Goal: Task Accomplishment & Management: Contribute content

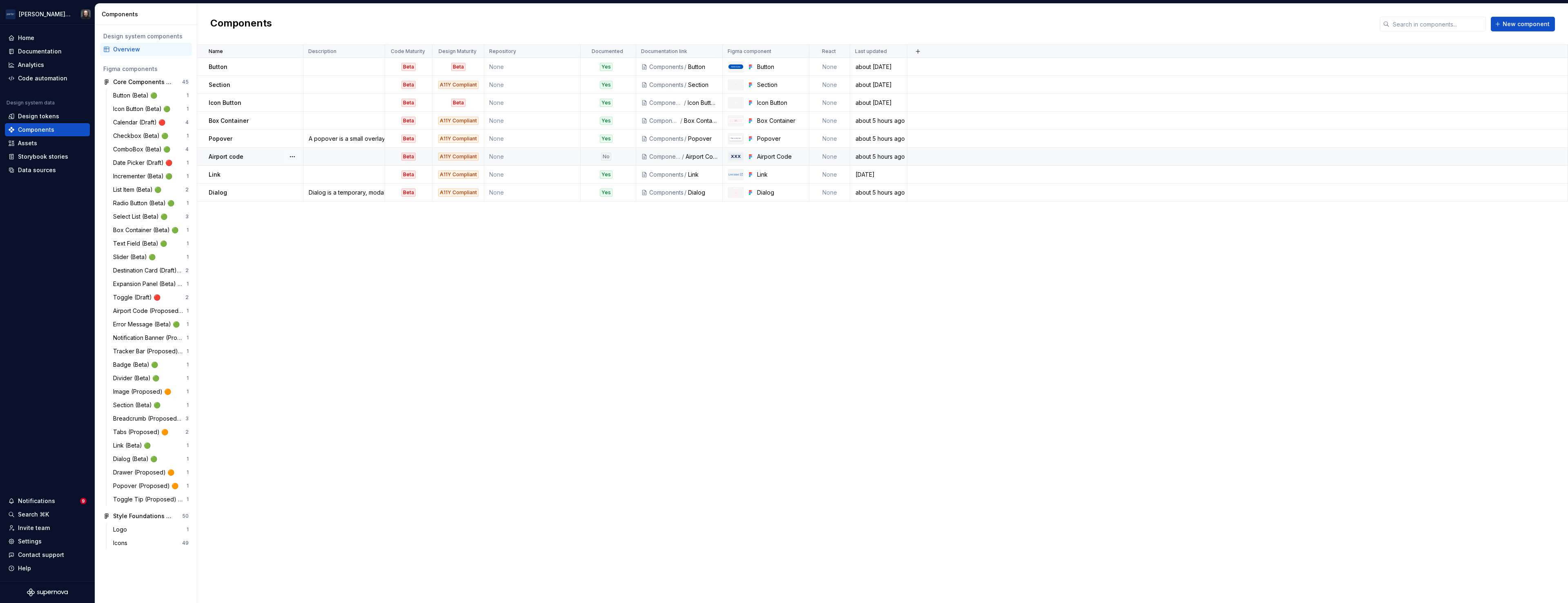
click at [622, 156] on div "No" at bounding box center [606, 156] width 50 height 8
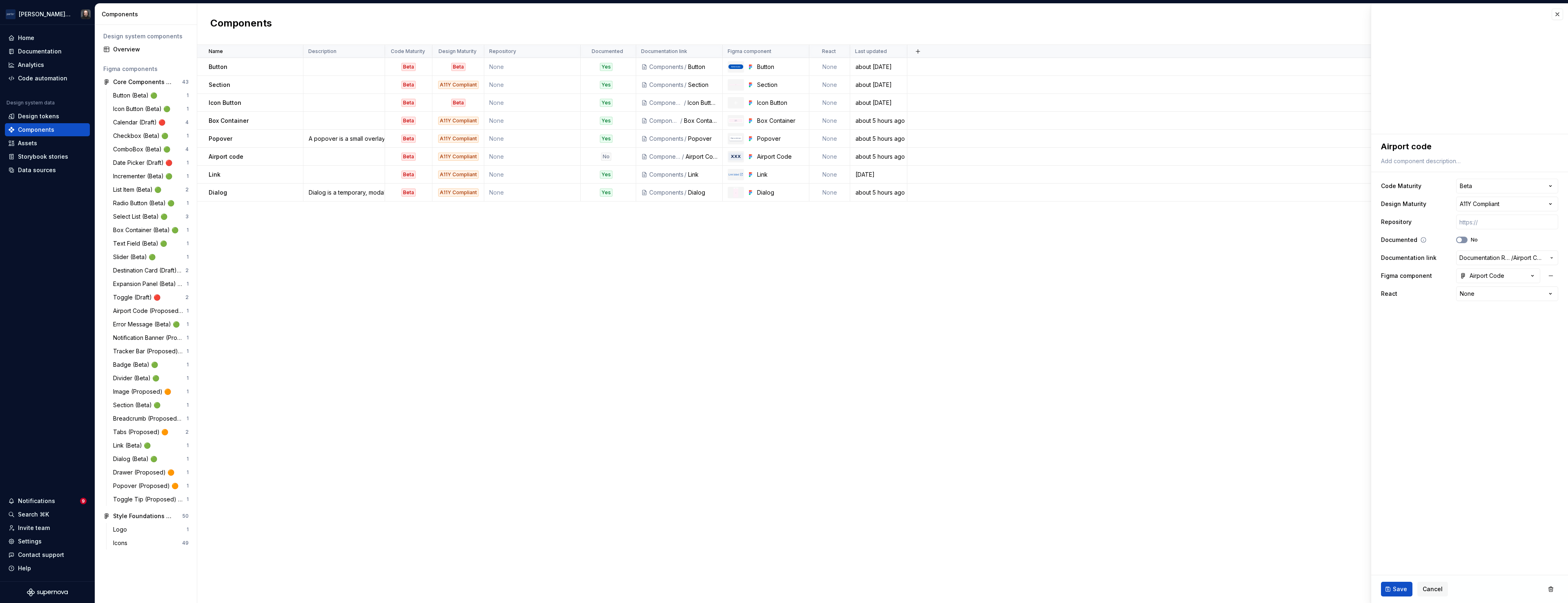
click at [1460, 240] on span "button" at bounding box center [1459, 240] width 5 height 5
click at [1558, 18] on button "button" at bounding box center [1557, 14] width 11 height 11
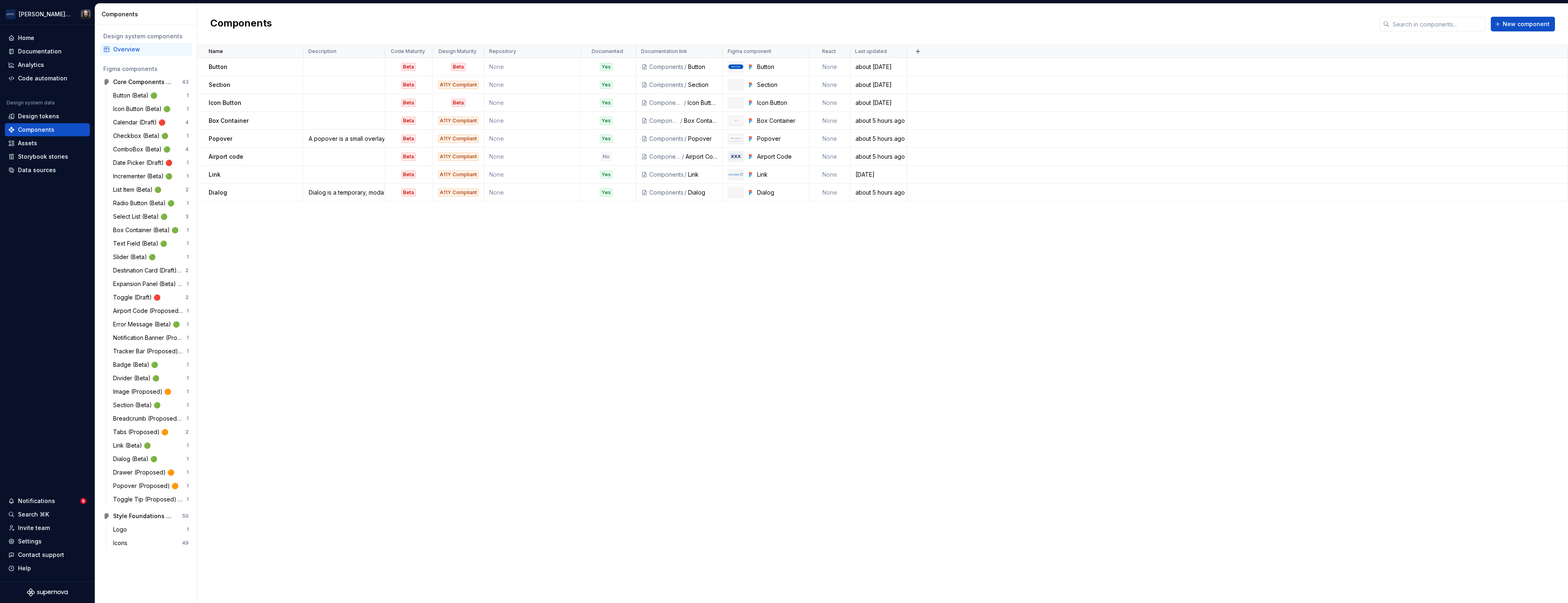
click at [853, 325] on div "Name Description Code Maturity Design Maturity Repository Documented Documentat…" at bounding box center [882, 324] width 1370 height 558
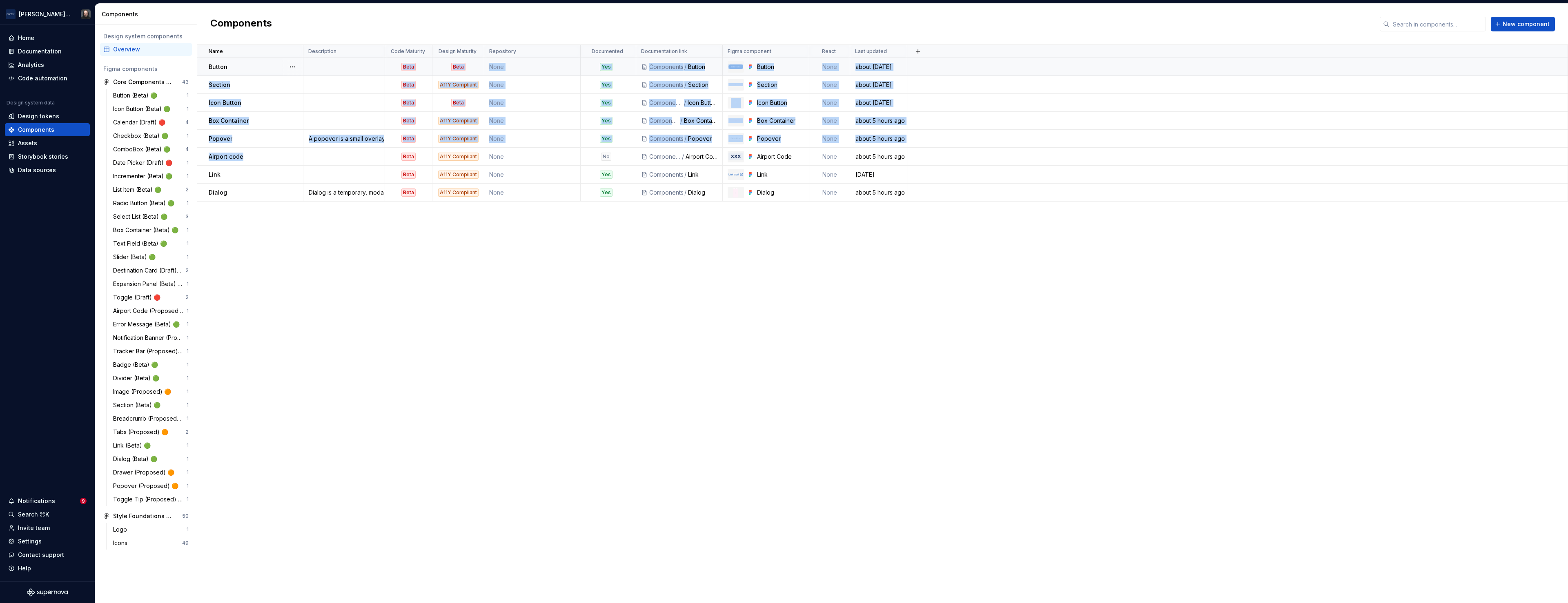
drag, startPoint x: 260, startPoint y: 157, endPoint x: 265, endPoint y: 65, distance: 92.1
click at [265, 65] on tbody "Button Beta Beta None Yes Components / Button Button None about [DATE] Section …" at bounding box center [882, 129] width 1370 height 144
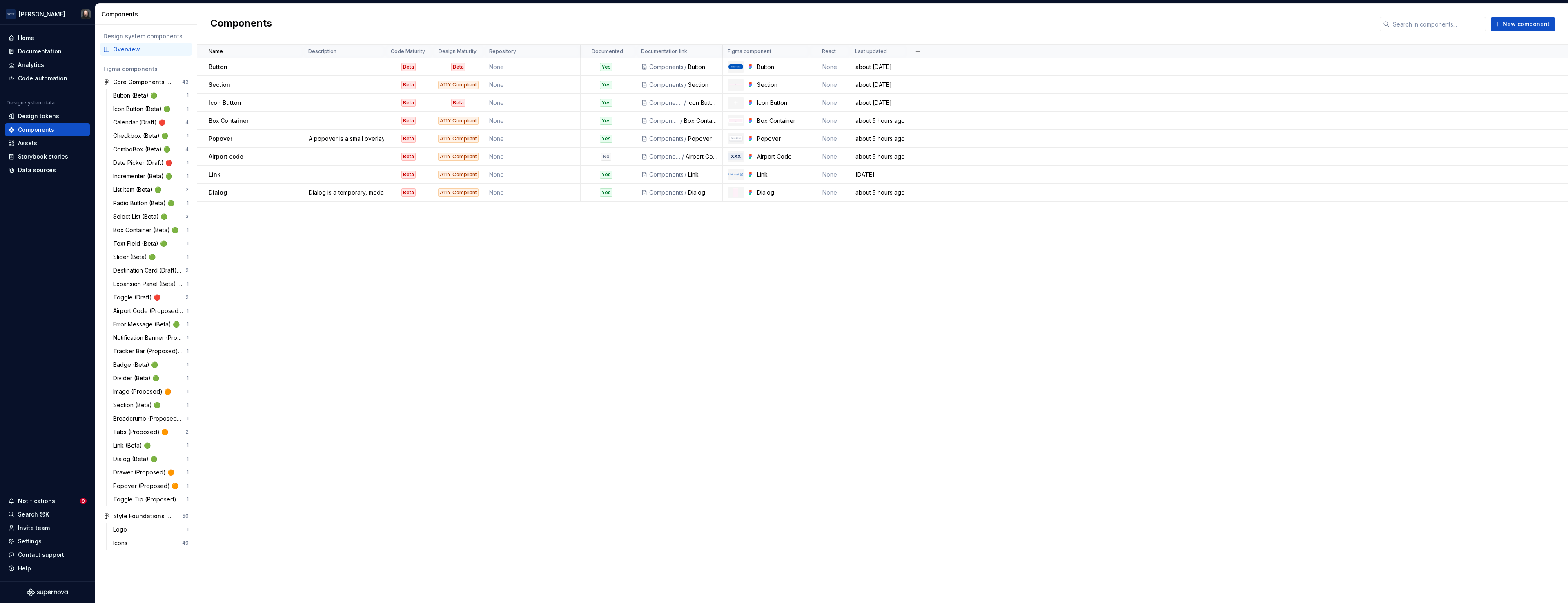
click at [378, 21] on div "Components New component" at bounding box center [882, 24] width 1370 height 41
click at [1520, 23] on span "New component" at bounding box center [1526, 23] width 47 height 8
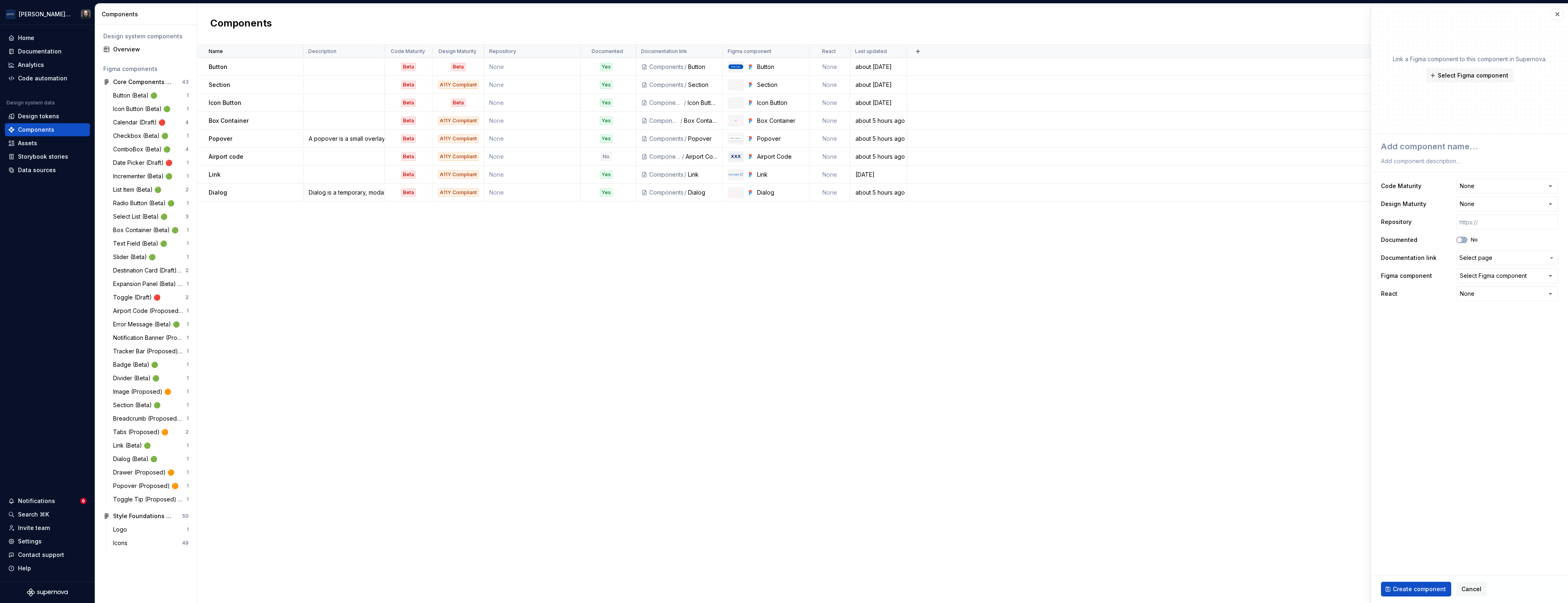
type textarea "*"
type textarea "C"
type textarea "*"
type textarea "Ch"
type textarea "*"
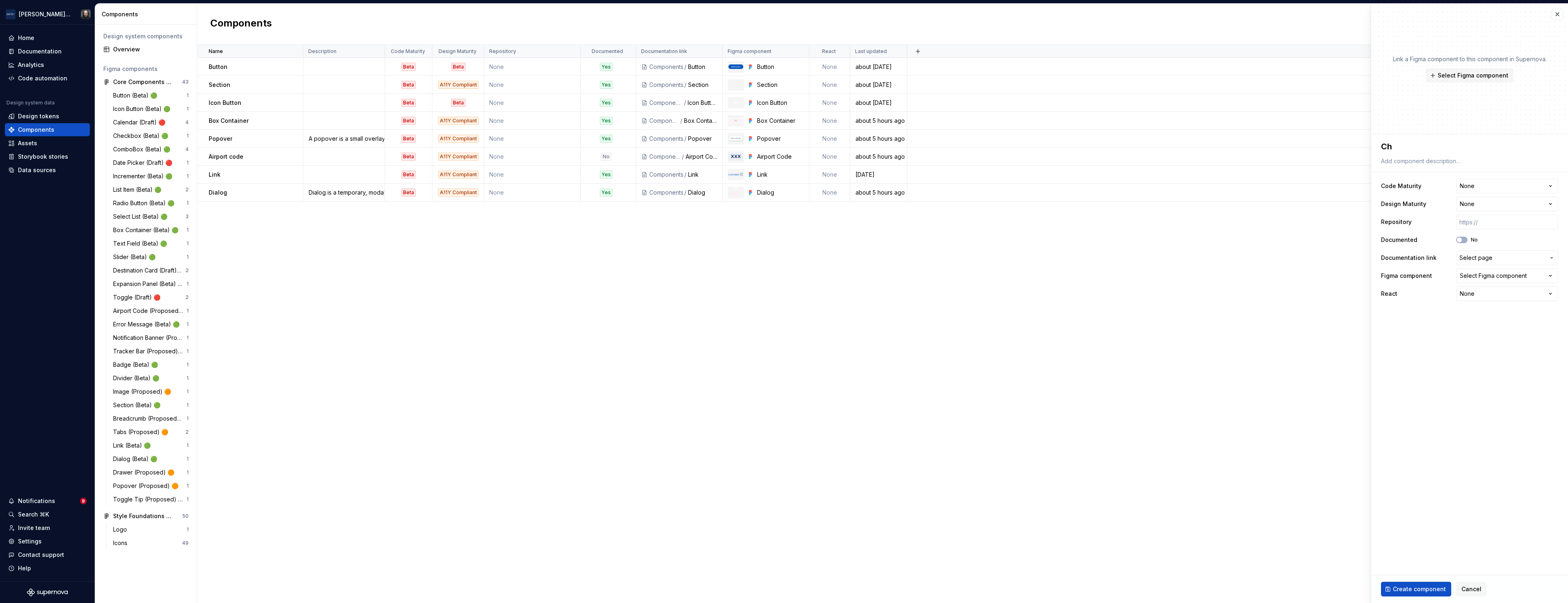
type textarea "Che"
type textarea "*"
type textarea "Chec"
type textarea "*"
type textarea "Check"
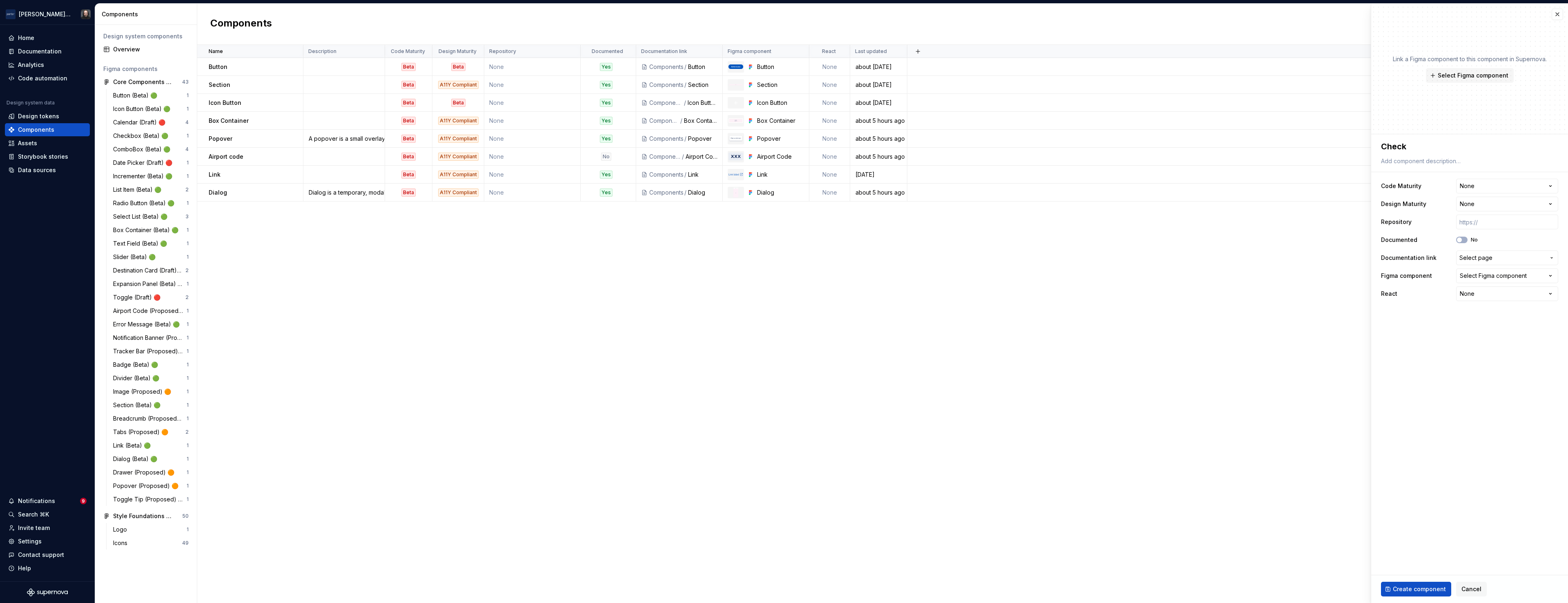
type textarea "*"
type textarea "Checkb"
type textarea "*"
type textarea "Checkbo"
type textarea "*"
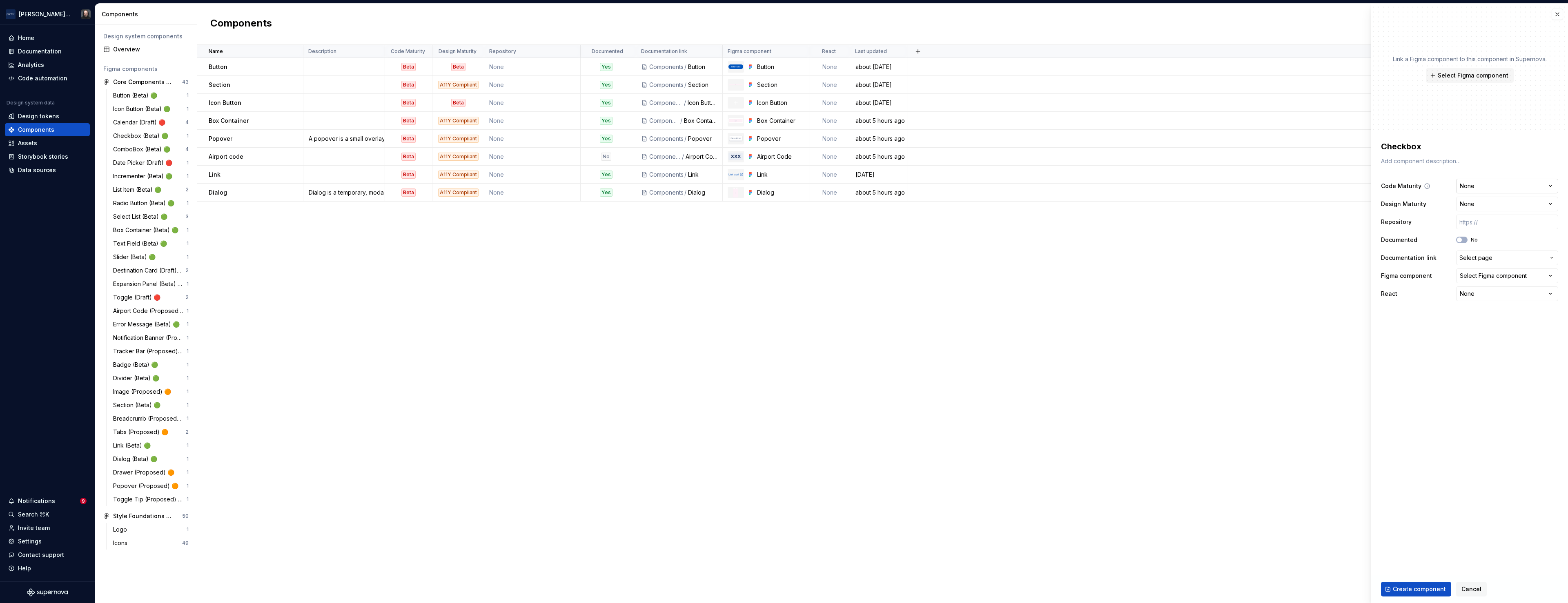
type textarea "Checkbox"
click at [1482, 186] on html "[PERSON_NAME] Airlines Home Documentation Analytics Code automation Design syst…" at bounding box center [784, 302] width 1568 height 603
select select "**********"
type textarea "*"
click at [1478, 205] on html "[PERSON_NAME] Airlines Home Documentation Analytics Code automation Design syst…" at bounding box center [784, 302] width 1568 height 603
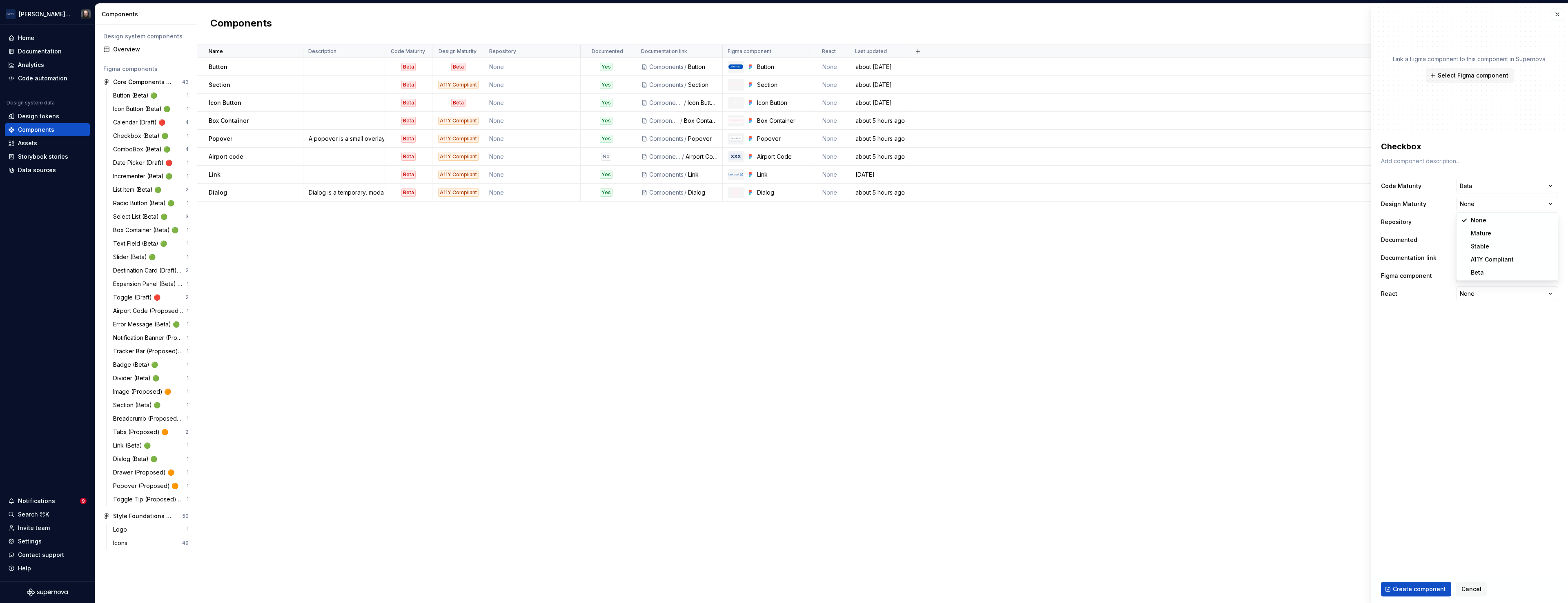
select select "**********"
type textarea "*"
click at [1478, 277] on div "Select Figma component" at bounding box center [1493, 275] width 67 height 8
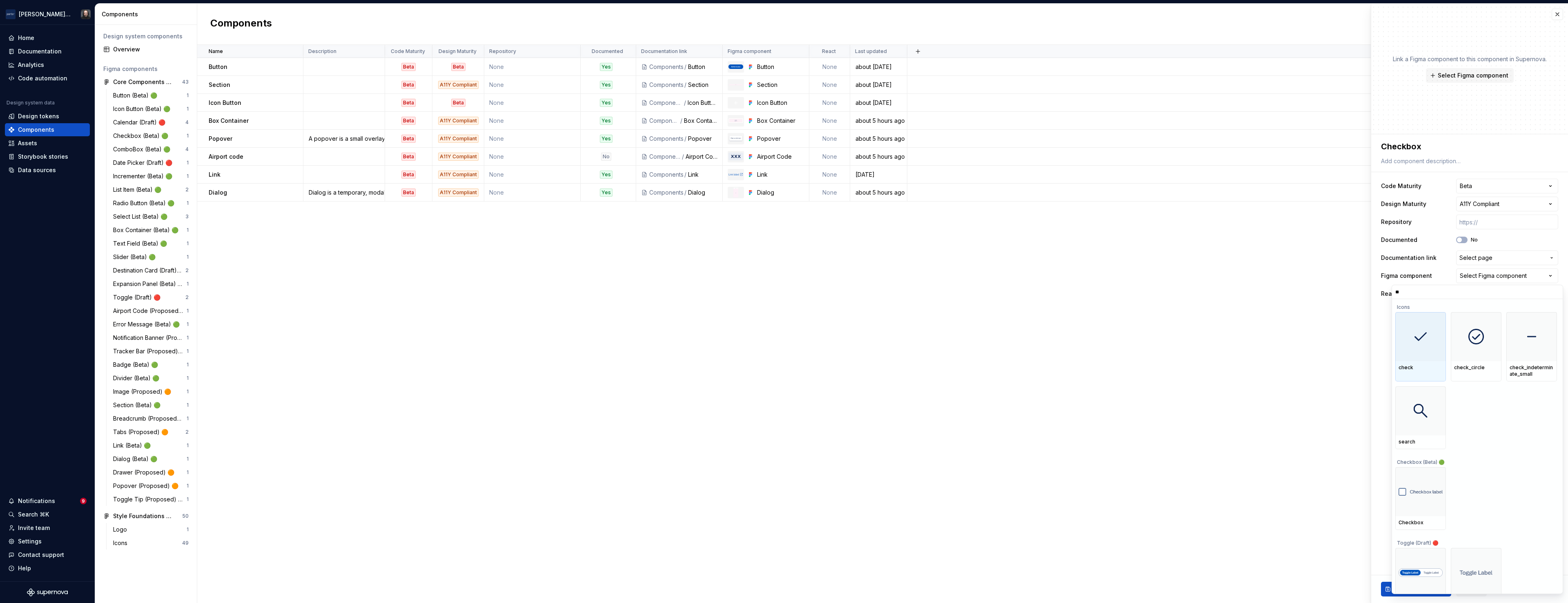
type input "***"
click at [1430, 426] on img at bounding box center [1421, 425] width 44 height 13
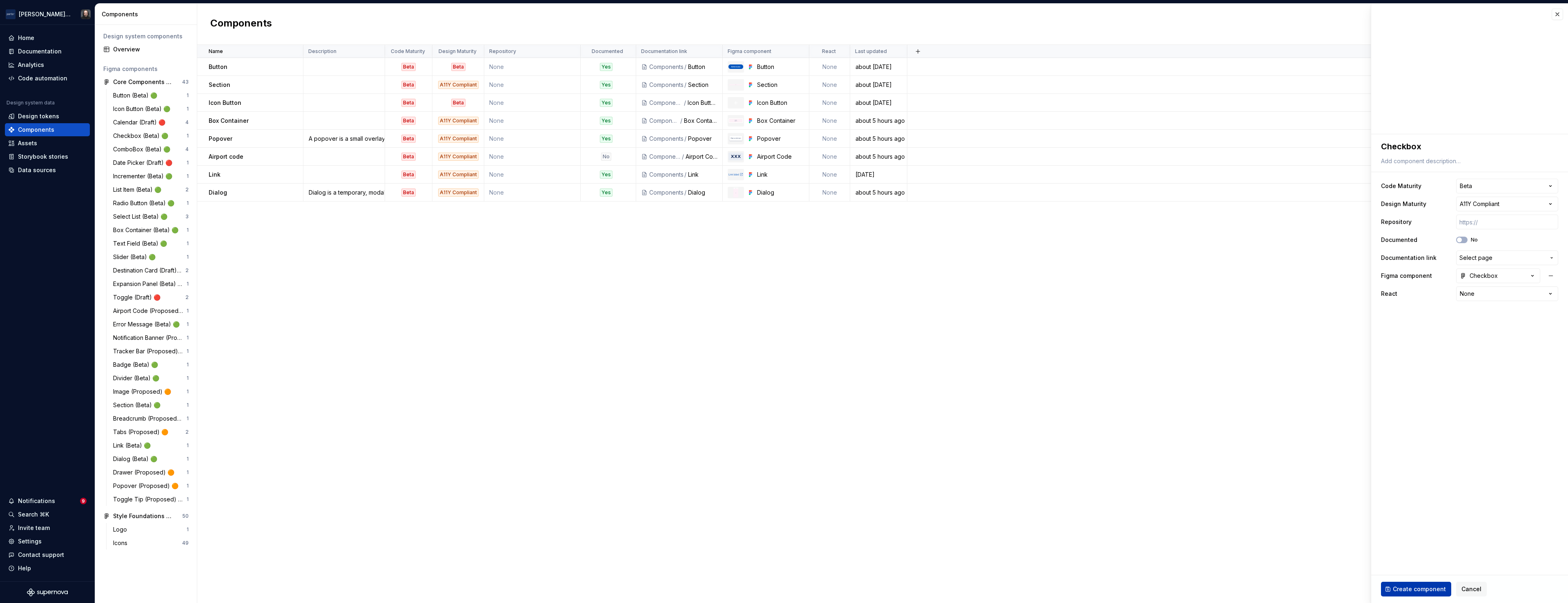
click at [1419, 589] on span "Create component" at bounding box center [1419, 589] width 53 height 8
type textarea "*"
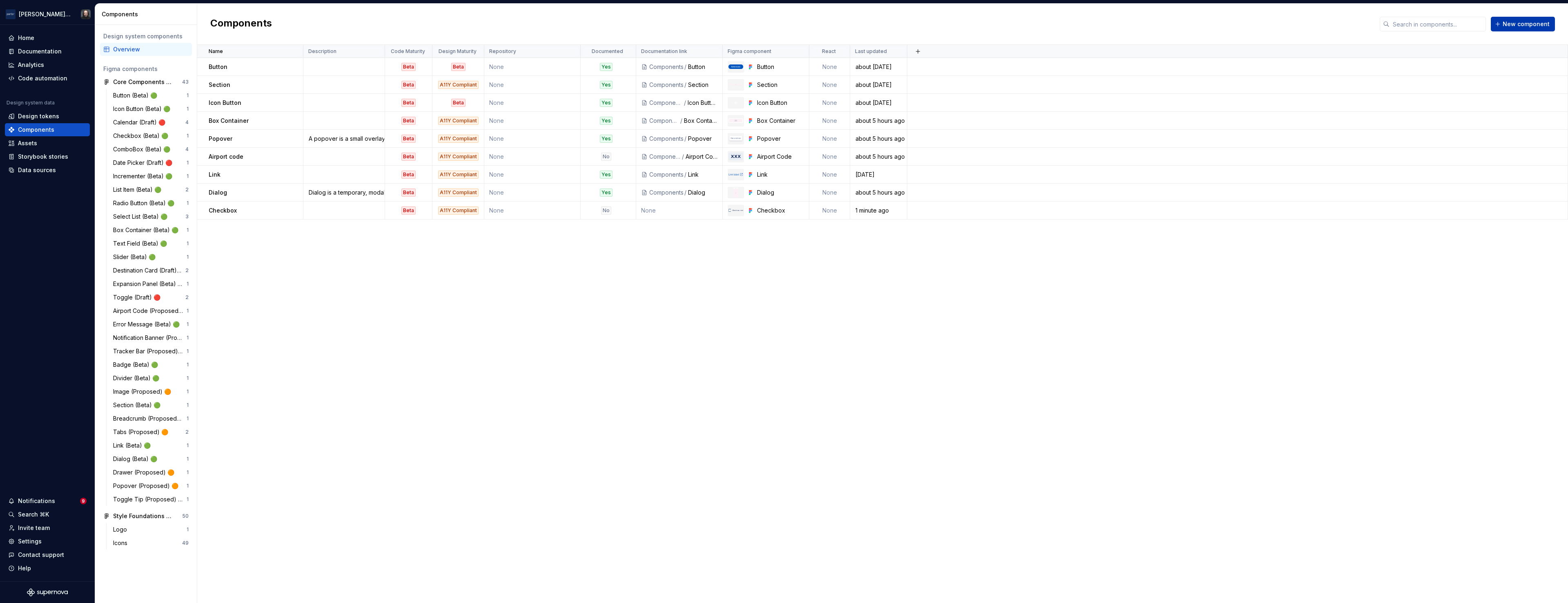
click at [1521, 26] on span "New component" at bounding box center [1526, 23] width 47 height 8
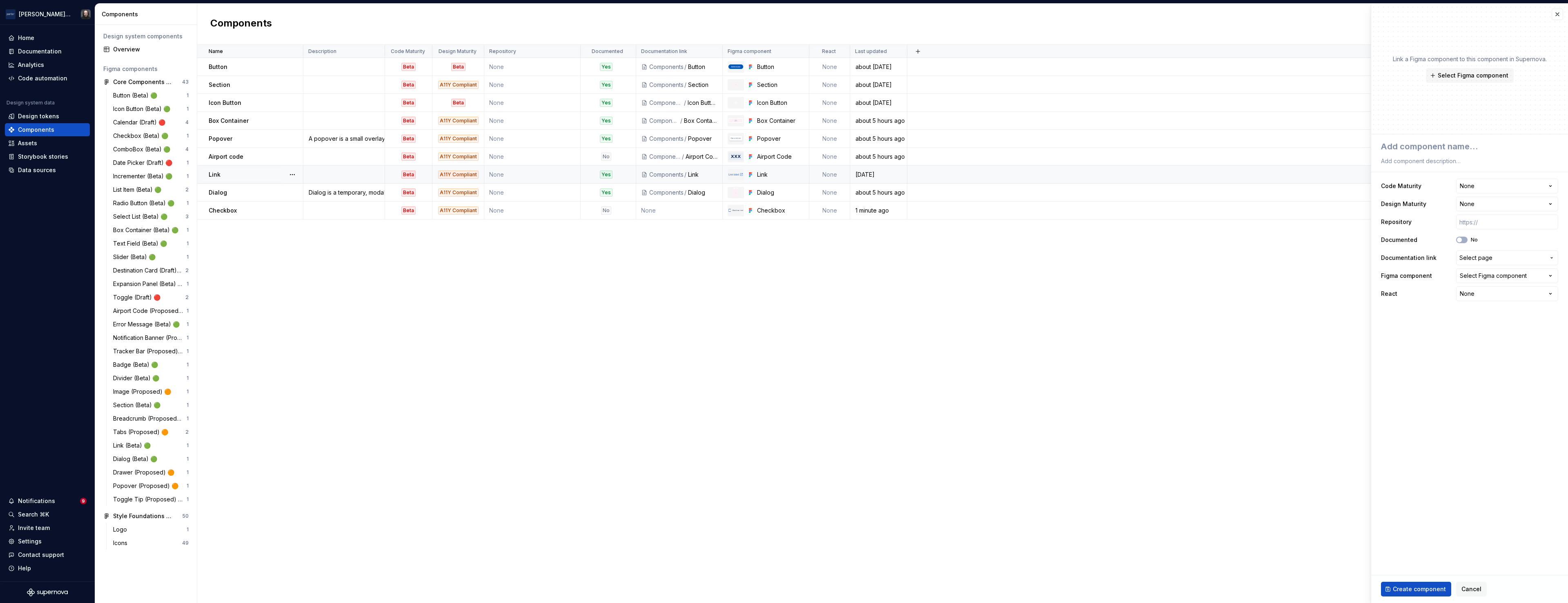
type textarea "*"
type textarea "C"
type textarea "*"
type textarea "Co"
type textarea "*"
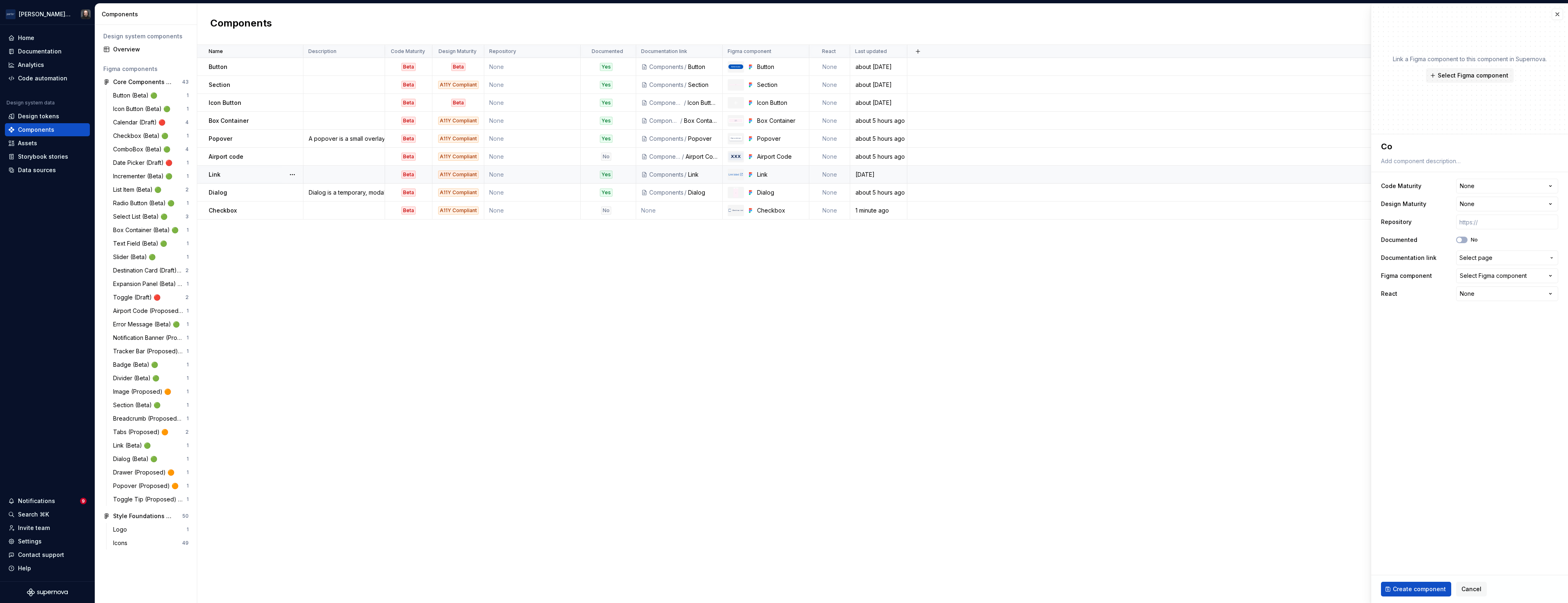
type textarea "Com"
type textarea "*"
type textarea "Comb"
type textarea "*"
type textarea "Combo"
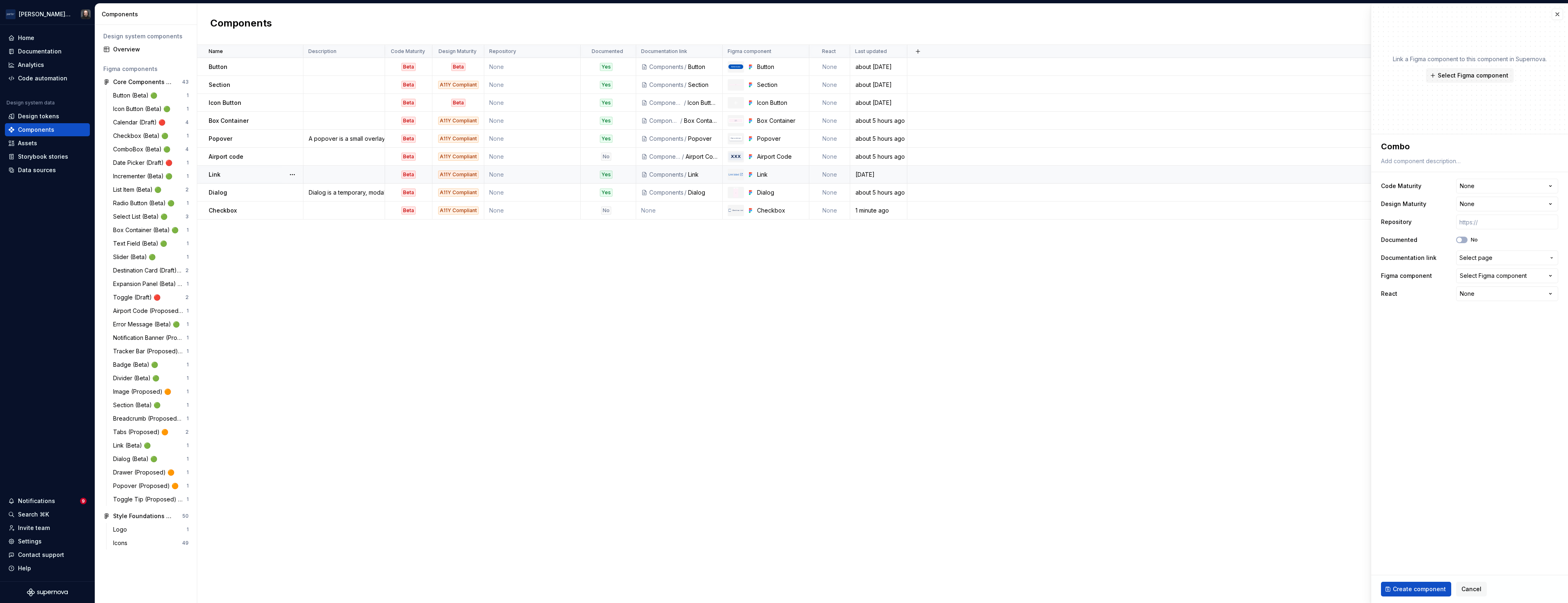
type textarea "*"
type textarea "Combo"
type textarea "*"
type textarea "Combo B"
type textarea "*"
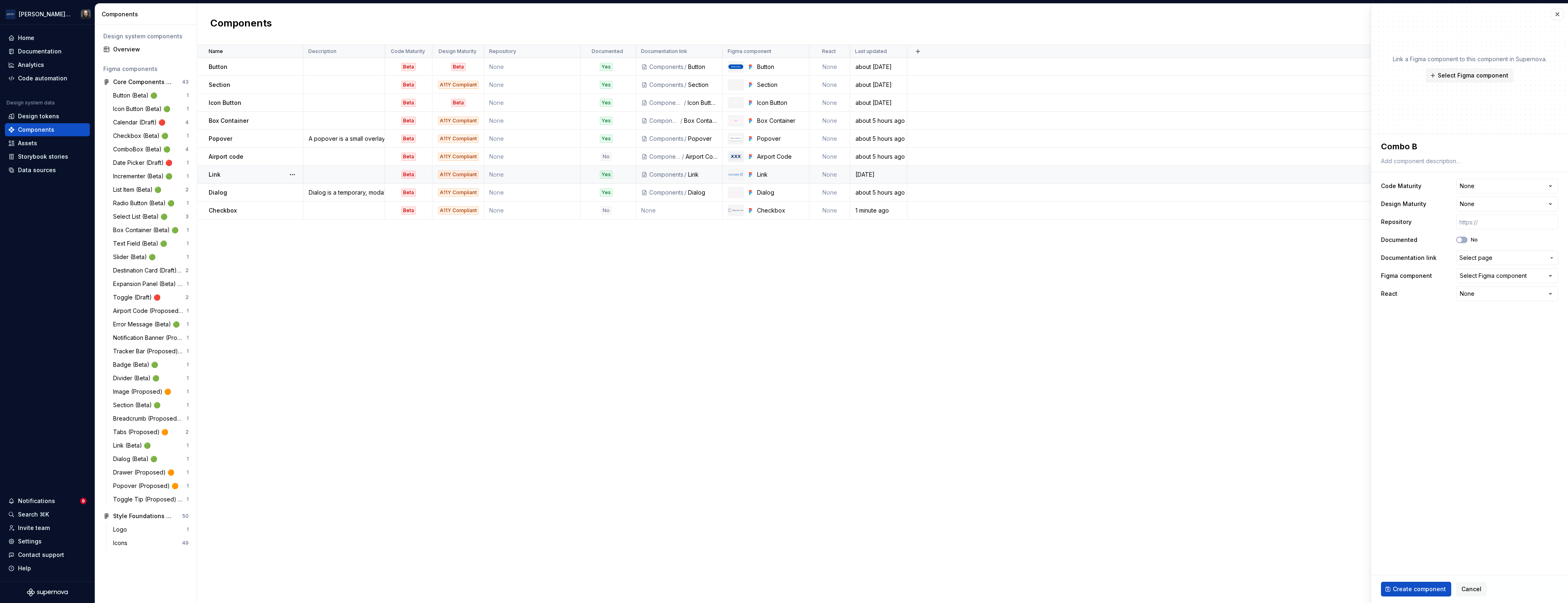
type textarea "Combo Bo"
type textarea "*"
type textarea "Combo Box"
click at [1490, 186] on html "[PERSON_NAME] Airlines Home Documentation Analytics Code automation Design syst…" at bounding box center [784, 302] width 1568 height 603
select select "**********"
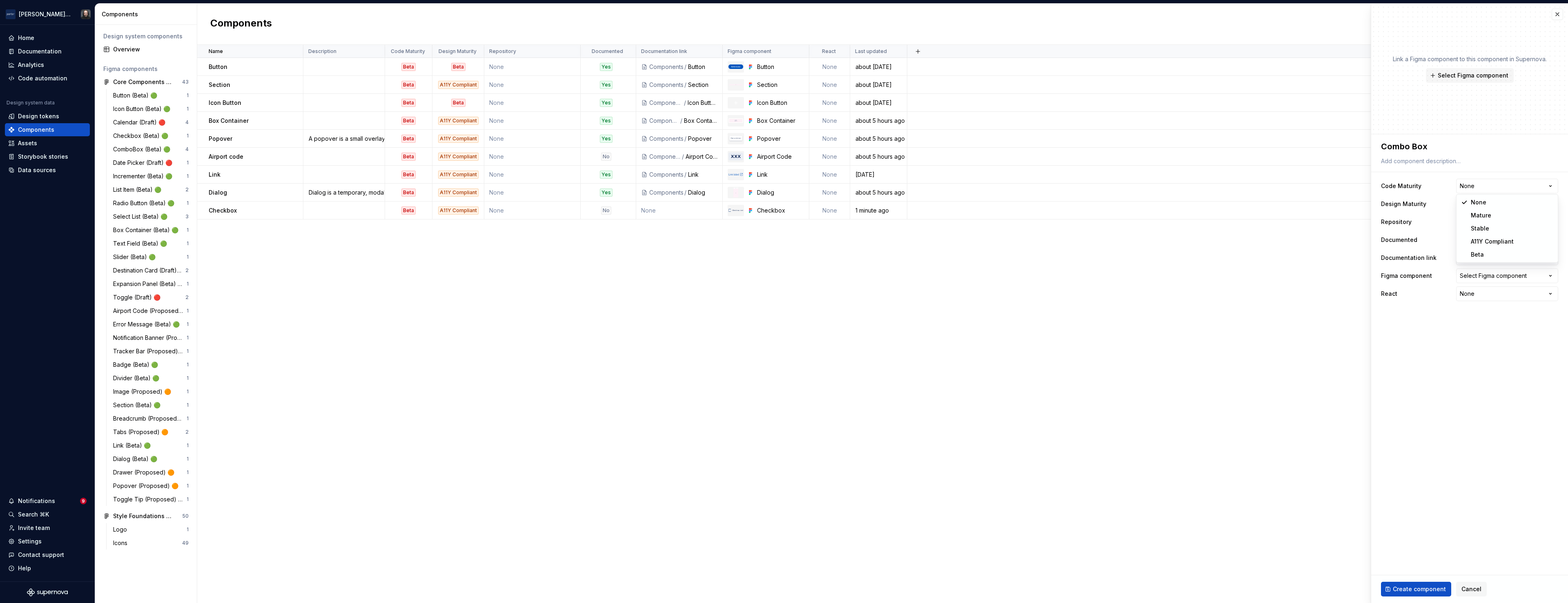
type textarea "*"
click at [1476, 203] on html "[PERSON_NAME] Airlines Home Documentation Analytics Code automation Design syst…" at bounding box center [784, 302] width 1568 height 603
select select "**********"
type textarea "*"
click at [1480, 186] on html "[PERSON_NAME] Airlines Home Documentation Analytics Code automation Design syst…" at bounding box center [784, 302] width 1568 height 603
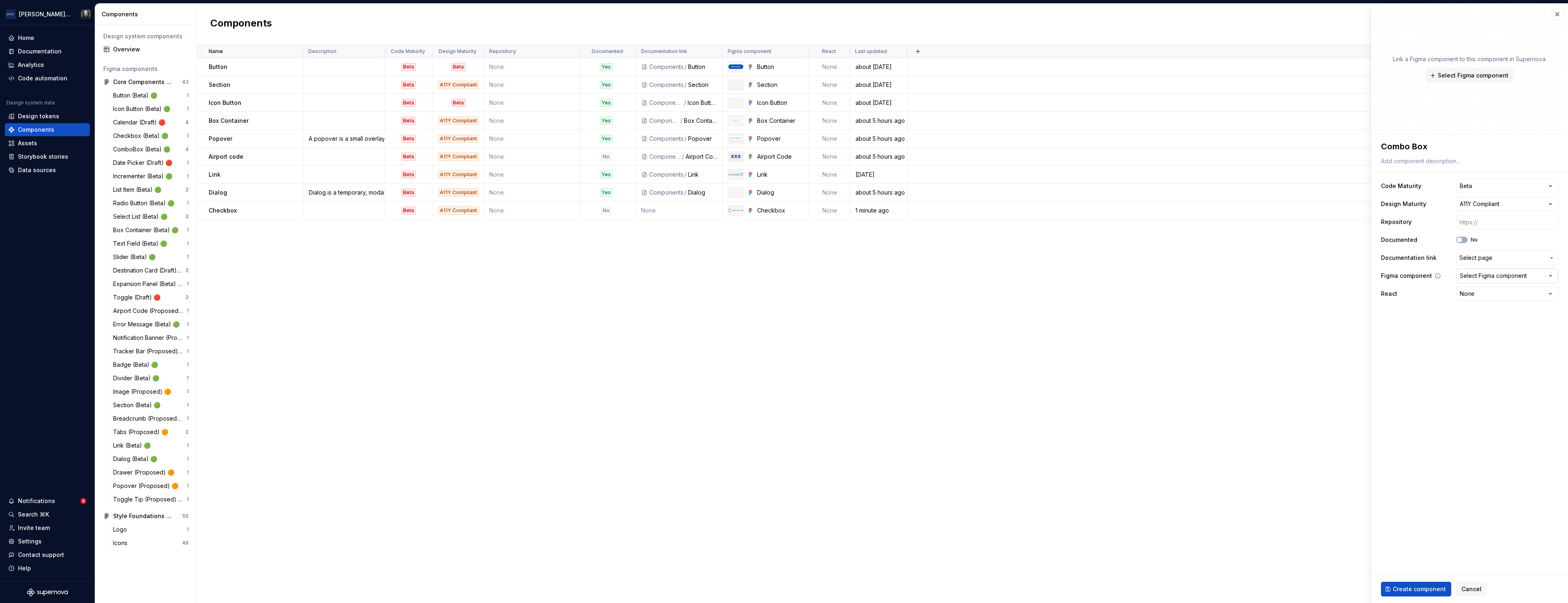
click at [1493, 275] on div "Select Figma component" at bounding box center [1493, 275] width 67 height 8
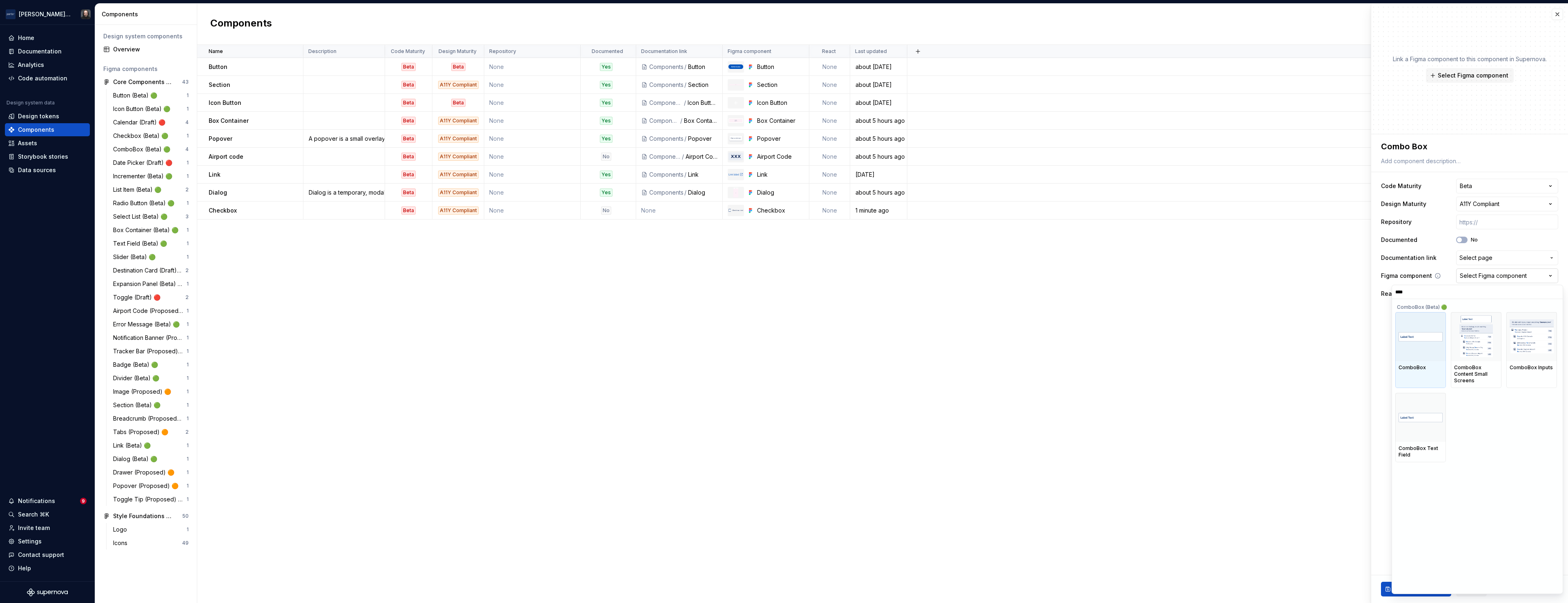
type input "*****"
click at [1411, 342] on div at bounding box center [1420, 336] width 51 height 49
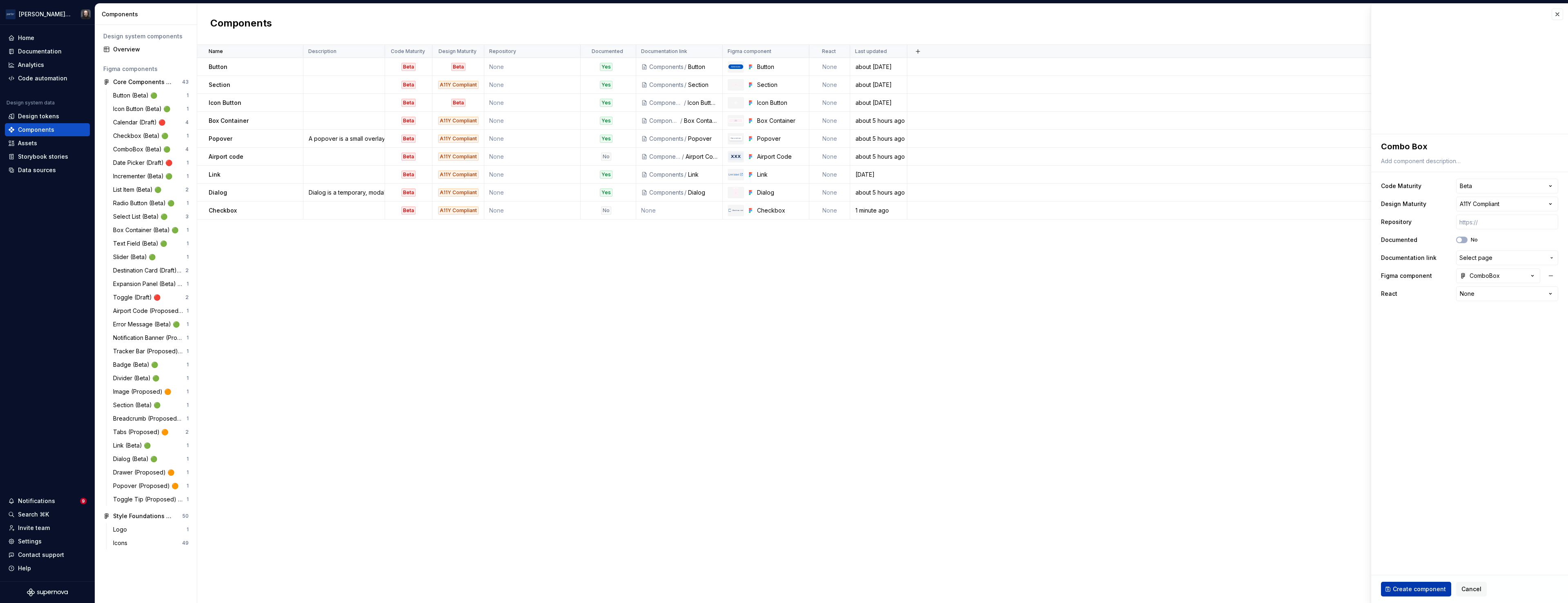
click at [1431, 589] on span "Create component" at bounding box center [1419, 589] width 53 height 8
type textarea "*"
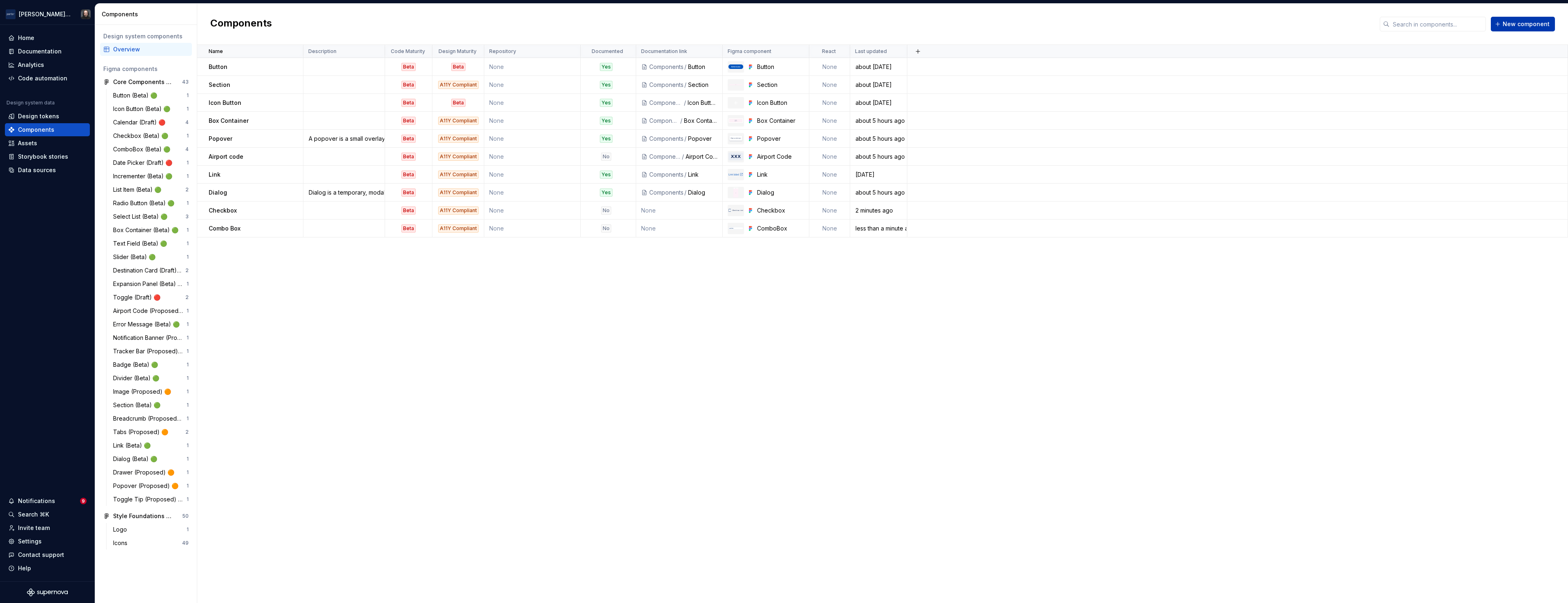
click at [1522, 26] on span "New component" at bounding box center [1526, 23] width 47 height 8
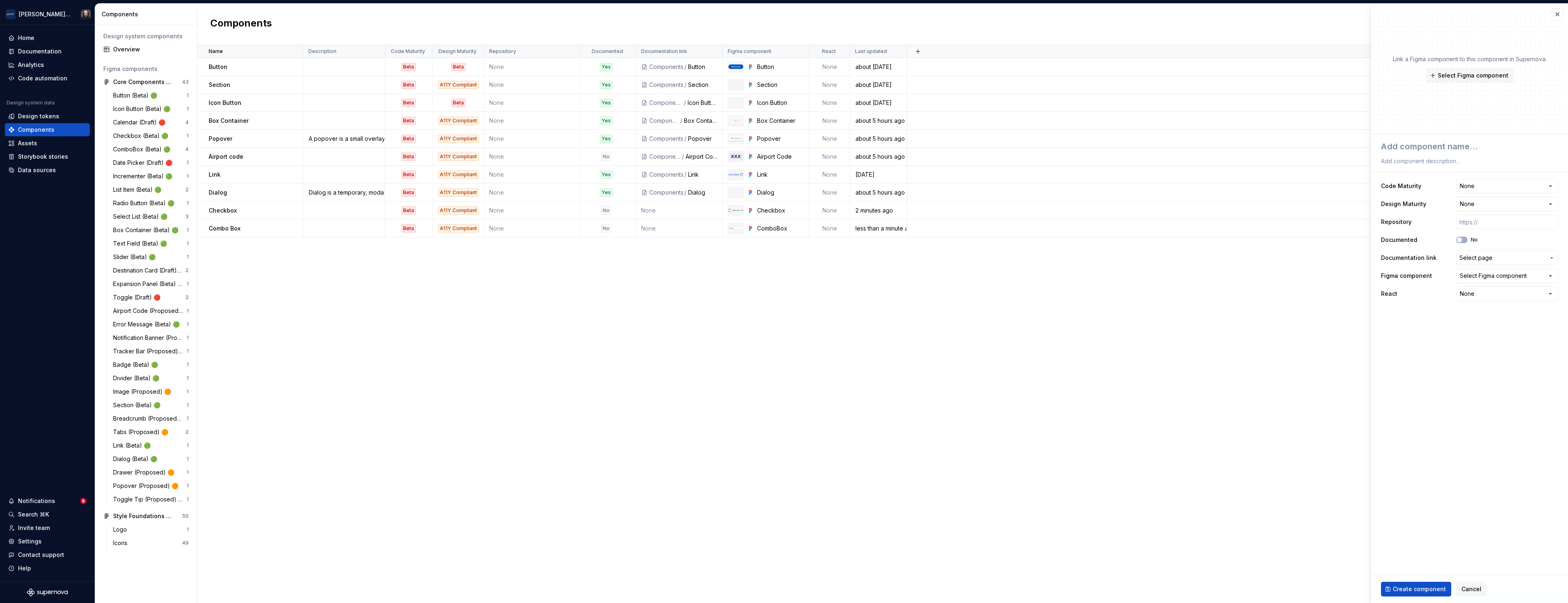
type textarea "*"
type textarea "I"
type textarea "*"
type textarea "In"
type textarea "*"
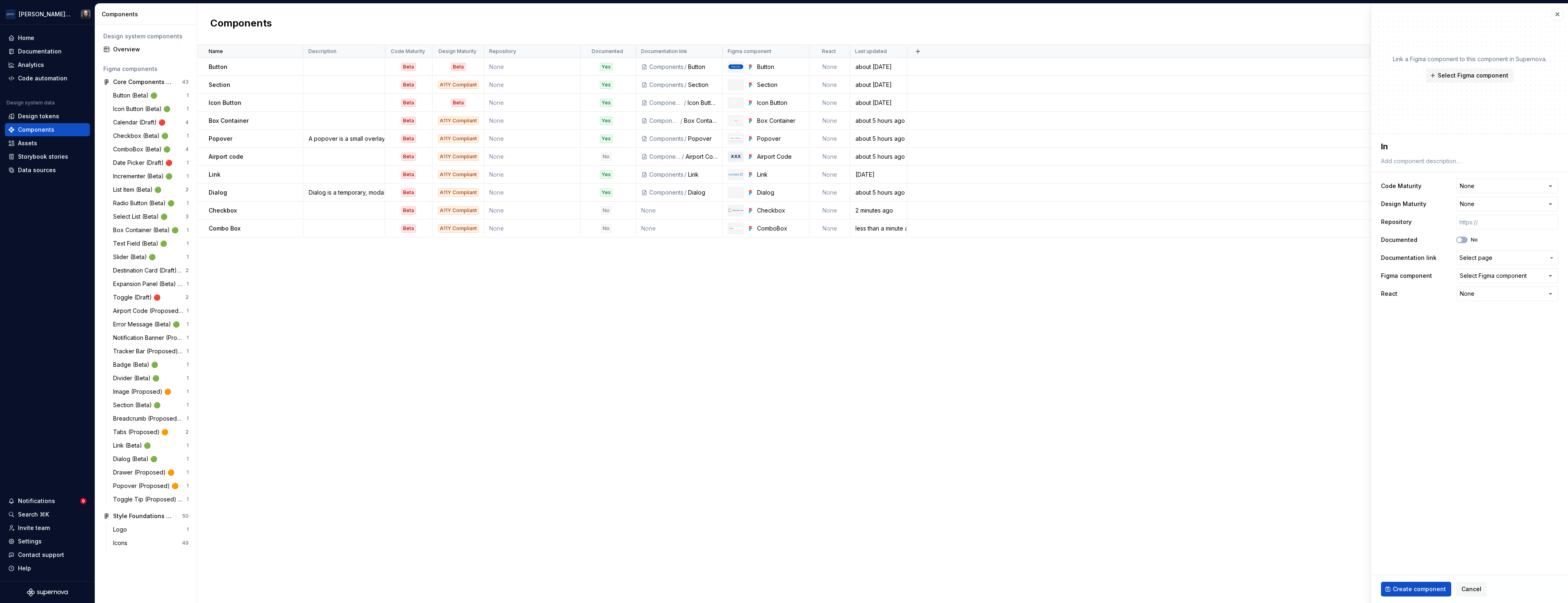
type textarea "Inc"
type textarea "*"
type textarea "Incr"
type textarea "*"
type textarea "Incre"
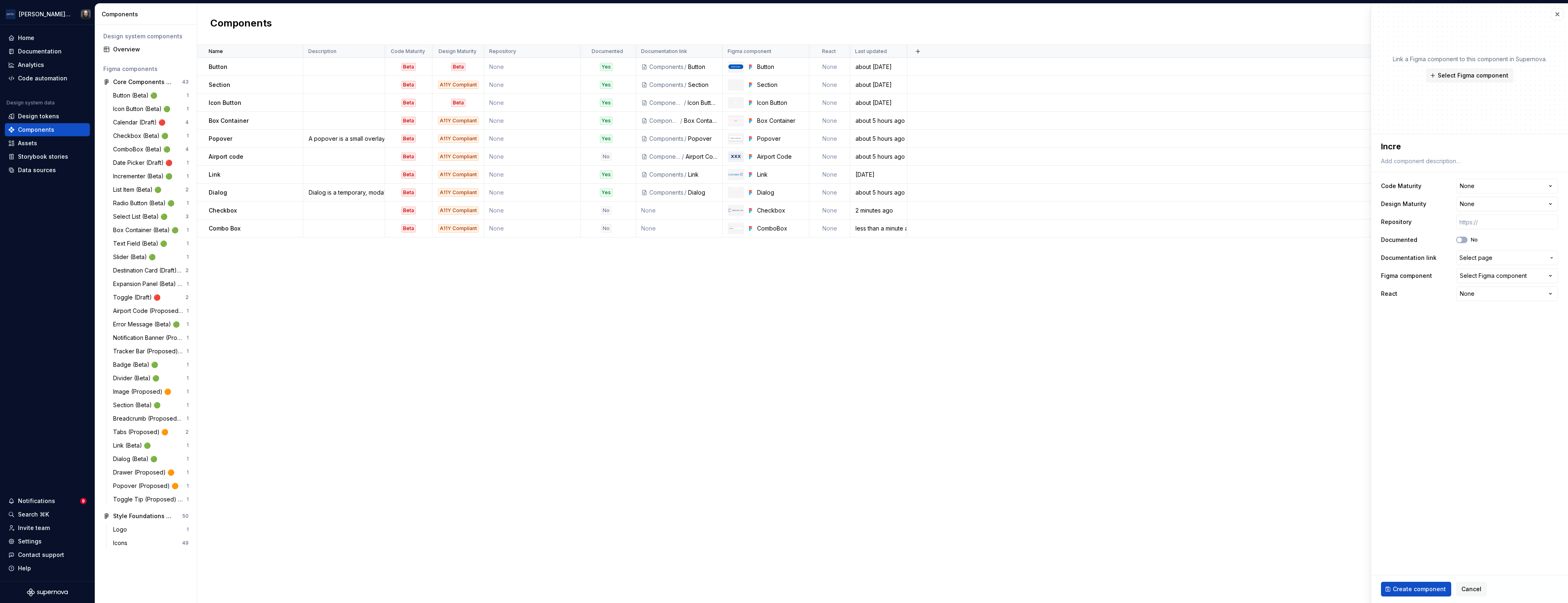
type textarea "*"
type textarea "Increm"
type textarea "*"
type textarea "Increme"
type textarea "*"
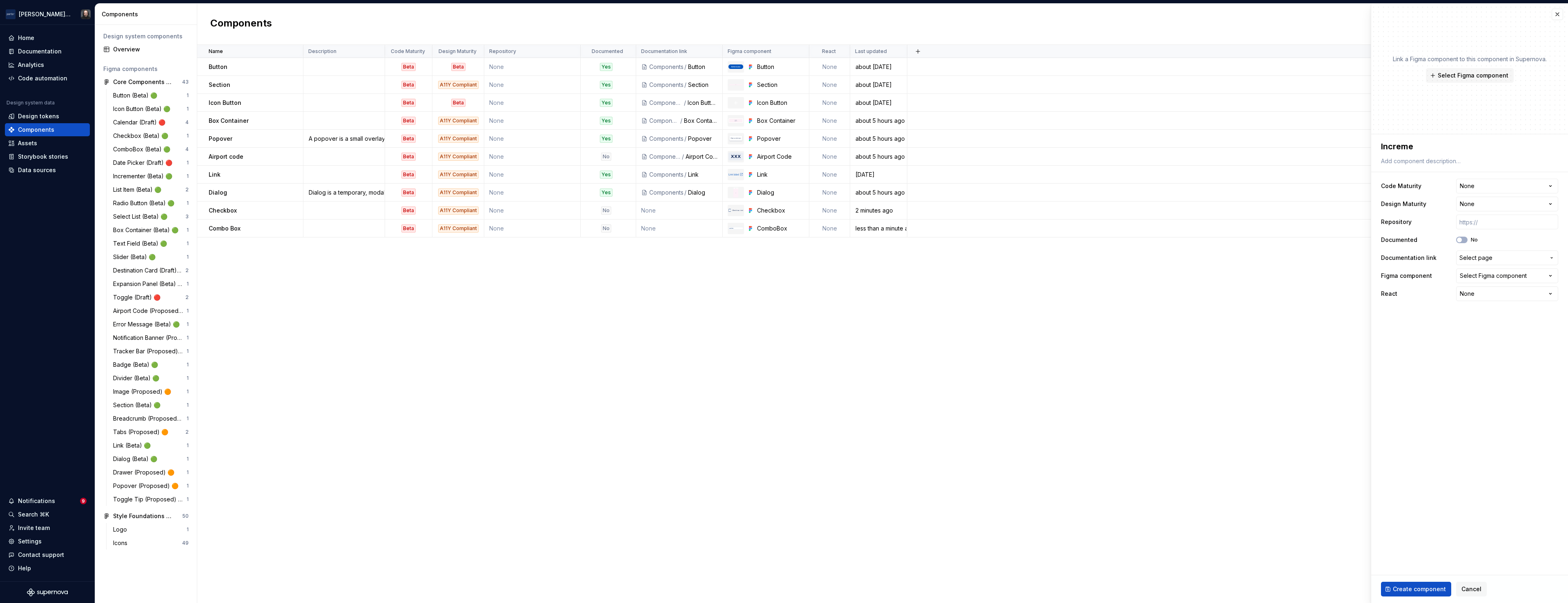
type textarea "Incremen"
type textarea "*"
type textarea "Increment"
type textarea "*"
type textarea "Incremente"
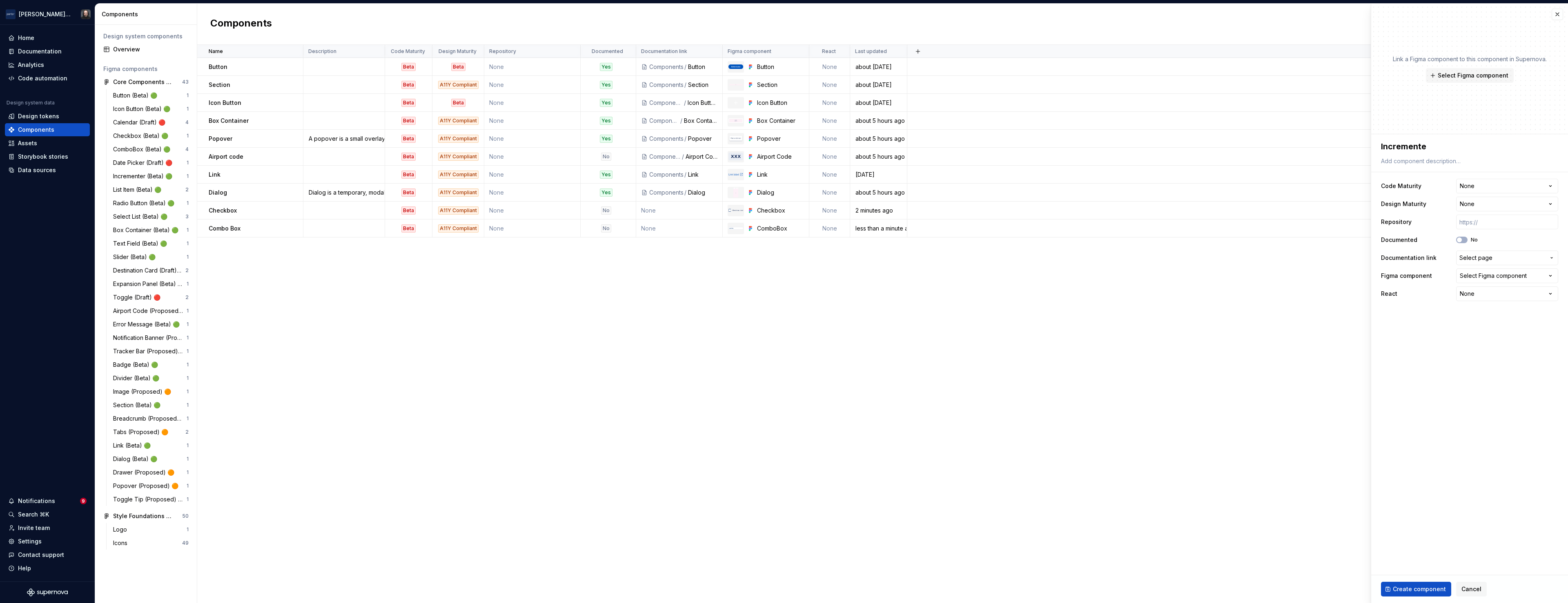
type textarea "*"
type textarea "Incrementer"
click at [1493, 186] on html "[PERSON_NAME] Airlines Home Documentation Analytics Code automation Design syst…" at bounding box center [784, 302] width 1568 height 603
select select "**********"
type textarea "*"
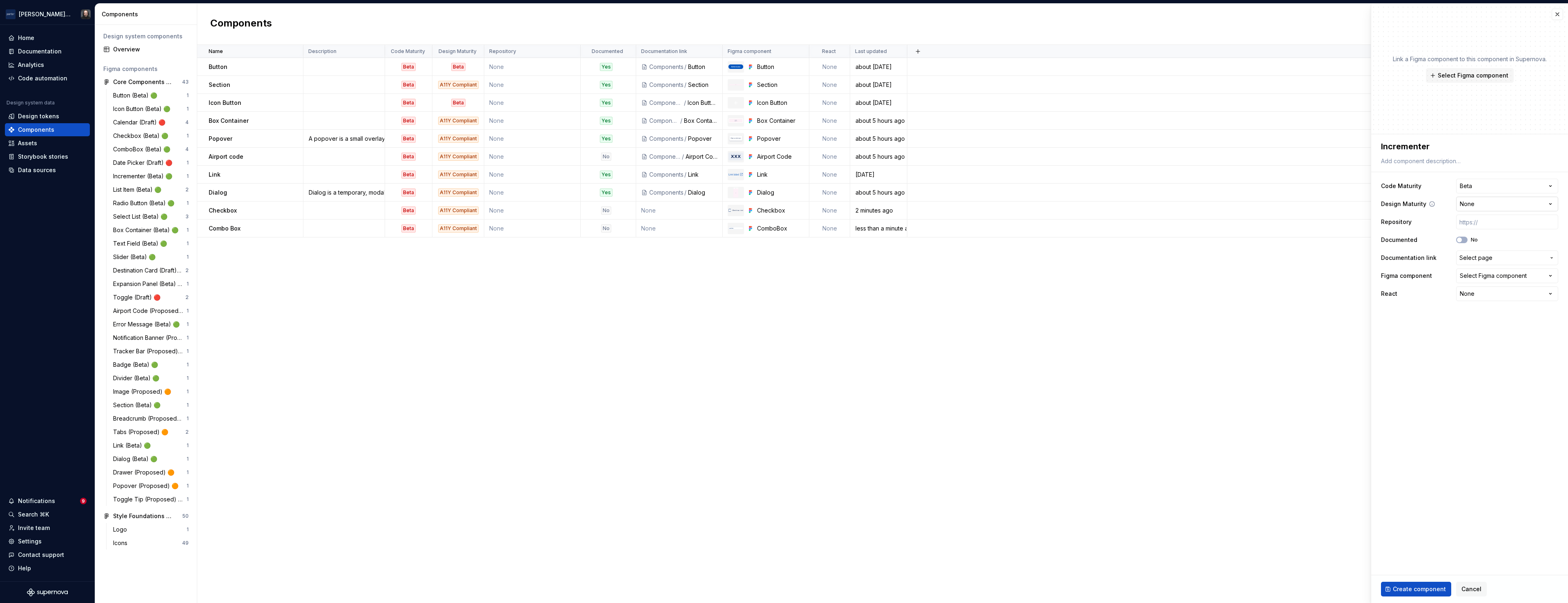
click at [1477, 206] on html "[PERSON_NAME] Airlines Home Documentation Analytics Code automation Design syst…" at bounding box center [784, 302] width 1568 height 603
select select "**********"
type textarea "*"
click at [1485, 273] on div "Select Figma component" at bounding box center [1493, 275] width 67 height 8
type input "*****"
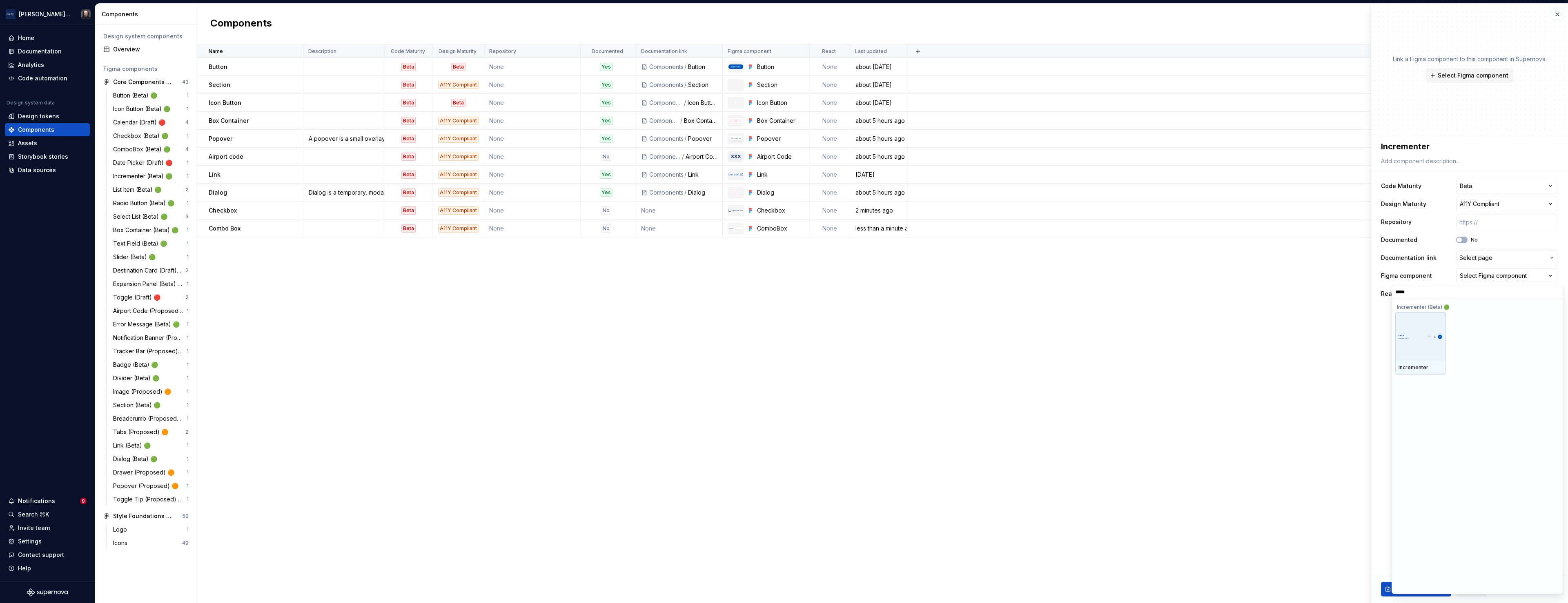
click at [1414, 338] on img at bounding box center [1421, 336] width 44 height 6
click at [1424, 586] on span "Create component" at bounding box center [1419, 589] width 53 height 8
type textarea "*"
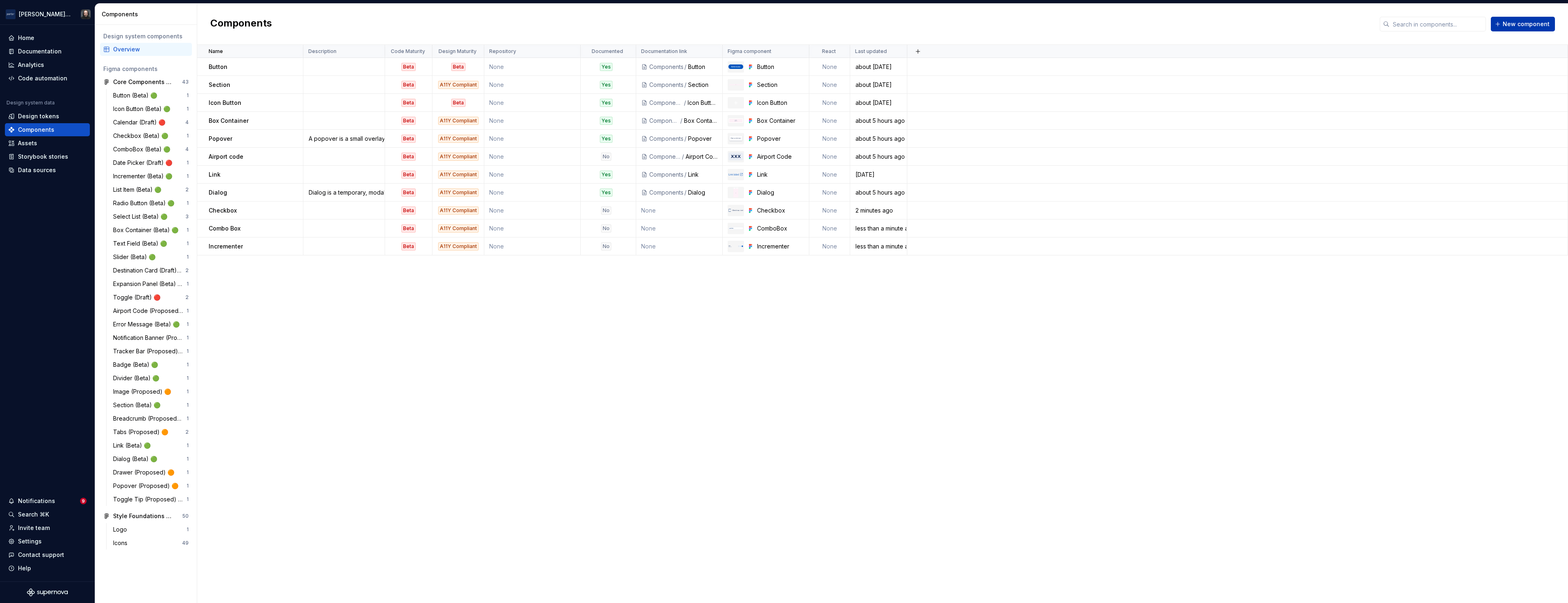
click at [1525, 23] on span "New component" at bounding box center [1526, 23] width 47 height 8
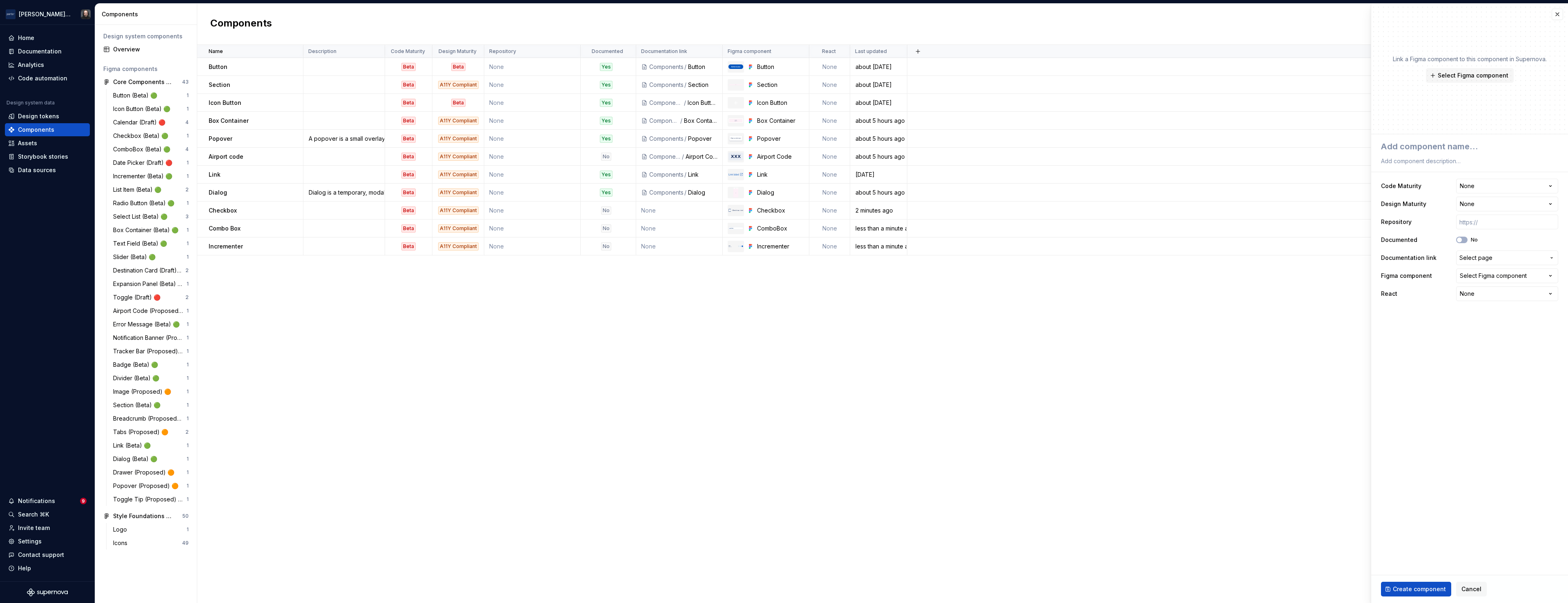
type textarea "*"
type textarea "L"
type textarea "*"
type textarea "Li"
type textarea "*"
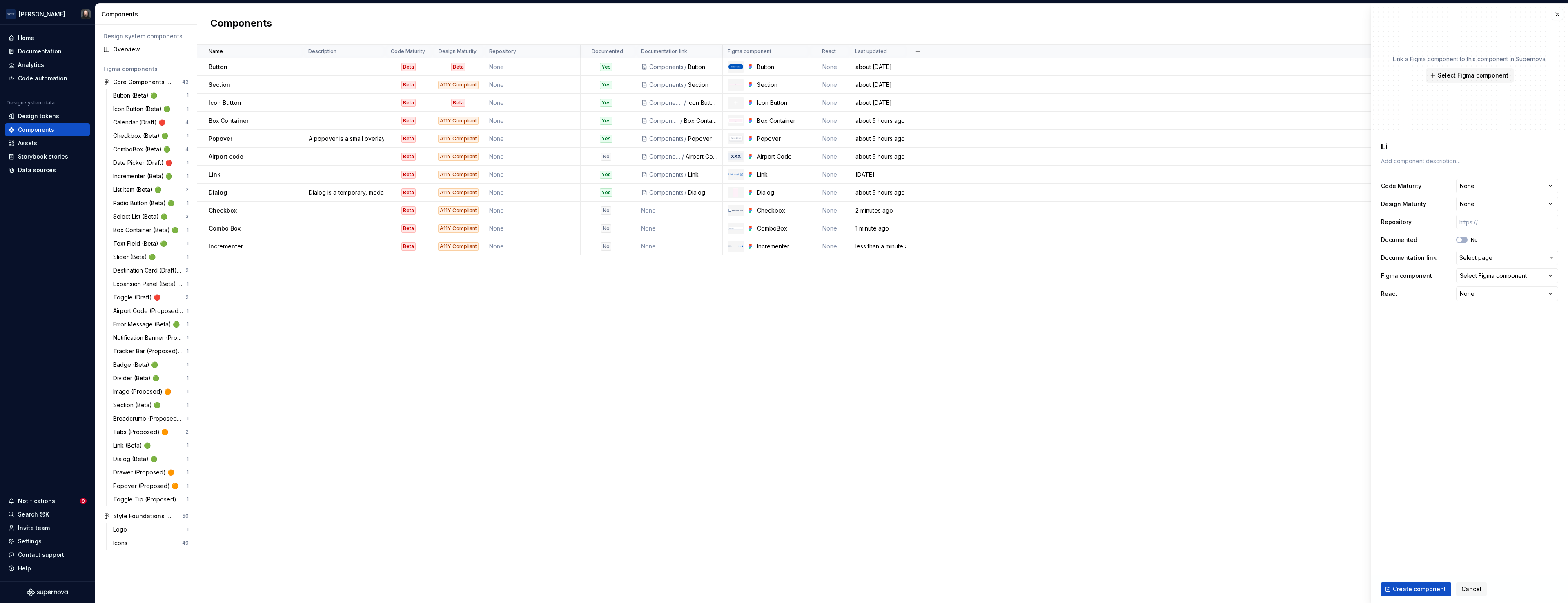
type textarea "Lis"
type textarea "*"
type textarea "List"
type textarea "*"
type textarea "List"
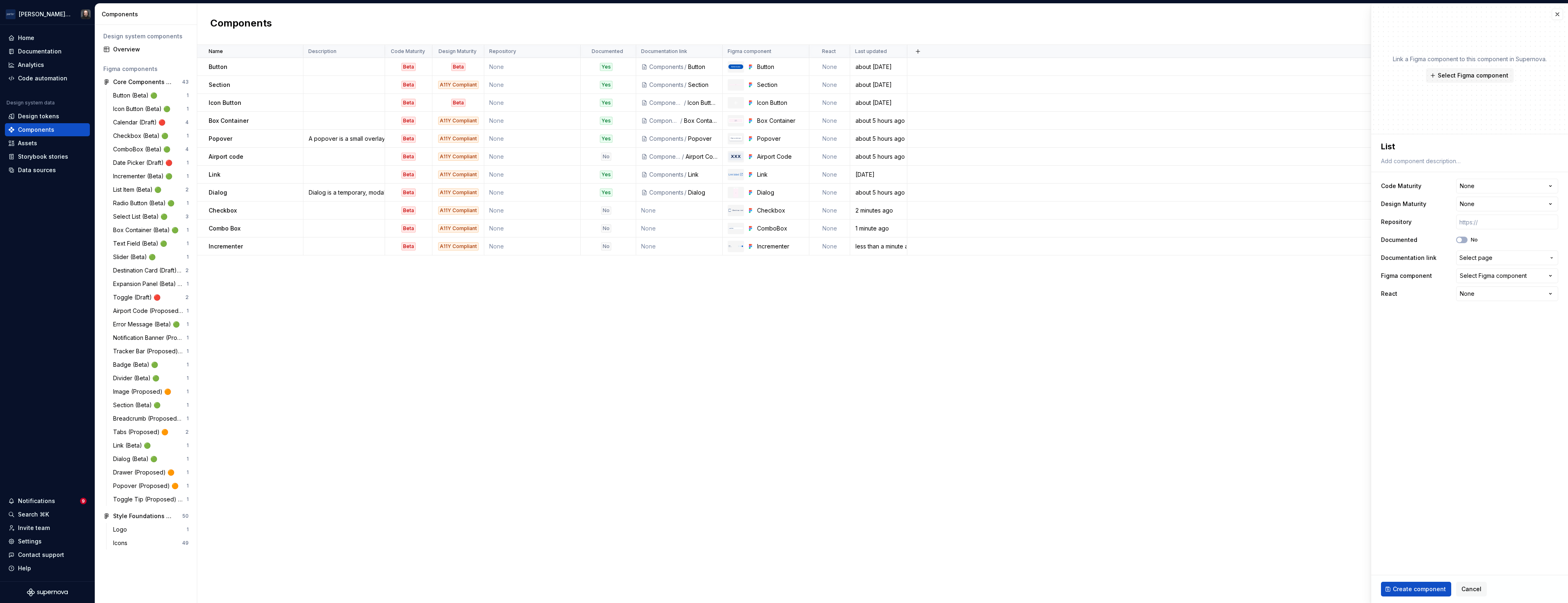
type textarea "*"
type textarea "List I"
type textarea "*"
type textarea "List It"
type textarea "*"
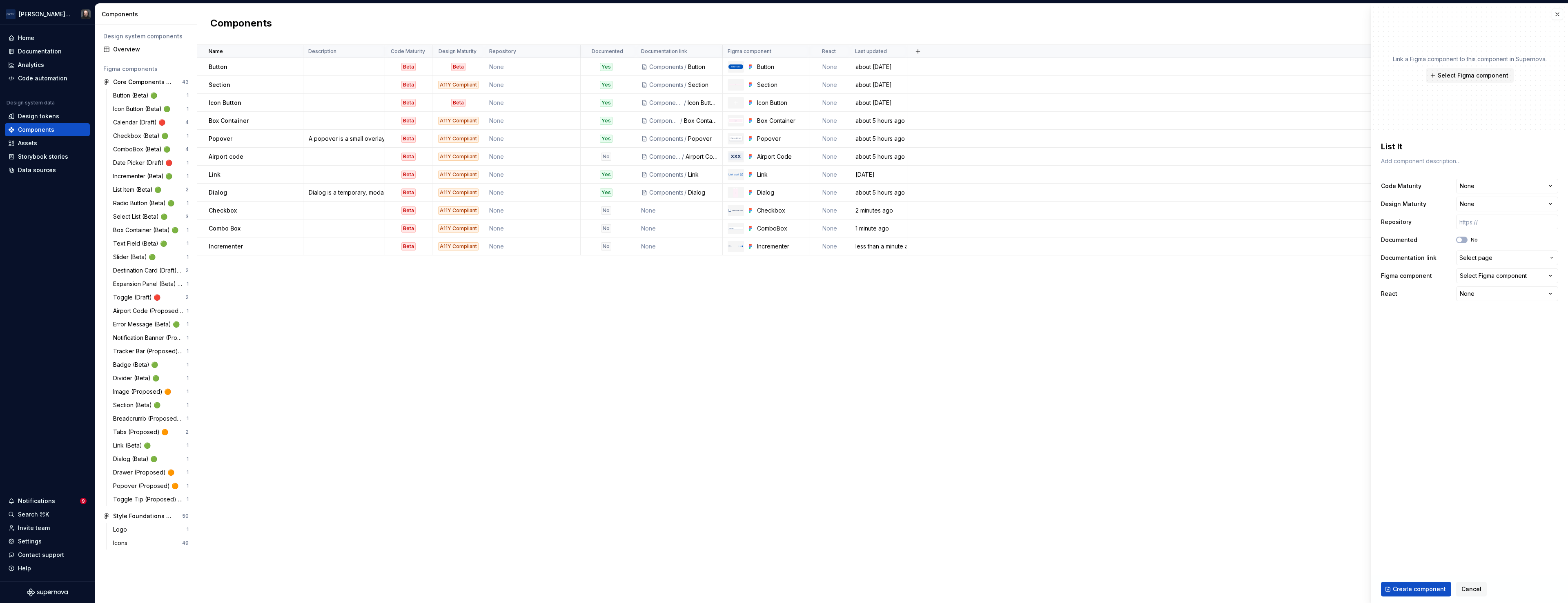
type textarea "List Ite"
type textarea "*"
type textarea "List Item"
click at [1483, 187] on html "[PERSON_NAME] Airlines Home Documentation Analytics Code automation Design syst…" at bounding box center [784, 302] width 1568 height 603
click at [1408, 201] on html "[PERSON_NAME] Airlines Home Documentation Analytics Code automation Design syst…" at bounding box center [784, 302] width 1568 height 603
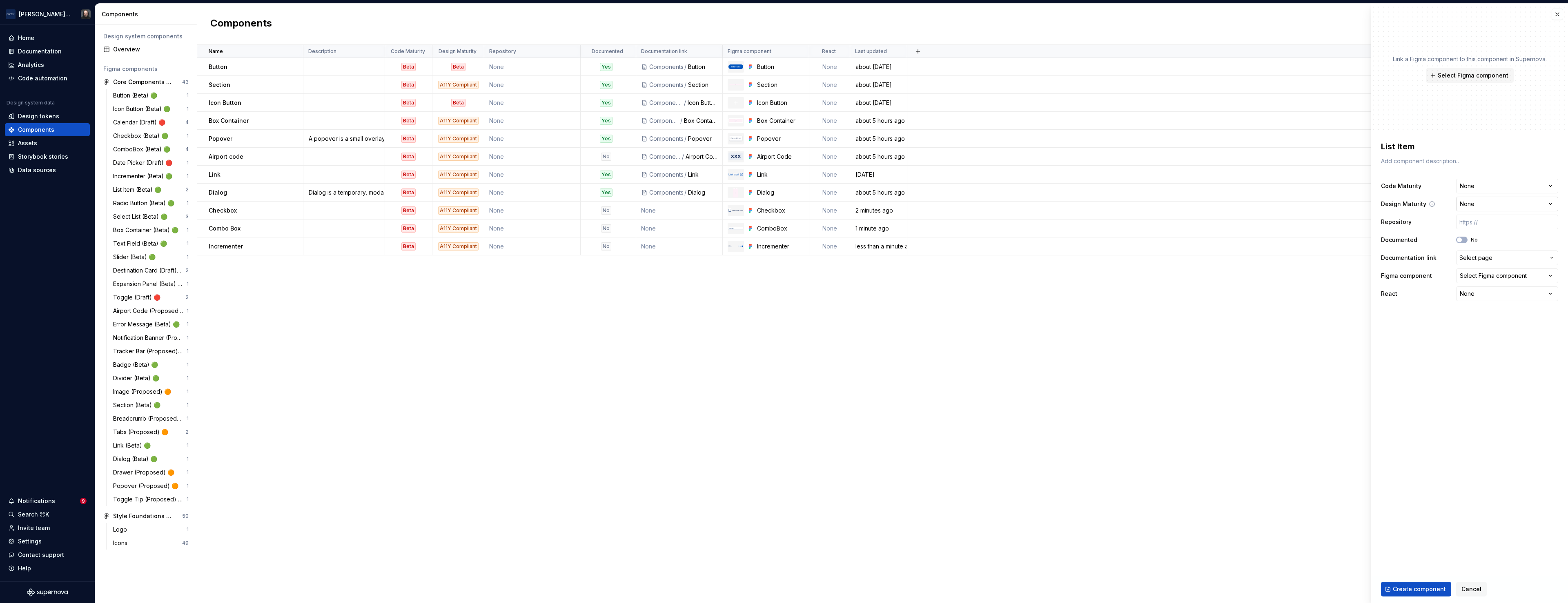
click at [1476, 204] on html "[PERSON_NAME] Airlines Home Documentation Analytics Code automation Design syst…" at bounding box center [784, 302] width 1568 height 603
select select "**********"
type textarea "*"
click at [1487, 276] on div "Select Figma component" at bounding box center [1493, 275] width 67 height 8
type input "****"
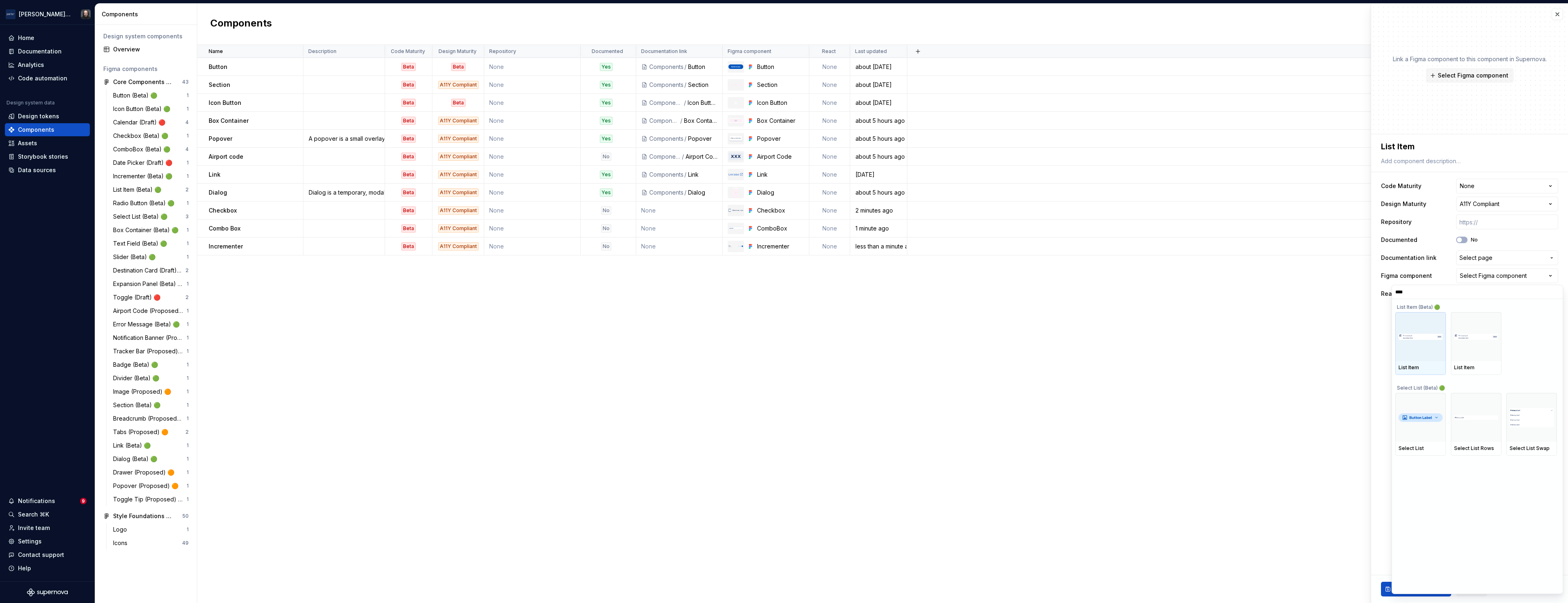
click at [1435, 336] on img at bounding box center [1421, 336] width 44 height 6
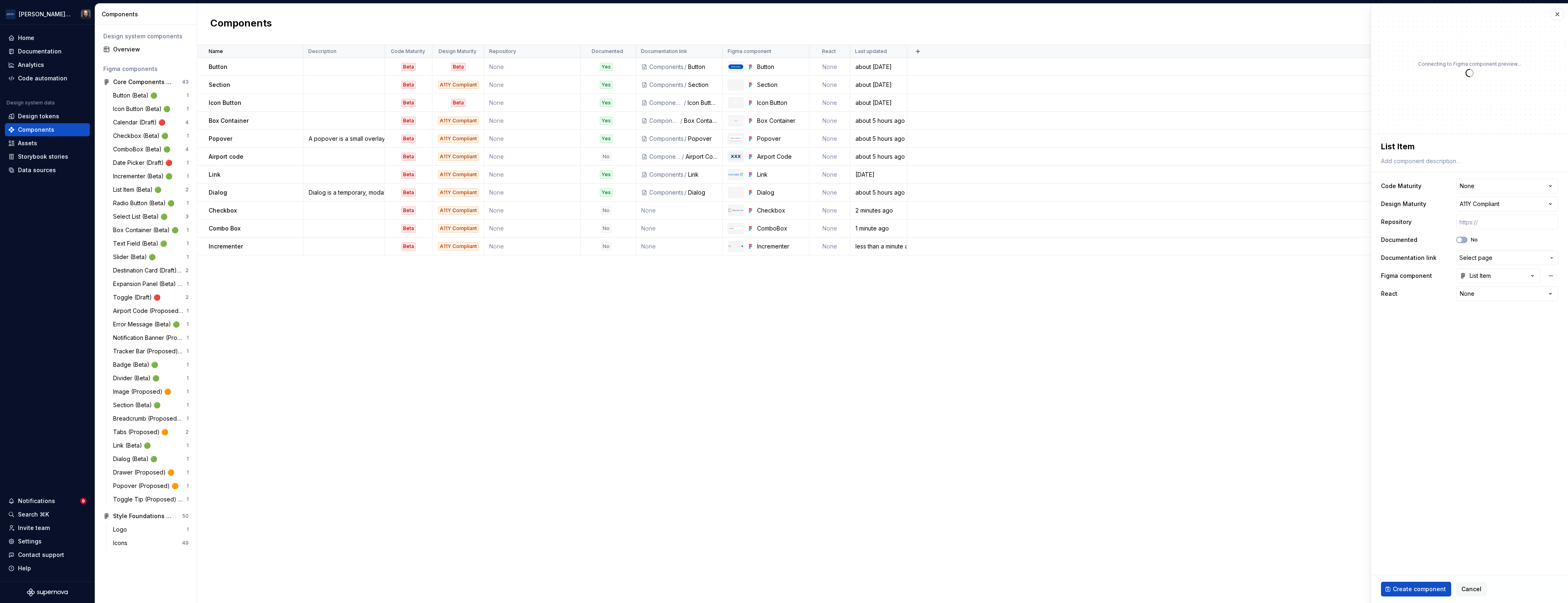
type textarea "*"
click at [1532, 275] on icon "button" at bounding box center [1532, 276] width 2 height 1
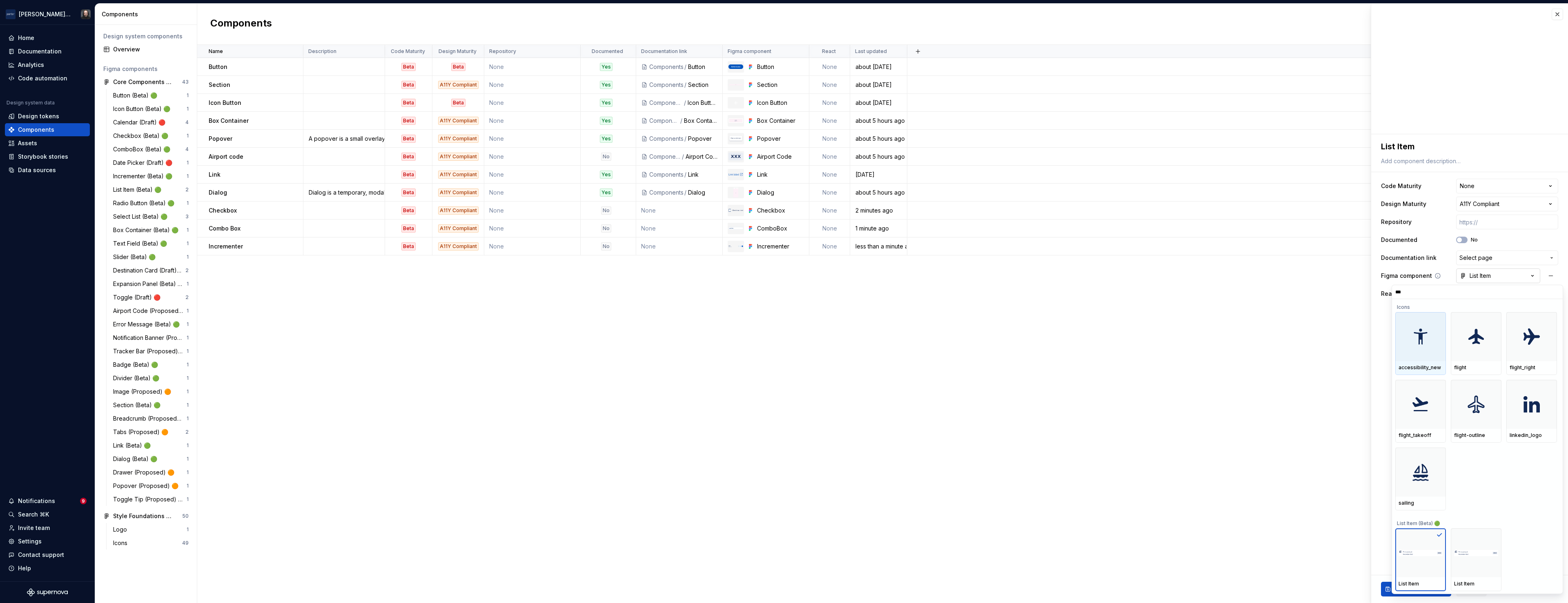
type input "****"
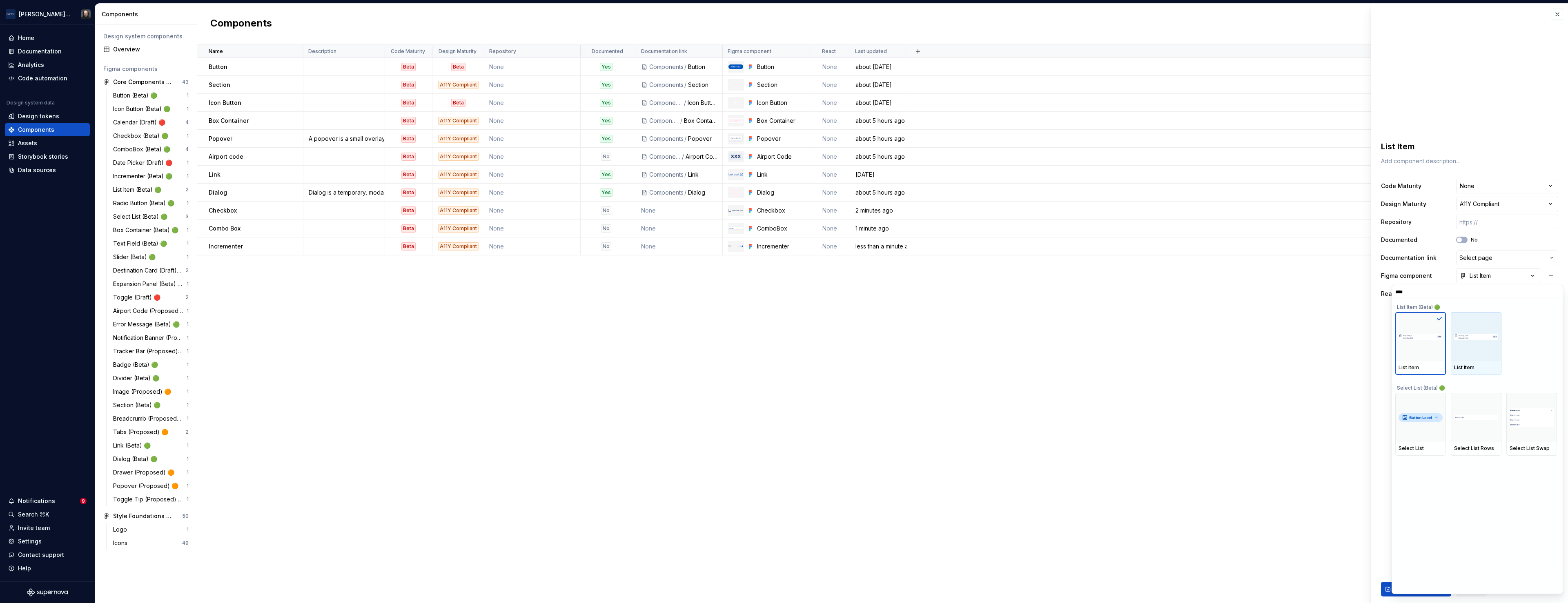
click at [1473, 339] on img at bounding box center [1476, 336] width 44 height 6
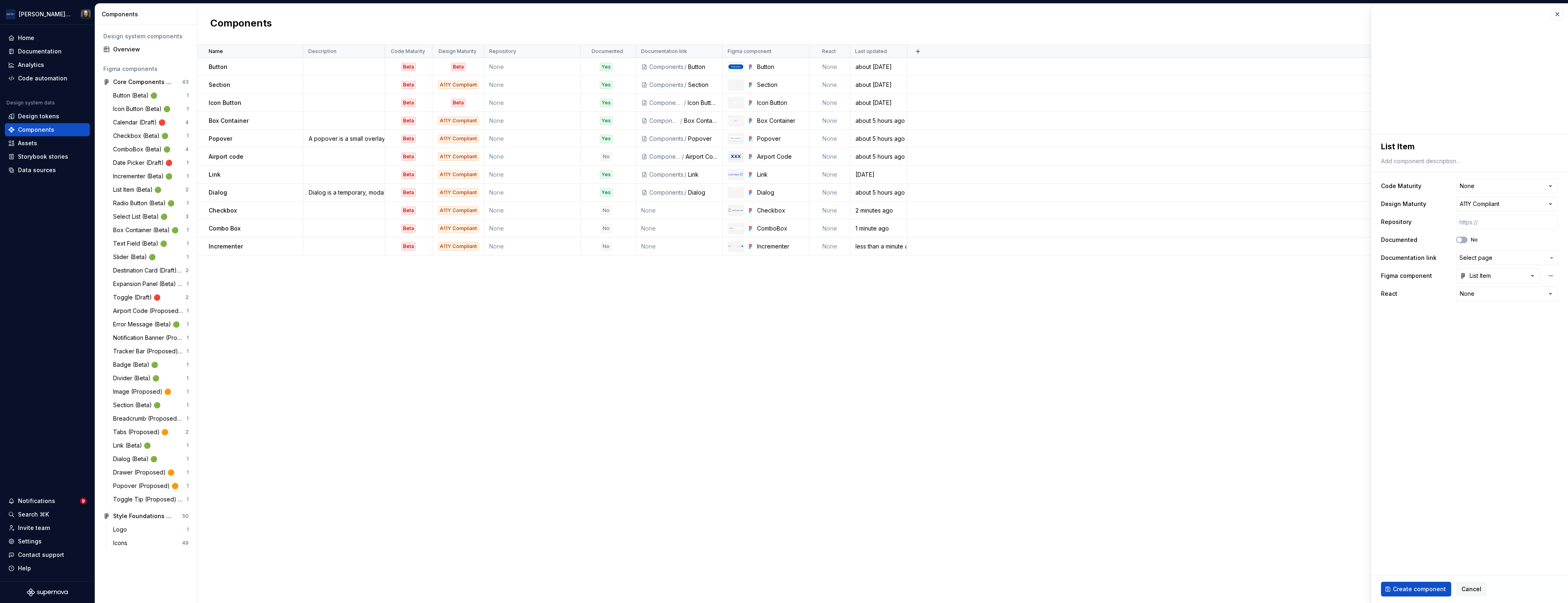
type textarea "*"
click at [1532, 272] on icon "button" at bounding box center [1532, 275] width 8 height 8
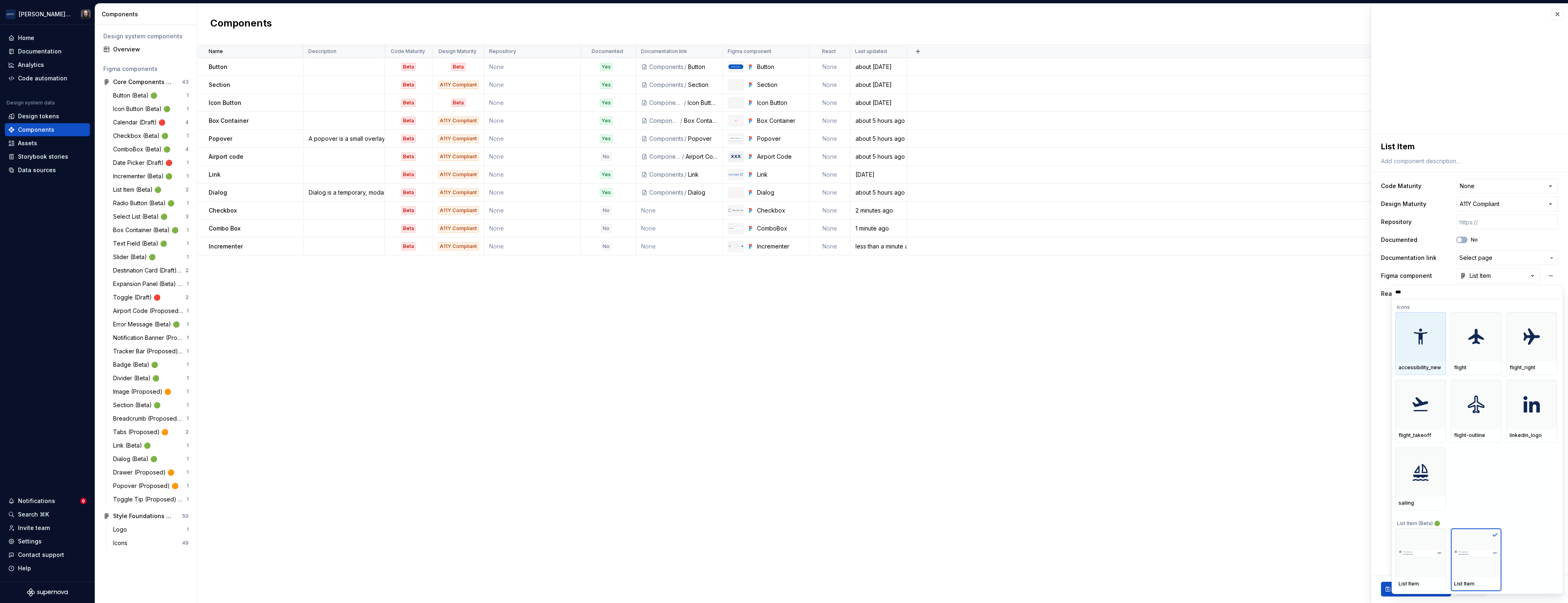
type input "****"
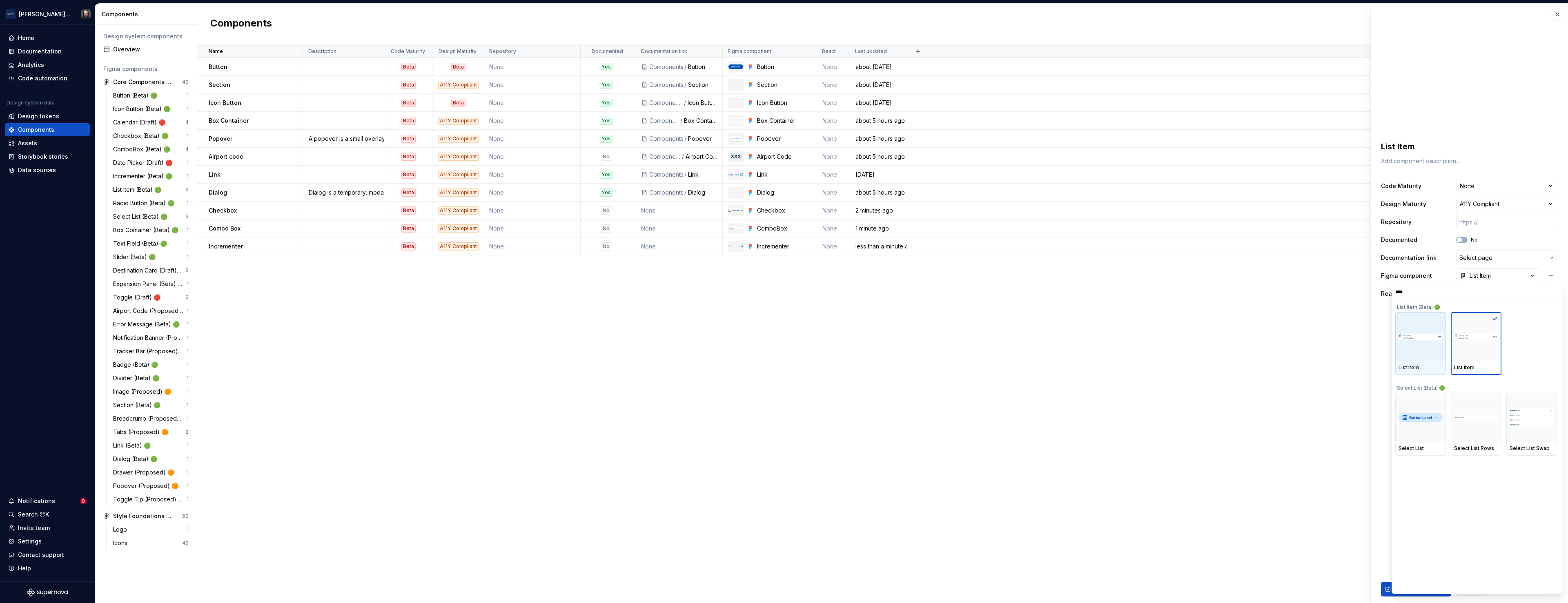
click at [1417, 336] on img at bounding box center [1421, 336] width 44 height 6
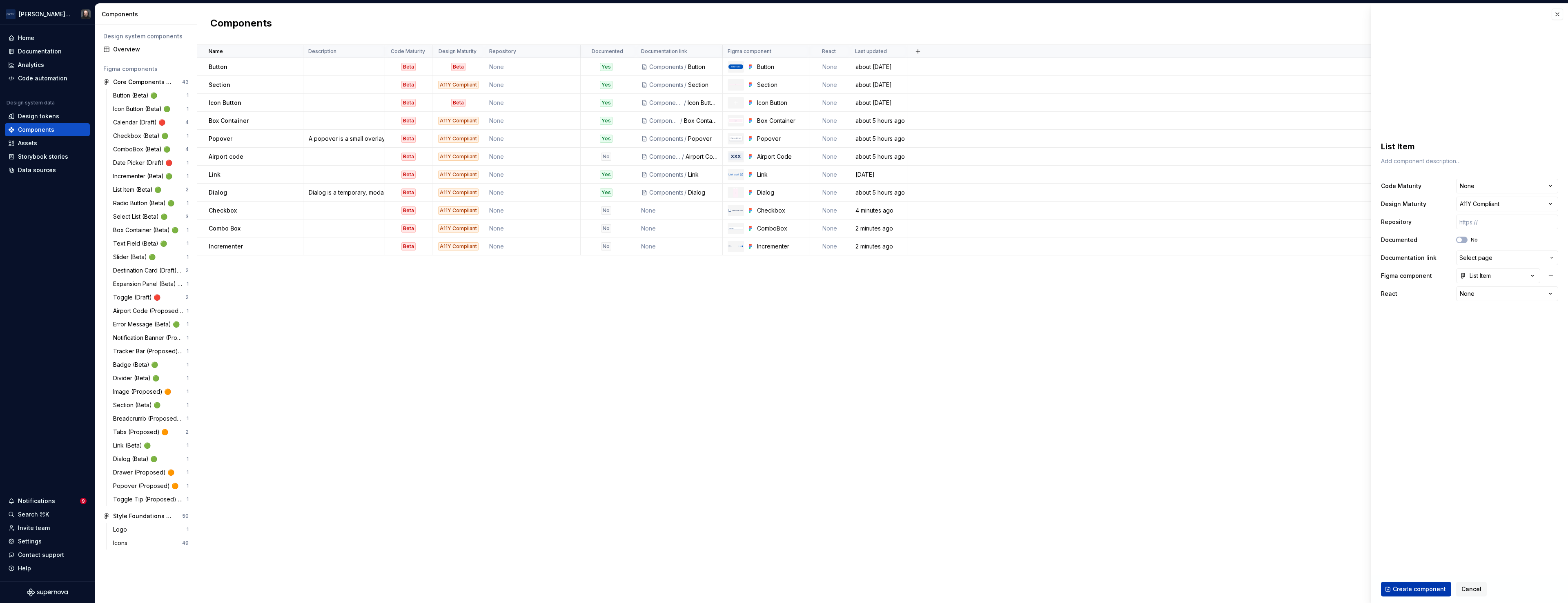
click at [1429, 587] on span "Create component" at bounding box center [1419, 589] width 53 height 8
type textarea "*"
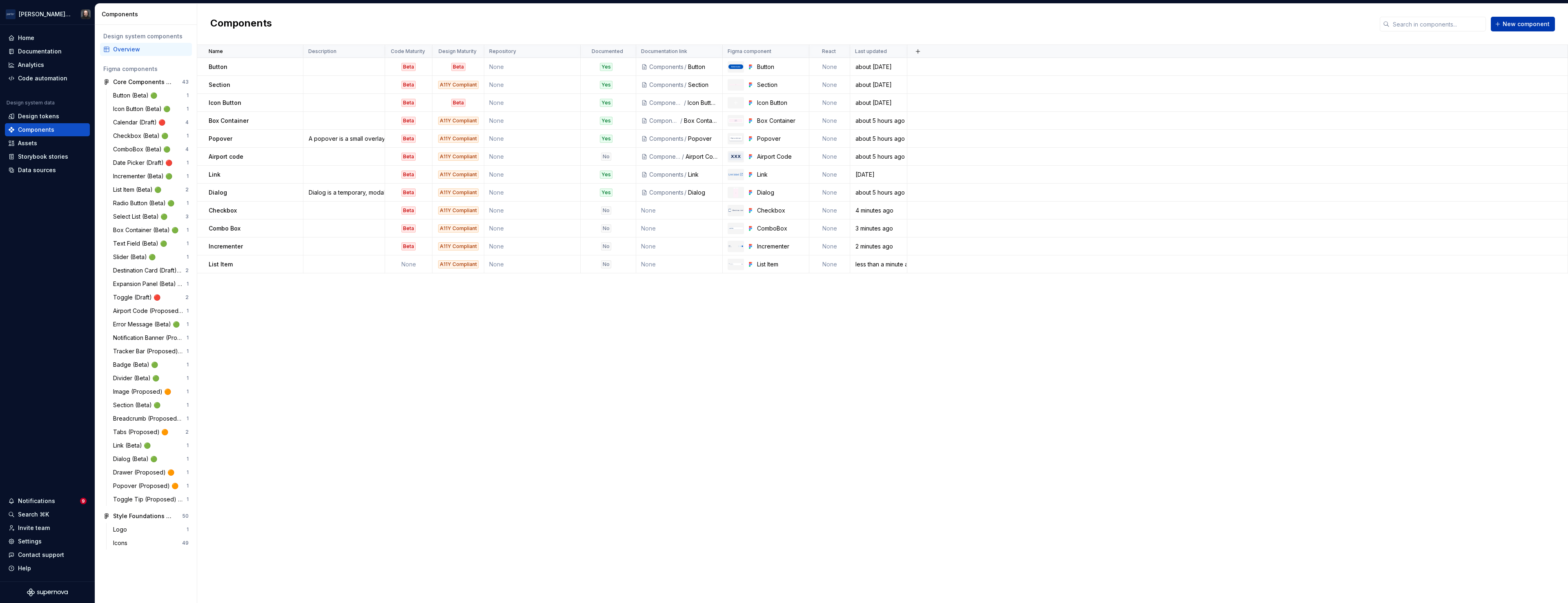
click at [1505, 23] on span "New component" at bounding box center [1526, 23] width 47 height 8
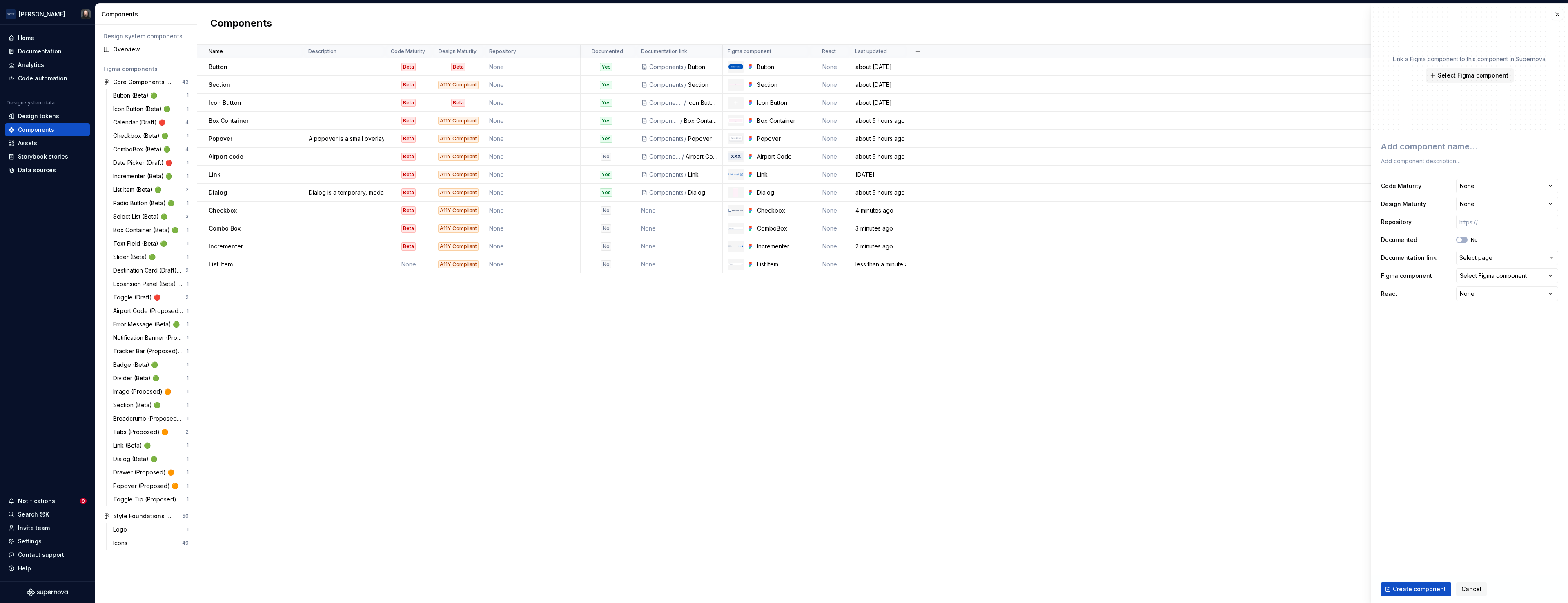
type textarea "*"
type textarea "R"
type textarea "*"
type textarea "Ra"
type textarea "*"
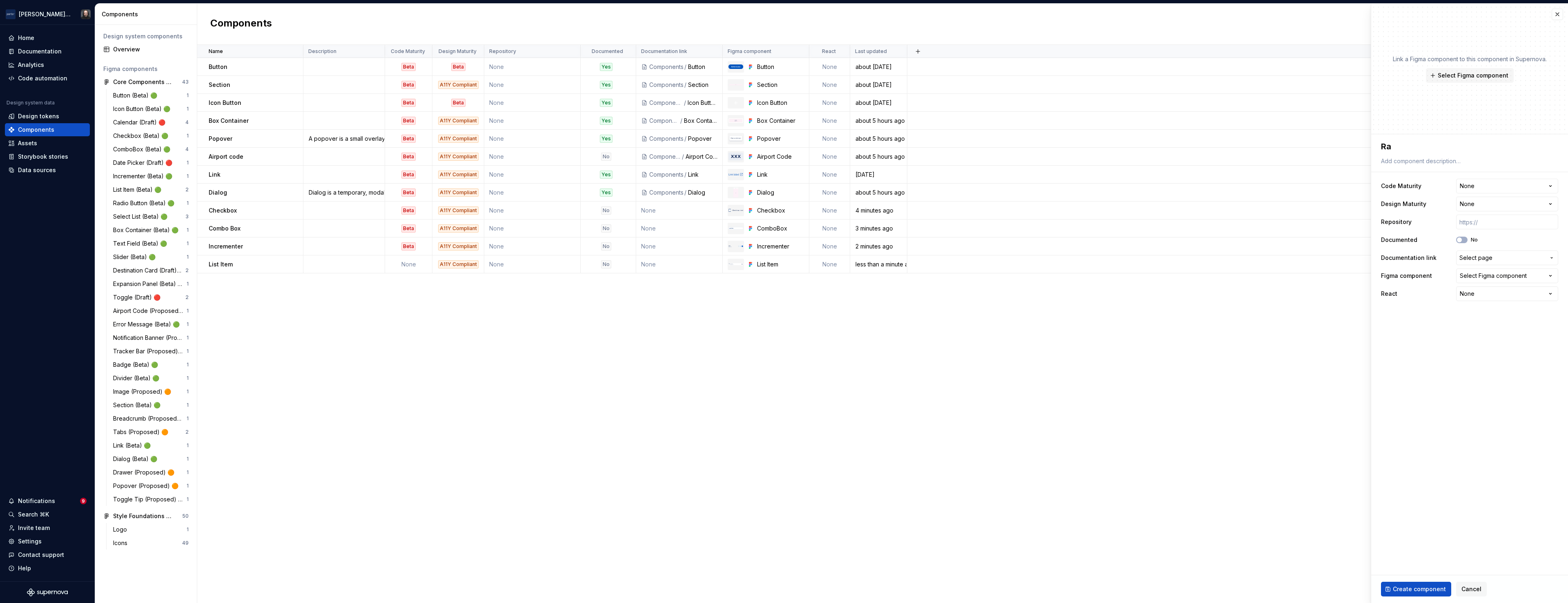
type textarea "Rad"
type textarea "*"
type textarea "Radi"
type textarea "*"
type textarea "Radio"
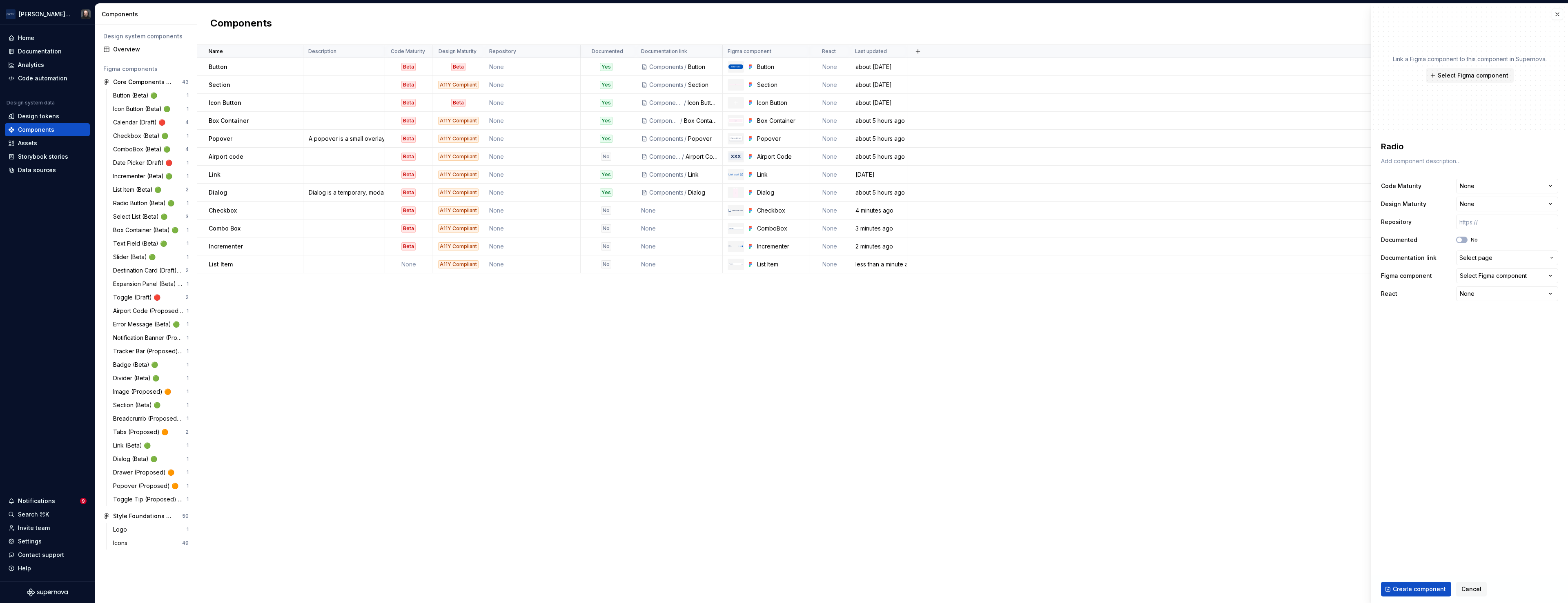
type textarea "*"
type textarea "Radio"
type textarea "*"
type textarea "Radio B"
type textarea "*"
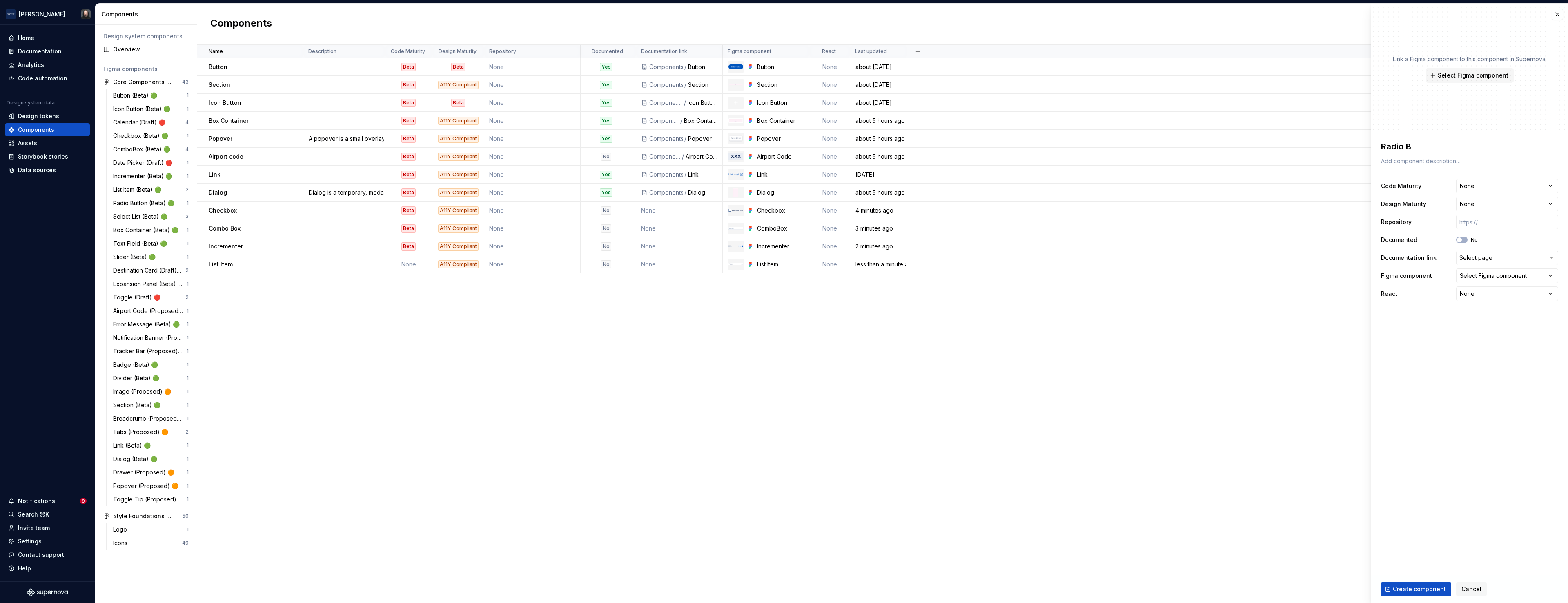
type textarea "Radio Bu"
type textarea "*"
type textarea "Radio But"
type textarea "*"
type textarea "Radio Butt"
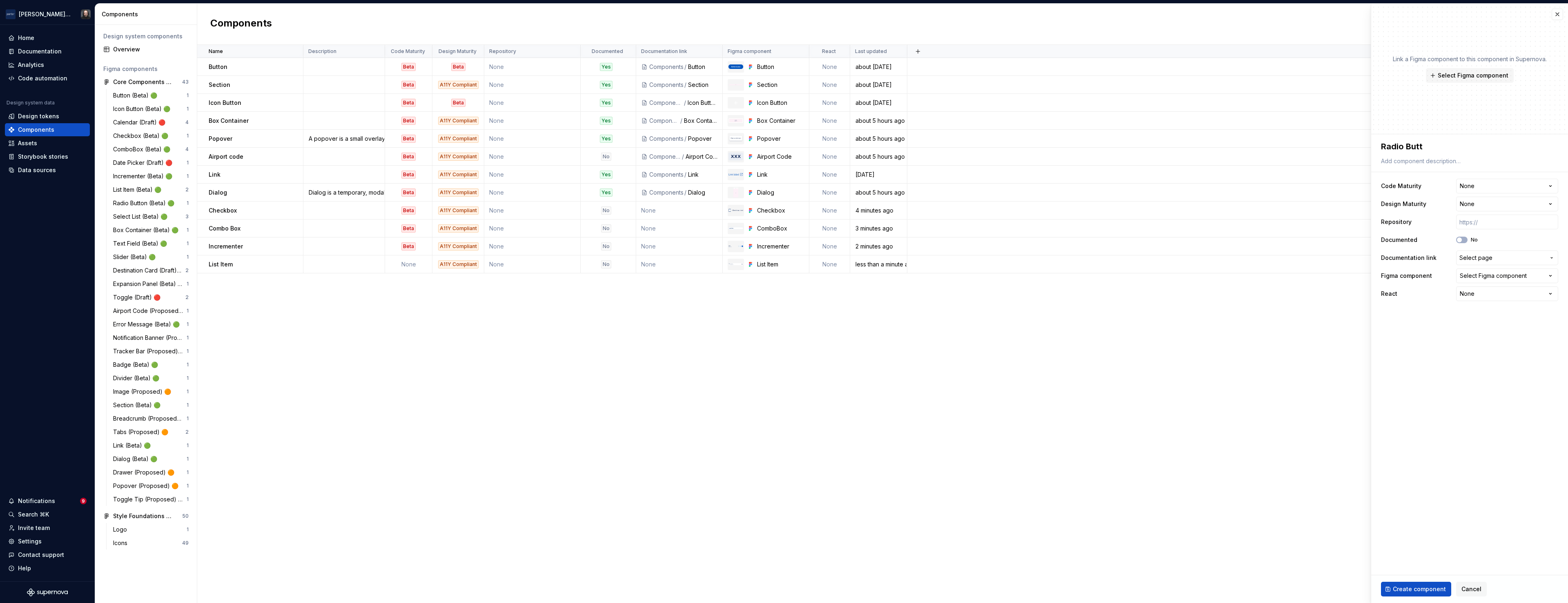
type textarea "*"
type textarea "Radio Butto"
type textarea "*"
type textarea "Radio Button"
click at [1487, 188] on html "[PERSON_NAME] Airlines Home Documentation Analytics Code automation Design syst…" at bounding box center [784, 302] width 1568 height 603
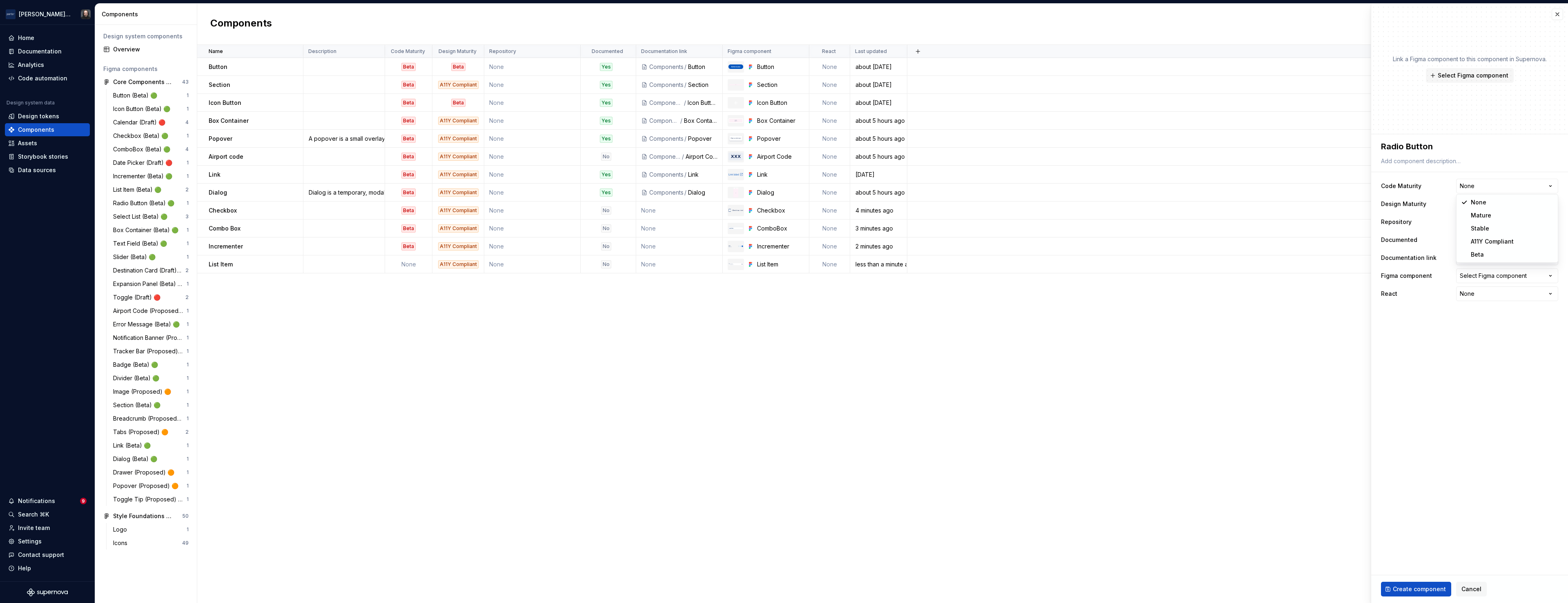
select select "**********"
type textarea "*"
click at [1491, 206] on html "[PERSON_NAME] Airlines Home Documentation Analytics Code automation Design syst…" at bounding box center [784, 302] width 1568 height 603
select select "**********"
type textarea "*"
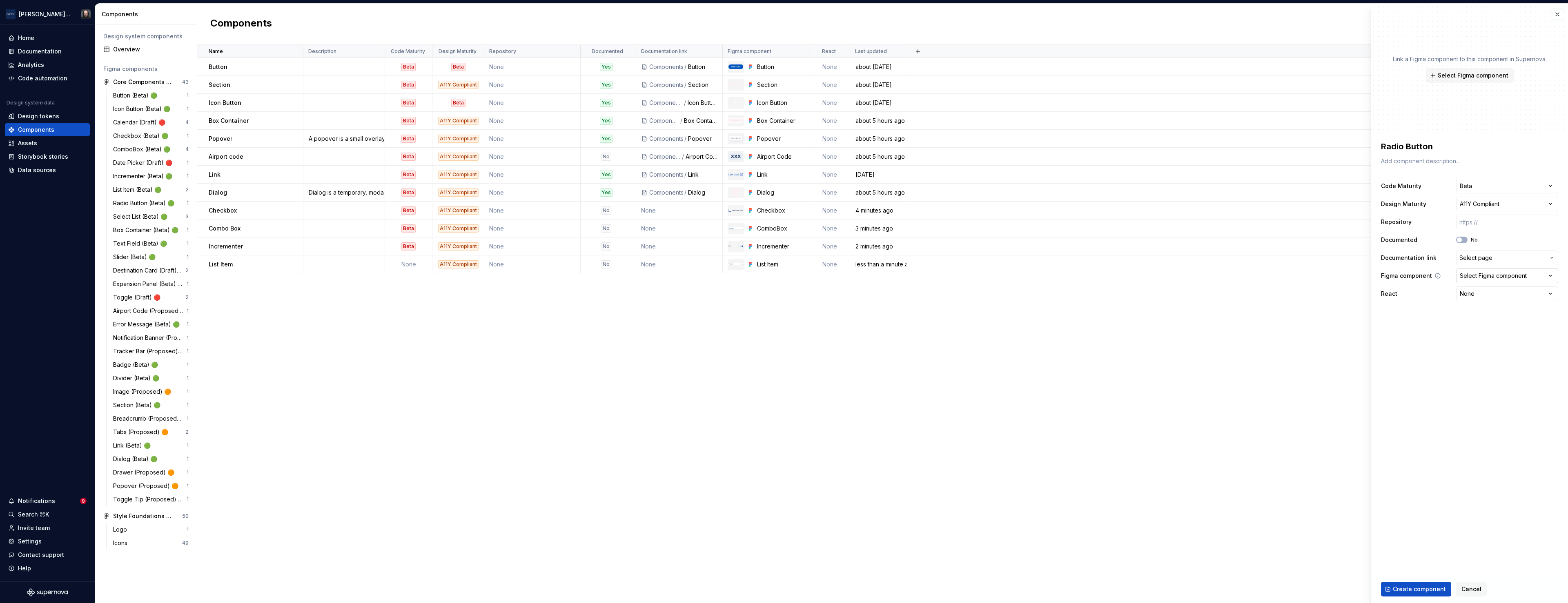
click at [1485, 277] on div "Select Figma component" at bounding box center [1493, 275] width 67 height 8
type input "*****"
drag, startPoint x: 1435, startPoint y: 338, endPoint x: 1493, endPoint y: 345, distance: 58.4
click at [1435, 338] on img at bounding box center [1421, 337] width 44 height 16
type textarea "*"
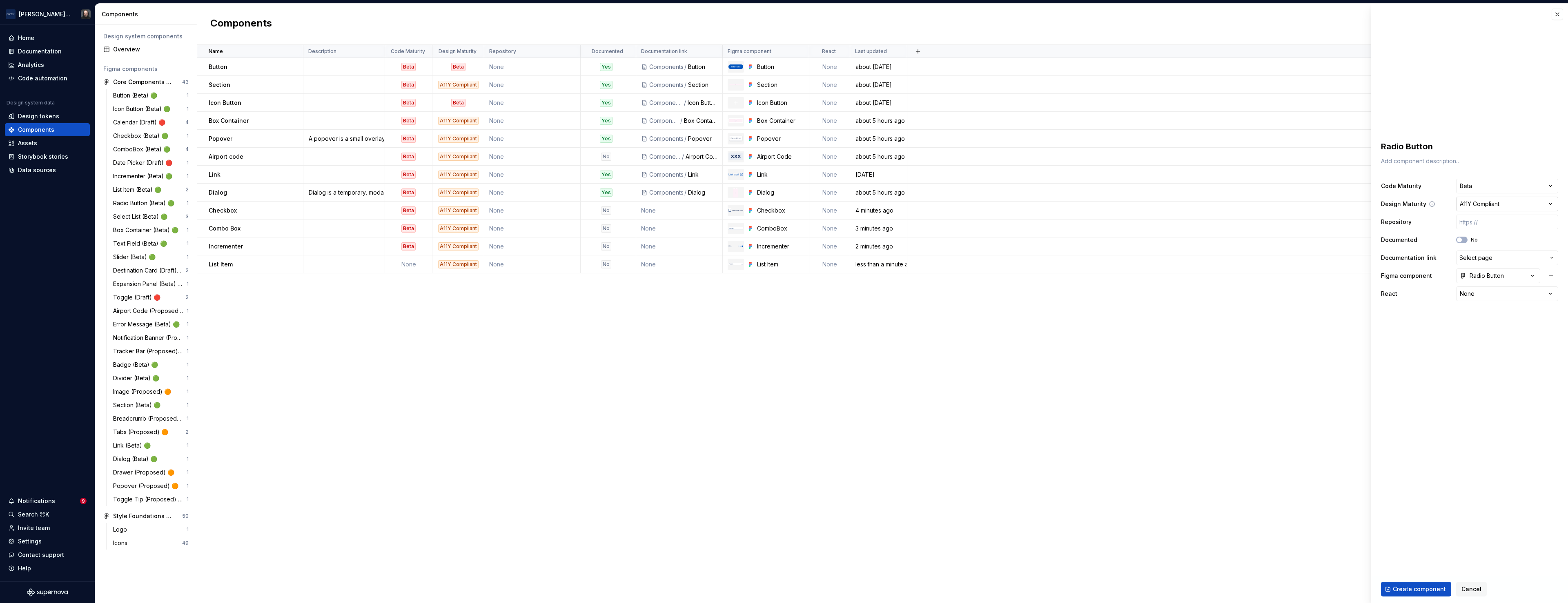
click at [1486, 204] on html "[PERSON_NAME] Airlines Home Documentation Analytics Code automation Design syst…" at bounding box center [784, 302] width 1568 height 603
select select "**********"
click at [1430, 588] on span "Create component" at bounding box center [1419, 589] width 53 height 8
type textarea "*"
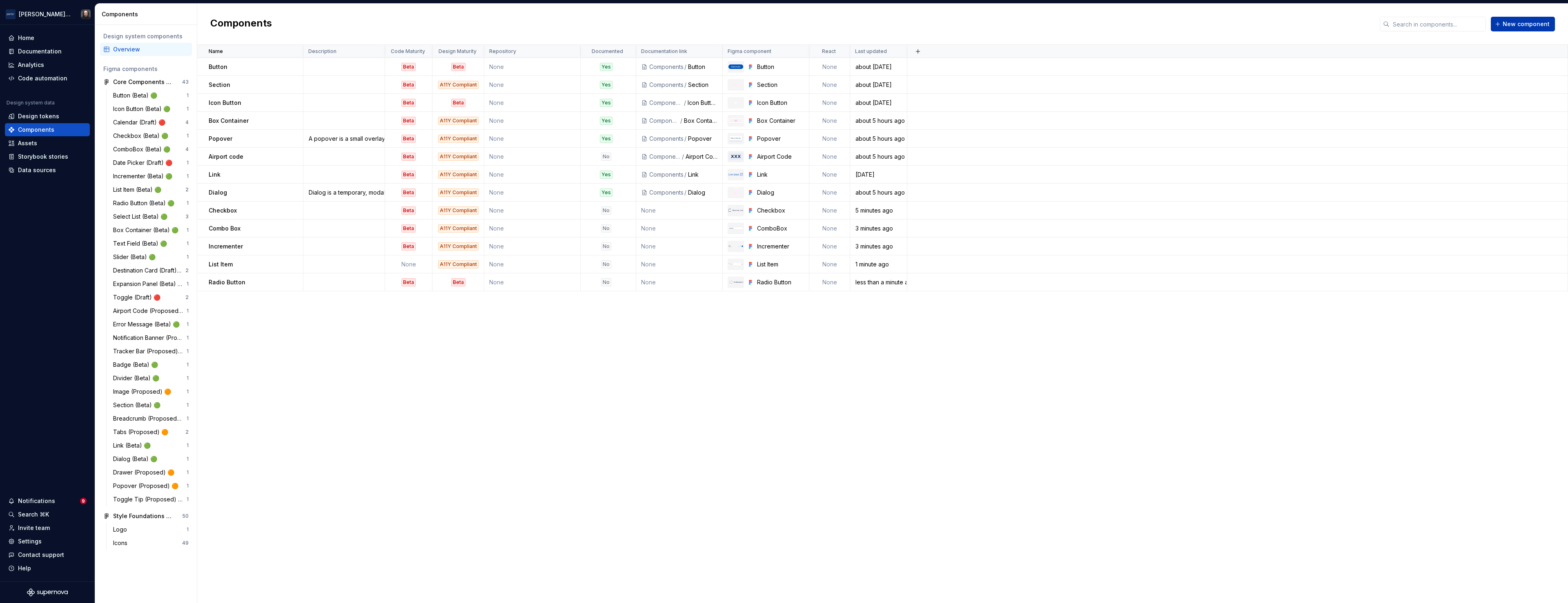
click at [1517, 28] on button "New component" at bounding box center [1522, 24] width 64 height 15
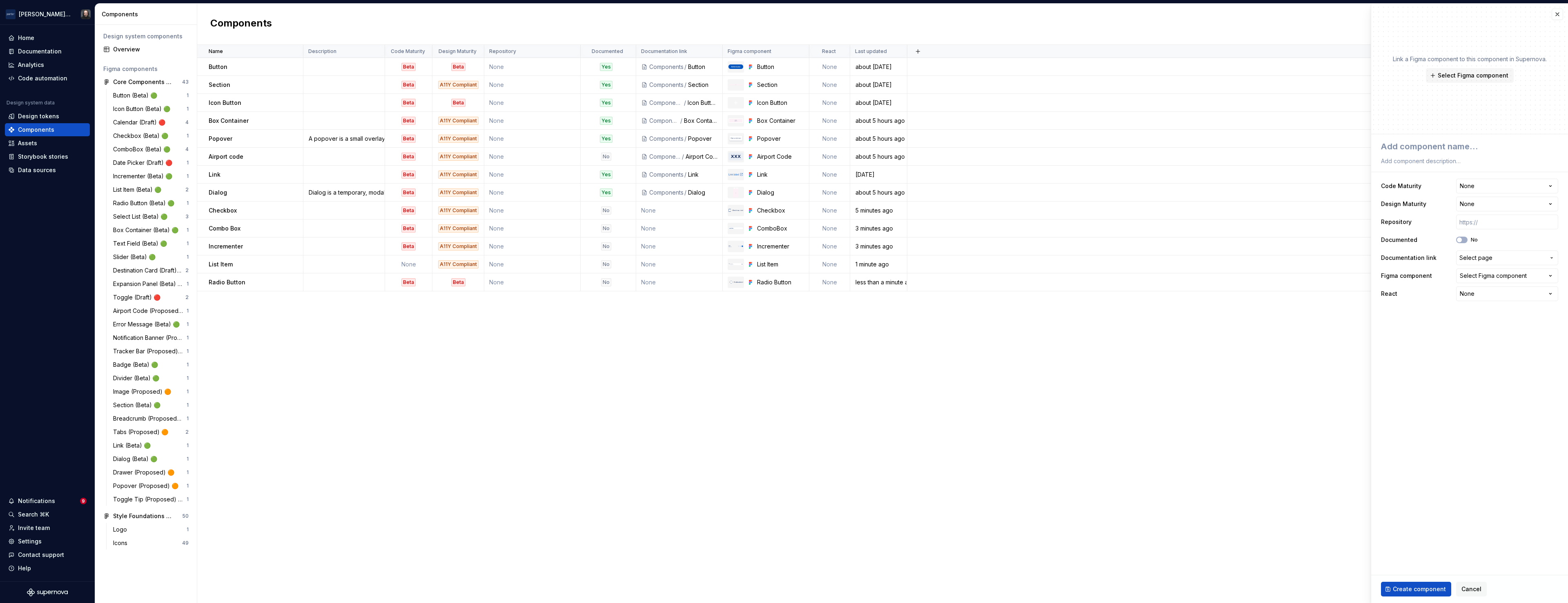
type textarea "*"
type textarea "S"
type textarea "*"
type textarea "Se"
type textarea "*"
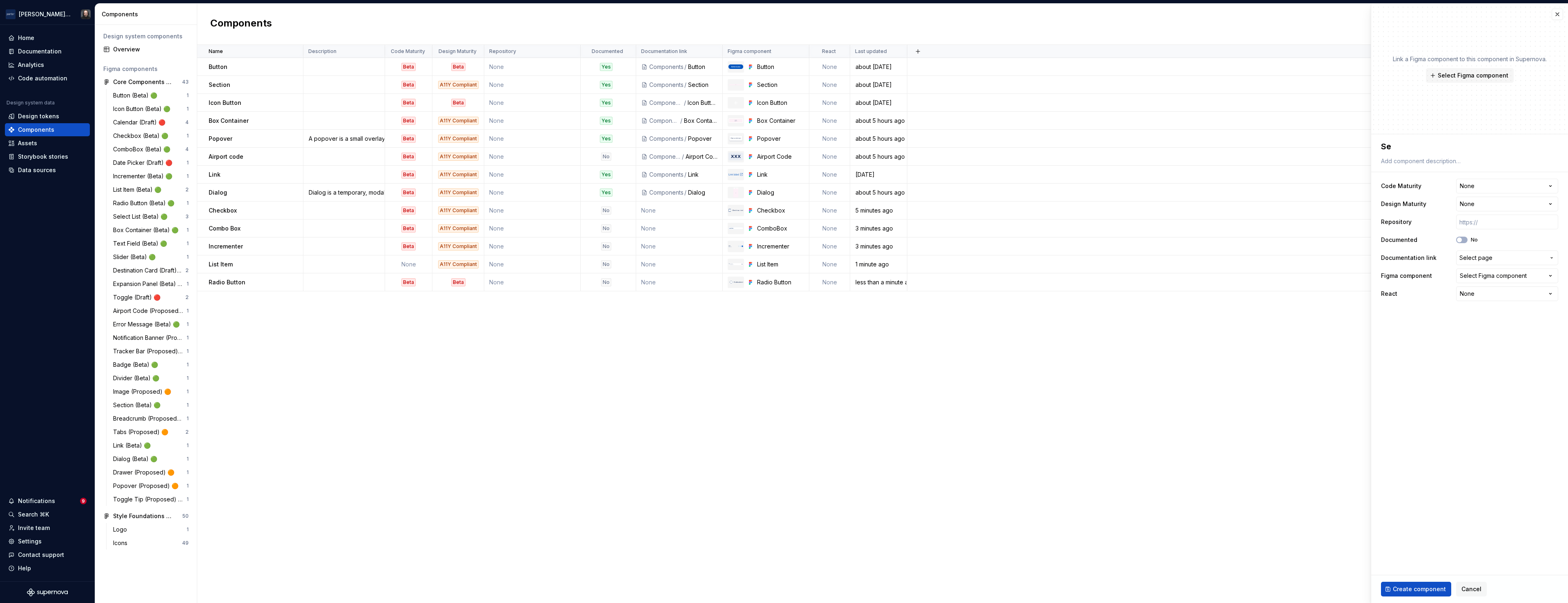
type textarea "Sel"
type textarea "*"
type textarea "Sele"
type textarea "*"
type textarea "Selec"
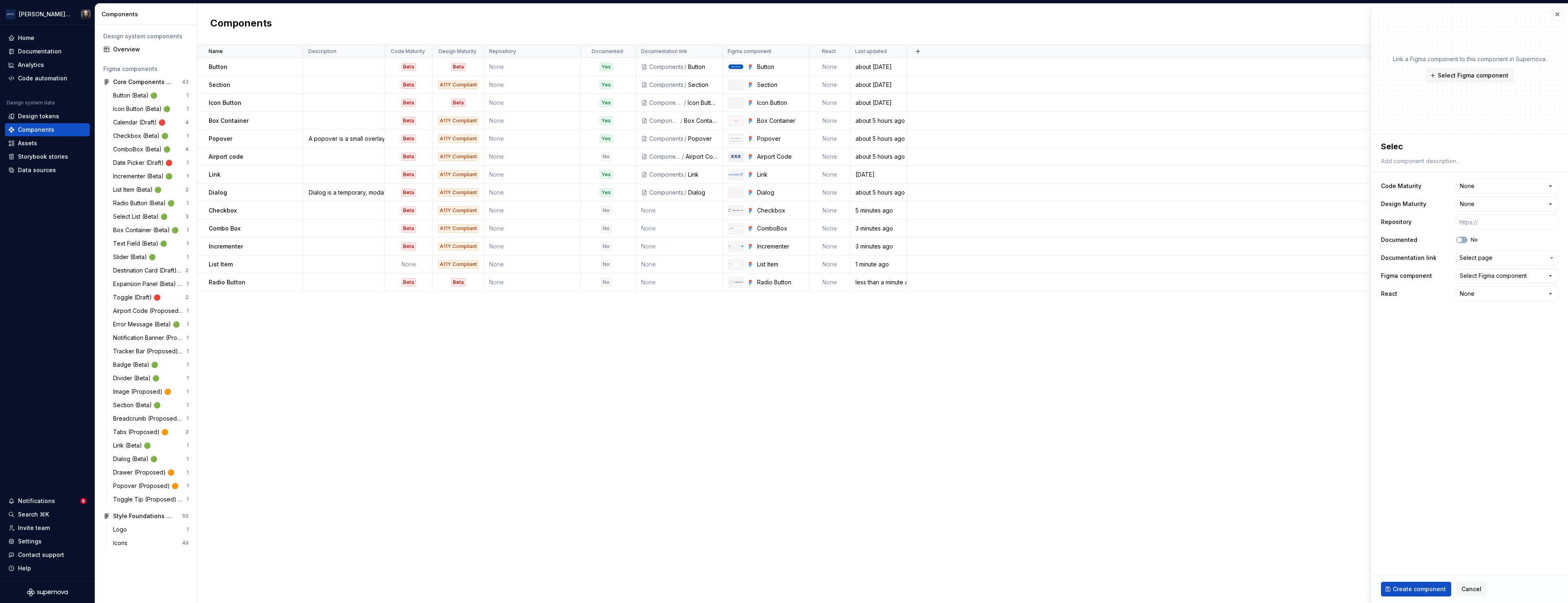
type textarea "*"
type textarea "Select"
type textarea "*"
type textarea "Select"
type textarea "*"
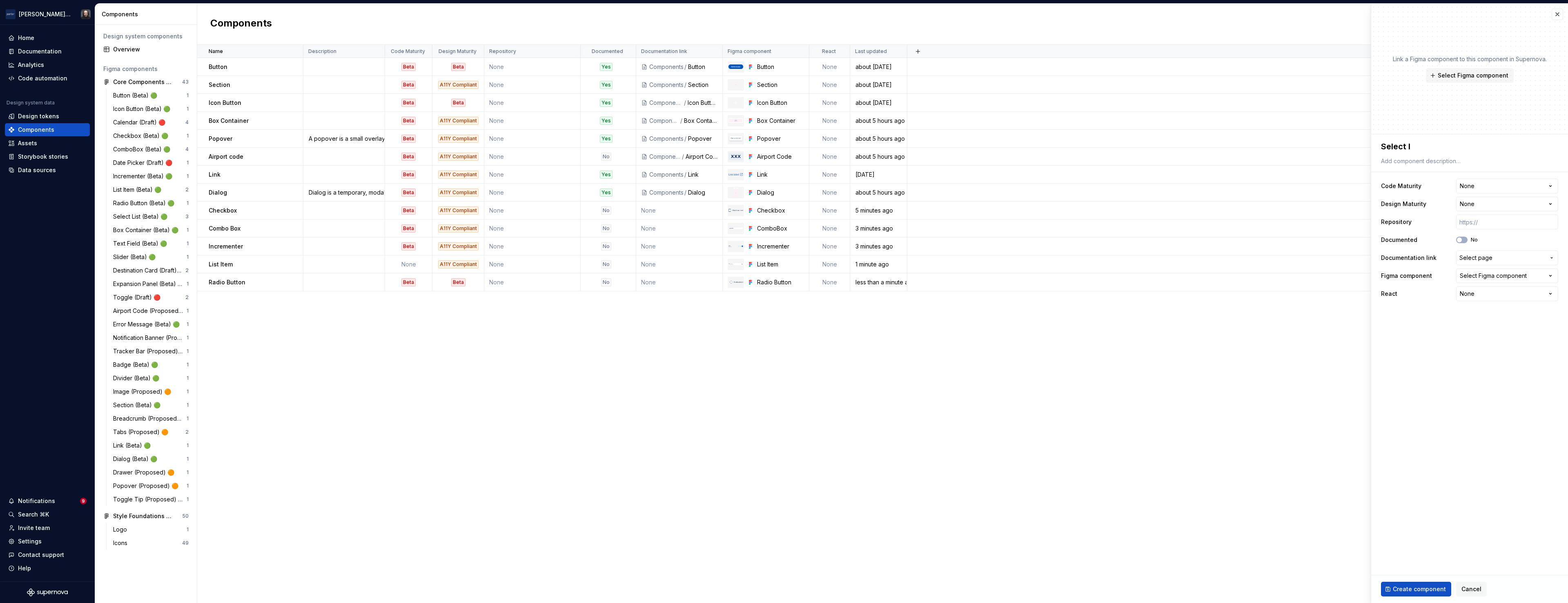
type textarea "Select li"
type textarea "*"
type textarea "Select lis"
type textarea "*"
type textarea "Select list"
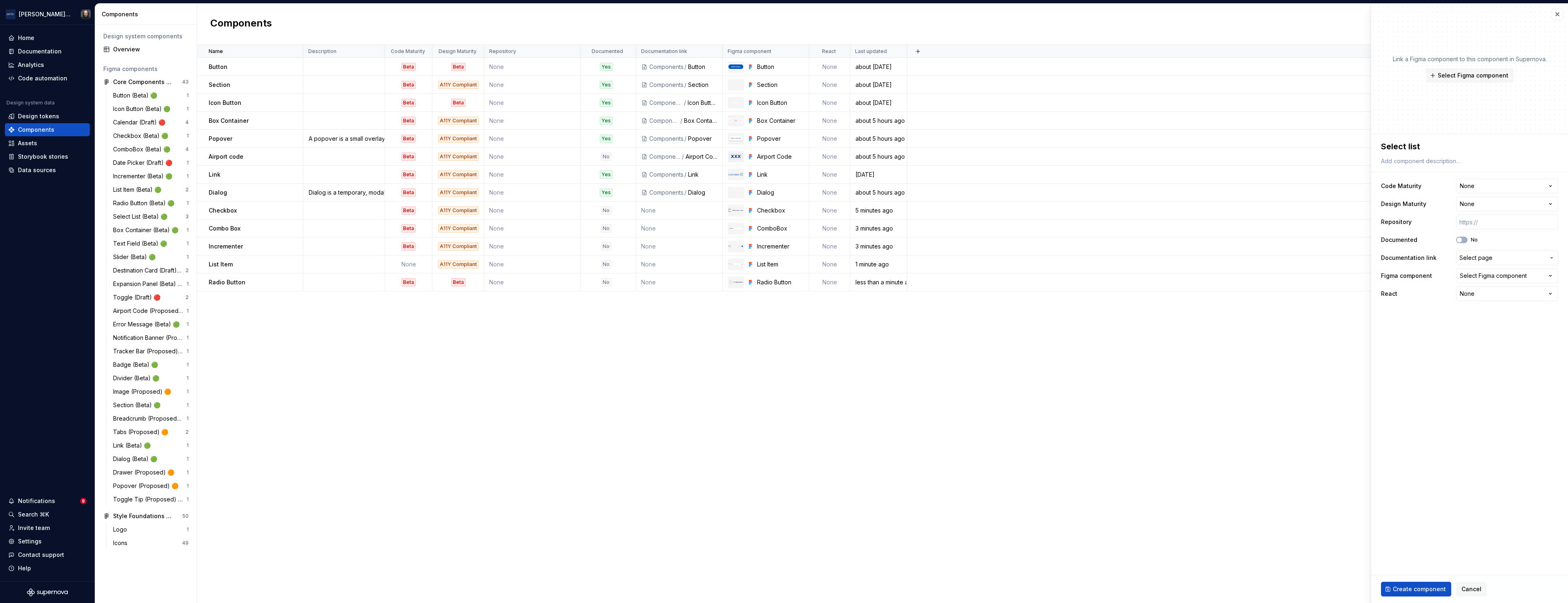
type textarea "*"
type textarea "Select List"
click at [1493, 187] on html "[PERSON_NAME] Airlines Home Documentation Analytics Code automation Design syst…" at bounding box center [784, 302] width 1568 height 603
click at [1501, 164] on html "[PERSON_NAME] Airlines Home Documentation Analytics Code automation Design syst…" at bounding box center [784, 302] width 1568 height 603
click at [1489, 202] on html "[PERSON_NAME] Airlines Home Documentation Analytics Code automation Design syst…" at bounding box center [784, 302] width 1568 height 603
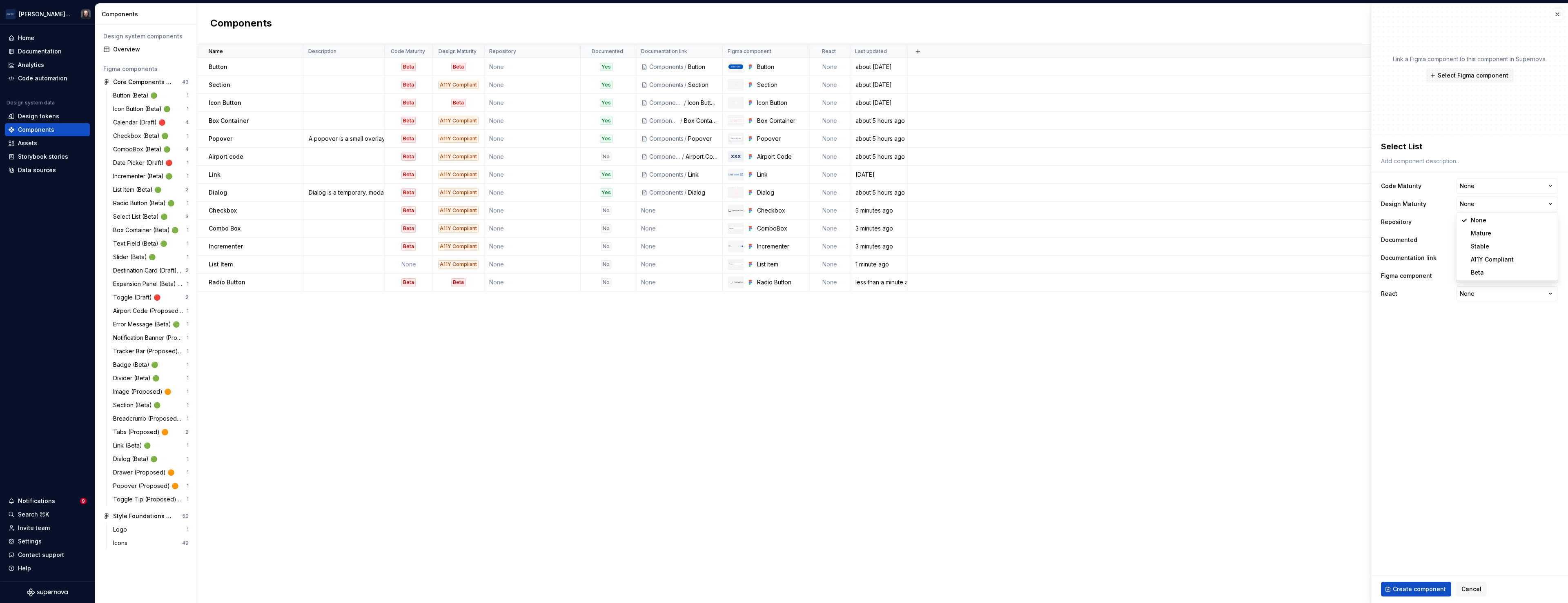
select select "**********"
type textarea "*"
click at [1489, 276] on div "Select Figma component" at bounding box center [1493, 275] width 67 height 8
type input "******"
click at [1424, 338] on img at bounding box center [1421, 337] width 44 height 9
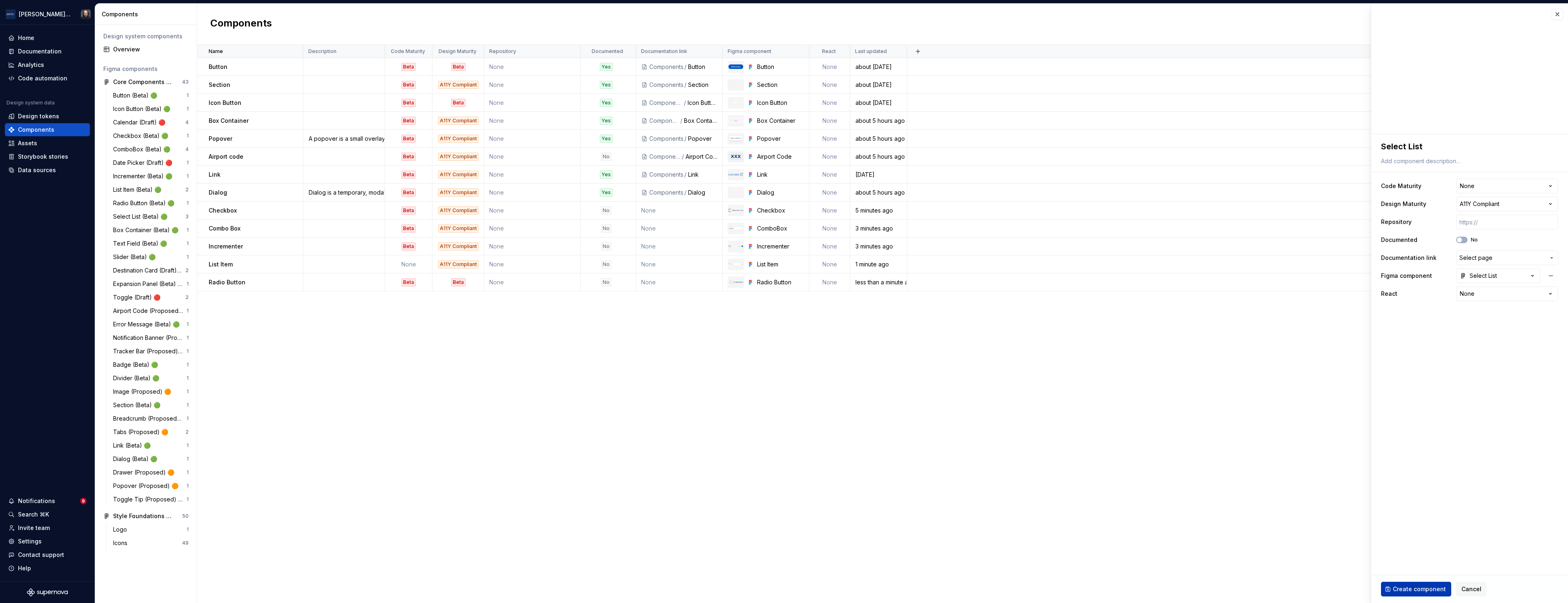
click at [1421, 587] on span "Create component" at bounding box center [1419, 589] width 53 height 8
type textarea "*"
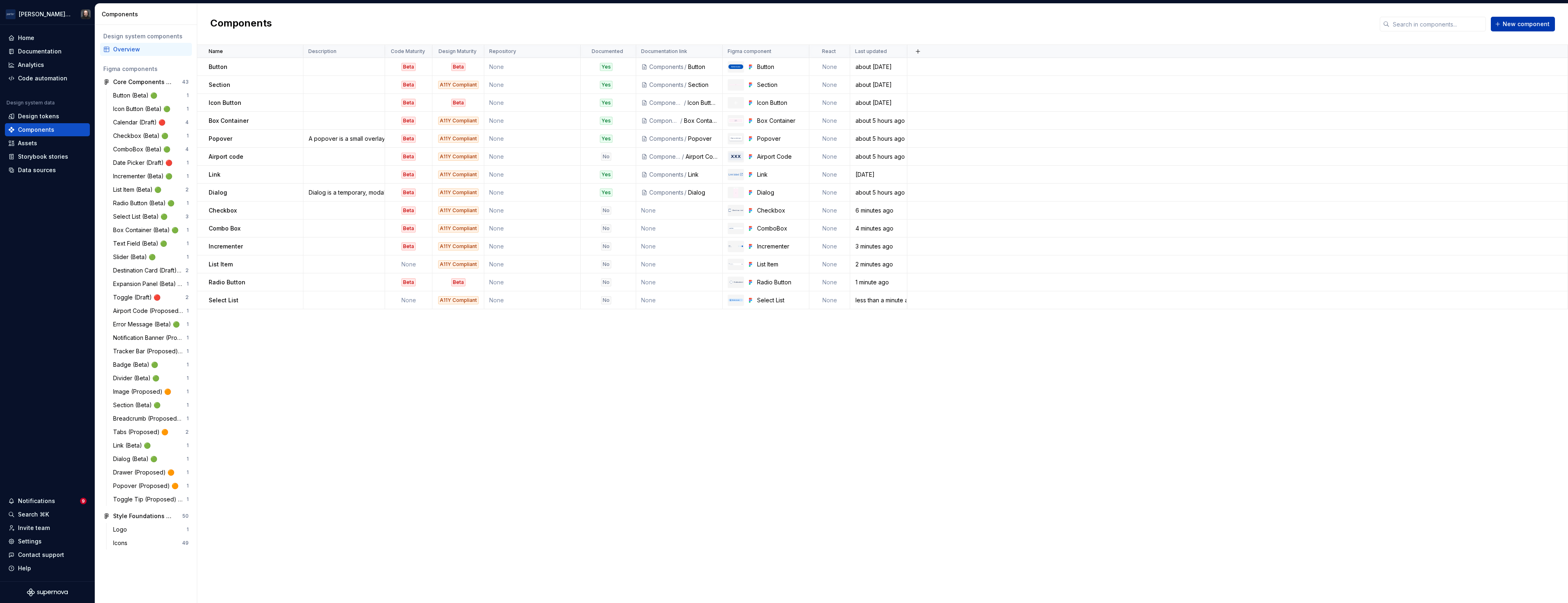
click at [1522, 26] on span "New component" at bounding box center [1526, 23] width 47 height 8
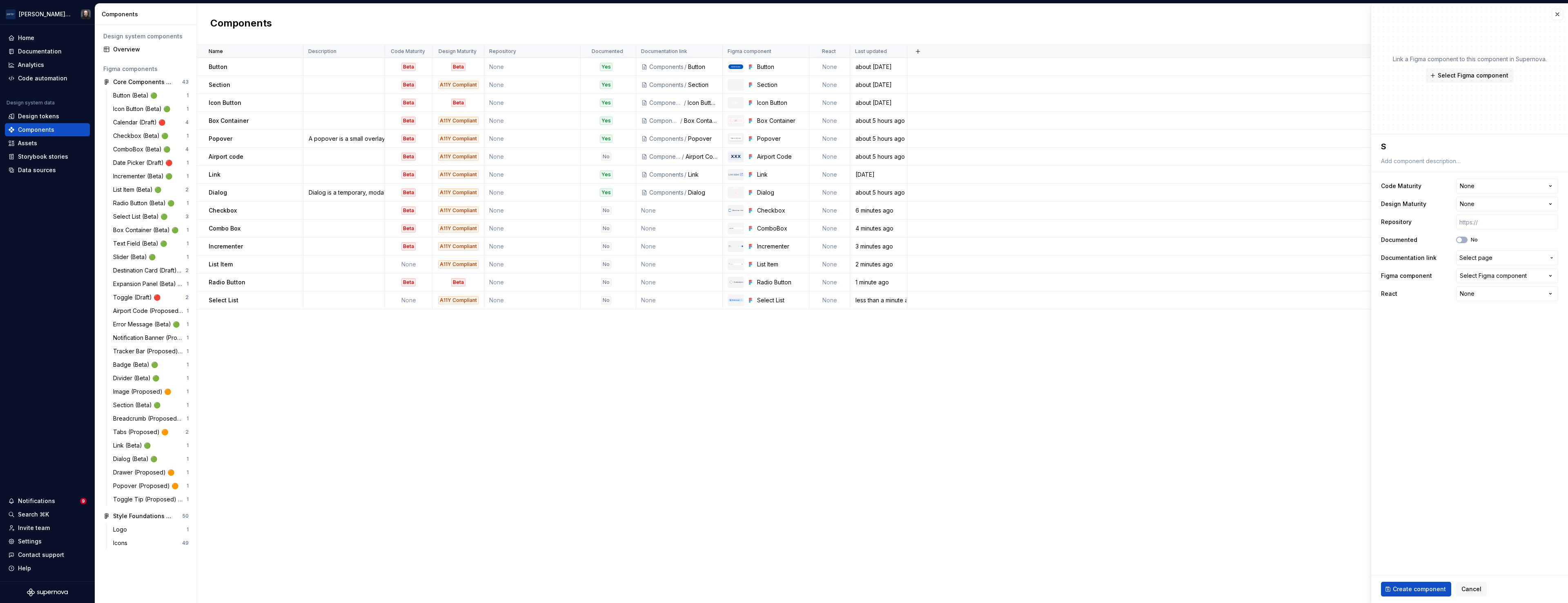
type textarea "*"
type textarea "Sli"
type textarea "*"
type textarea "Slid"
type textarea "*"
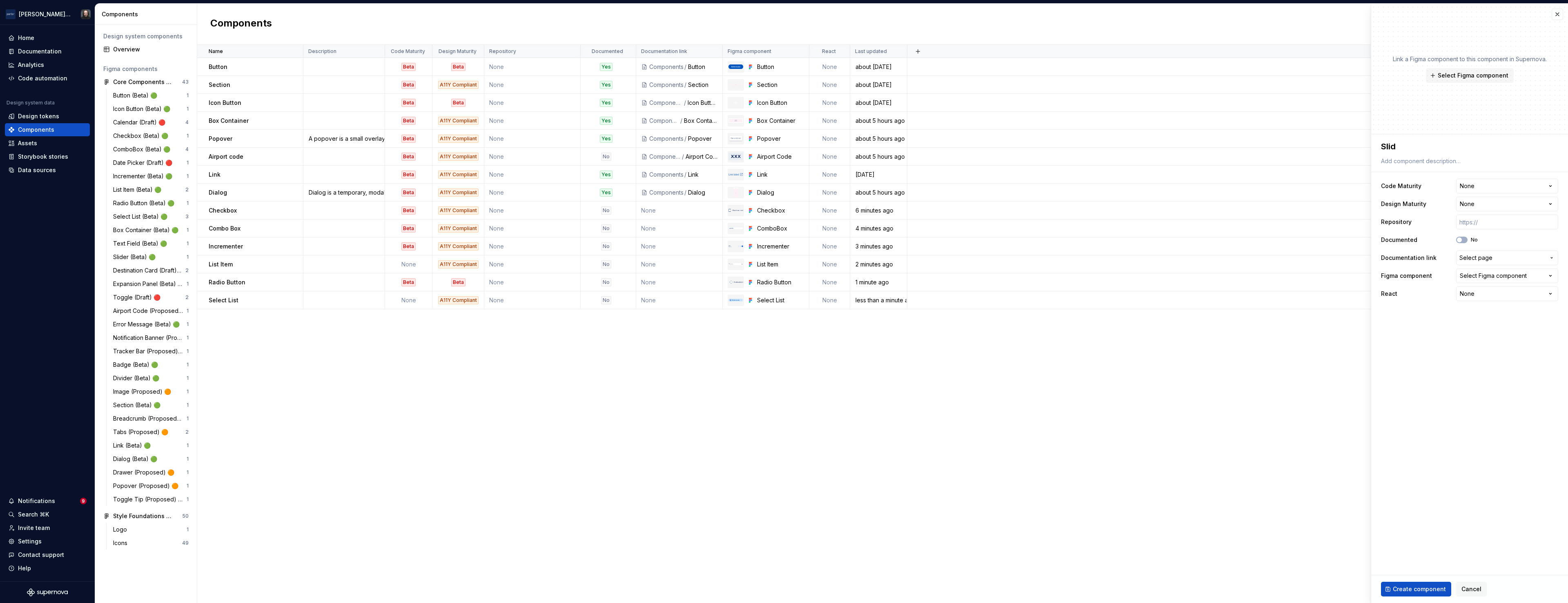
type textarea "Slide"
type textarea "*"
type textarea "Slider"
click at [1489, 202] on html "[PERSON_NAME] Airlines Home Documentation Analytics Code automation Design syst…" at bounding box center [784, 302] width 1568 height 603
select select "**********"
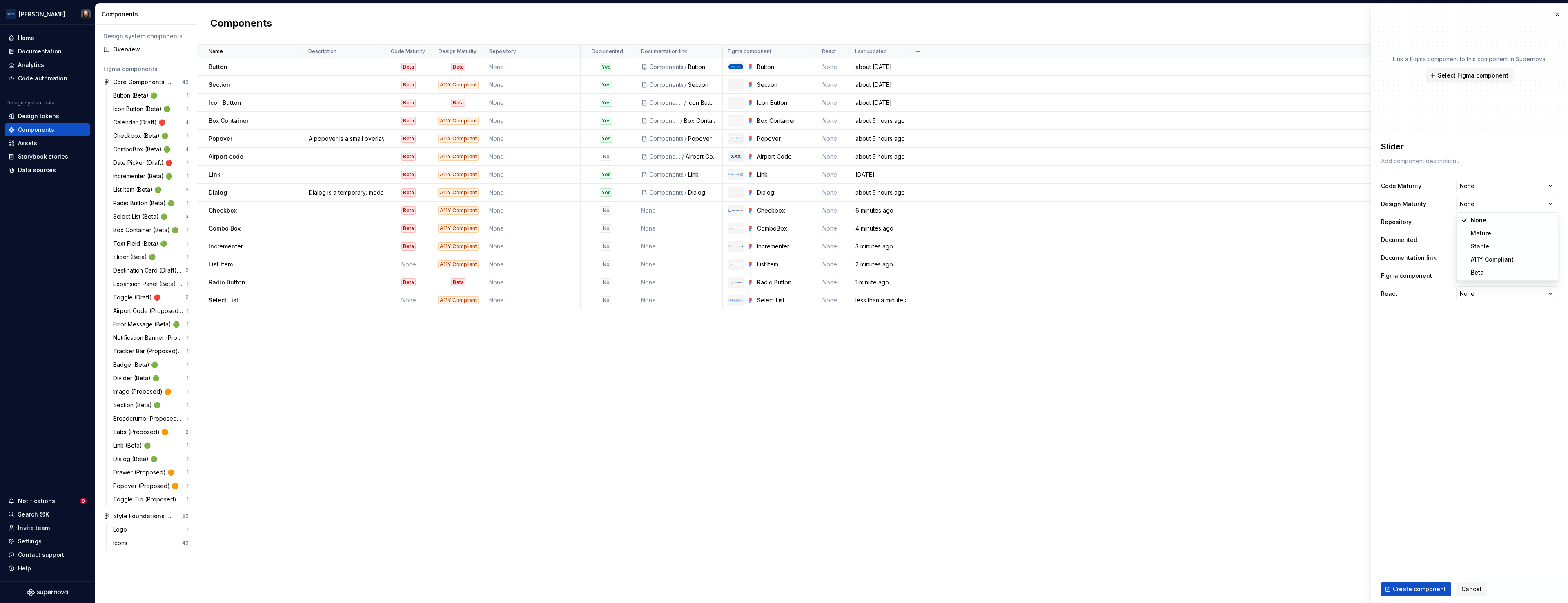
type textarea "*"
click at [1476, 275] on div "Select Figma component" at bounding box center [1493, 275] width 67 height 8
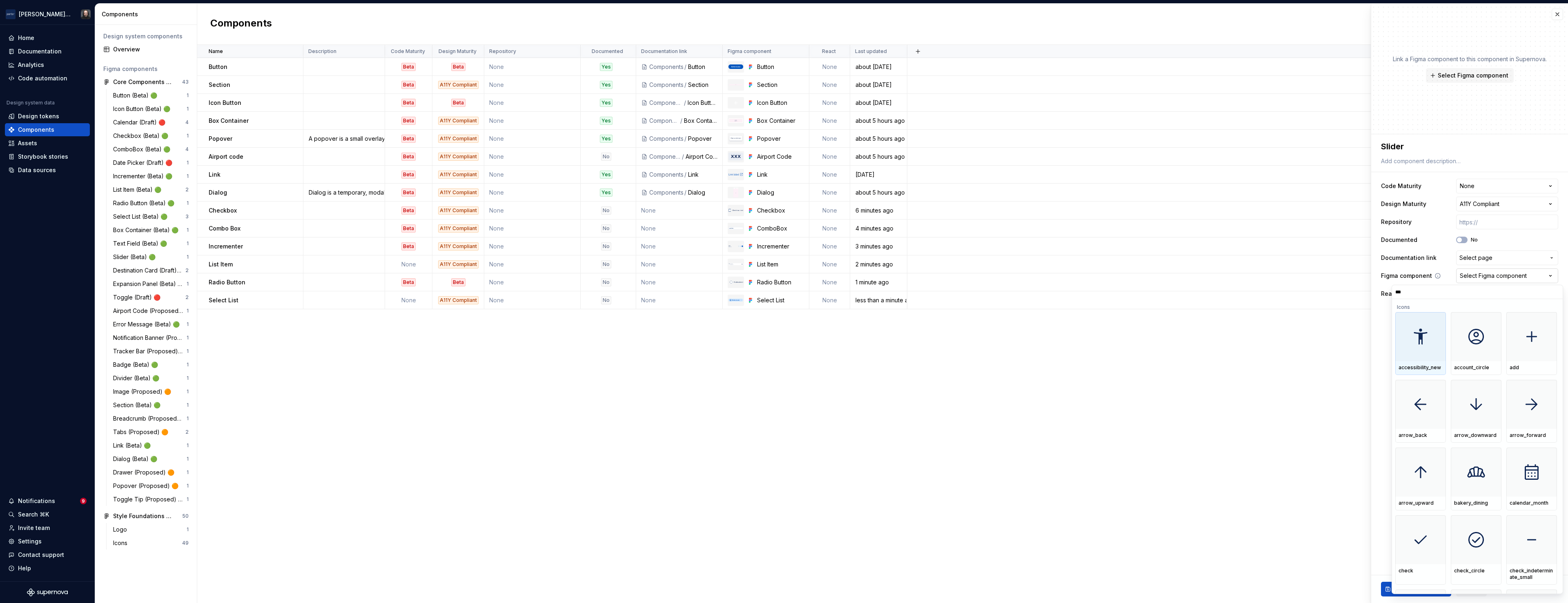
type input "****"
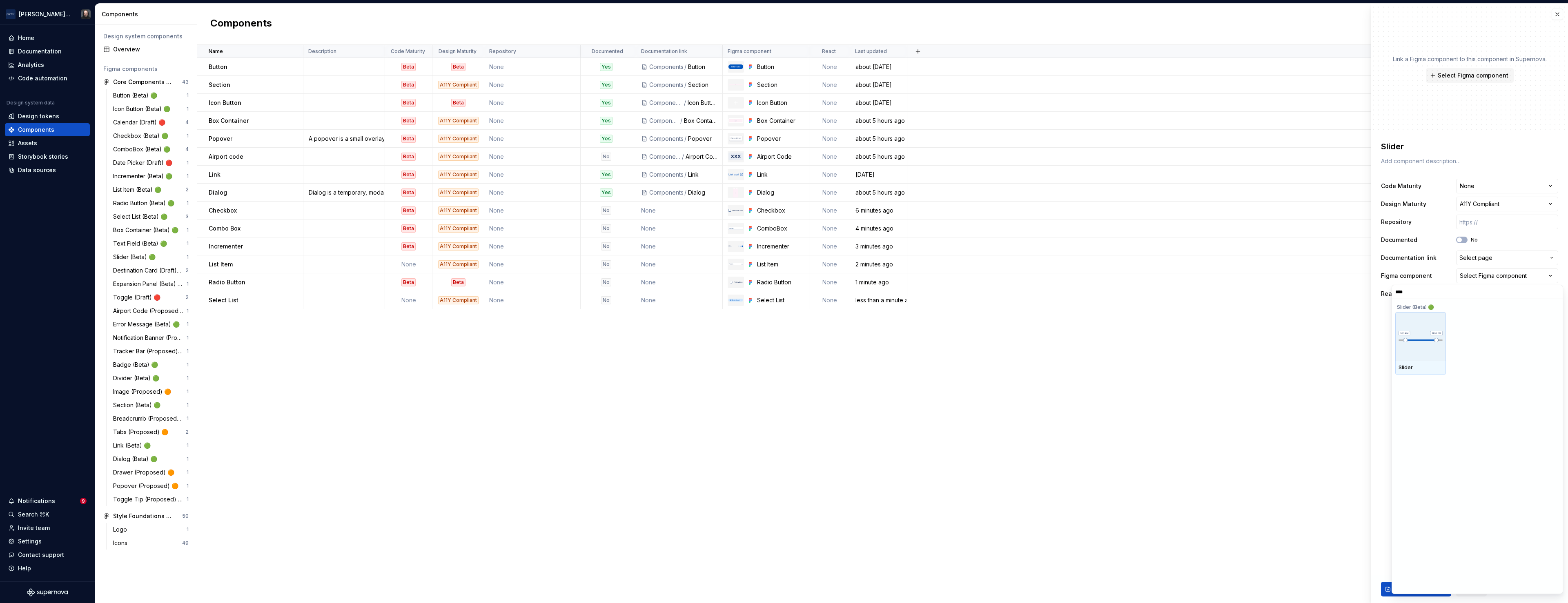
click at [1428, 340] on img at bounding box center [1421, 337] width 44 height 13
click at [1414, 590] on span "Create component" at bounding box center [1419, 589] width 53 height 8
type textarea "*"
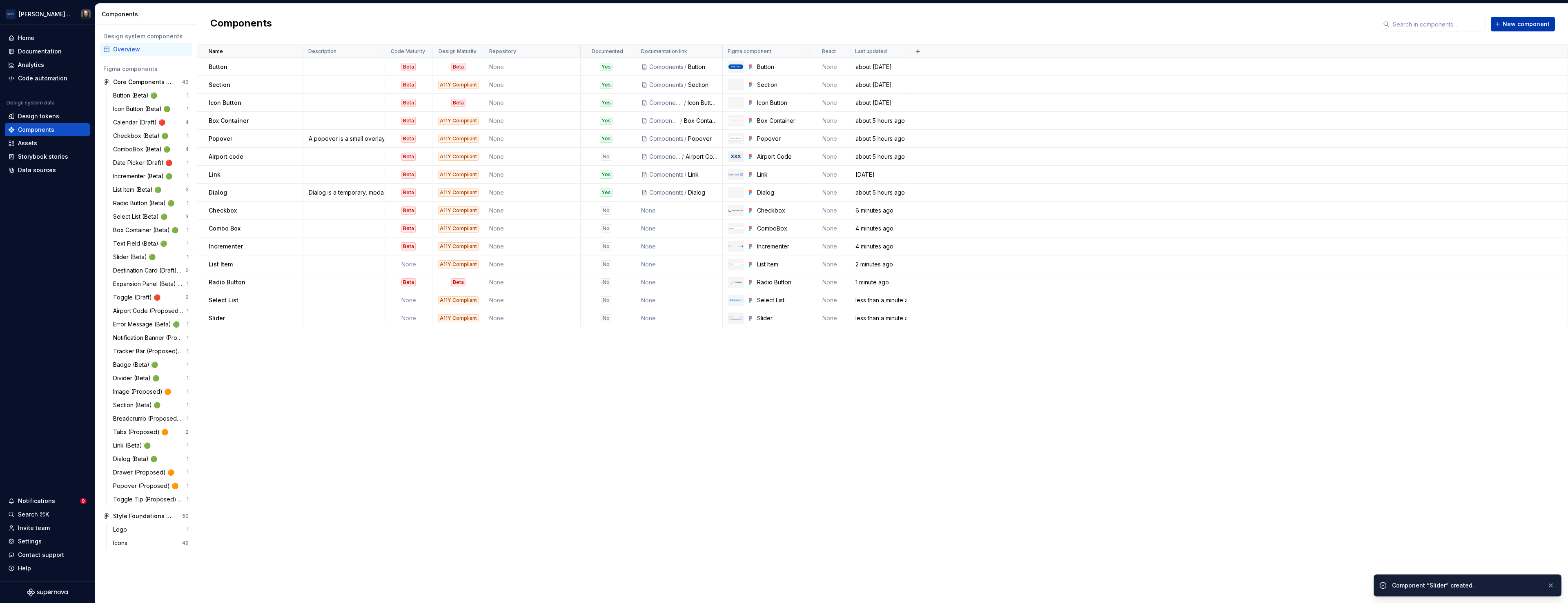
click at [1524, 24] on span "New component" at bounding box center [1526, 23] width 47 height 8
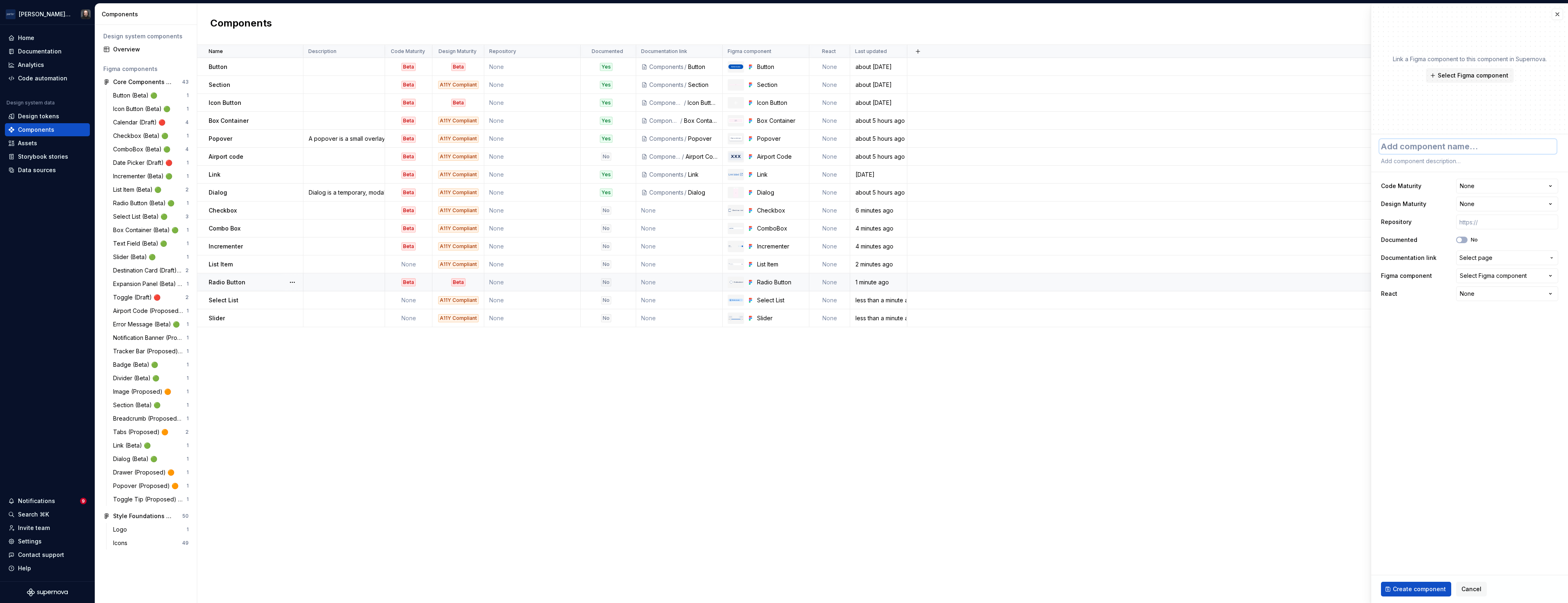
type textarea "*"
type textarea "T"
type textarea "*"
type textarea "Te"
type textarea "*"
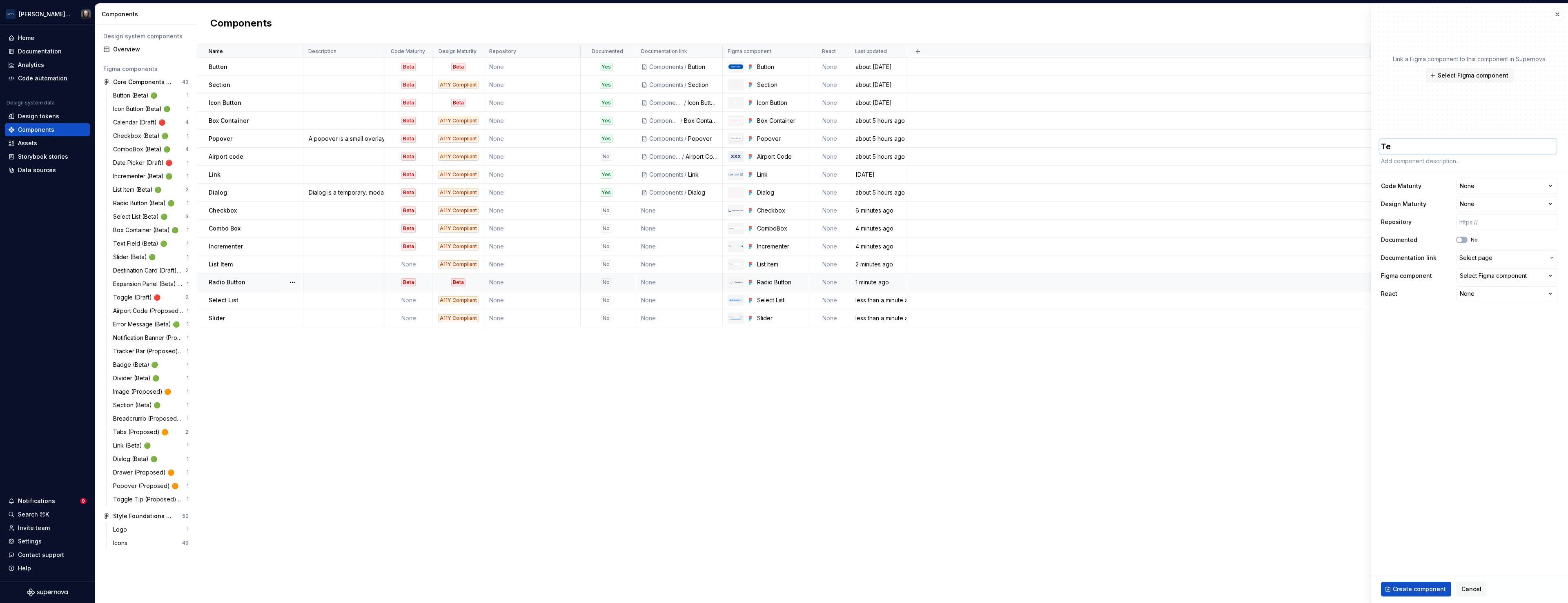
type textarea "Tex"
type textarea "*"
type textarea "Text"
type textarea "*"
type textarea "Text"
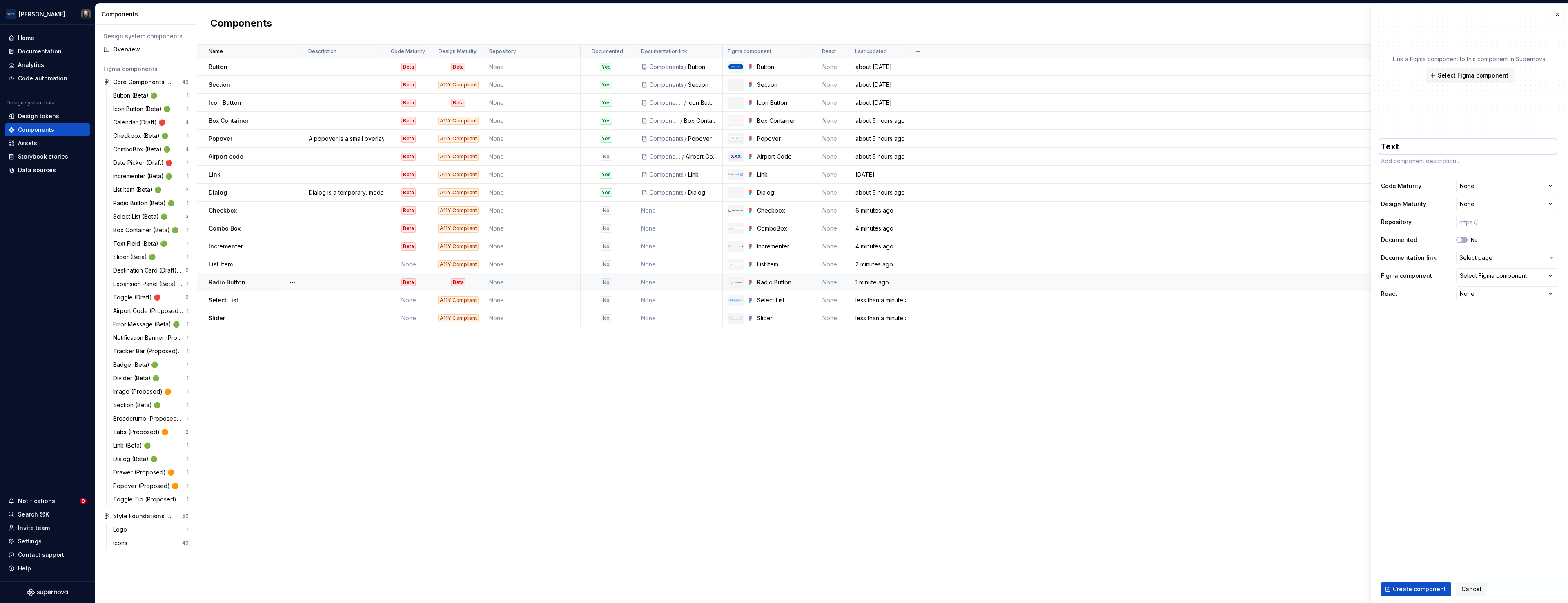
type textarea "*"
type textarea "Text F"
type textarea "*"
type textarea "Text Fie"
type textarea "*"
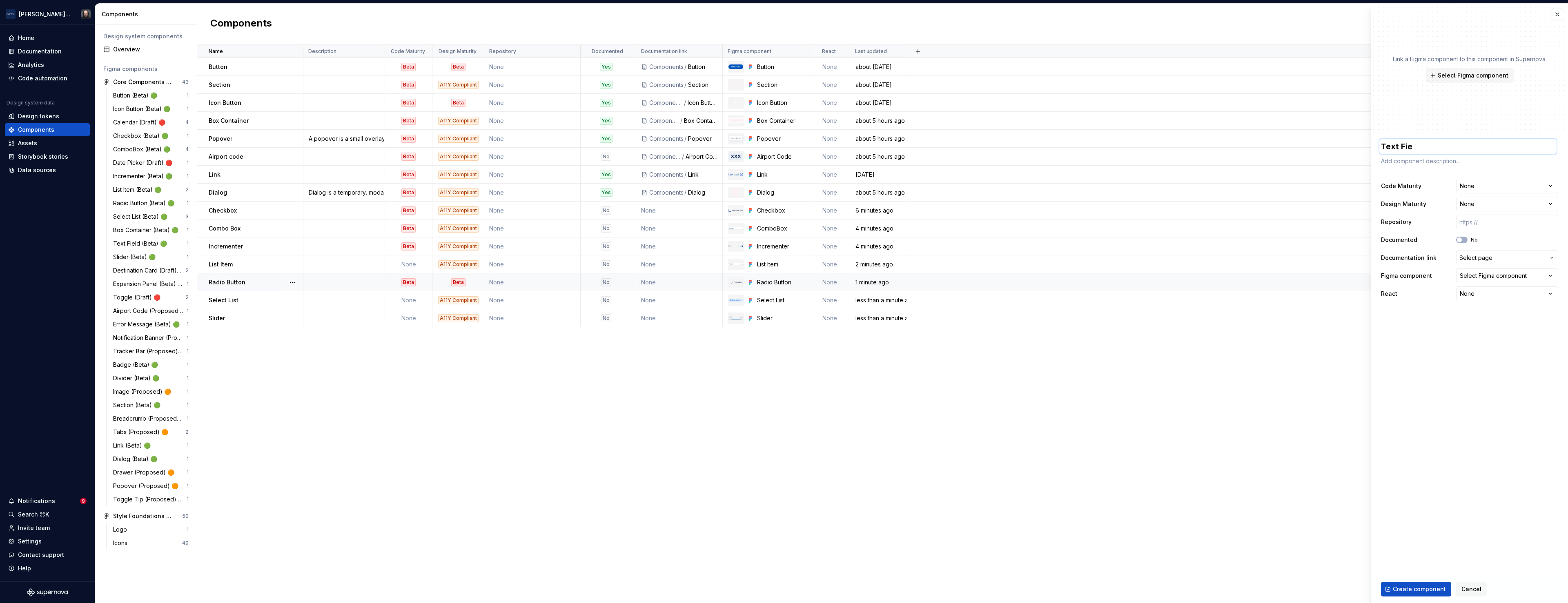
type textarea "Text Fiel"
type textarea "*"
type textarea "Text Field"
click at [1479, 182] on html "[PERSON_NAME] Airlines Home Documentation Analytics Code automation Design syst…" at bounding box center [784, 302] width 1568 height 603
select select "**********"
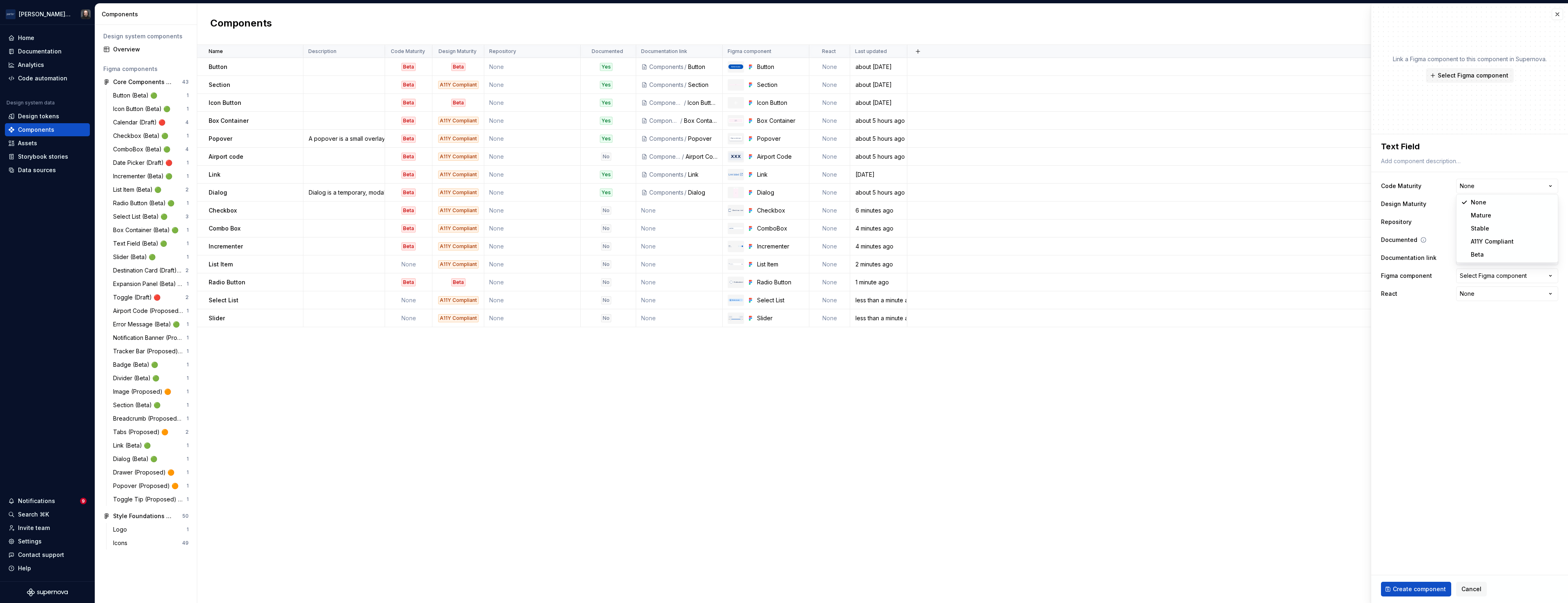
type textarea "*"
click at [1472, 205] on html "[PERSON_NAME] Airlines Home Documentation Analytics Code automation Design syst…" at bounding box center [784, 302] width 1568 height 603
select select "**********"
type textarea "*"
click at [1485, 274] on div "Select Figma component" at bounding box center [1493, 275] width 67 height 8
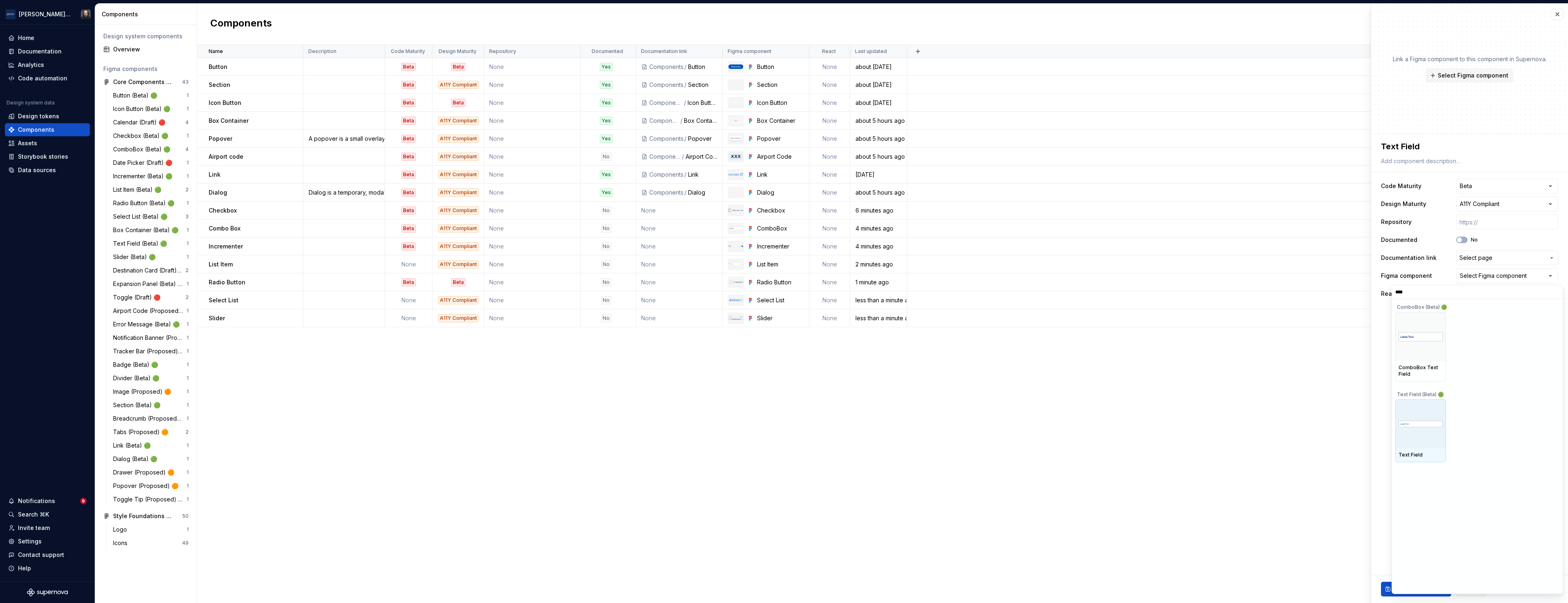
click at [1420, 427] on img at bounding box center [1421, 424] width 44 height 6
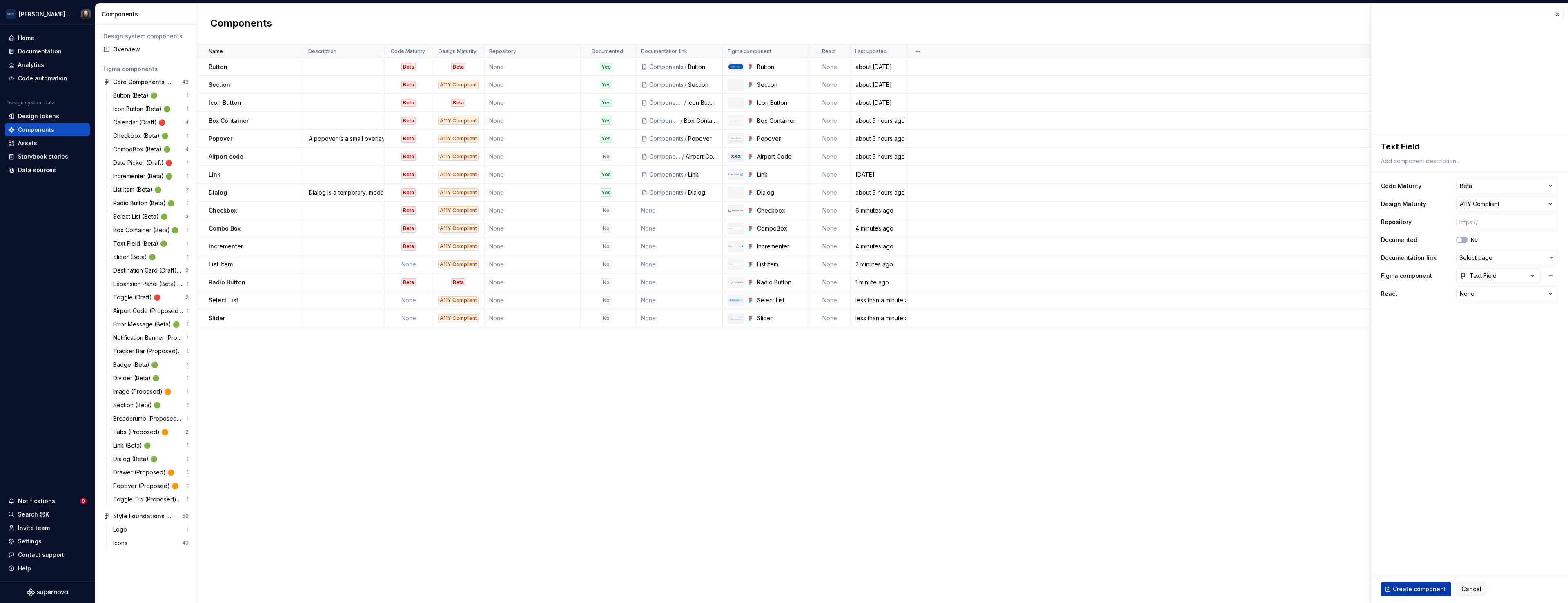
click at [1426, 587] on span "Create component" at bounding box center [1419, 589] width 53 height 8
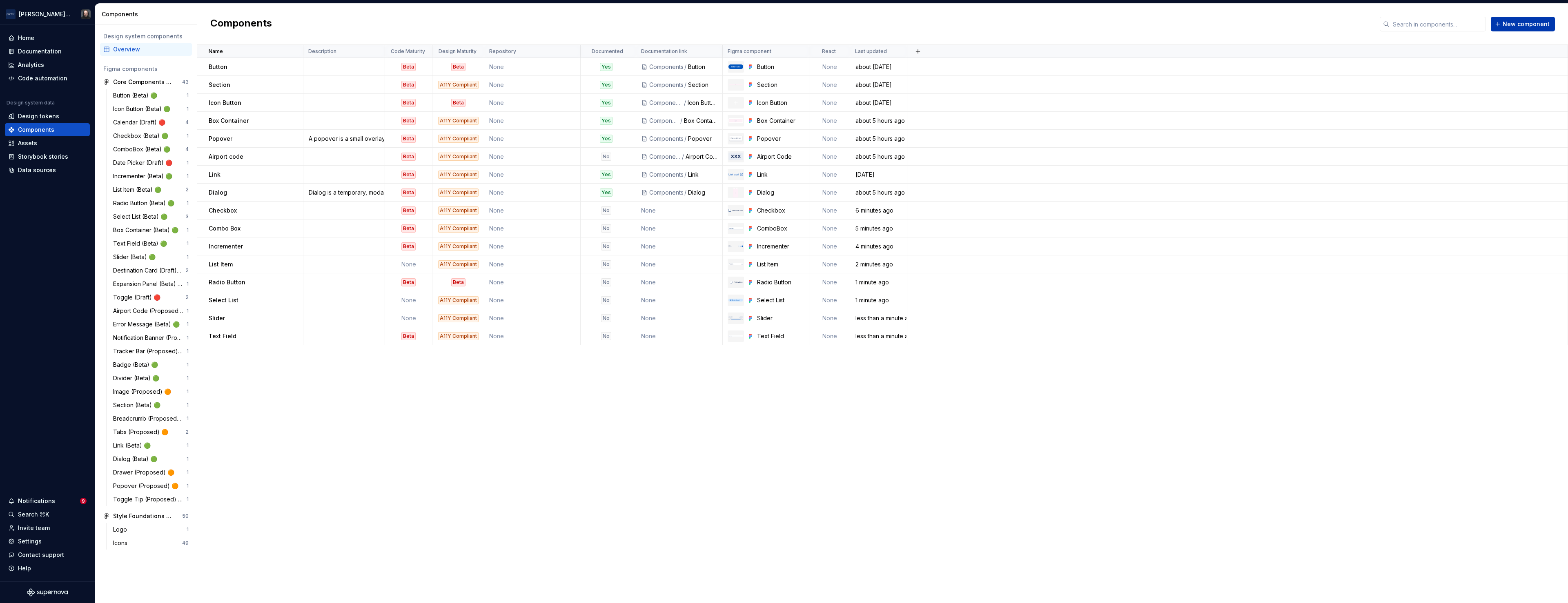
click at [1526, 27] on span "New component" at bounding box center [1526, 23] width 47 height 8
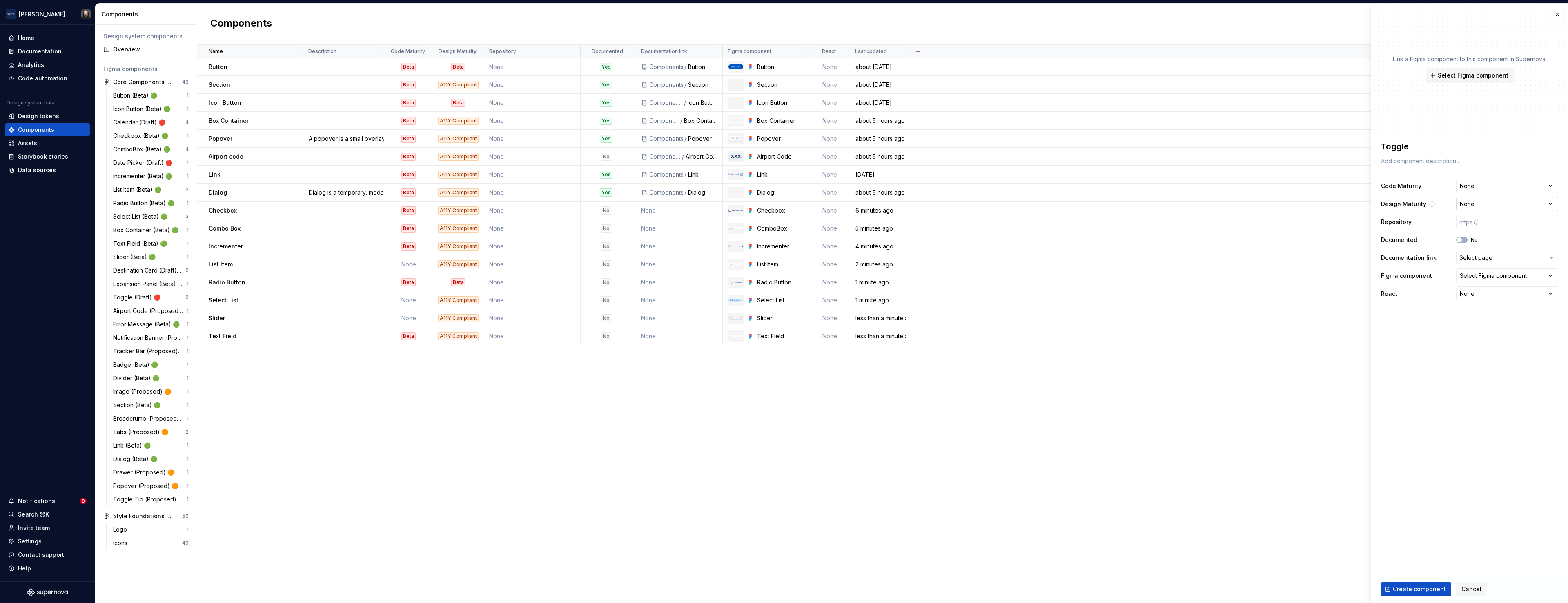
click at [1471, 205] on html "[PERSON_NAME] Airlines Home Documentation Analytics Code automation Design syst…" at bounding box center [784, 302] width 1568 height 603
click at [1480, 275] on div "Select Figma component" at bounding box center [1493, 275] width 67 height 8
click at [1424, 333] on img at bounding box center [1421, 337] width 44 height 9
click at [1424, 590] on span "Create component" at bounding box center [1419, 589] width 53 height 8
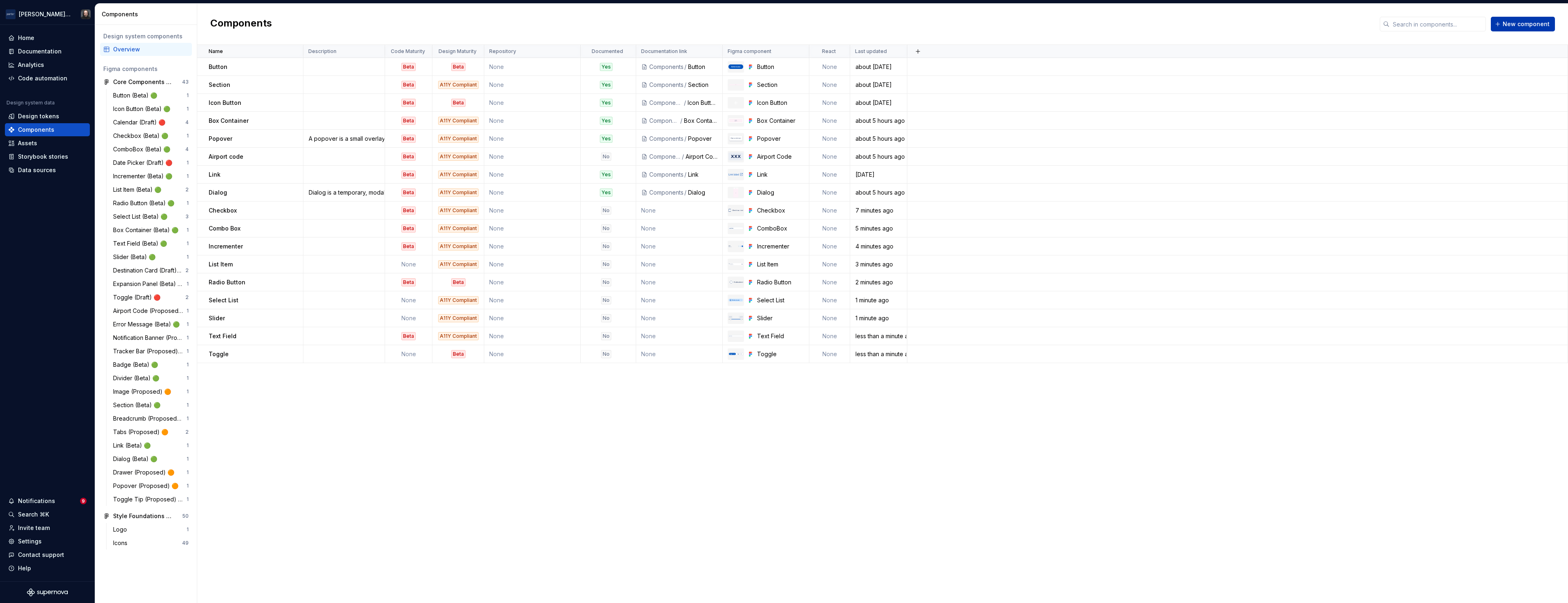
click at [1515, 26] on span "New component" at bounding box center [1526, 23] width 47 height 8
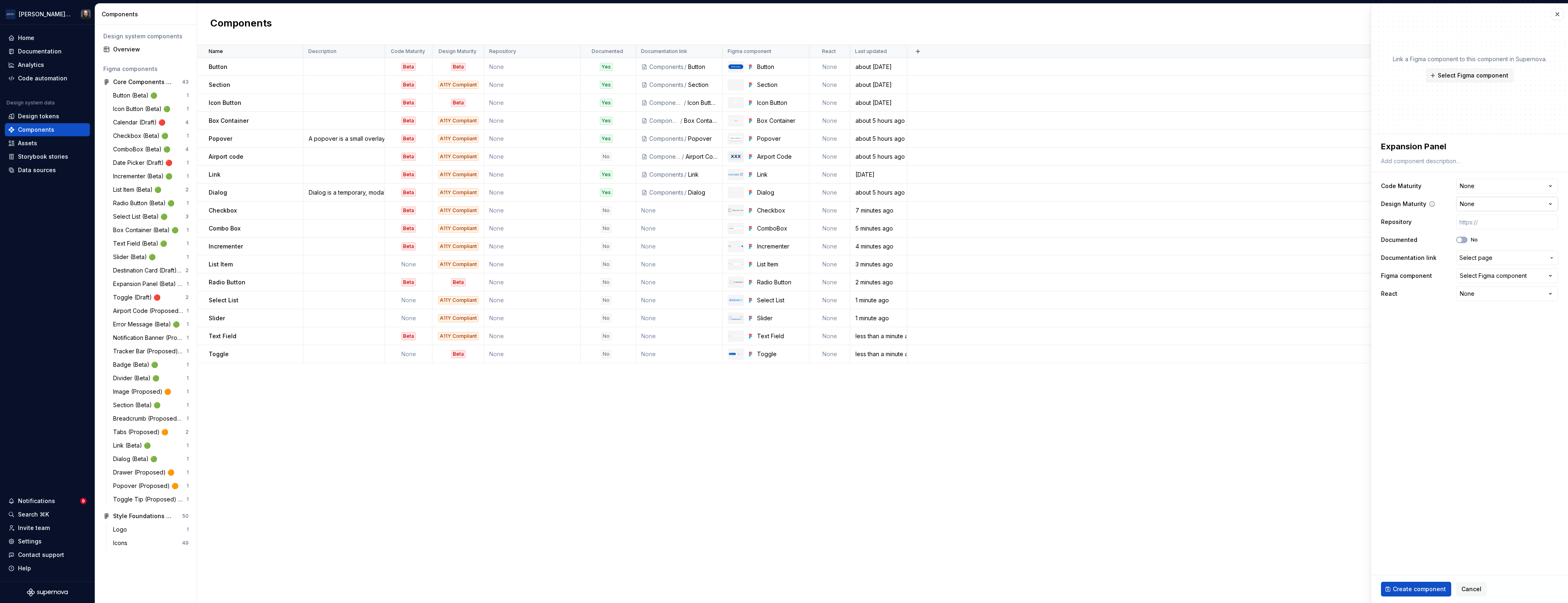
click at [1497, 204] on html "[PERSON_NAME] Airlines Home Documentation Analytics Code automation Design syst…" at bounding box center [784, 302] width 1568 height 603
click at [1493, 274] on div "Select Figma component" at bounding box center [1493, 275] width 67 height 8
click at [1428, 338] on img at bounding box center [1421, 337] width 44 height 7
click at [1483, 201] on html "[PERSON_NAME] Airlines Home Documentation Analytics Code automation Design syst…" at bounding box center [784, 302] width 1568 height 603
click at [1422, 590] on span "Create component" at bounding box center [1419, 589] width 53 height 8
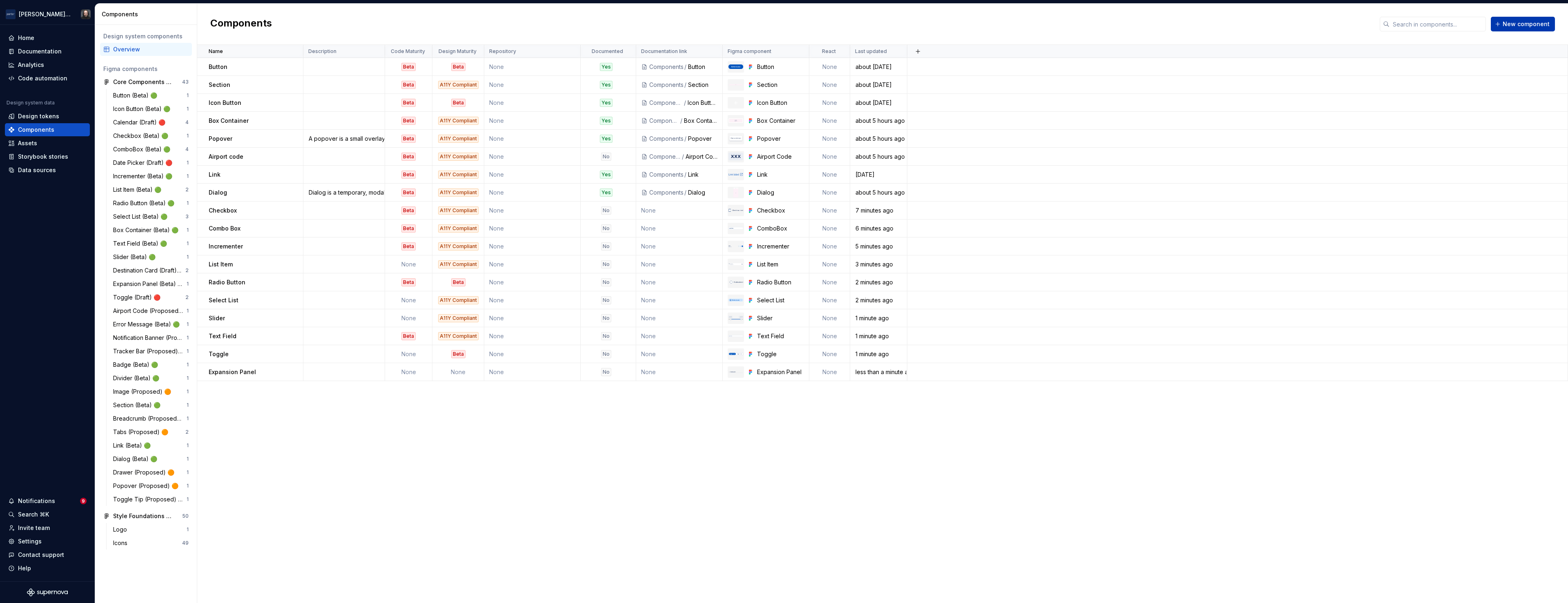
click at [1530, 26] on span "New component" at bounding box center [1526, 23] width 47 height 8
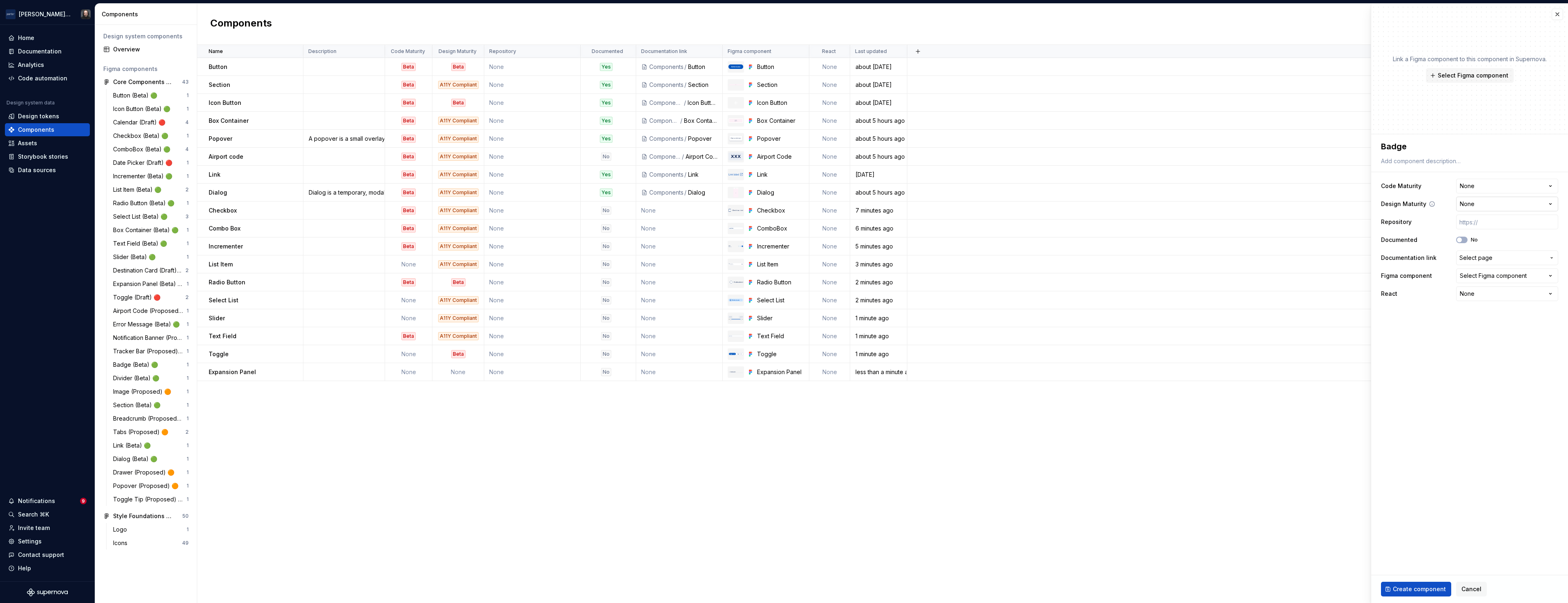
click at [1495, 203] on html "[PERSON_NAME] Airlines Home Documentation Analytics Code automation Design syst…" at bounding box center [784, 302] width 1568 height 603
click at [1502, 275] on div "Select Figma component" at bounding box center [1493, 275] width 67 height 8
click at [1434, 336] on img at bounding box center [1421, 336] width 44 height 8
click at [1416, 589] on span "Create component" at bounding box center [1419, 589] width 53 height 8
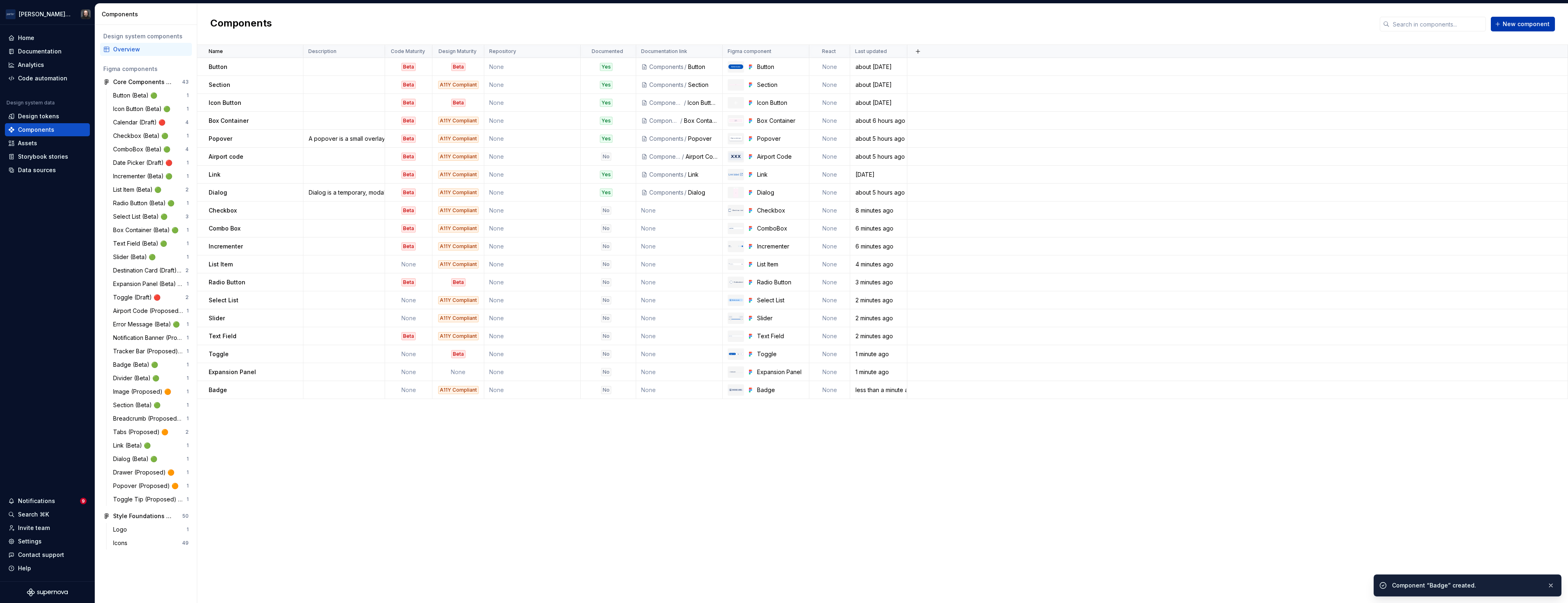
click at [1514, 26] on span "New component" at bounding box center [1526, 23] width 47 height 8
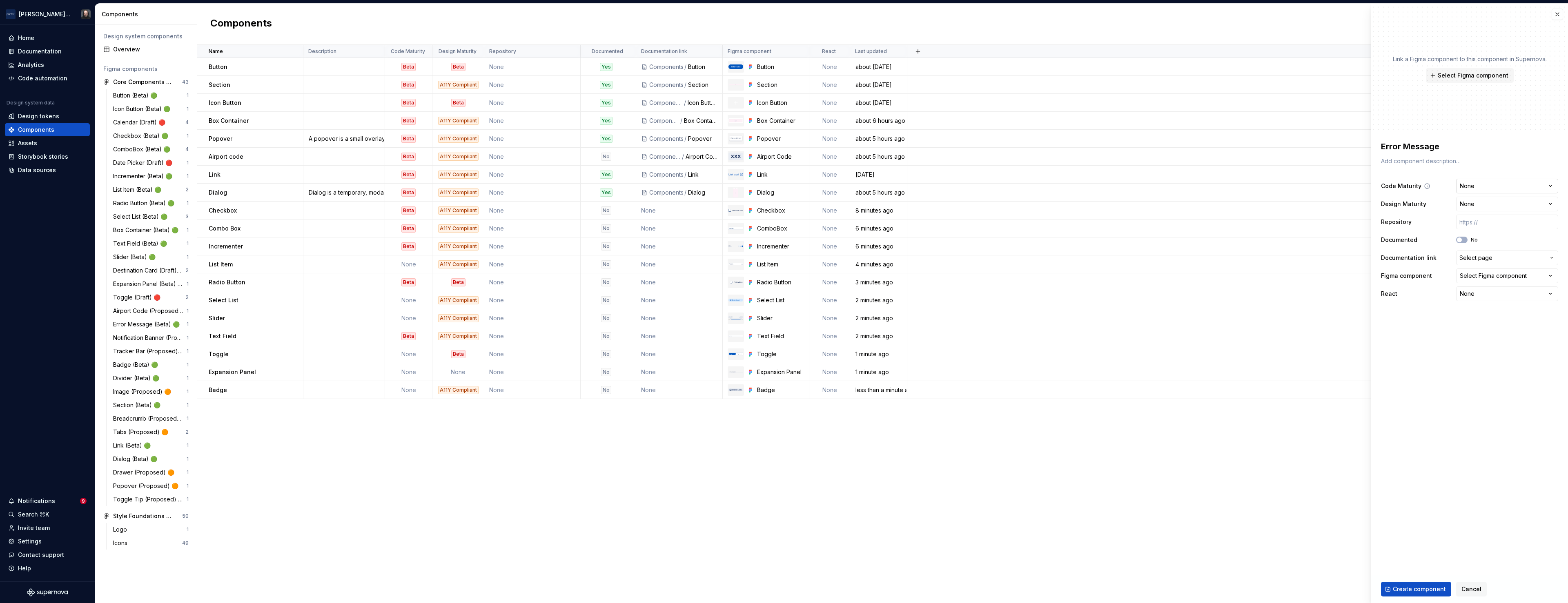
click at [1488, 184] on html "[PERSON_NAME] Airlines Home Documentation Analytics Code automation Design syst…" at bounding box center [784, 302] width 1568 height 603
click at [1483, 201] on html "[PERSON_NAME] Airlines Home Documentation Analytics Code automation Design syst…" at bounding box center [784, 302] width 1568 height 603
click at [1494, 277] on div "Select Figma component" at bounding box center [1493, 275] width 67 height 8
click at [1416, 420] on img at bounding box center [1421, 417] width 44 height 5
click at [1409, 589] on span "Create component" at bounding box center [1419, 589] width 53 height 8
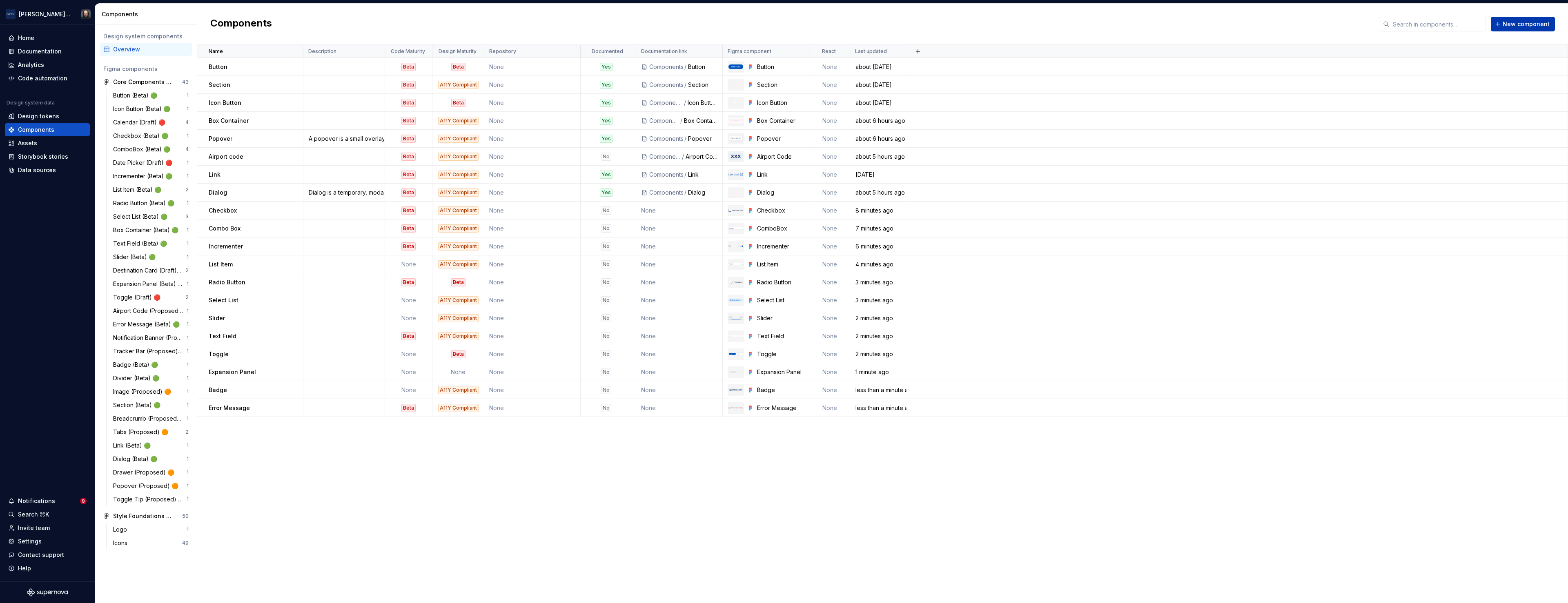
click at [1524, 26] on span "New component" at bounding box center [1526, 23] width 47 height 8
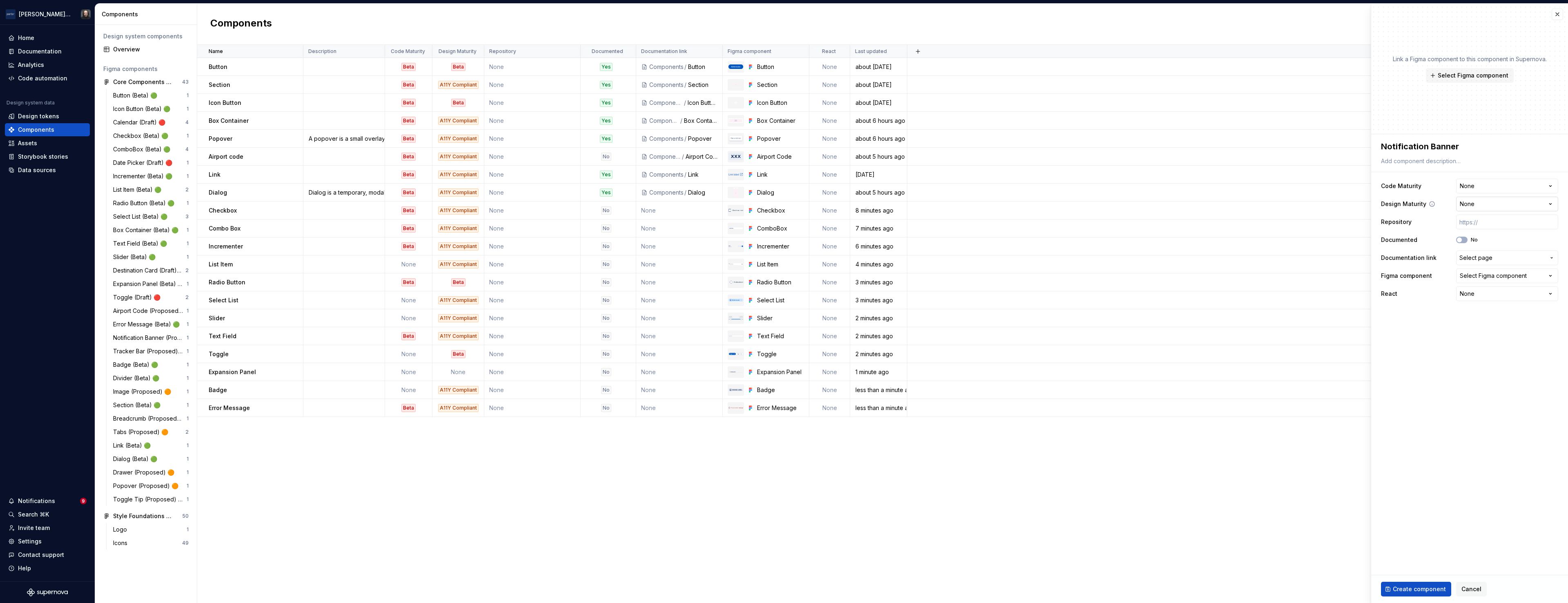
click at [1475, 201] on html "[PERSON_NAME] Airlines Home Documentation Analytics Code automation Design syst…" at bounding box center [784, 302] width 1568 height 603
click at [1502, 279] on div "Select Figma component" at bounding box center [1493, 275] width 67 height 8
click at [1417, 415] on img at bounding box center [1421, 417] width 44 height 4
click at [1428, 587] on span "Create component" at bounding box center [1419, 589] width 53 height 8
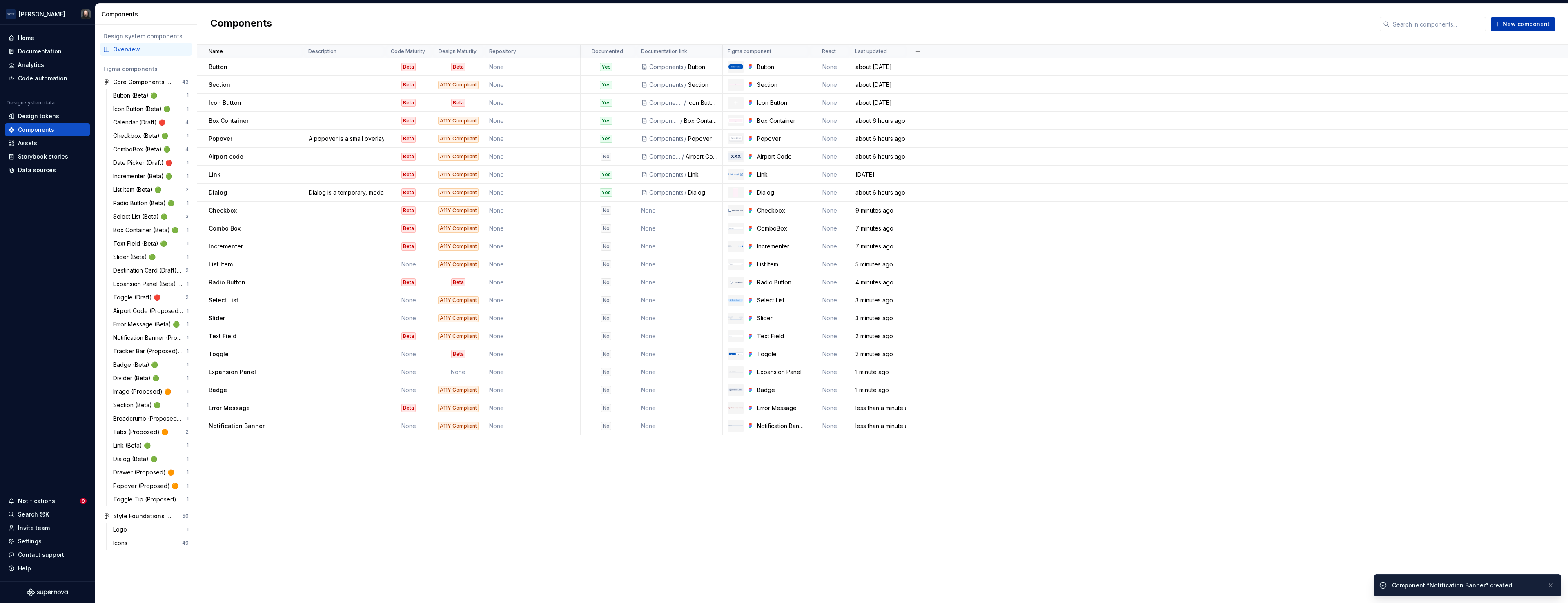
click at [1530, 22] on span "New component" at bounding box center [1526, 23] width 47 height 8
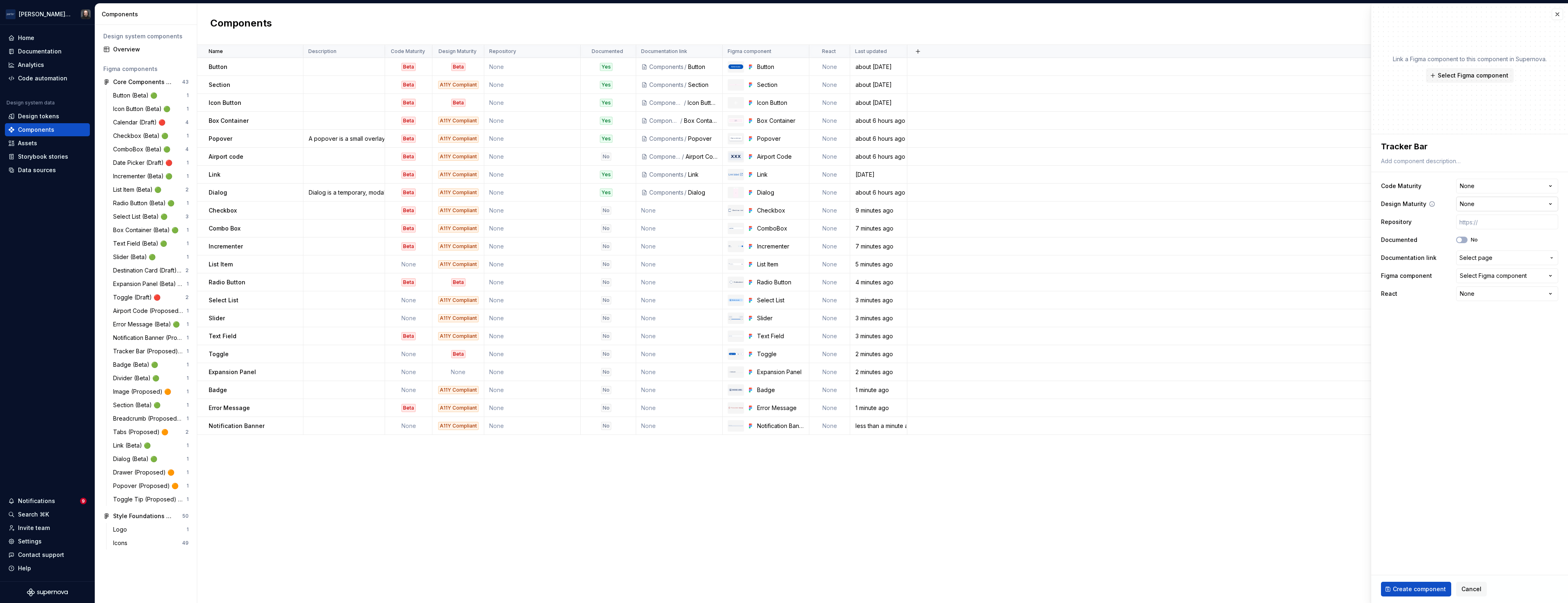
click at [1500, 205] on html "[PERSON_NAME] Airlines Home Documentation Analytics Code automation Design syst…" at bounding box center [784, 302] width 1568 height 603
click at [1493, 274] on div "Select Figma component" at bounding box center [1493, 275] width 67 height 8
click at [1421, 335] on img at bounding box center [1421, 336] width 44 height 4
click at [1421, 589] on span "Create component" at bounding box center [1419, 589] width 53 height 8
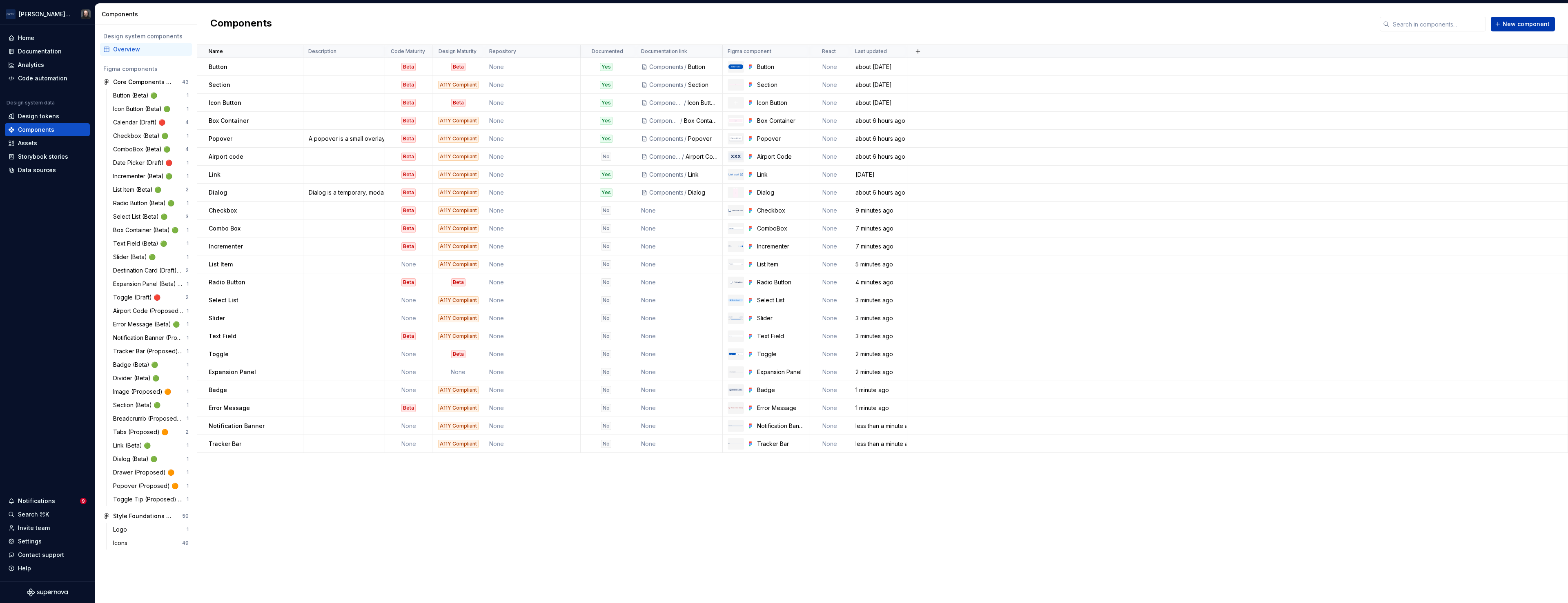
click at [1529, 23] on span "New component" at bounding box center [1526, 23] width 47 height 8
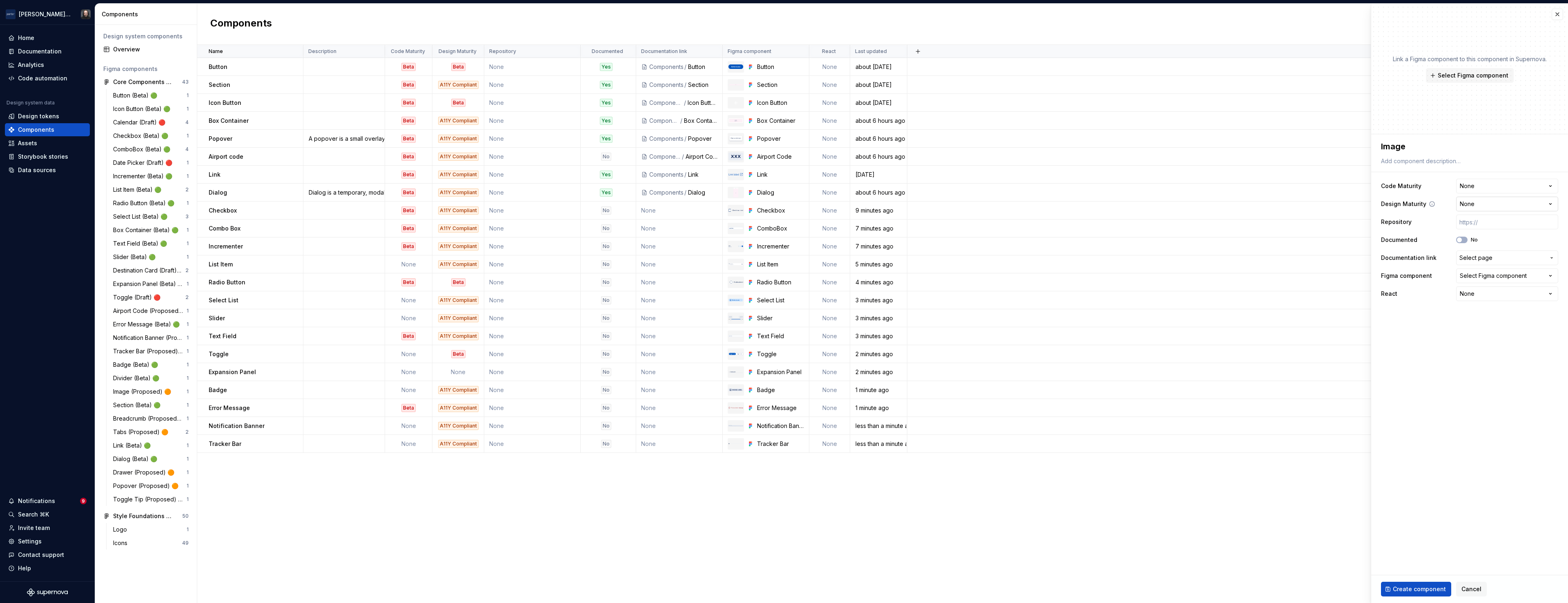
click at [1493, 203] on html "[PERSON_NAME] Airlines Home Documentation Analytics Code automation Design syst…" at bounding box center [784, 302] width 1568 height 603
click at [1494, 276] on div "Select Figma component" at bounding box center [1493, 275] width 67 height 8
click at [1429, 346] on img at bounding box center [1421, 336] width 44 height 25
click at [1422, 587] on span "Create component" at bounding box center [1419, 589] width 53 height 8
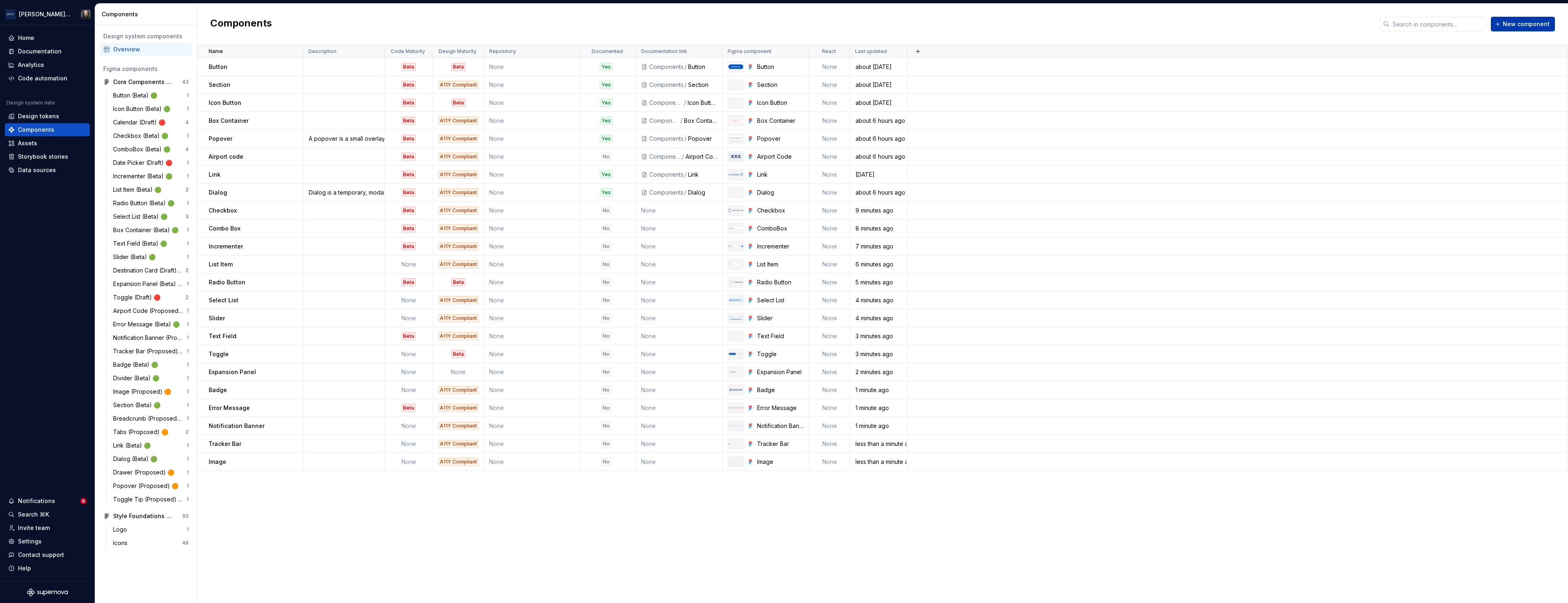
click at [1527, 23] on span "New component" at bounding box center [1526, 23] width 47 height 8
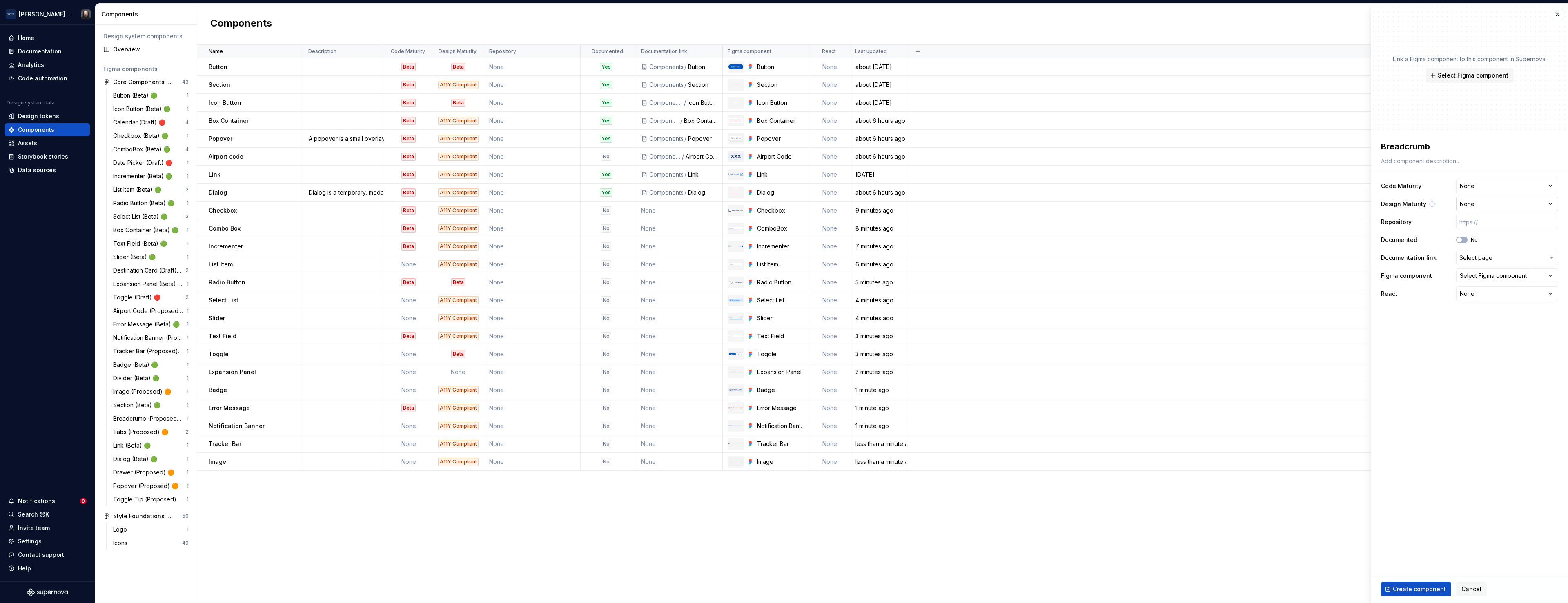
click at [1504, 201] on html "[PERSON_NAME] Airlines Home Documentation Analytics Code automation Design syst…" at bounding box center [784, 302] width 1568 height 603
click at [1498, 277] on div "Select Figma component" at bounding box center [1493, 275] width 67 height 8
click at [1429, 336] on img at bounding box center [1421, 336] width 44 height 2
click at [1419, 589] on span "Create component" at bounding box center [1419, 589] width 53 height 8
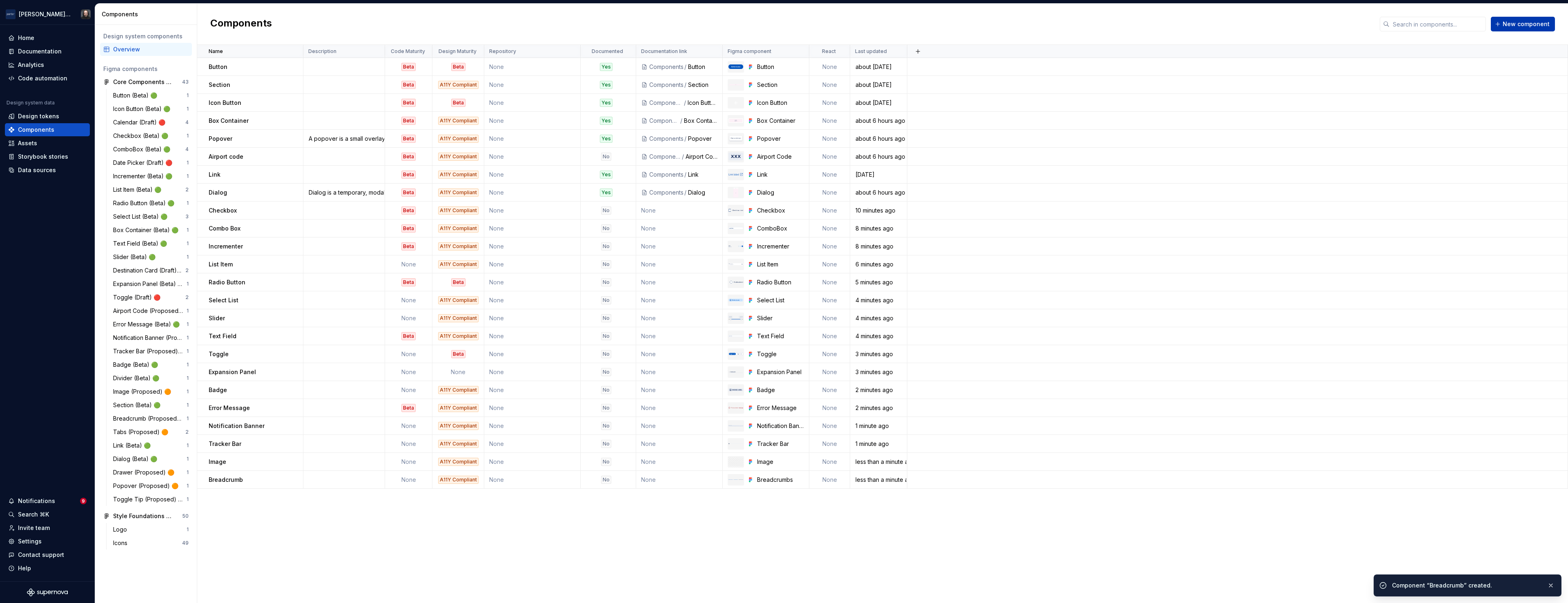
click at [1518, 18] on button "New component" at bounding box center [1522, 24] width 64 height 15
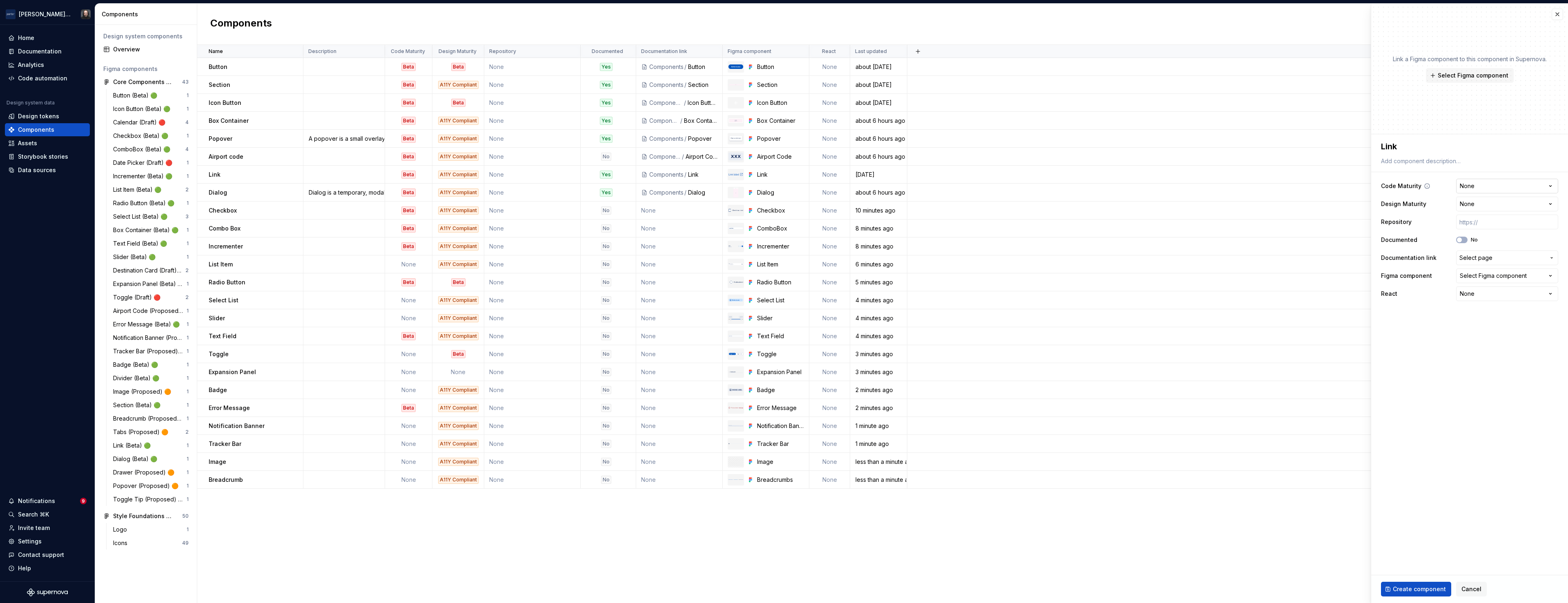
click at [1500, 187] on html "[PERSON_NAME] Airlines Home Documentation Analytics Code automation Design syst…" at bounding box center [784, 302] width 1568 height 603
click at [1500, 205] on html "[PERSON_NAME] Airlines Home Documentation Analytics Code automation Design syst…" at bounding box center [784, 302] width 1568 height 603
click at [1498, 278] on div "Select Figma component" at bounding box center [1493, 275] width 67 height 8
click at [1419, 409] on div at bounding box center [1420, 417] width 51 height 49
click at [1415, 587] on span "Create component" at bounding box center [1419, 589] width 53 height 8
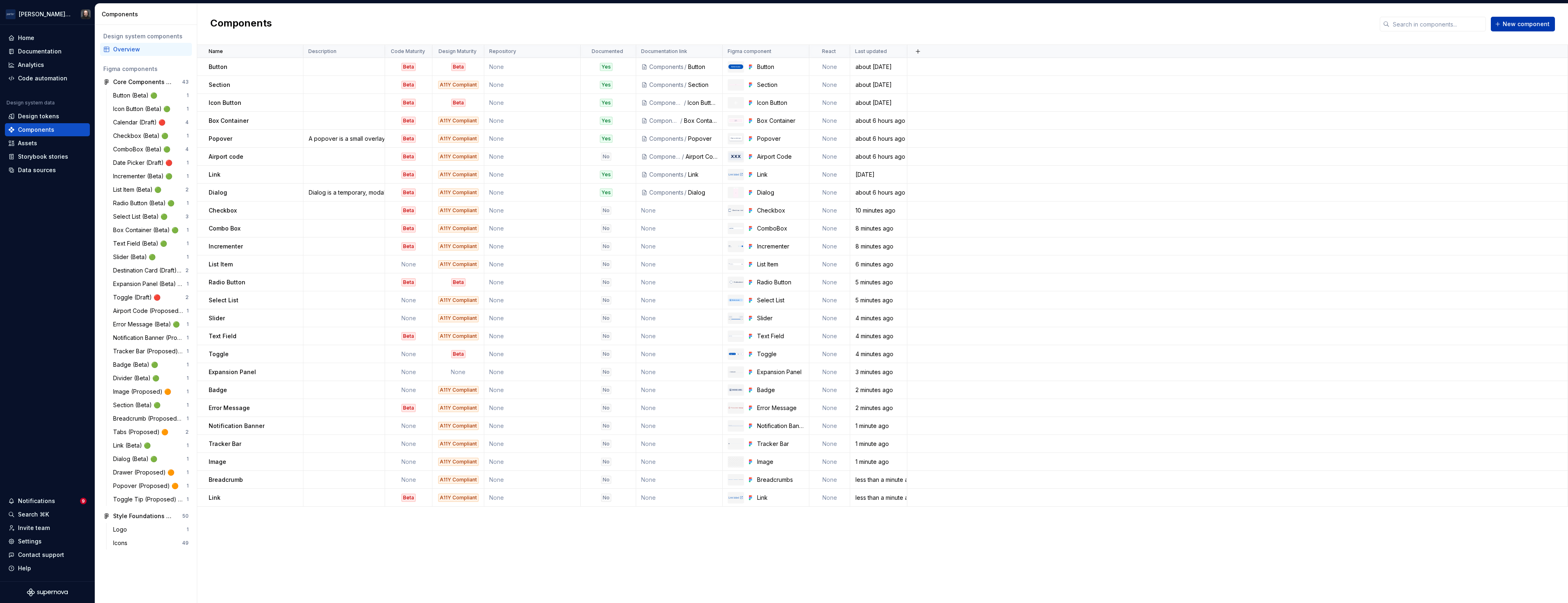
click at [1517, 26] on span "New component" at bounding box center [1526, 23] width 47 height 8
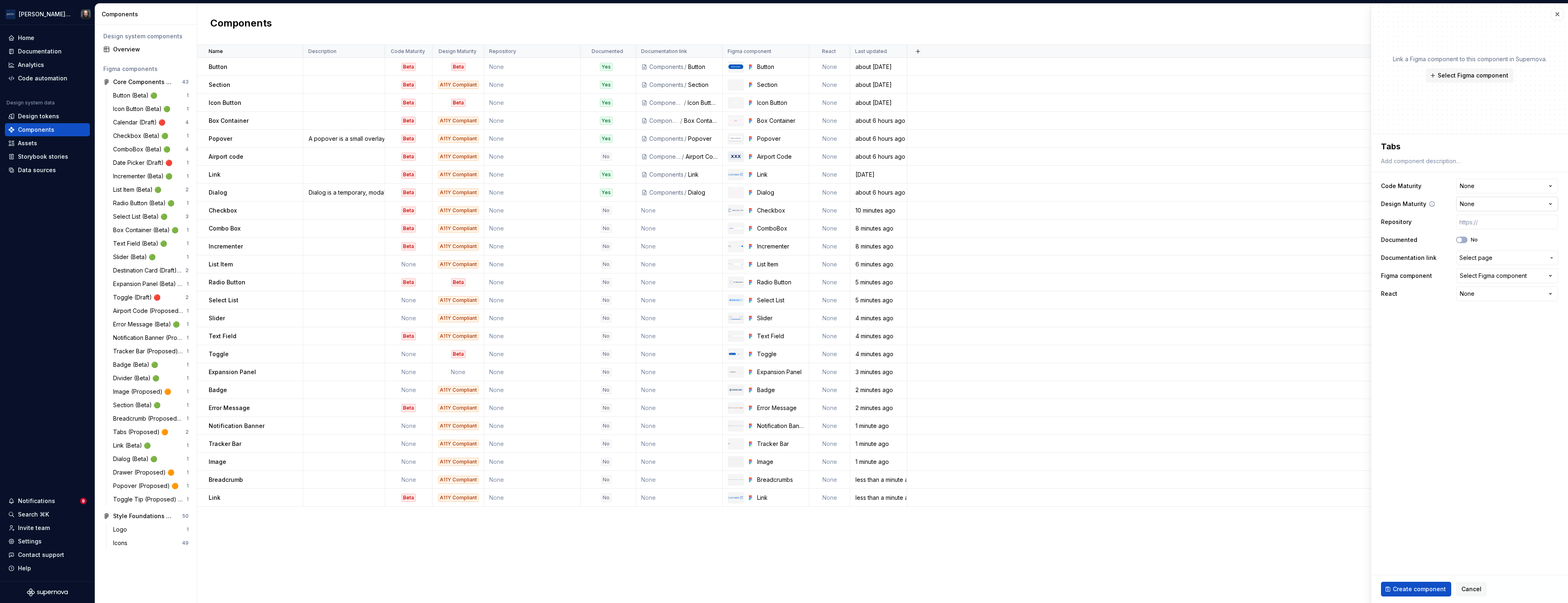
click at [1499, 203] on html "[PERSON_NAME] Airlines Home Documentation Analytics Code automation Design syst…" at bounding box center [784, 302] width 1568 height 603
click at [1482, 338] on html "[PERSON_NAME] Airlines Home Documentation Analytics Code automation Design syst…" at bounding box center [784, 302] width 1568 height 603
click at [1492, 277] on div "Select Figma component" at bounding box center [1493, 275] width 67 height 8
click at [1425, 336] on img at bounding box center [1421, 337] width 44 height 9
click at [1407, 147] on textarea "Tabs" at bounding box center [1468, 146] width 177 height 15
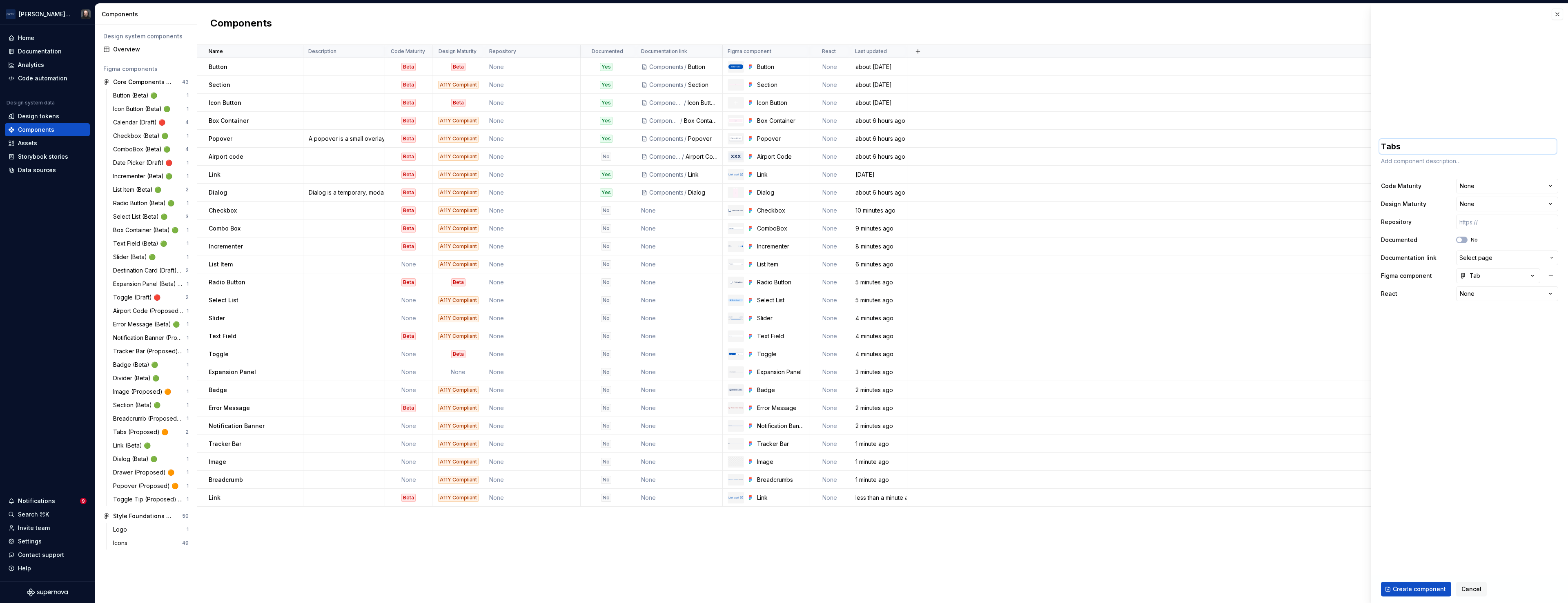
click at [1407, 147] on textarea "Tabs" at bounding box center [1468, 146] width 177 height 15
click at [1452, 435] on fieldset "**********" at bounding box center [1469, 368] width 197 height 469
click at [1430, 589] on span "Create component" at bounding box center [1419, 589] width 53 height 8
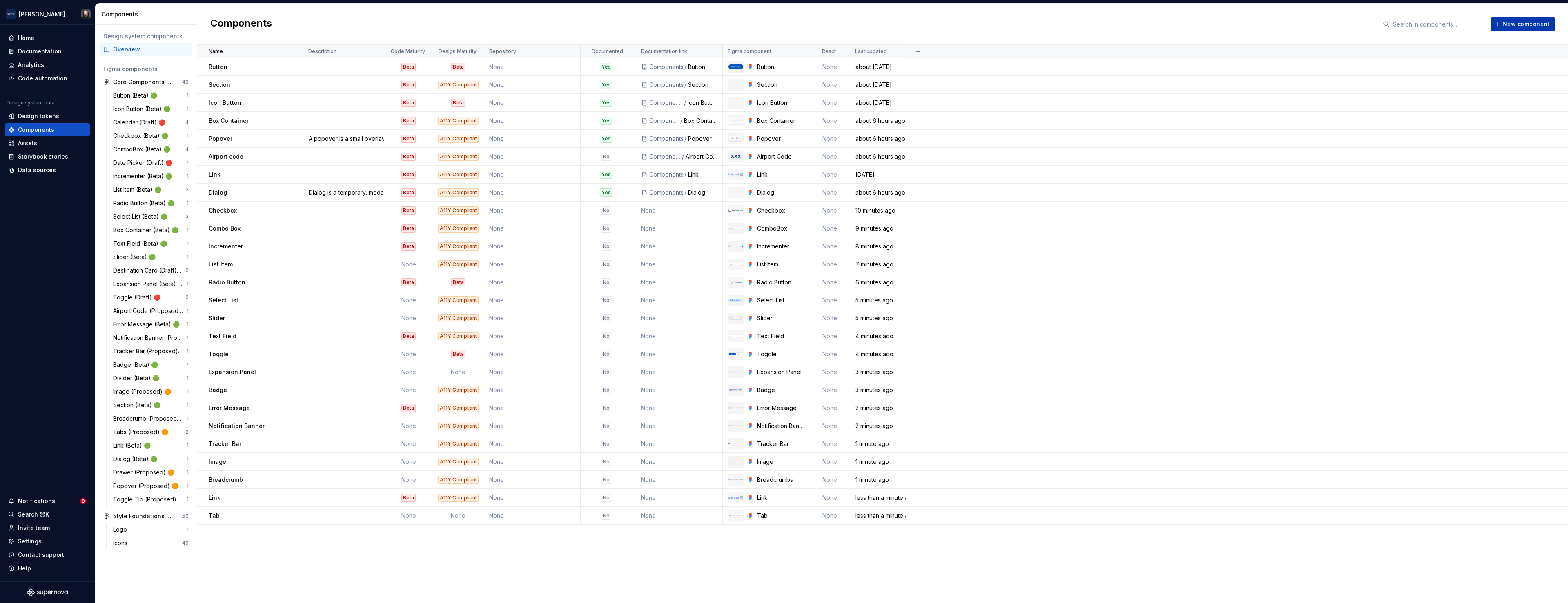
click at [1525, 20] on span "New component" at bounding box center [1526, 23] width 47 height 8
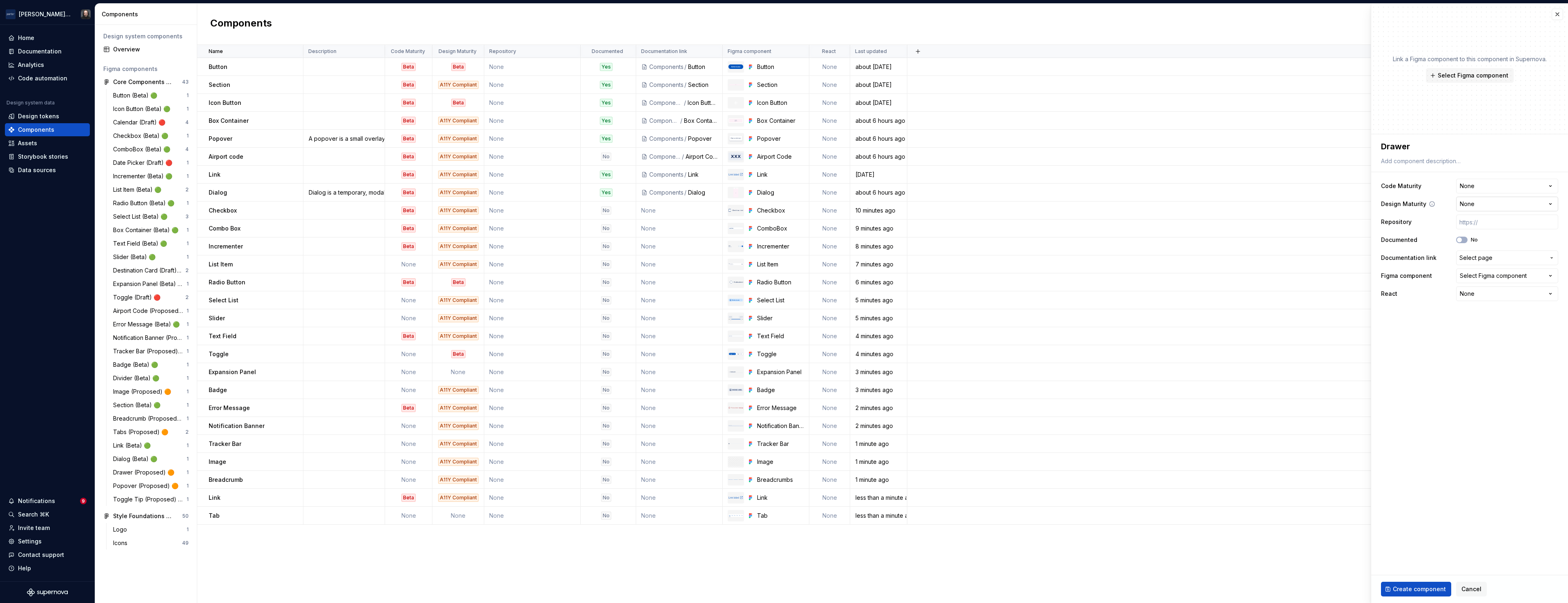
click at [1490, 206] on html "[PERSON_NAME] Airlines Home Documentation Analytics Code automation Design syst…" at bounding box center [784, 302] width 1568 height 603
click at [1499, 274] on div "Select Figma component" at bounding box center [1493, 275] width 67 height 8
click at [1436, 337] on img at bounding box center [1421, 336] width 44 height 21
click at [1428, 591] on span "Create component" at bounding box center [1419, 589] width 53 height 8
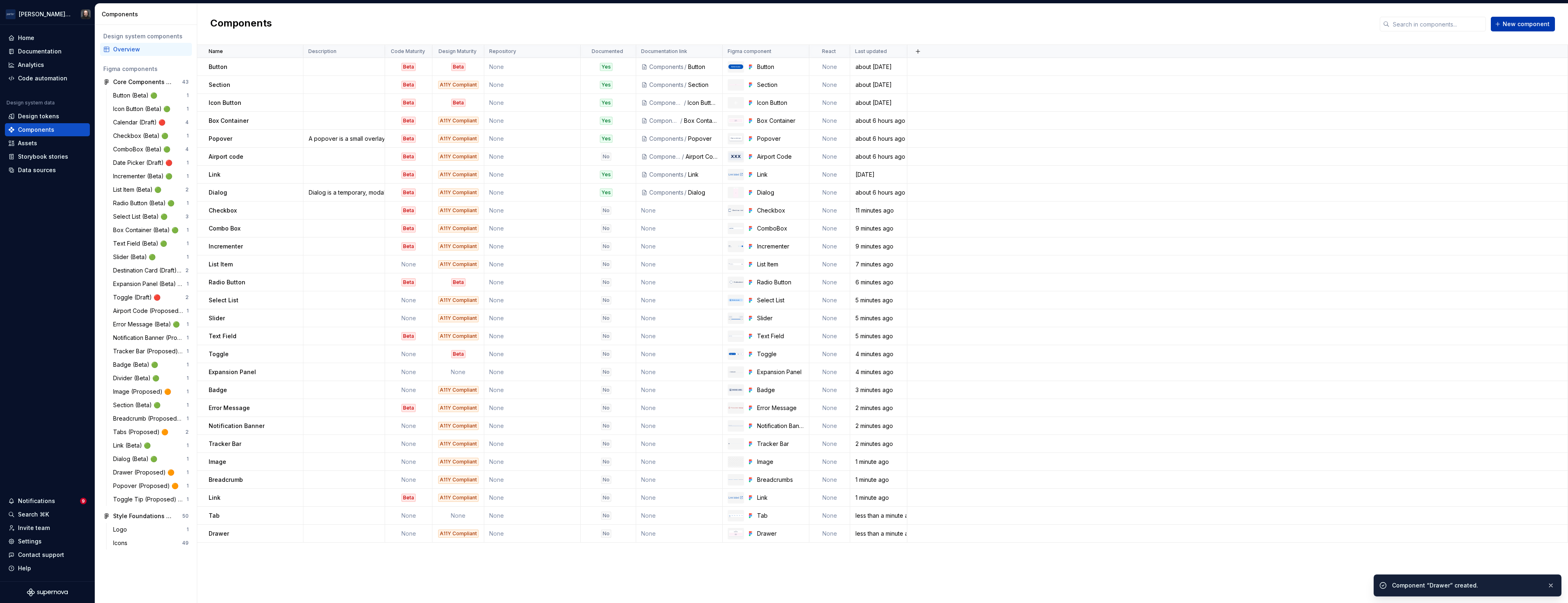
click at [1520, 23] on span "New component" at bounding box center [1526, 23] width 47 height 8
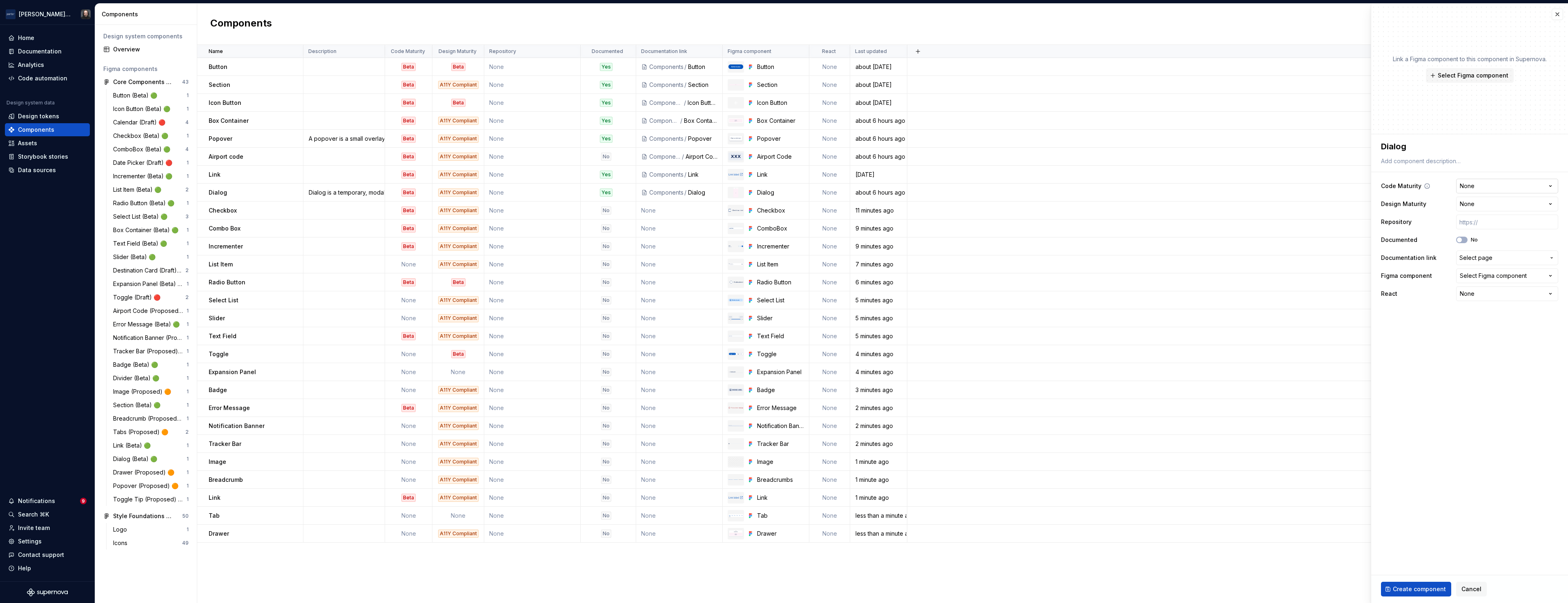
click at [1476, 186] on html "[PERSON_NAME] Airlines Home Documentation Analytics Code automation Design syst…" at bounding box center [784, 302] width 1568 height 603
click at [1486, 206] on html "[PERSON_NAME] Airlines Home Documentation Analytics Code automation Design syst…" at bounding box center [784, 302] width 1568 height 603
click at [1490, 274] on div "Select Figma component" at bounding box center [1493, 275] width 67 height 8
click at [1413, 346] on img at bounding box center [1421, 337] width 20 height 43
click at [1411, 589] on span "Create component" at bounding box center [1419, 589] width 53 height 8
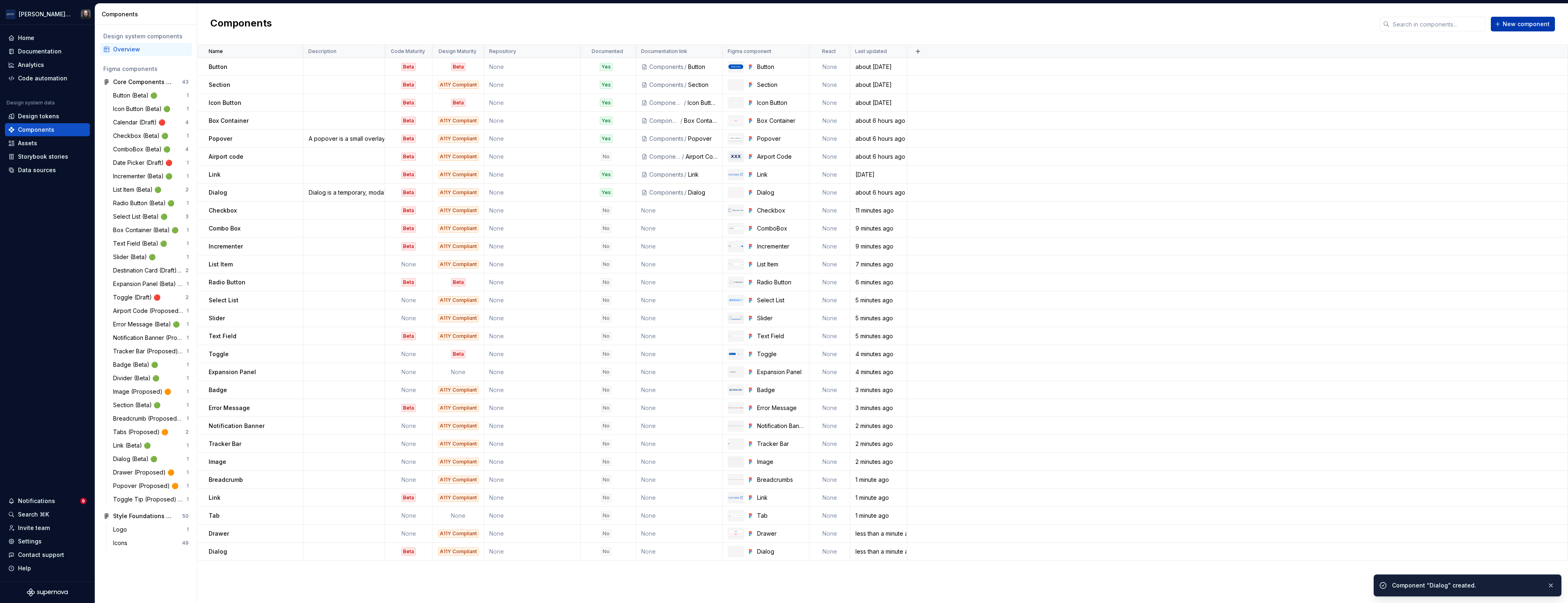
click at [1522, 30] on button "New component" at bounding box center [1522, 24] width 64 height 15
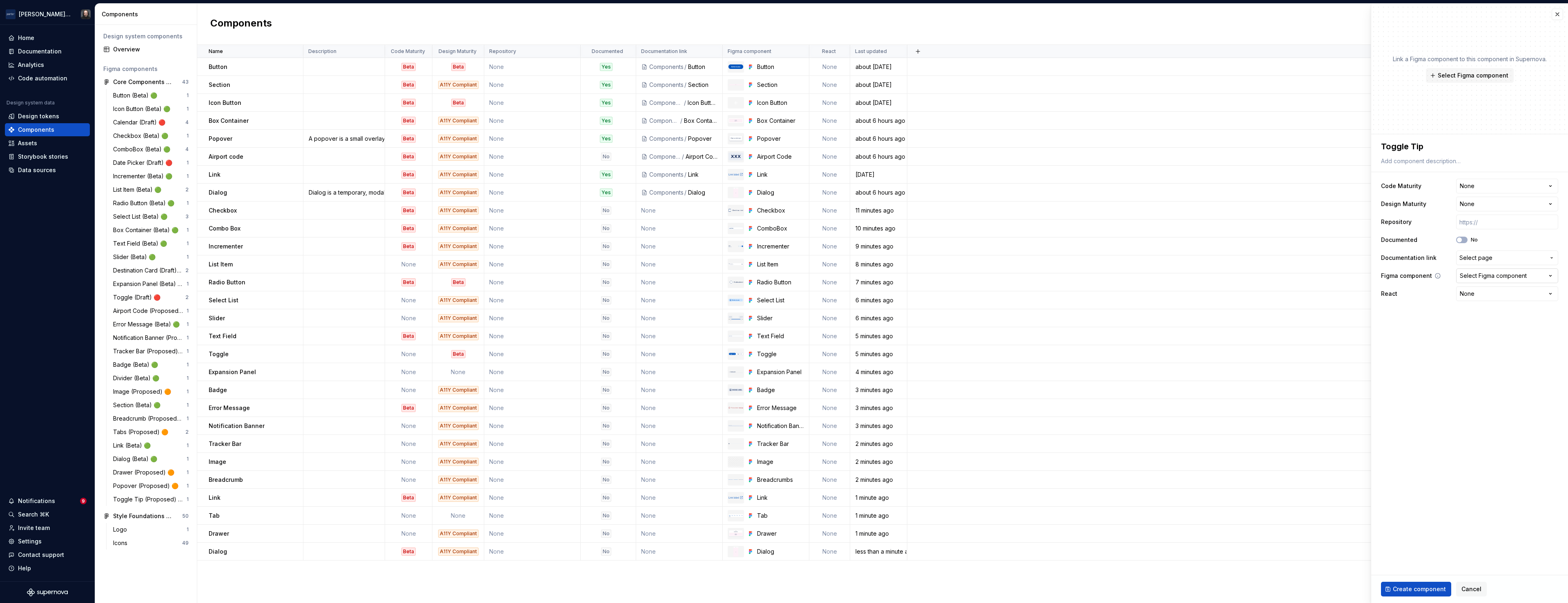
click at [1503, 273] on div "Select Figma component" at bounding box center [1493, 275] width 67 height 8
click at [1429, 413] on img at bounding box center [1421, 417] width 33 height 33
click at [1424, 592] on span "Create component" at bounding box center [1419, 589] width 53 height 8
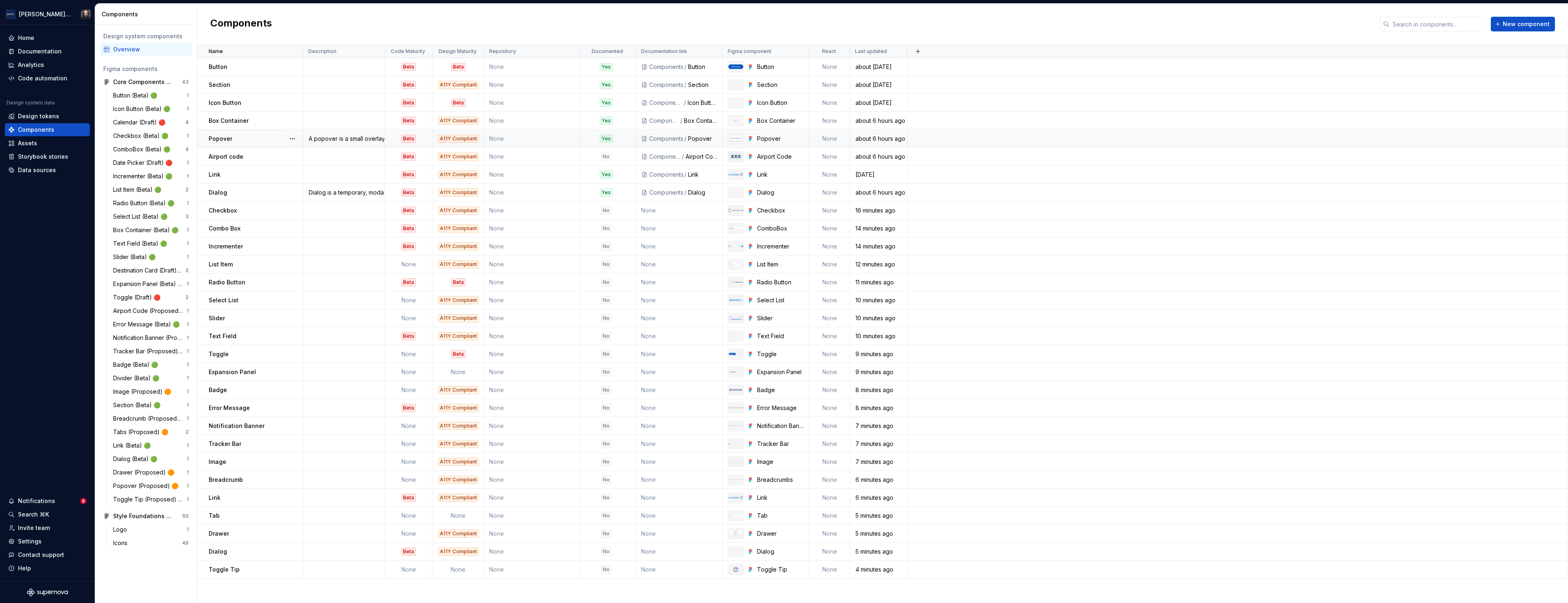
click at [555, 141] on td "None" at bounding box center [532, 138] width 96 height 18
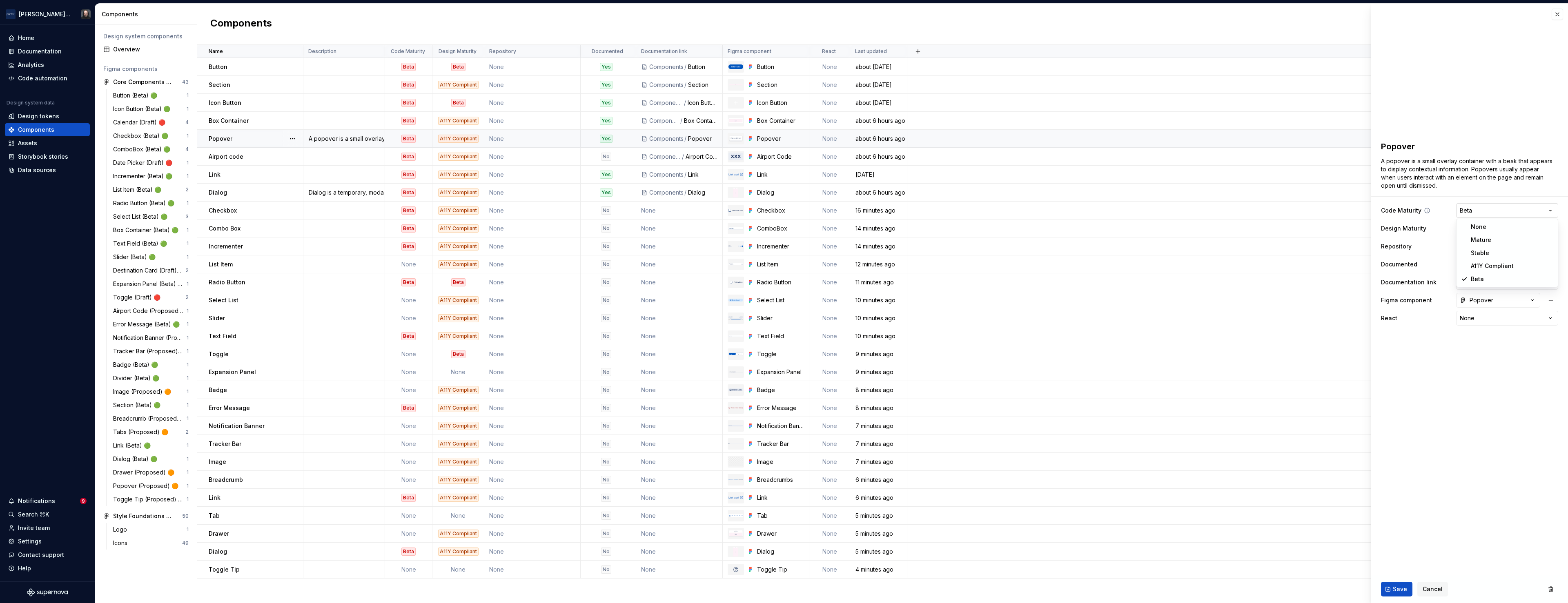
click at [1482, 210] on html "[PERSON_NAME] Airlines Home Documentation Analytics Code automation Design syst…" at bounding box center [784, 302] width 1568 height 603
click at [1397, 589] on span "Save" at bounding box center [1399, 589] width 14 height 8
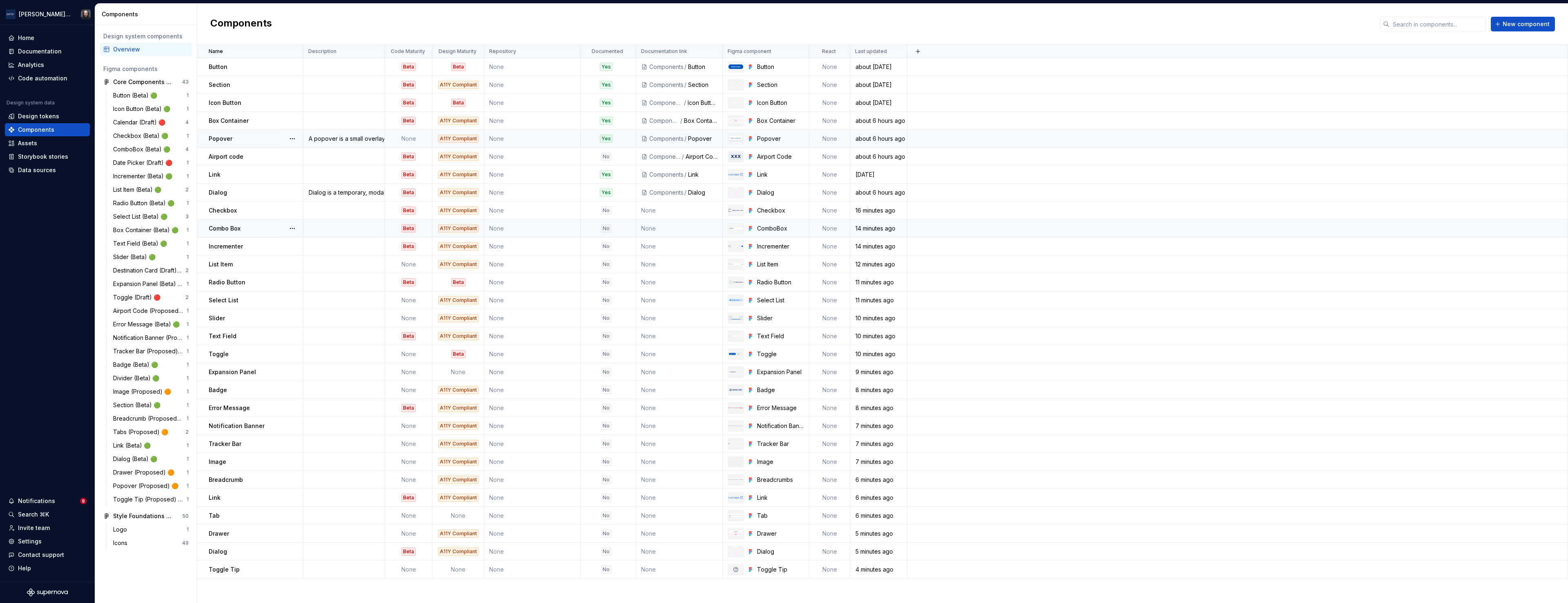
click at [565, 231] on td "None" at bounding box center [532, 228] width 96 height 18
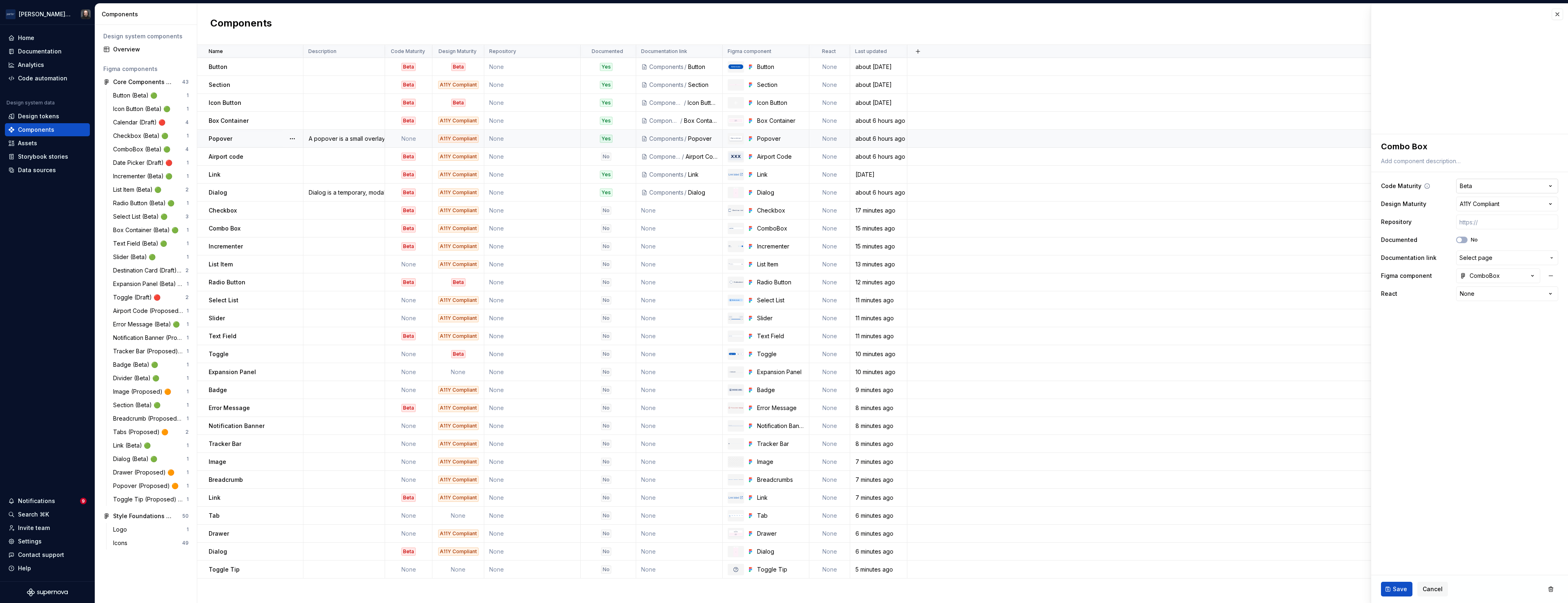
click at [1500, 187] on html "[PERSON_NAME] Airlines Home Documentation Analytics Code automation Design syst…" at bounding box center [784, 302] width 1568 height 603
click at [1403, 589] on span "Save" at bounding box center [1399, 589] width 14 height 8
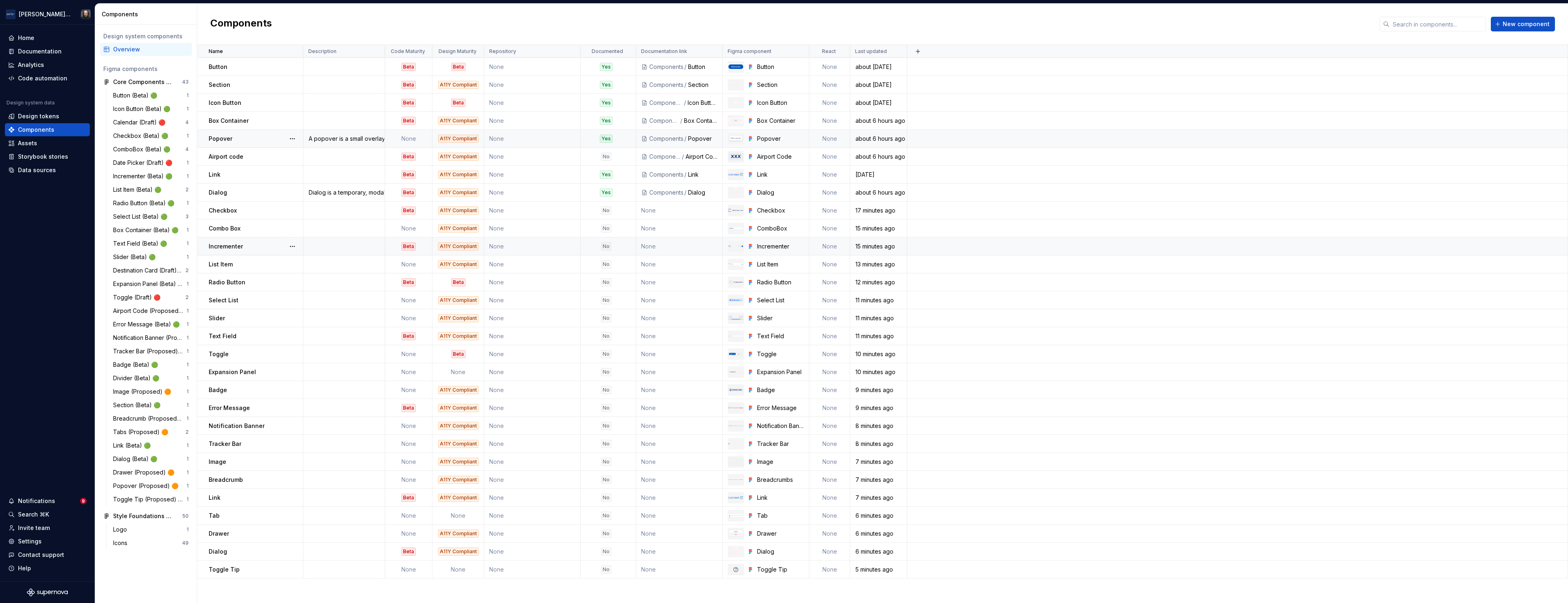
click at [518, 247] on td "None" at bounding box center [532, 246] width 96 height 18
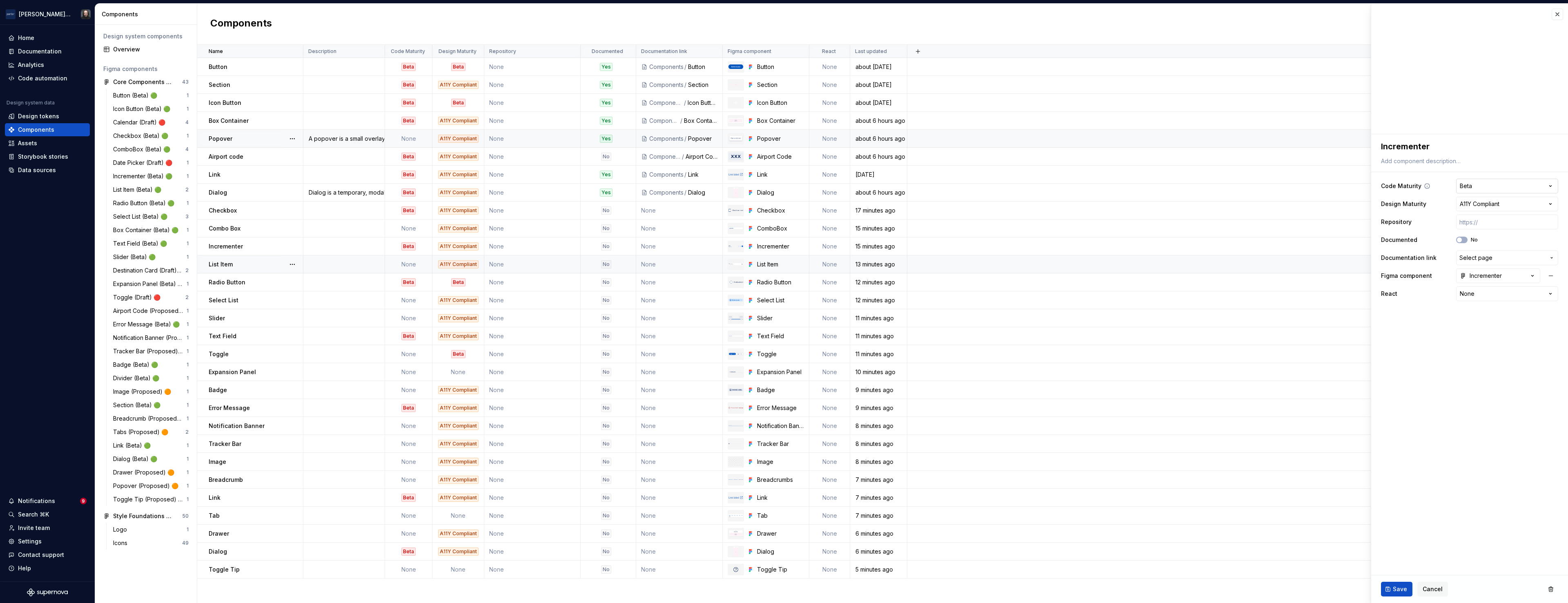
click at [1481, 186] on html "[PERSON_NAME] Airlines Home Documentation Analytics Code automation Design syst…" at bounding box center [784, 302] width 1568 height 603
click at [1397, 587] on span "Save" at bounding box center [1399, 589] width 14 height 8
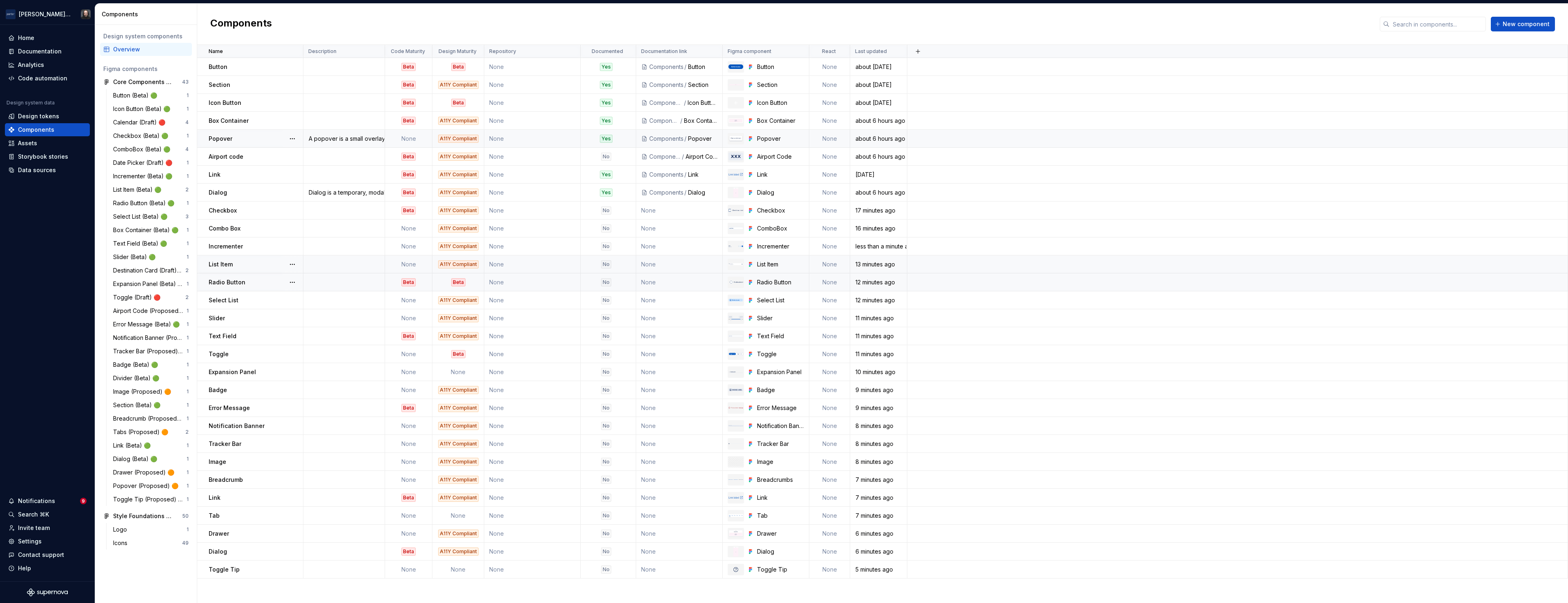
click at [529, 284] on td "None" at bounding box center [532, 282] width 96 height 18
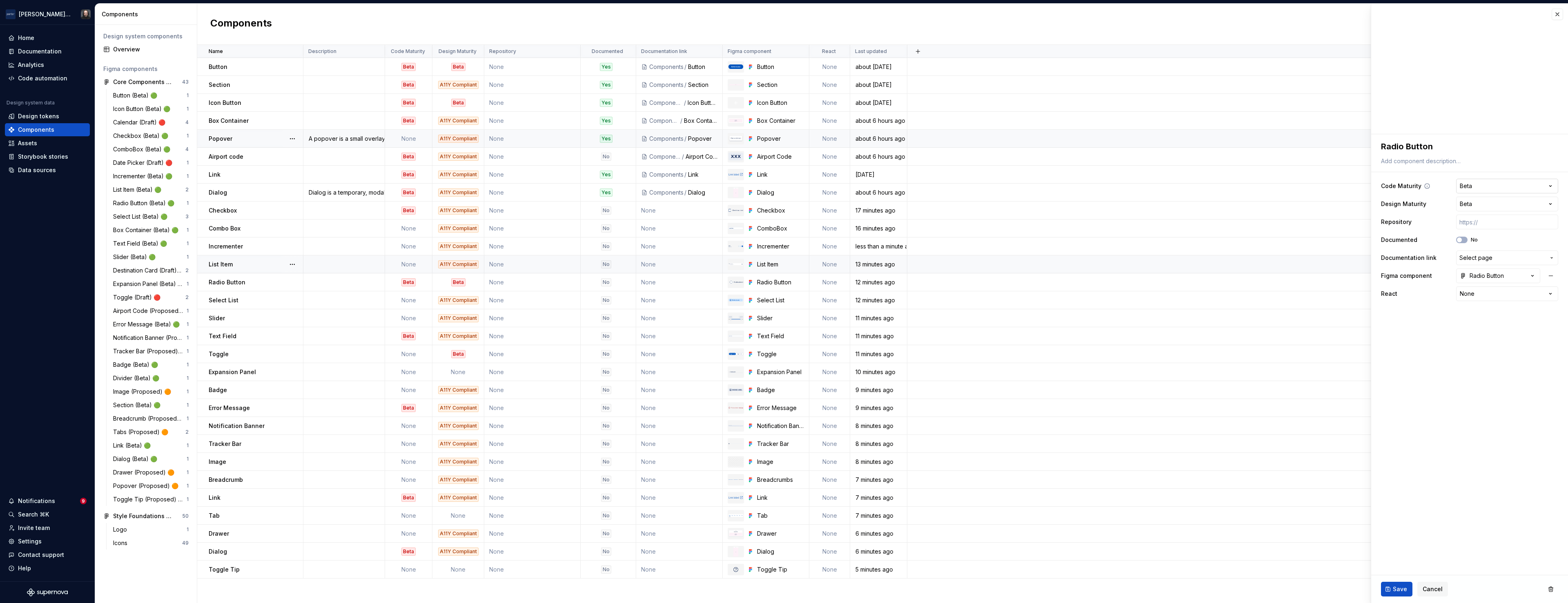
click at [1482, 183] on html "[PERSON_NAME] Airlines Home Documentation Analytics Code automation Design syst…" at bounding box center [784, 302] width 1568 height 603
drag, startPoint x: 1479, startPoint y: 203, endPoint x: 1485, endPoint y: 257, distance: 54.3
click at [1405, 589] on span "Save" at bounding box center [1399, 589] width 14 height 8
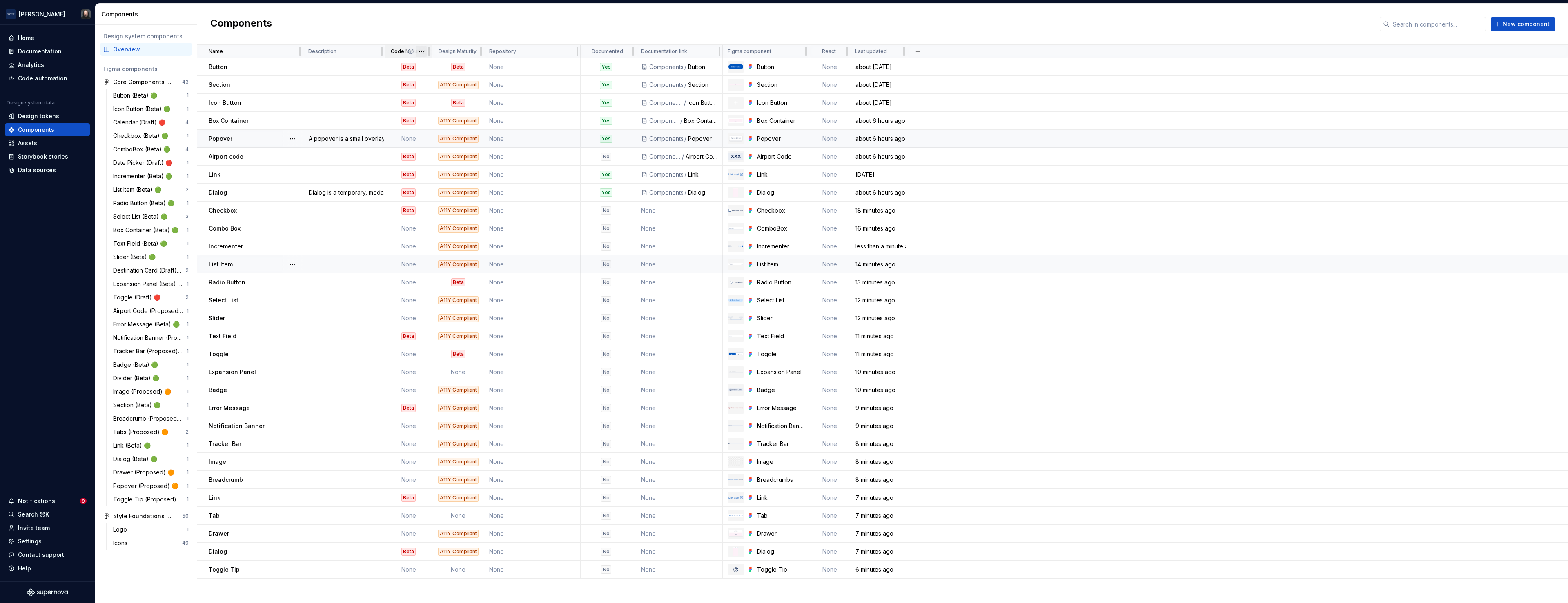
click at [422, 51] on html "[PERSON_NAME] Airlines Home Documentation Analytics Code automation Design syst…" at bounding box center [784, 302] width 1568 height 603
click at [439, 65] on span "Edit property" at bounding box center [457, 67] width 53 height 8
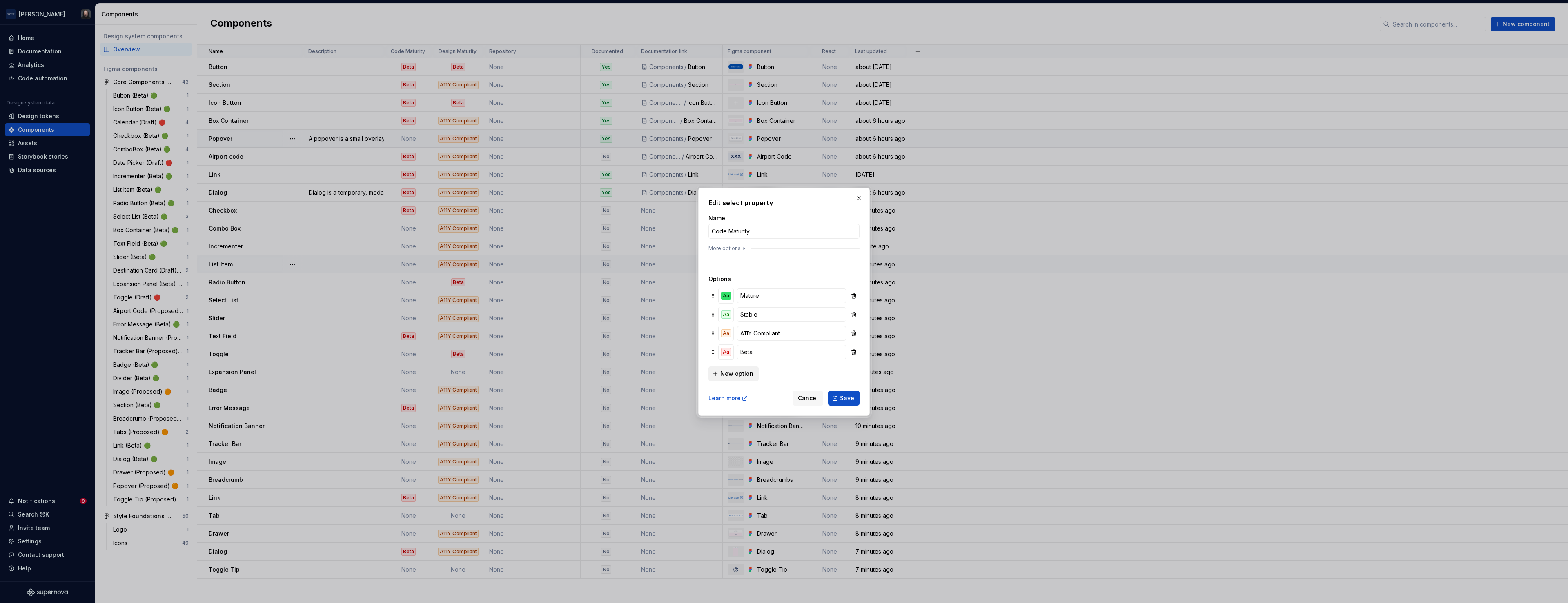
click at [733, 375] on span "New option" at bounding box center [736, 373] width 33 height 8
click at [778, 363] on input "Option #5" at bounding box center [791, 361] width 109 height 15
click at [726, 361] on div "Aa" at bounding box center [726, 361] width 10 height 8
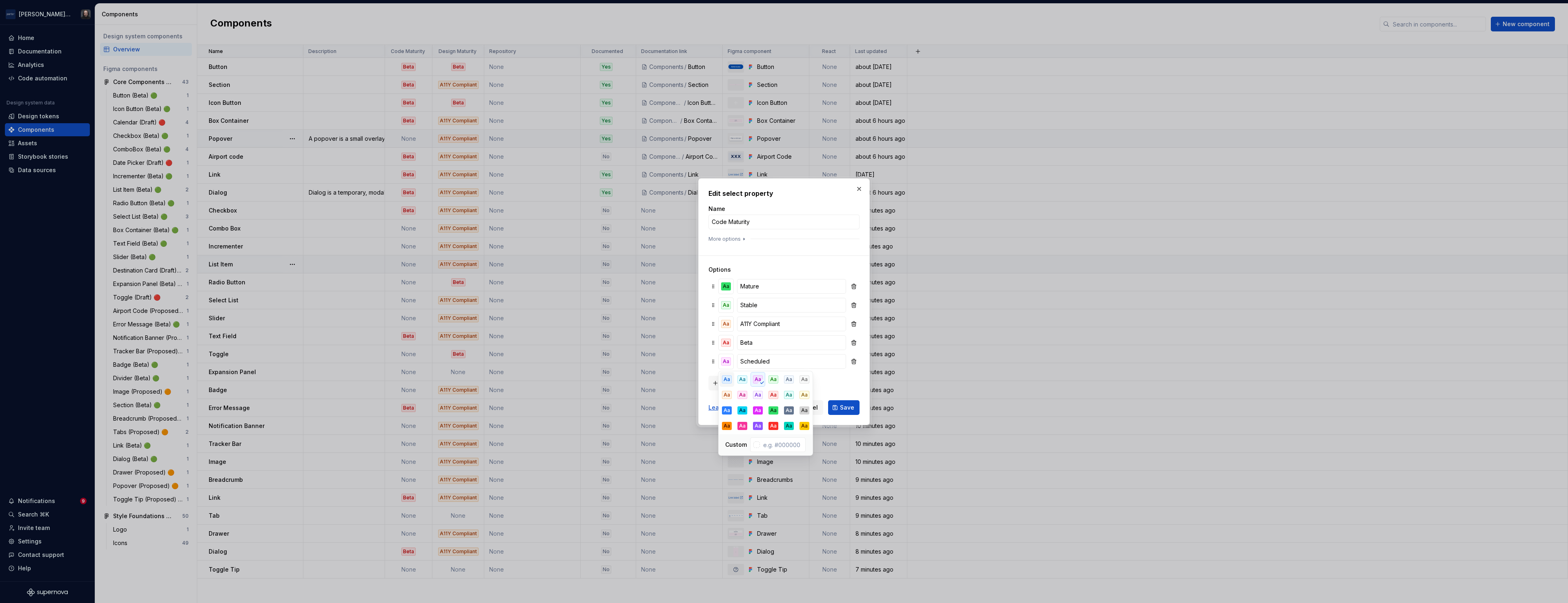
click at [726, 380] on div "Aa" at bounding box center [727, 379] width 10 height 8
click at [845, 407] on span "Save" at bounding box center [847, 407] width 14 height 8
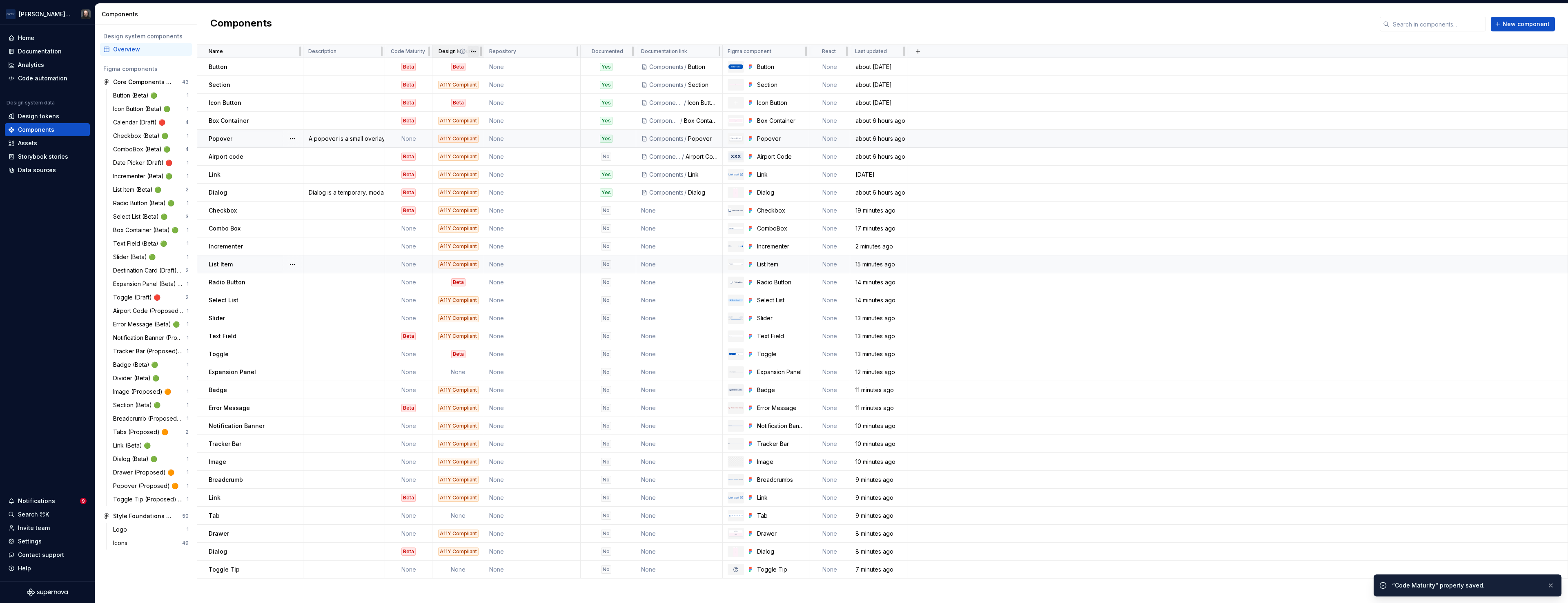
click at [475, 52] on html "[PERSON_NAME] Airlines Home Documentation Analytics Code automation Design syst…" at bounding box center [784, 302] width 1568 height 603
click at [482, 66] on span "Edit property" at bounding box center [509, 67] width 53 height 8
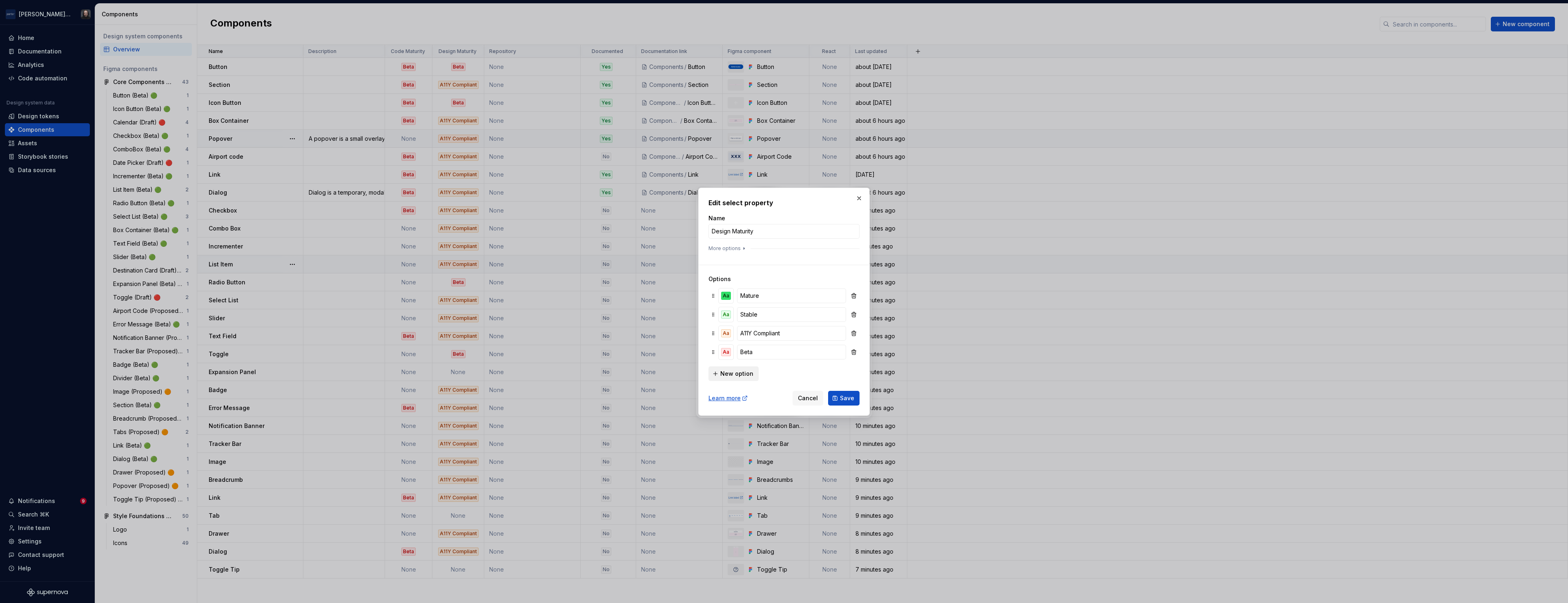
click at [733, 373] on span "New option" at bounding box center [736, 373] width 33 height 8
click at [767, 364] on input "Option #5" at bounding box center [791, 361] width 109 height 15
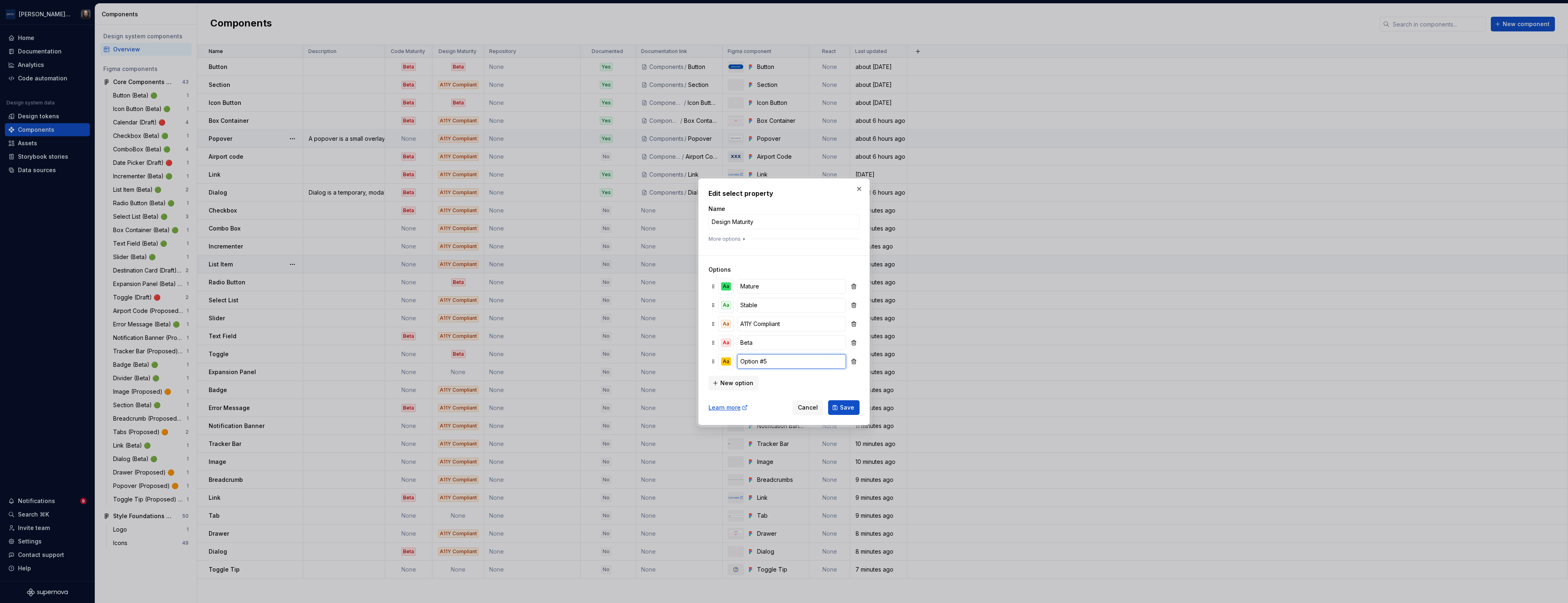
click at [767, 364] on input "Option #5" at bounding box center [791, 361] width 109 height 15
click at [729, 363] on div "Aa" at bounding box center [726, 361] width 10 height 8
click at [726, 380] on div "Aa" at bounding box center [727, 379] width 10 height 8
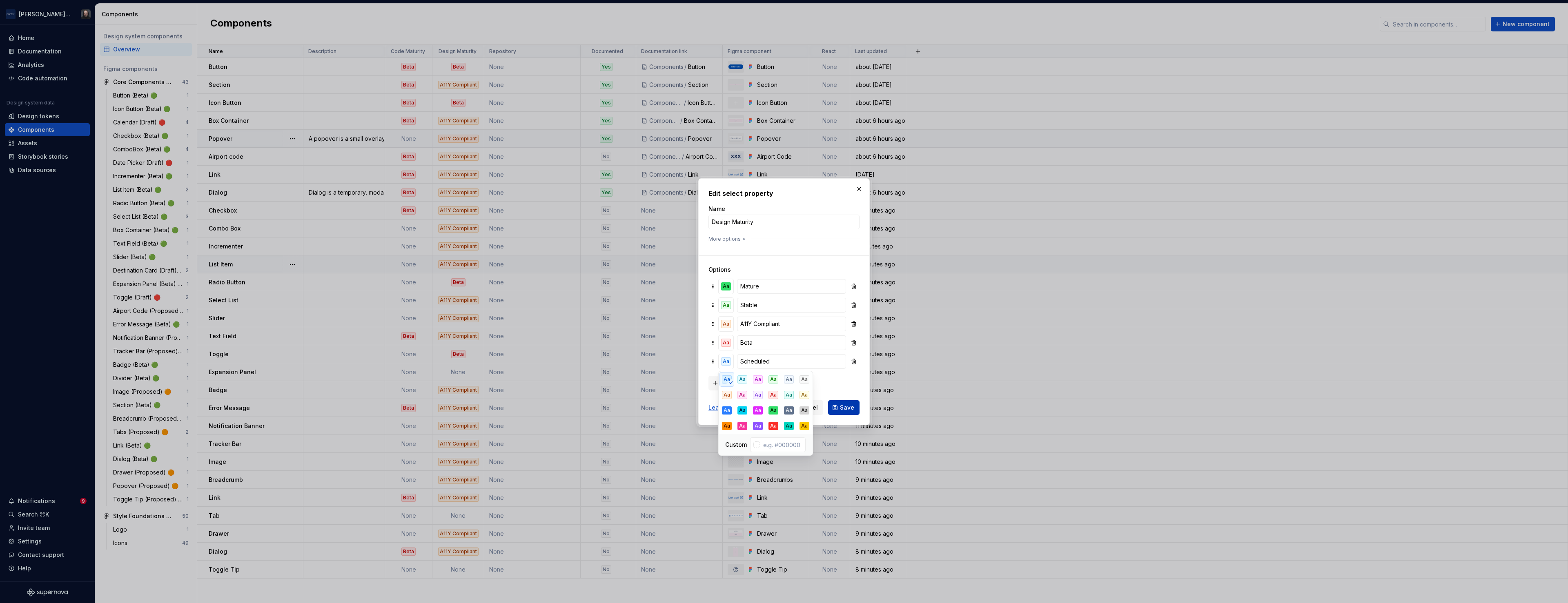
click at [849, 407] on span "Save" at bounding box center [847, 407] width 14 height 8
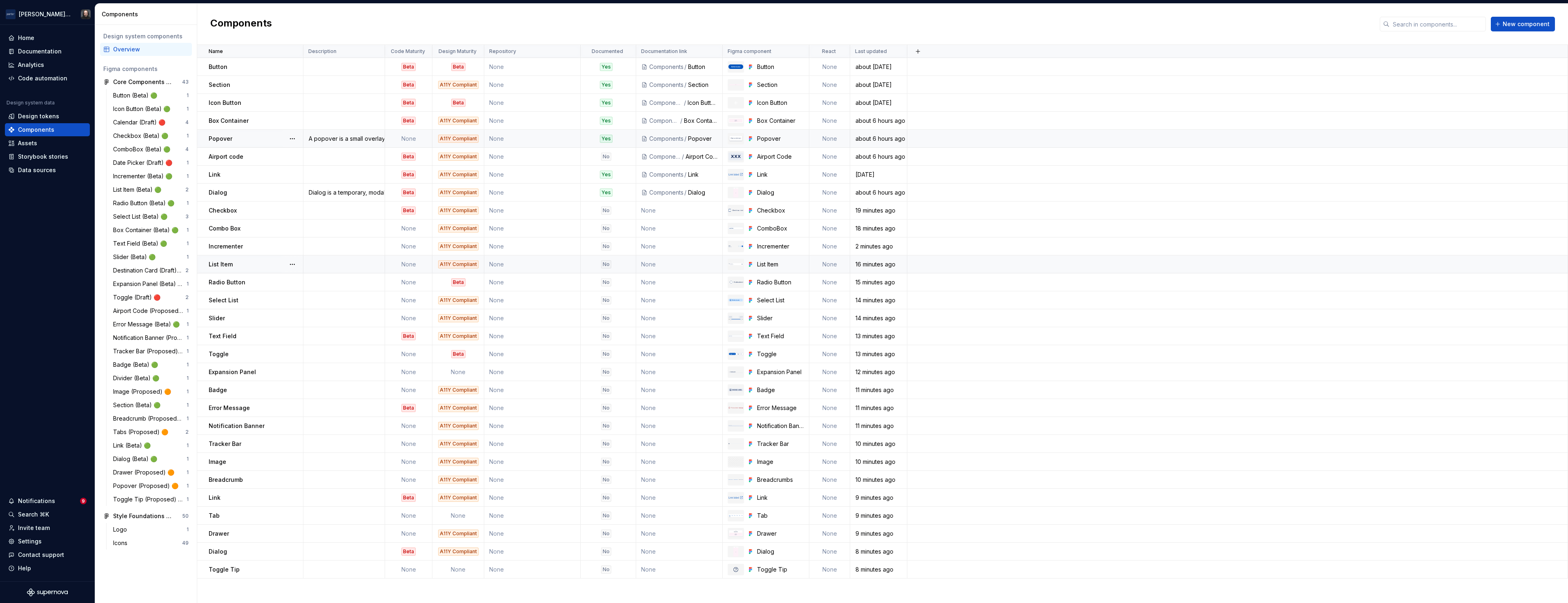
click at [541, 139] on td "None" at bounding box center [532, 138] width 96 height 18
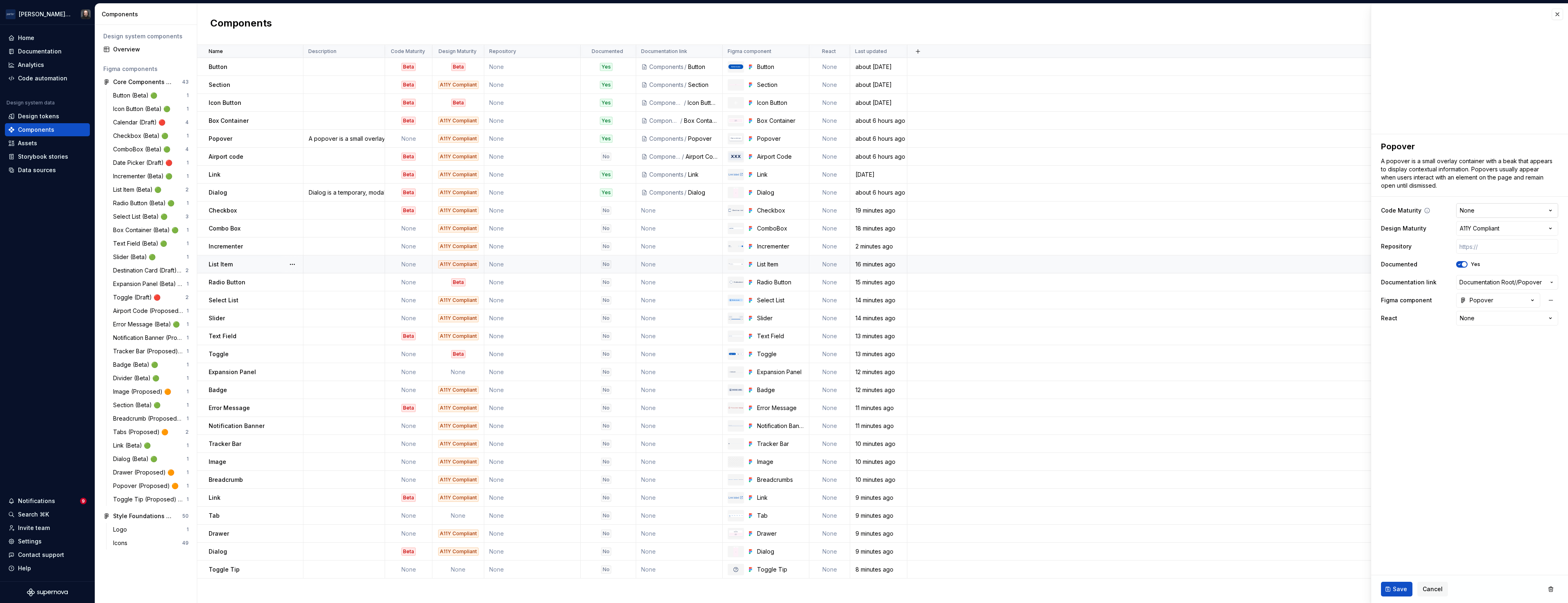
click at [1476, 209] on html "[PERSON_NAME] Airlines Home Documentation Analytics Code automation Design syst…" at bounding box center [784, 302] width 1568 height 603
click at [1399, 590] on span "Save" at bounding box center [1399, 589] width 14 height 8
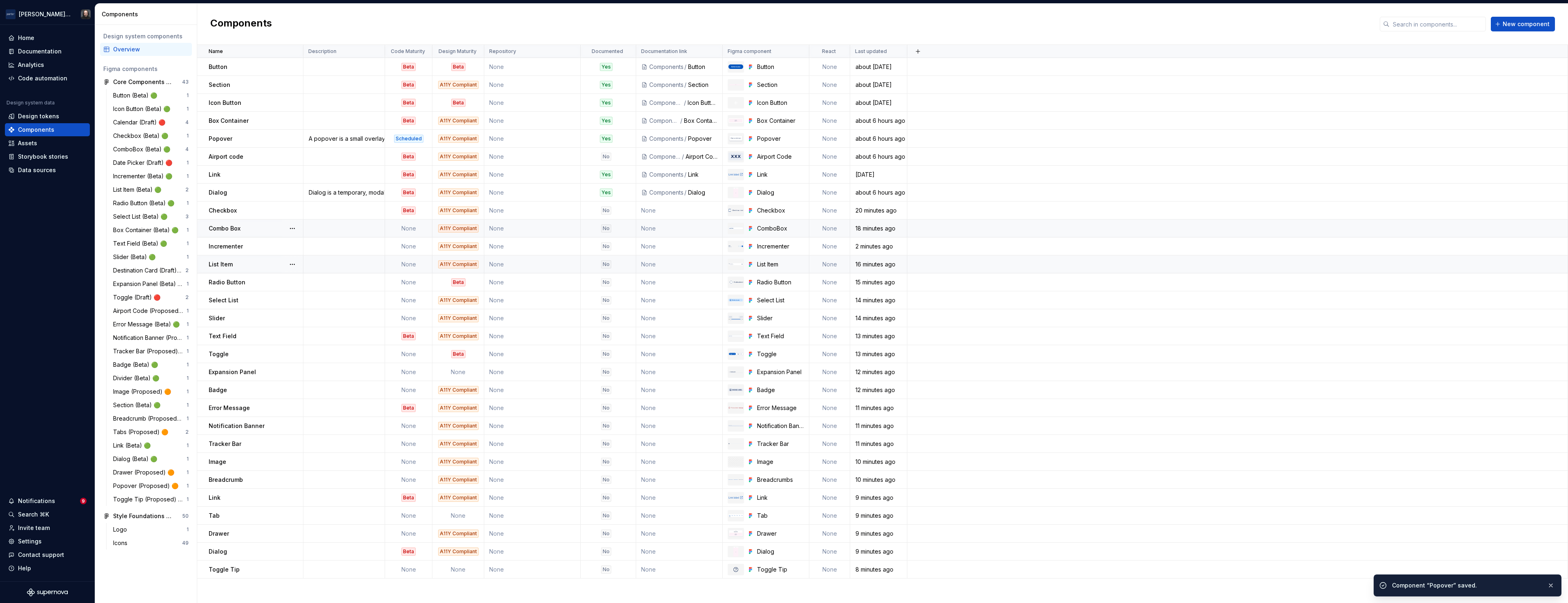
click at [539, 230] on td "None" at bounding box center [532, 228] width 96 height 18
click at [1483, 183] on html "[PERSON_NAME] Airlines Home Documentation Analytics Code automation Design syst…" at bounding box center [784, 302] width 1568 height 603
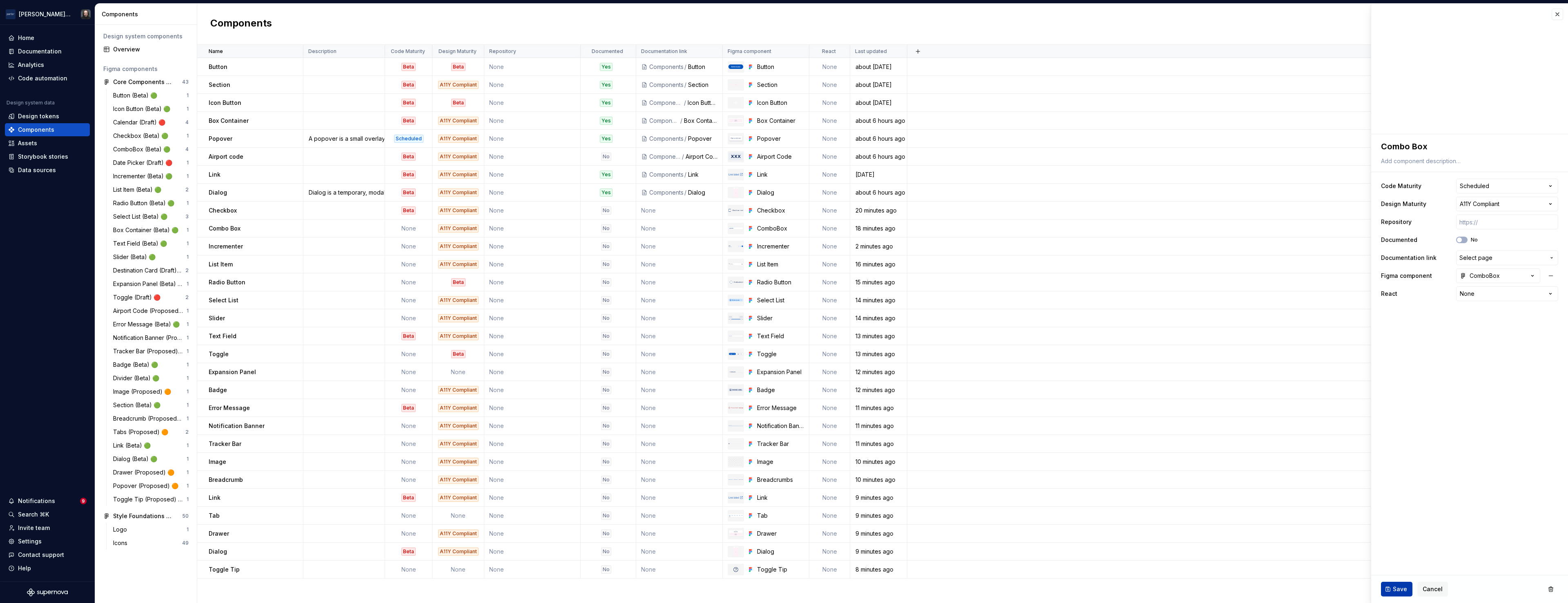
click at [1399, 586] on span "Save" at bounding box center [1399, 589] width 14 height 8
click at [541, 228] on td "None" at bounding box center [532, 228] width 96 height 18
click at [541, 245] on td "None" at bounding box center [532, 246] width 96 height 18
click at [1474, 183] on html "[PERSON_NAME] Airlines Home Documentation Analytics Code automation Design syst…" at bounding box center [784, 302] width 1568 height 603
click at [1397, 590] on span "Save" at bounding box center [1399, 589] width 14 height 8
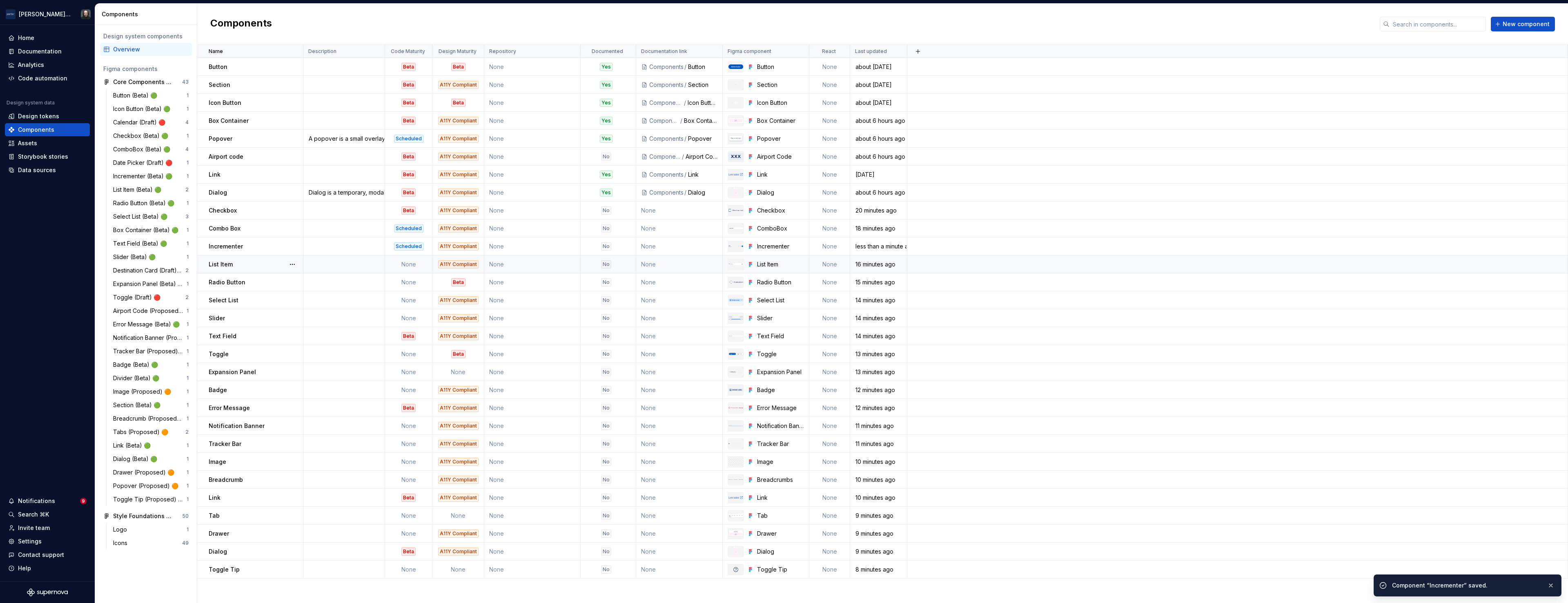
click at [535, 265] on td "None" at bounding box center [532, 264] width 96 height 18
click at [1493, 186] on html "[PERSON_NAME] Airlines Home Documentation Analytics Code automation Design syst…" at bounding box center [784, 302] width 1568 height 603
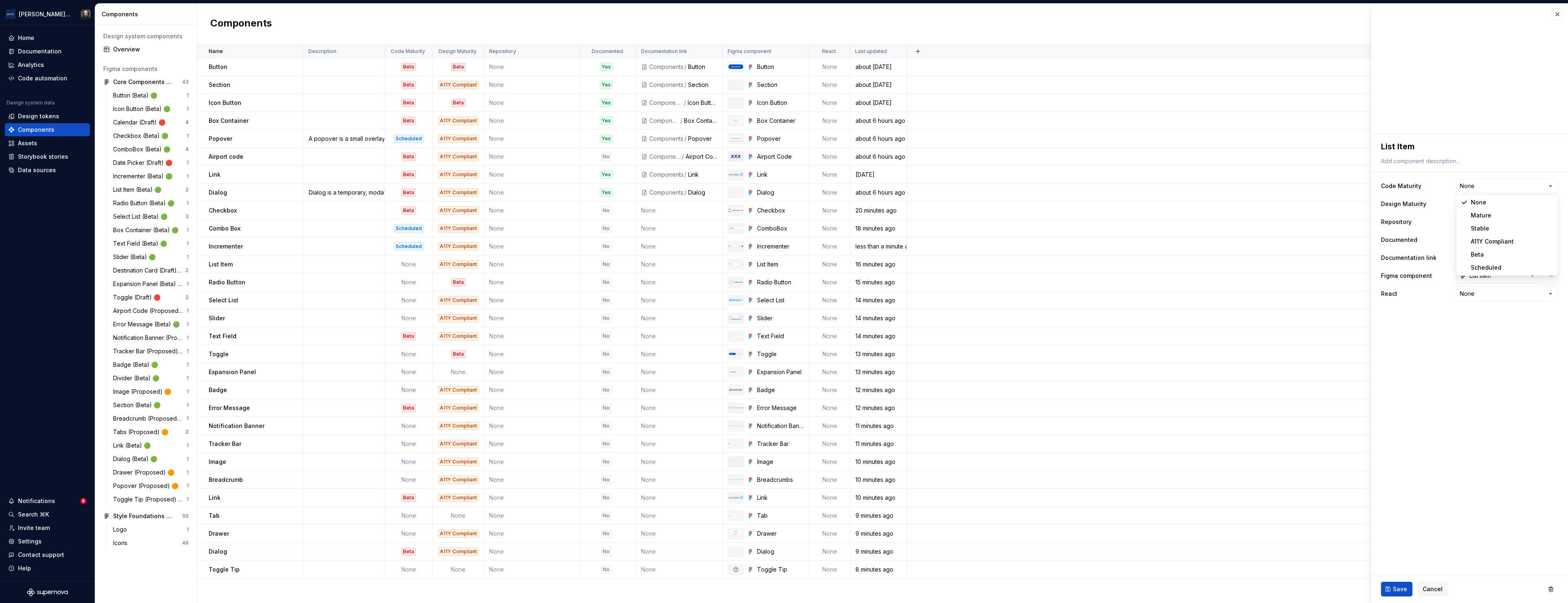
drag, startPoint x: 1474, startPoint y: 267, endPoint x: 1452, endPoint y: 347, distance: 83.0
click at [1397, 589] on span "Save" at bounding box center [1399, 589] width 14 height 8
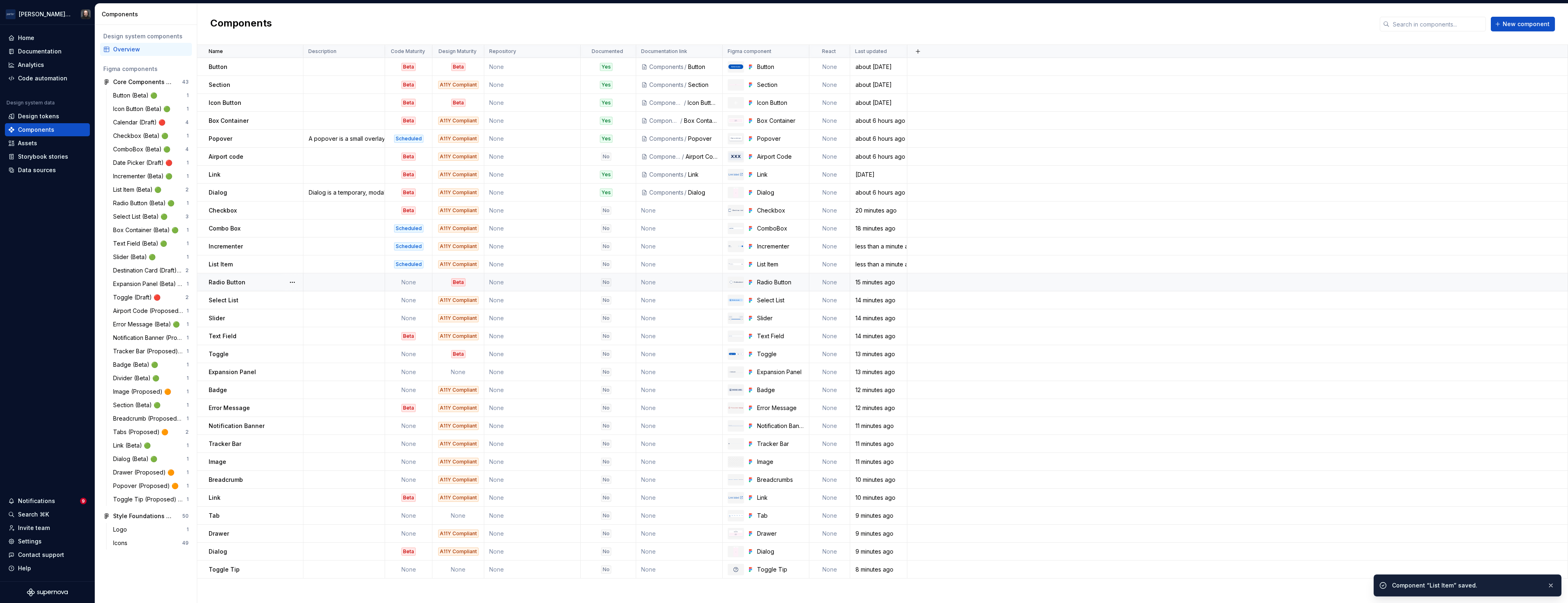
click at [545, 282] on td "None" at bounding box center [532, 282] width 96 height 18
click at [1484, 185] on html "[PERSON_NAME] Airlines Home Documentation Analytics Code automation Design syst…" at bounding box center [784, 302] width 1568 height 603
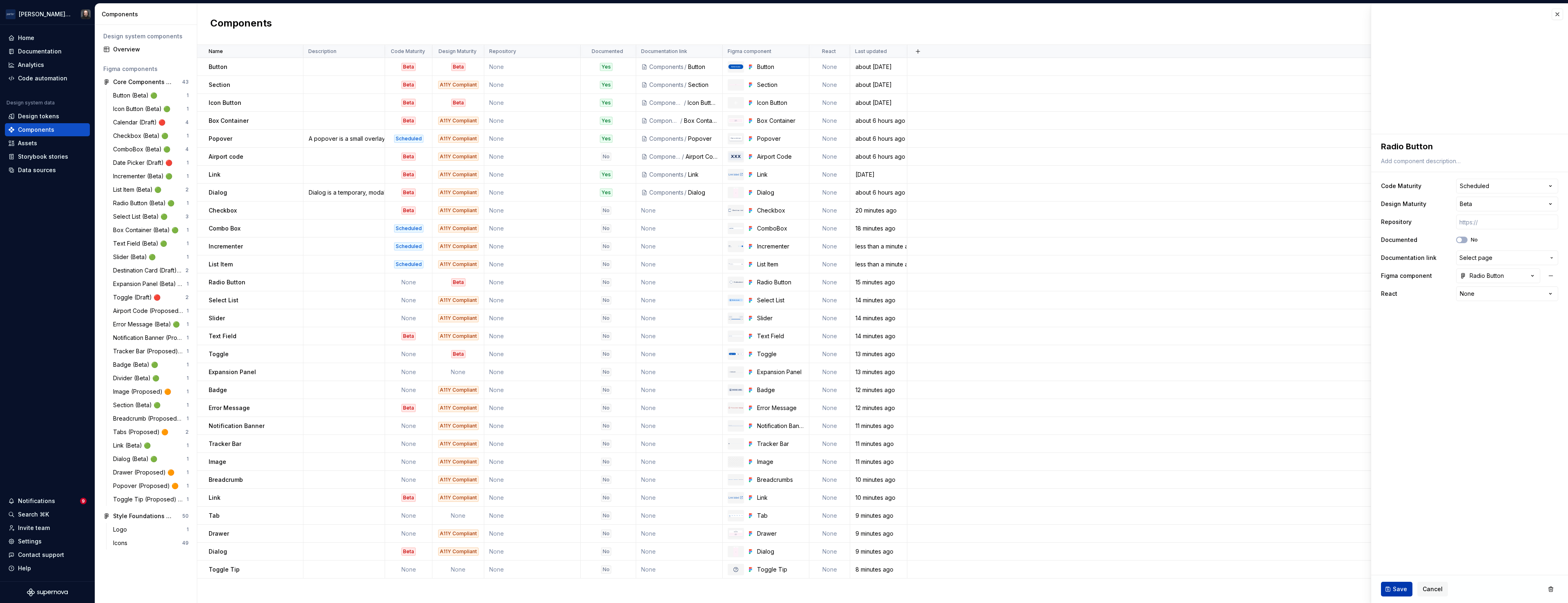
click at [1397, 589] on span "Save" at bounding box center [1399, 589] width 14 height 8
click at [539, 306] on td "None" at bounding box center [532, 300] width 96 height 18
click at [1486, 186] on html "[PERSON_NAME] Airlines Home Documentation Analytics Code automation Design syst…" at bounding box center [784, 302] width 1568 height 603
drag, startPoint x: 1482, startPoint y: 269, endPoint x: 1481, endPoint y: 274, distance: 5.1
click at [1399, 589] on span "Save" at bounding box center [1399, 589] width 14 height 8
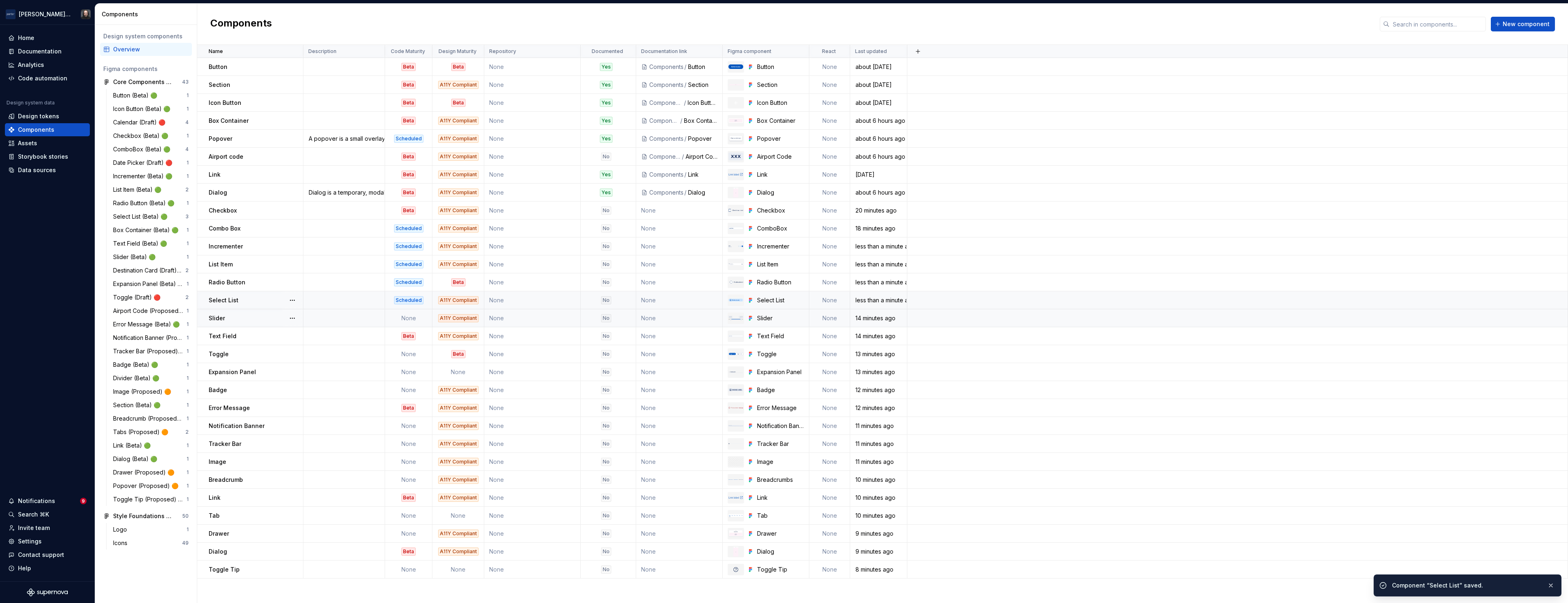
click at [536, 319] on td "None" at bounding box center [532, 318] width 96 height 18
click at [1471, 186] on html "[PERSON_NAME] Airlines Home Documentation Analytics Code automation Design syst…" at bounding box center [784, 302] width 1568 height 603
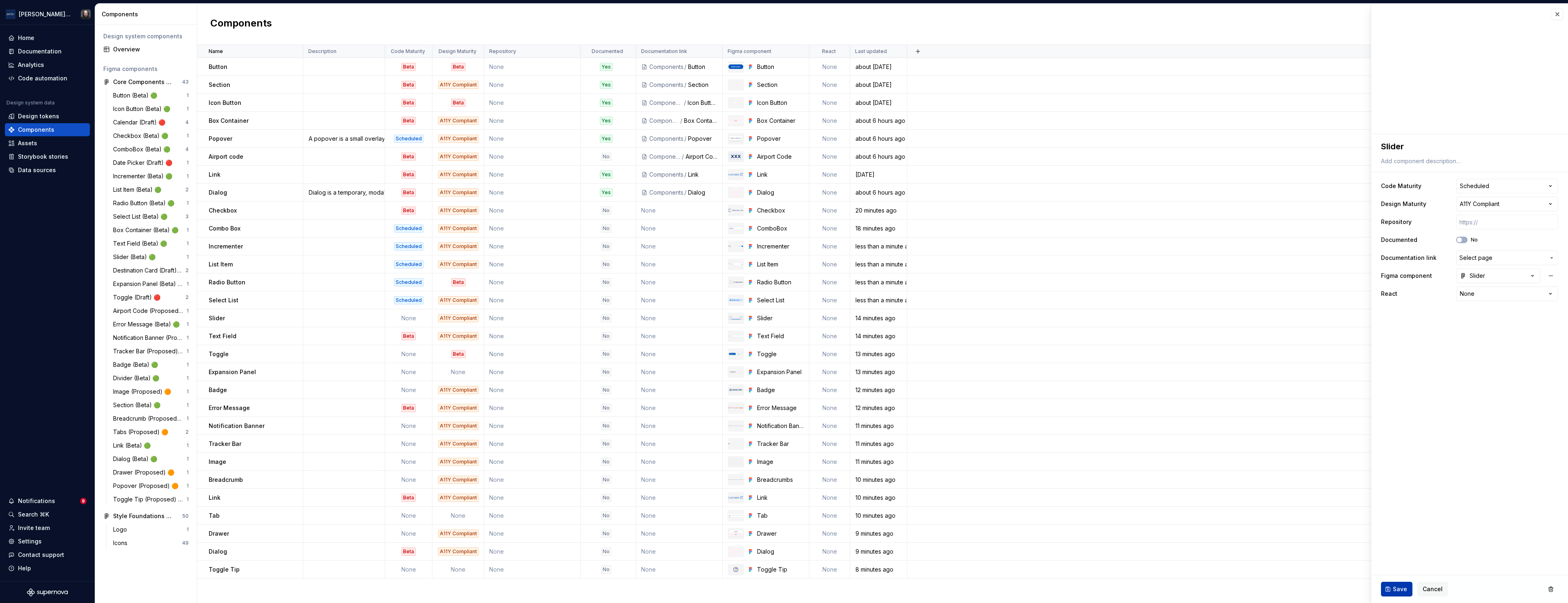
click at [1399, 589] on span "Save" at bounding box center [1399, 589] width 14 height 8
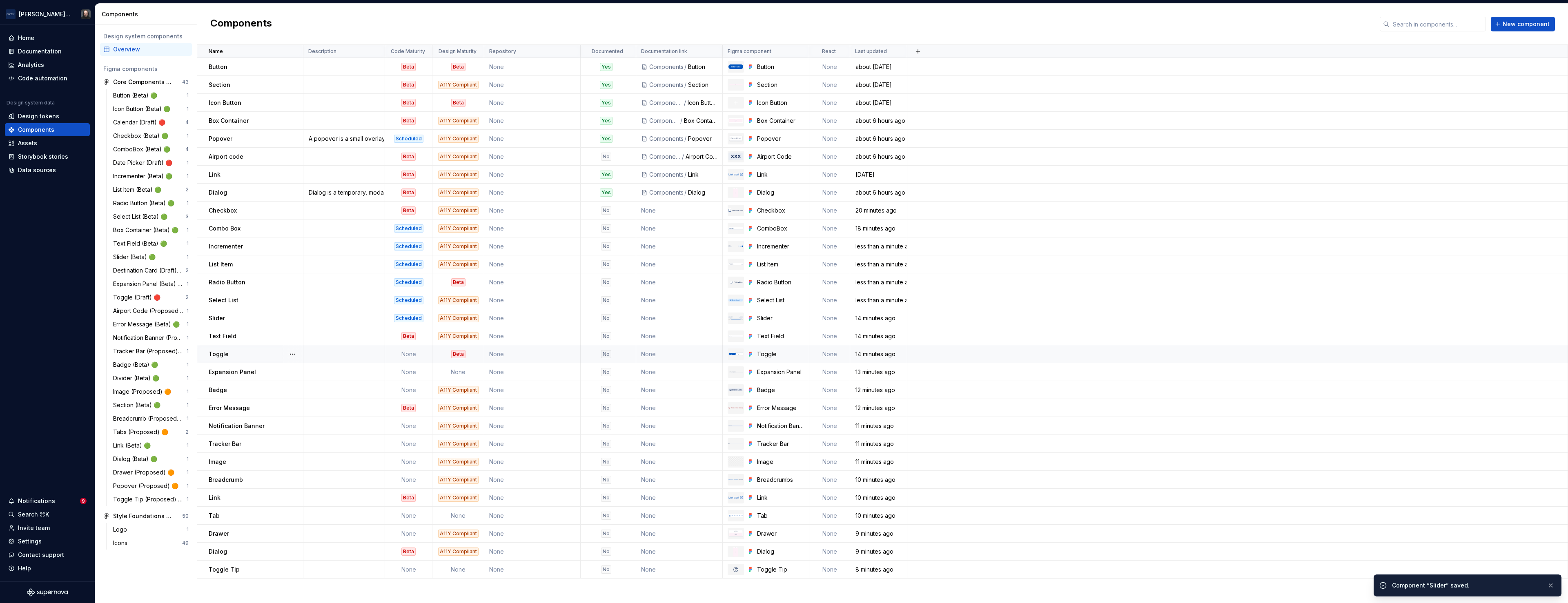
drag, startPoint x: 551, startPoint y: 351, endPoint x: 562, endPoint y: 350, distance: 11.0
click at [551, 351] on td "None" at bounding box center [532, 353] width 96 height 18
click at [1488, 183] on html "[PERSON_NAME] Airlines Home Documentation Analytics Code automation Design syst…" at bounding box center [784, 302] width 1568 height 603
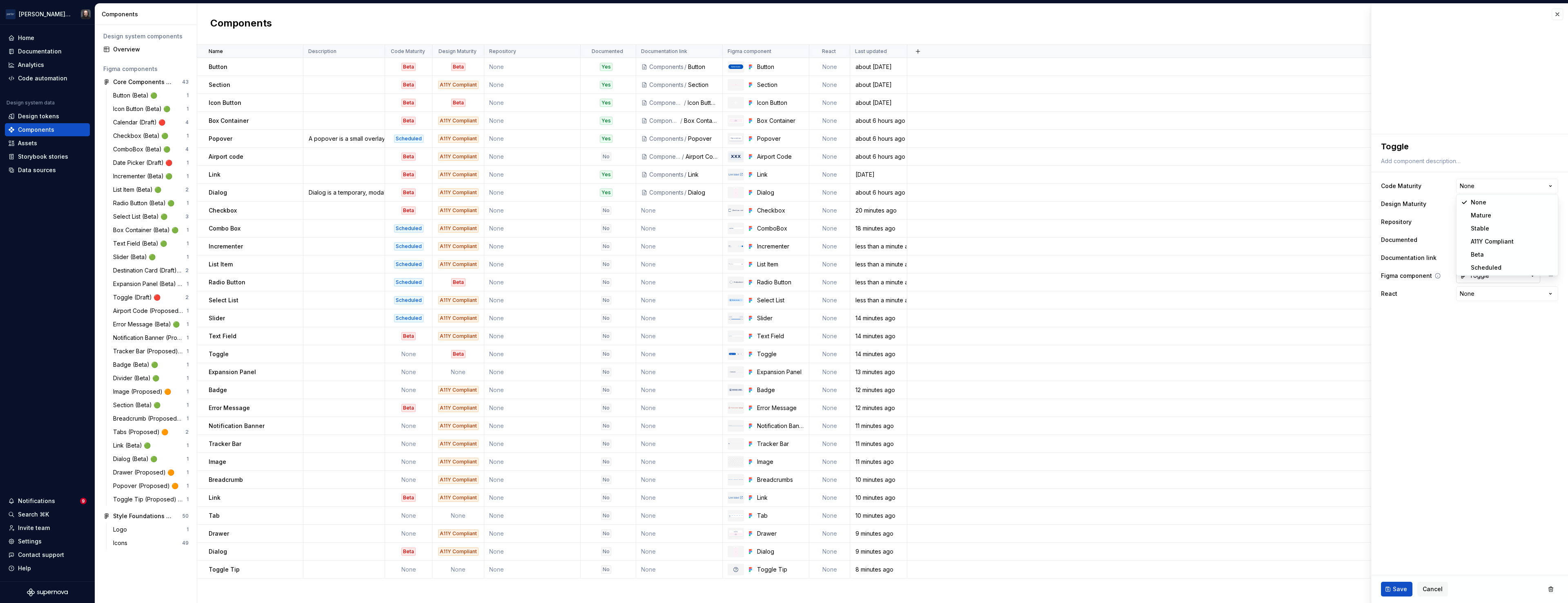
drag, startPoint x: 1478, startPoint y: 265, endPoint x: 1475, endPoint y: 279, distance: 14.3
drag, startPoint x: 1397, startPoint y: 587, endPoint x: 1396, endPoint y: 581, distance: 6.1
click at [1397, 585] on span "Save" at bounding box center [1399, 589] width 14 height 8
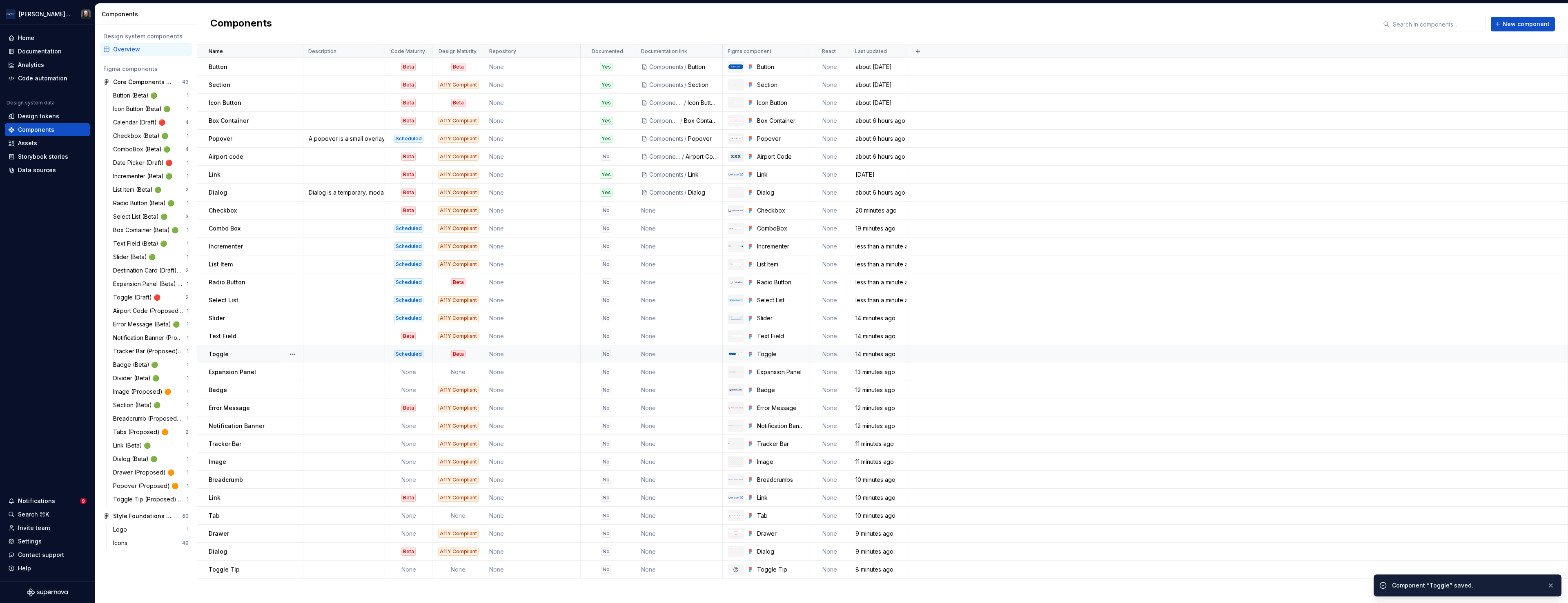
click at [544, 354] on td "None" at bounding box center [532, 353] width 96 height 18
click at [546, 372] on td "None" at bounding box center [532, 372] width 96 height 18
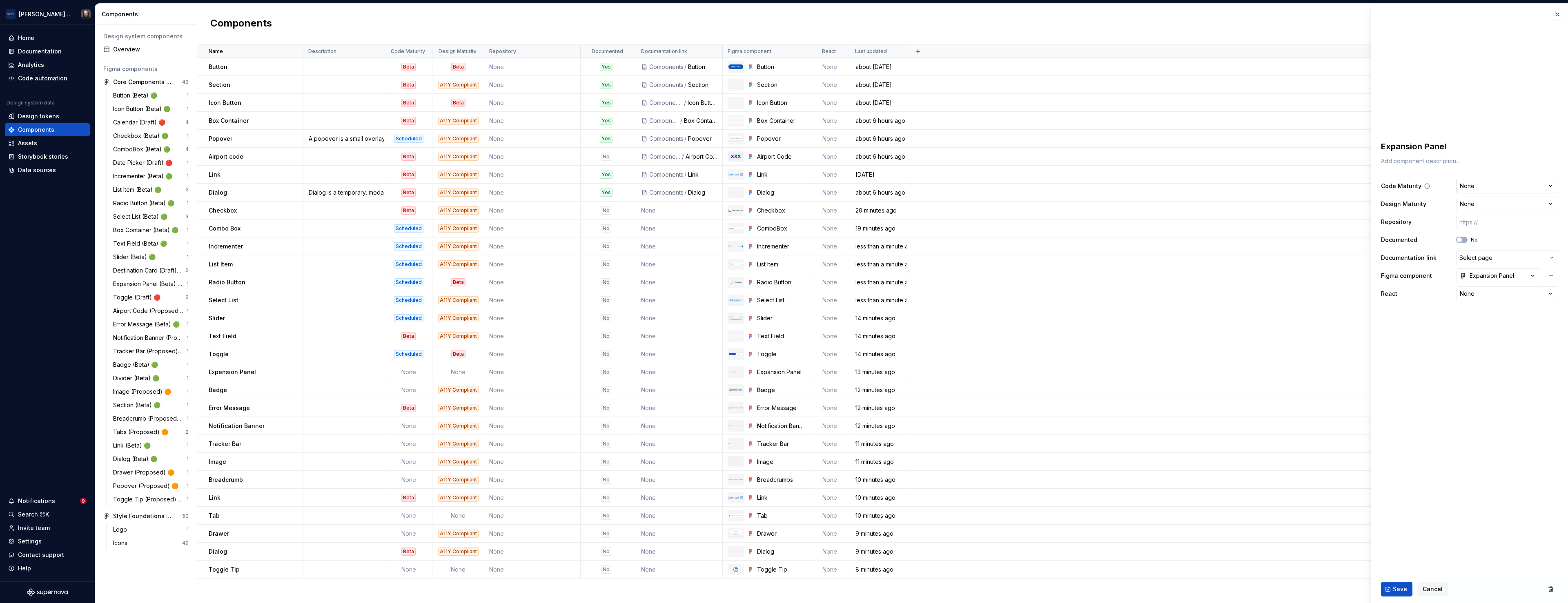
click at [1478, 181] on html "[PERSON_NAME] Airlines Home Documentation Analytics Code automation Design syst…" at bounding box center [784, 302] width 1568 height 603
click at [1477, 206] on html "[PERSON_NAME] Airlines Home Documentation Analytics Code automation Design syst…" at bounding box center [784, 302] width 1568 height 603
click at [1402, 589] on span "Save" at bounding box center [1399, 589] width 14 height 8
click at [549, 390] on td "None" at bounding box center [532, 390] width 96 height 18
click at [1468, 184] on html "[PERSON_NAME] Airlines Home Documentation Analytics Code automation Design syst…" at bounding box center [784, 302] width 1568 height 603
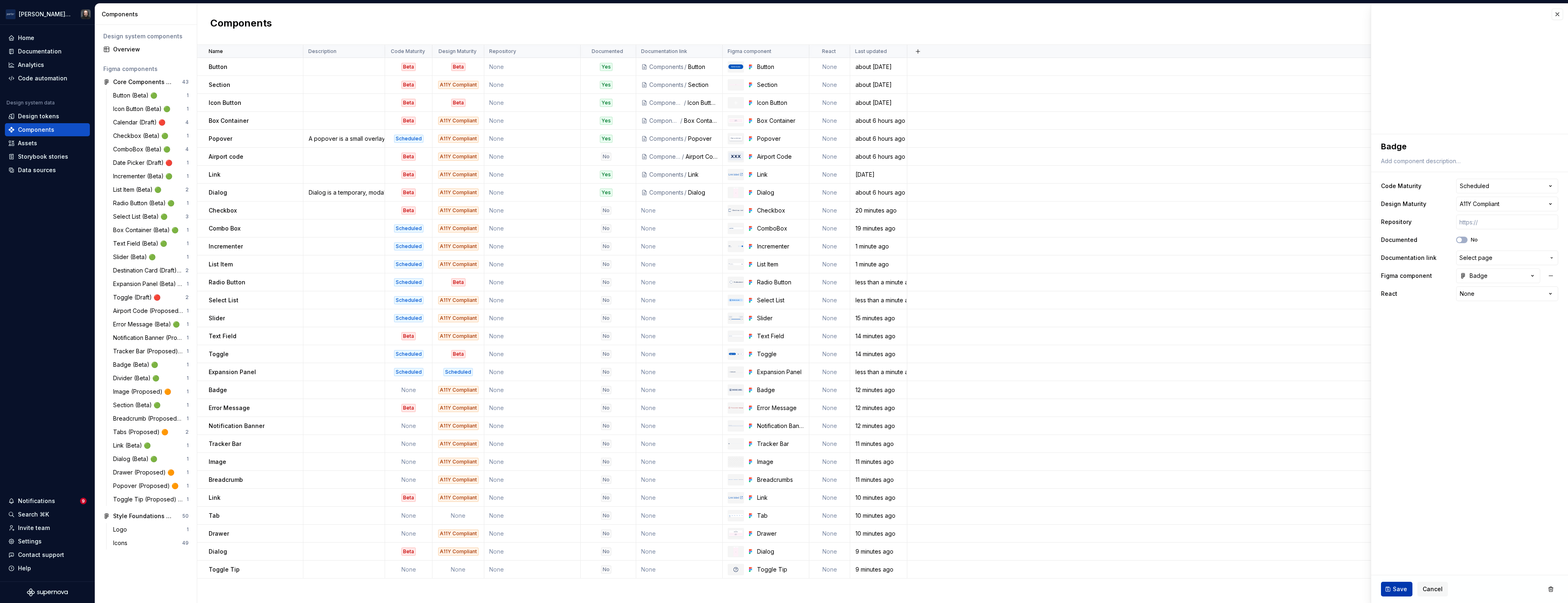
click at [1401, 586] on span "Save" at bounding box center [1399, 589] width 14 height 8
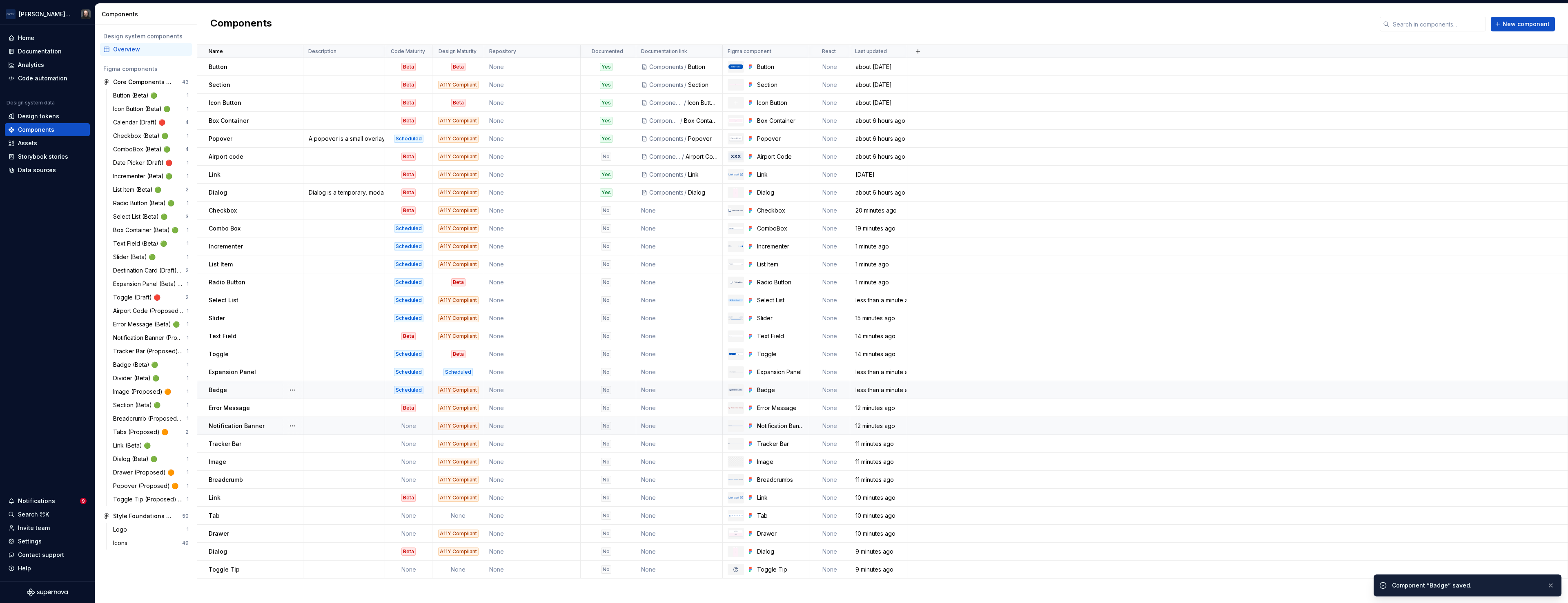
click at [551, 427] on td "None" at bounding box center [532, 425] width 96 height 18
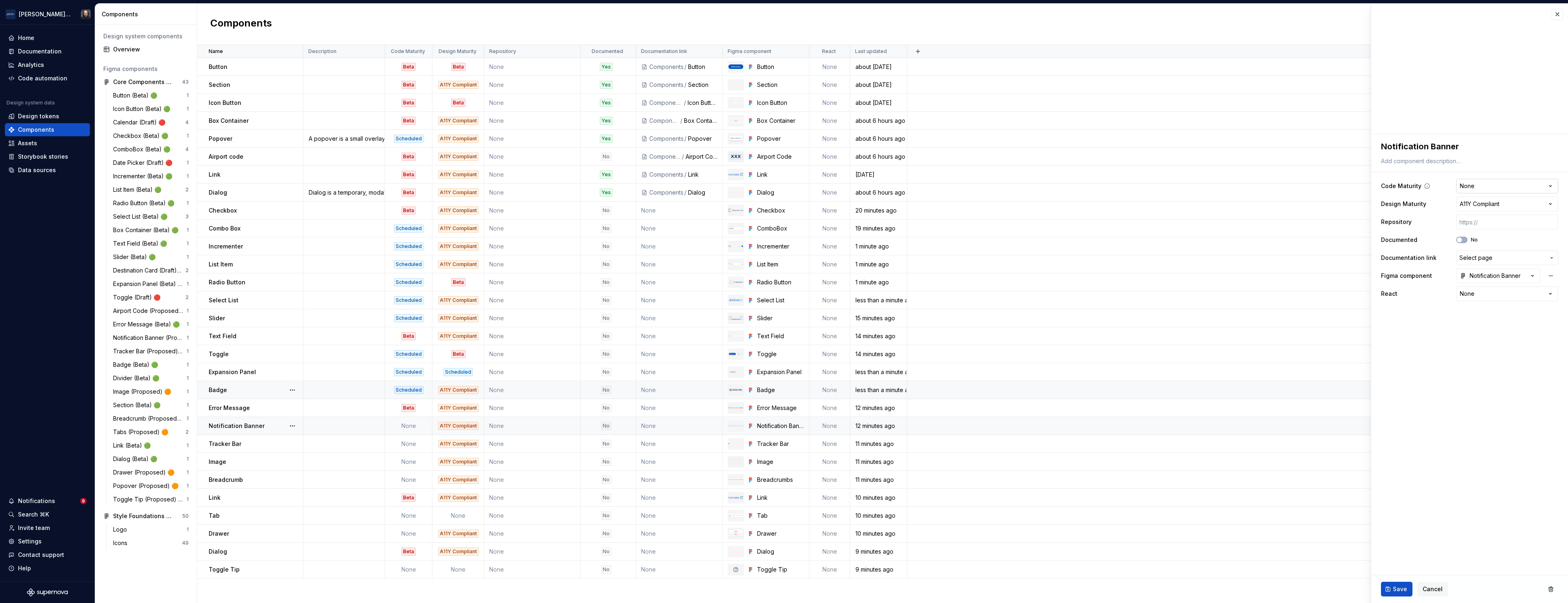
click at [1478, 183] on html "[PERSON_NAME] Airlines Home Documentation Analytics Code automation Design syst…" at bounding box center [784, 302] width 1568 height 603
click at [1402, 585] on span "Save" at bounding box center [1399, 589] width 14 height 8
click at [565, 444] on td "None" at bounding box center [532, 444] width 96 height 18
click at [1474, 186] on html "[PERSON_NAME] Airlines Home Documentation Analytics Code automation Design syst…" at bounding box center [784, 302] width 1568 height 603
click at [1399, 587] on span "Save" at bounding box center [1399, 589] width 14 height 8
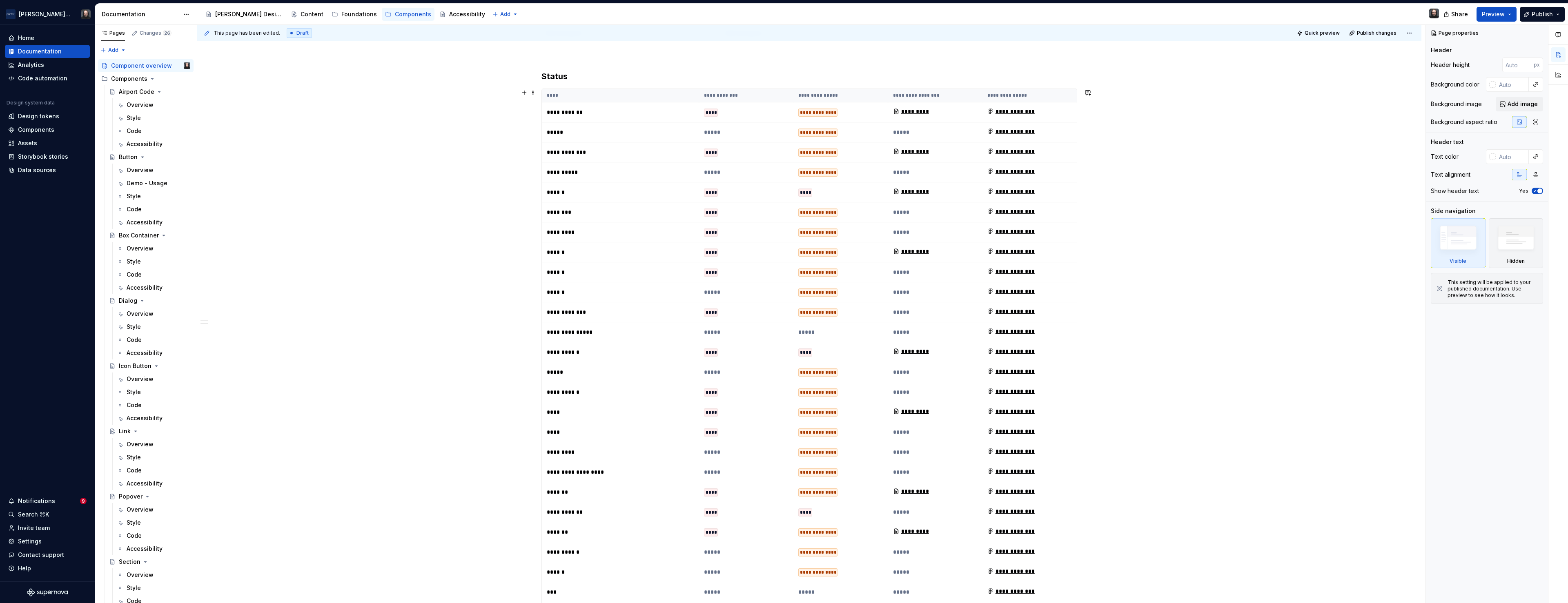
scroll to position [395, 0]
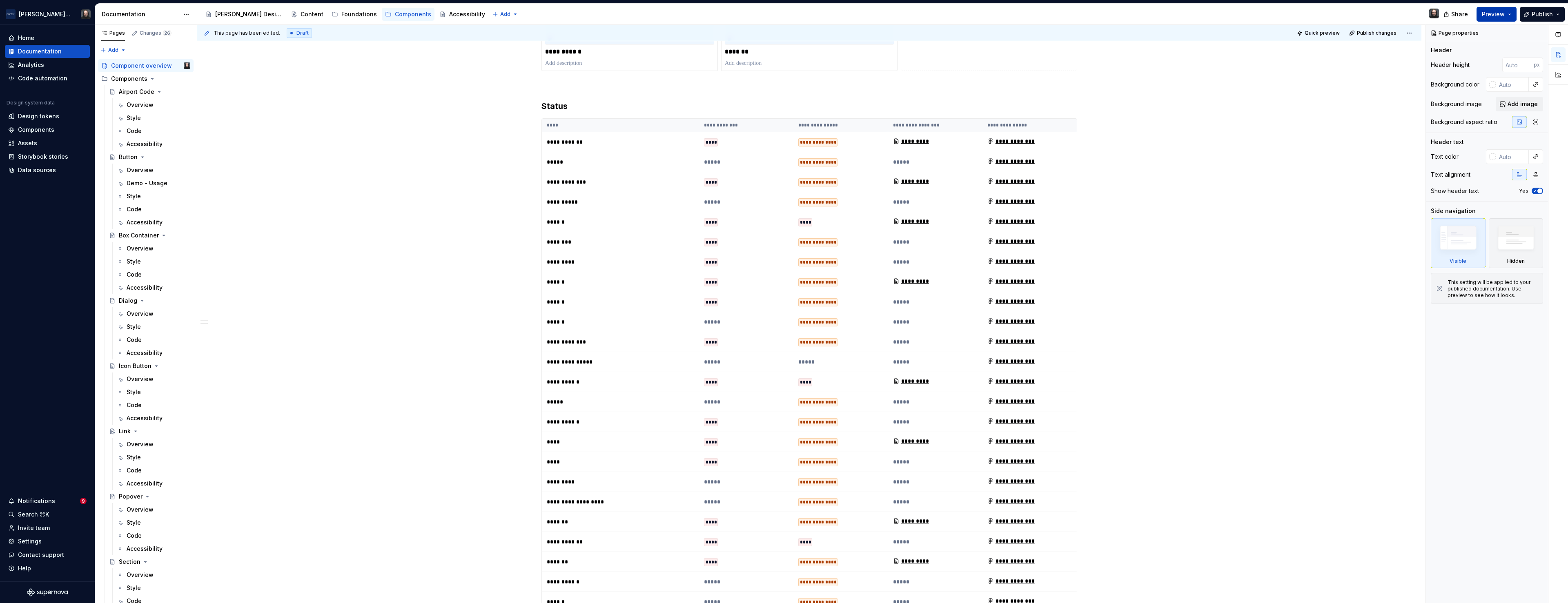
click at [1508, 16] on button "Preview" at bounding box center [1496, 14] width 40 height 15
click at [1408, 68] on span "Build preview" at bounding box center [1420, 68] width 39 height 8
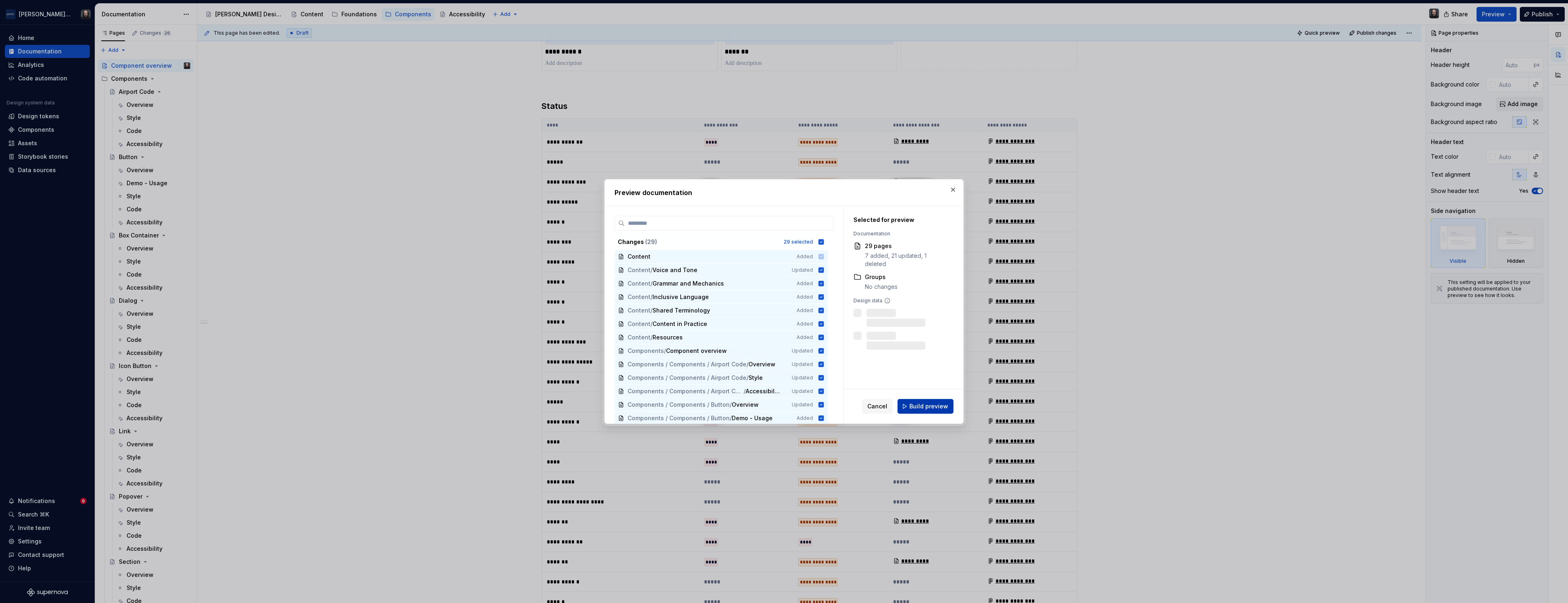
click at [934, 405] on span "Build preview" at bounding box center [928, 406] width 39 height 8
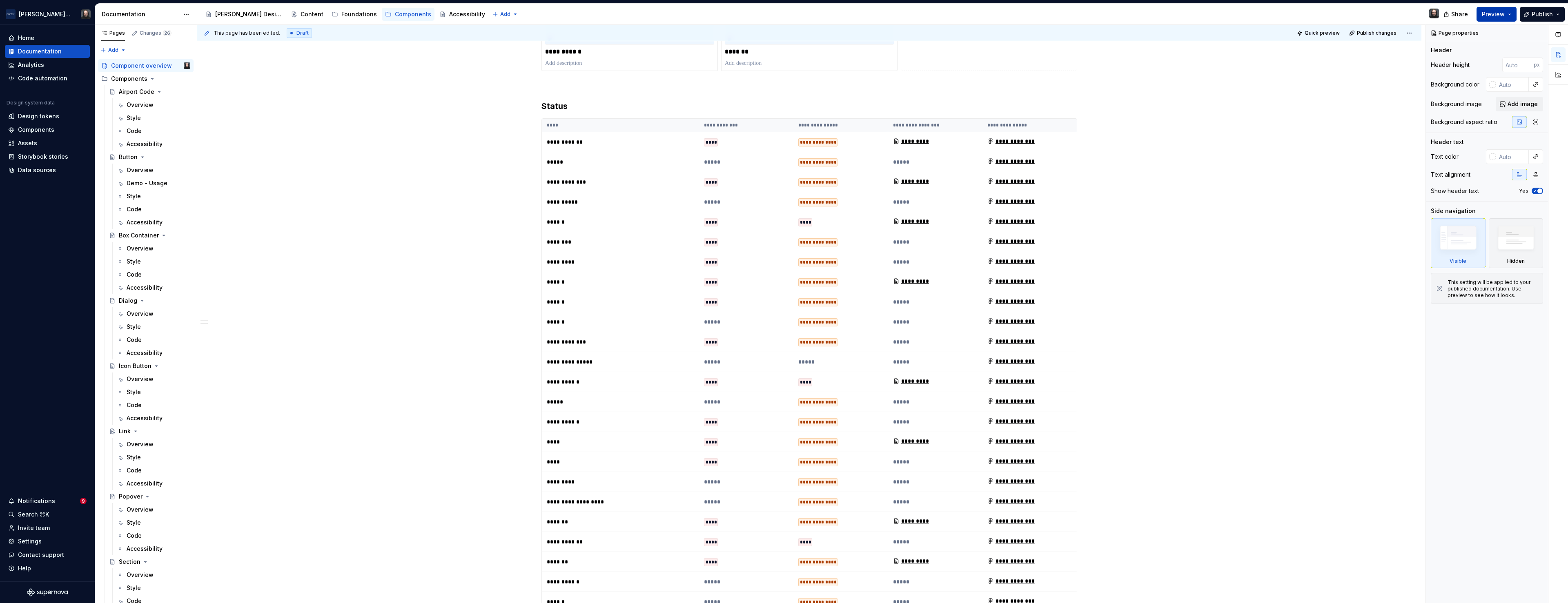
click at [1510, 14] on button "Preview" at bounding box center [1496, 14] width 40 height 15
click at [1416, 67] on span "Build preview" at bounding box center [1420, 68] width 39 height 8
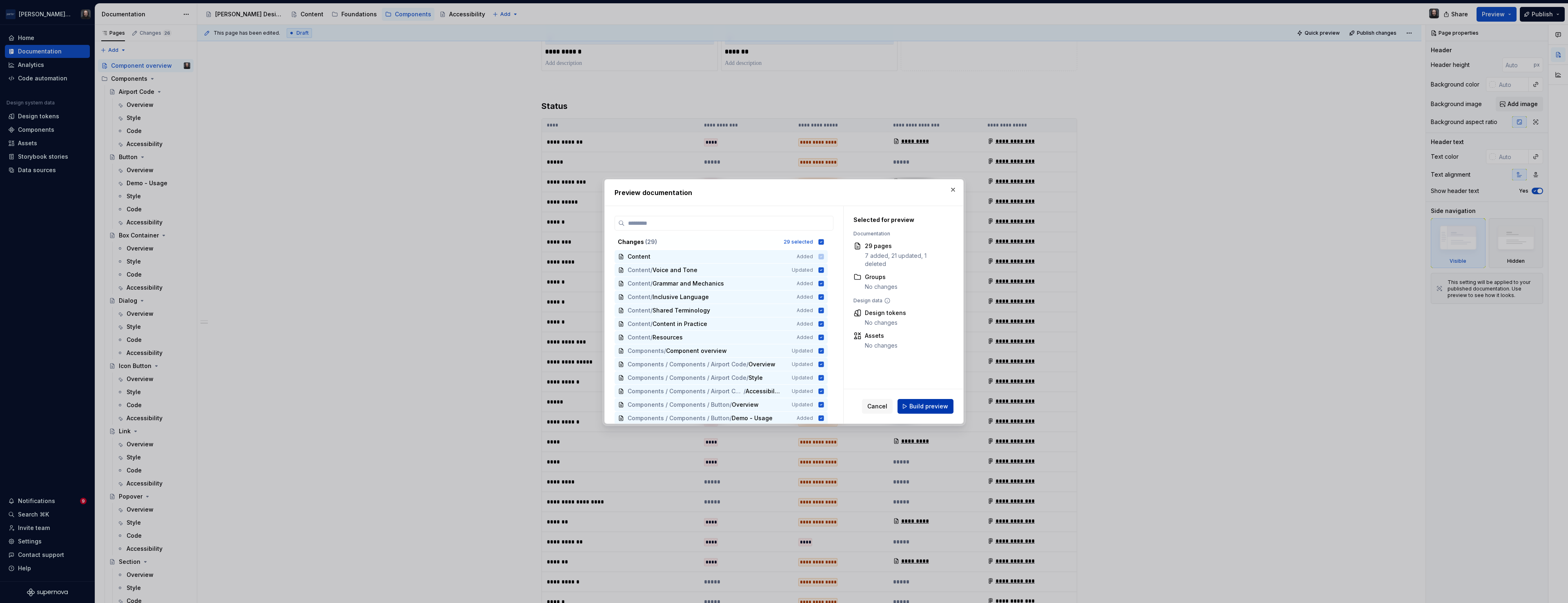
click at [917, 406] on span "Build preview" at bounding box center [928, 406] width 39 height 8
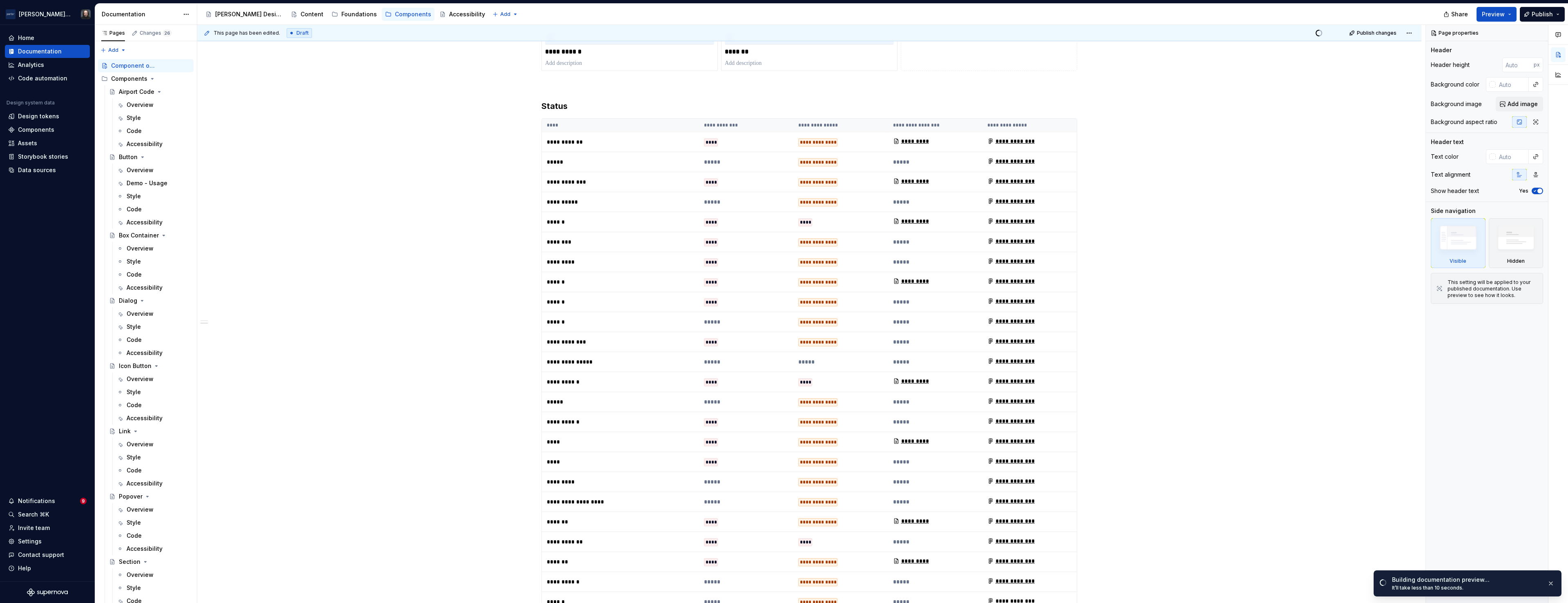
type textarea "*"
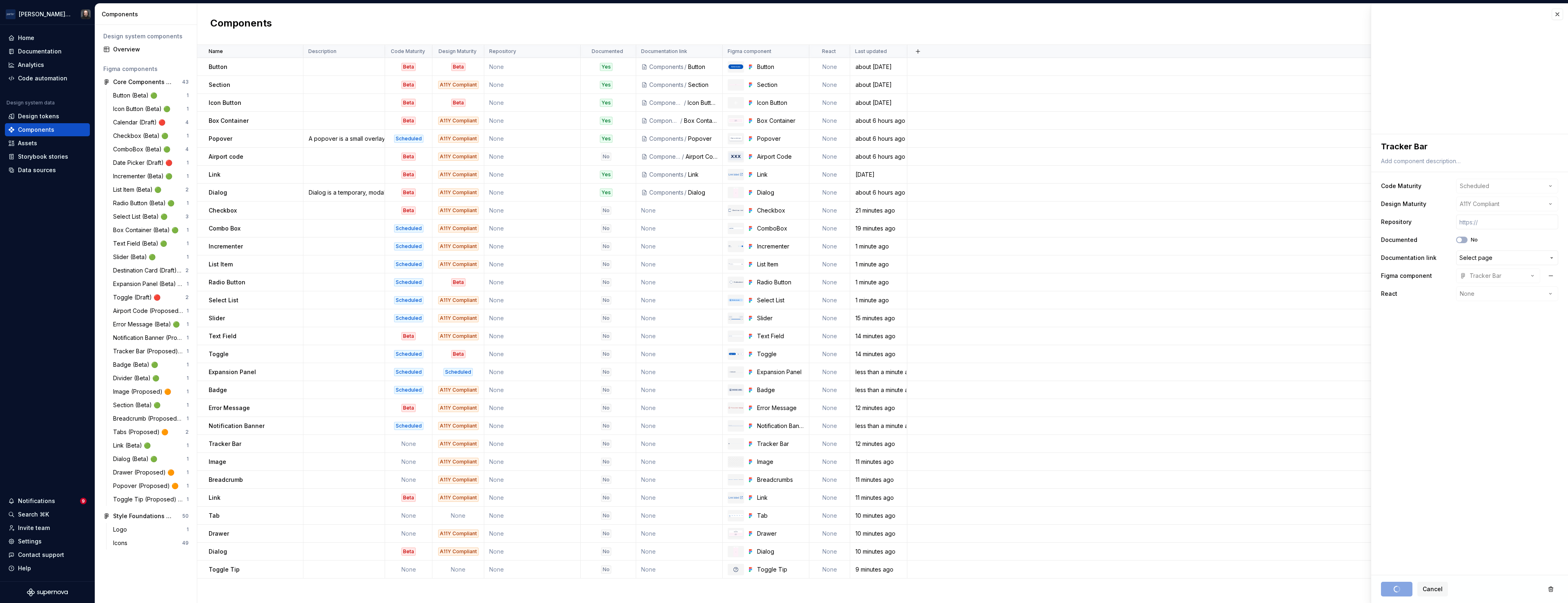
select select "**********"
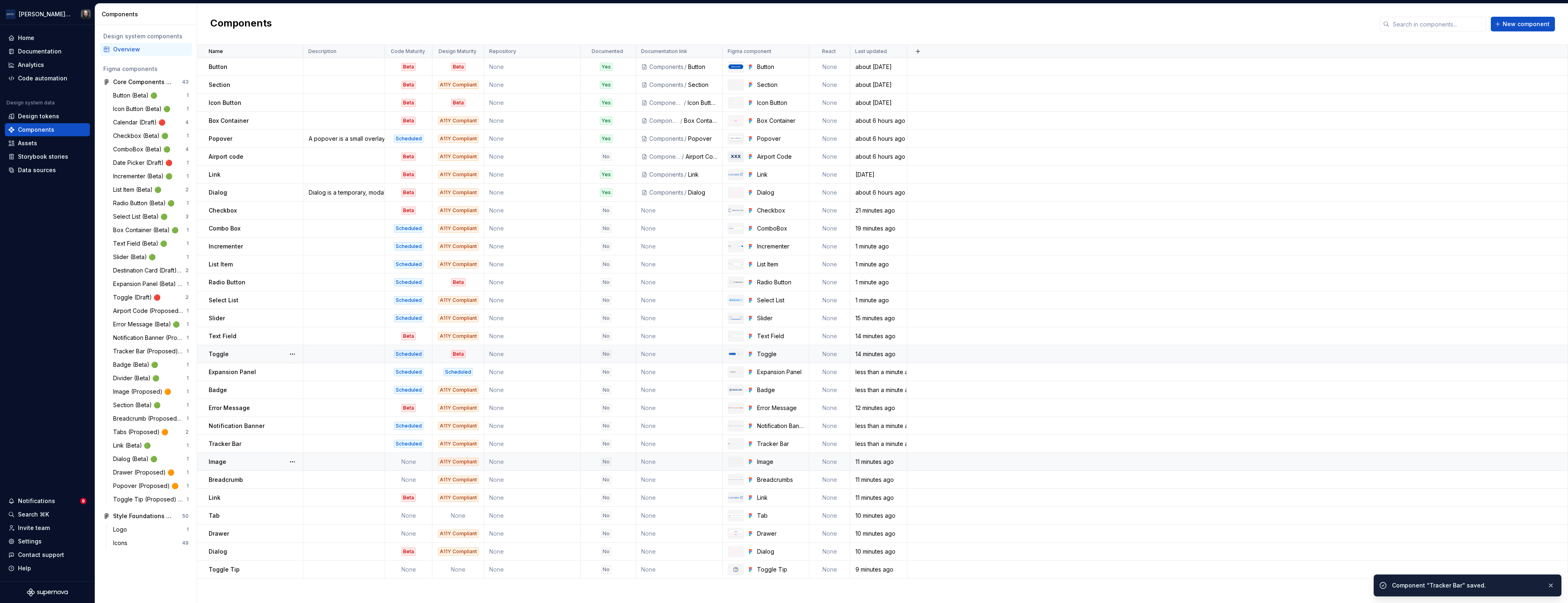
click at [539, 460] on td "None" at bounding box center [532, 461] width 96 height 18
click at [1482, 184] on html "[PERSON_NAME] Airlines Home Documentation Analytics Code automation Design syst…" at bounding box center [784, 302] width 1568 height 603
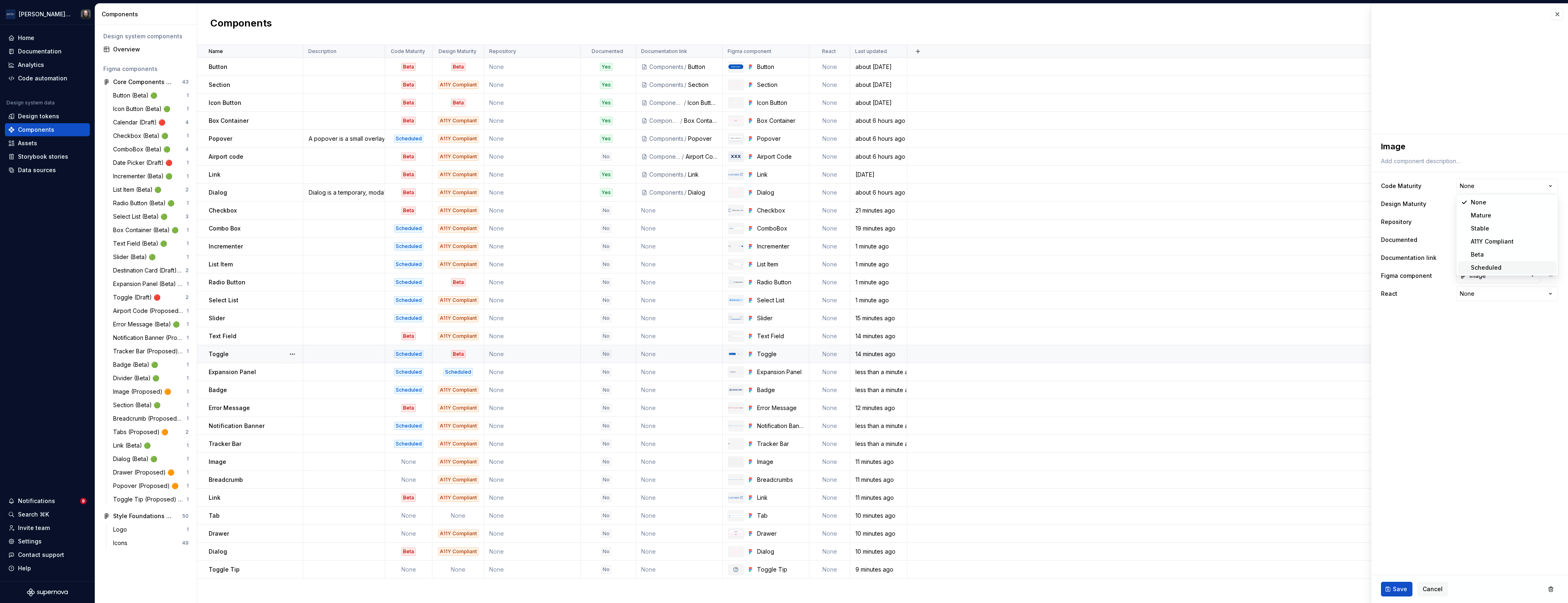
type textarea "*"
select select "**********"
drag, startPoint x: 1480, startPoint y: 265, endPoint x: 1473, endPoint y: 282, distance: 18.4
click at [1397, 594] on button "Save" at bounding box center [1397, 589] width 31 height 15
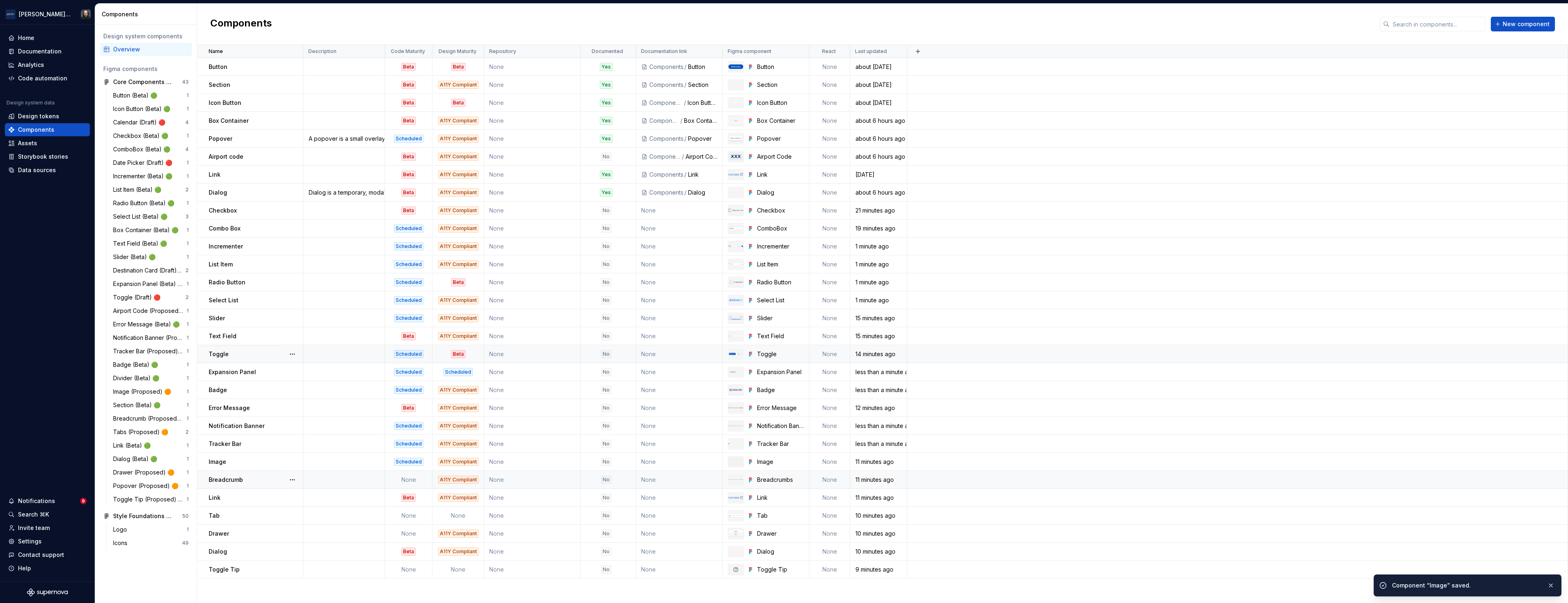
click at [538, 482] on td "None" at bounding box center [532, 479] width 96 height 18
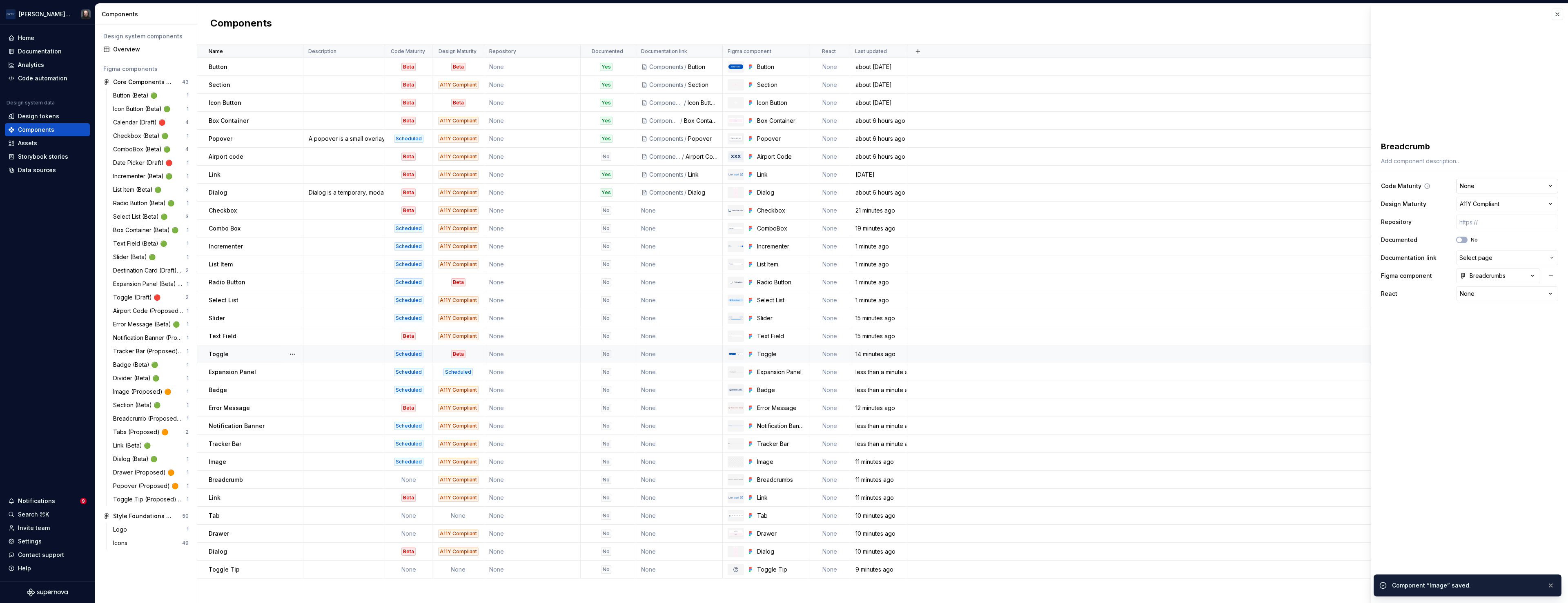
click at [1483, 183] on html "[PERSON_NAME] Airlines Home Documentation Analytics Code automation Design syst…" at bounding box center [784, 302] width 1568 height 603
type textarea "*"
select select "**********"
click at [1399, 589] on span "Save" at bounding box center [1399, 589] width 14 height 8
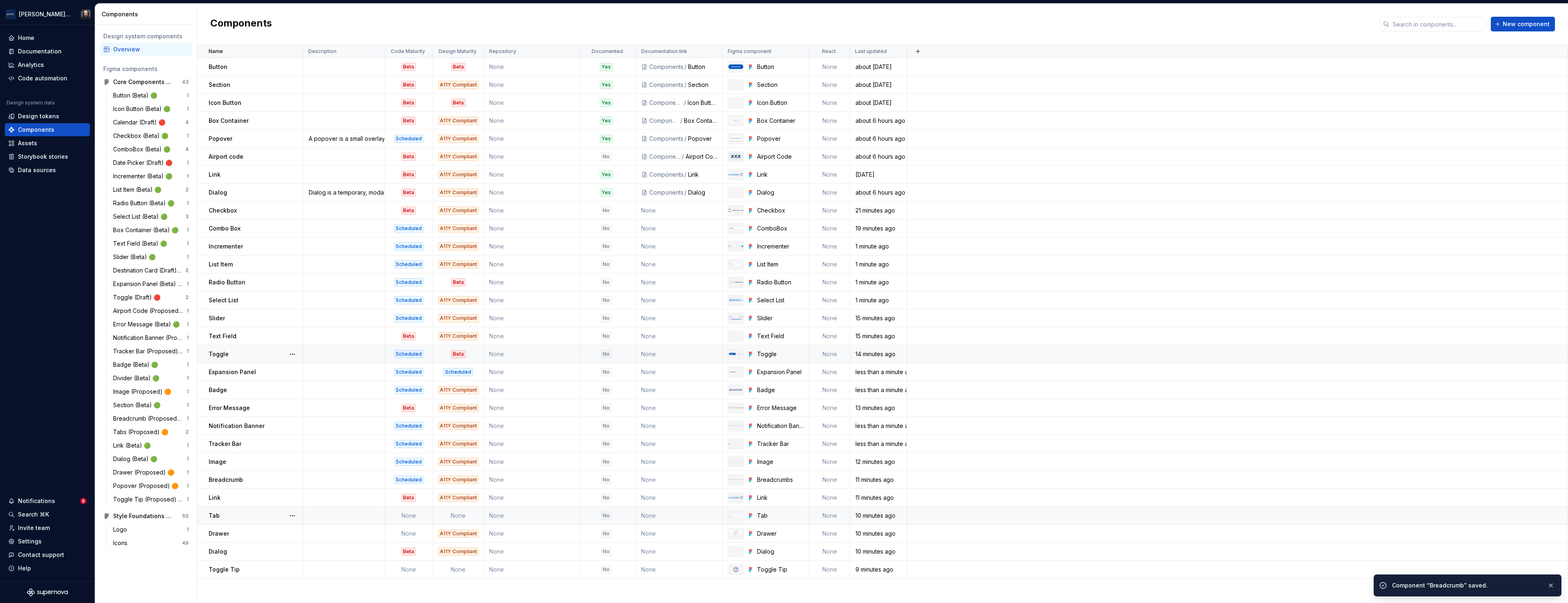
click at [543, 514] on td "None" at bounding box center [532, 516] width 96 height 18
click at [1483, 186] on html "[PERSON_NAME] Airlines Home Documentation Analytics Code automation Design syst…" at bounding box center [784, 302] width 1568 height 603
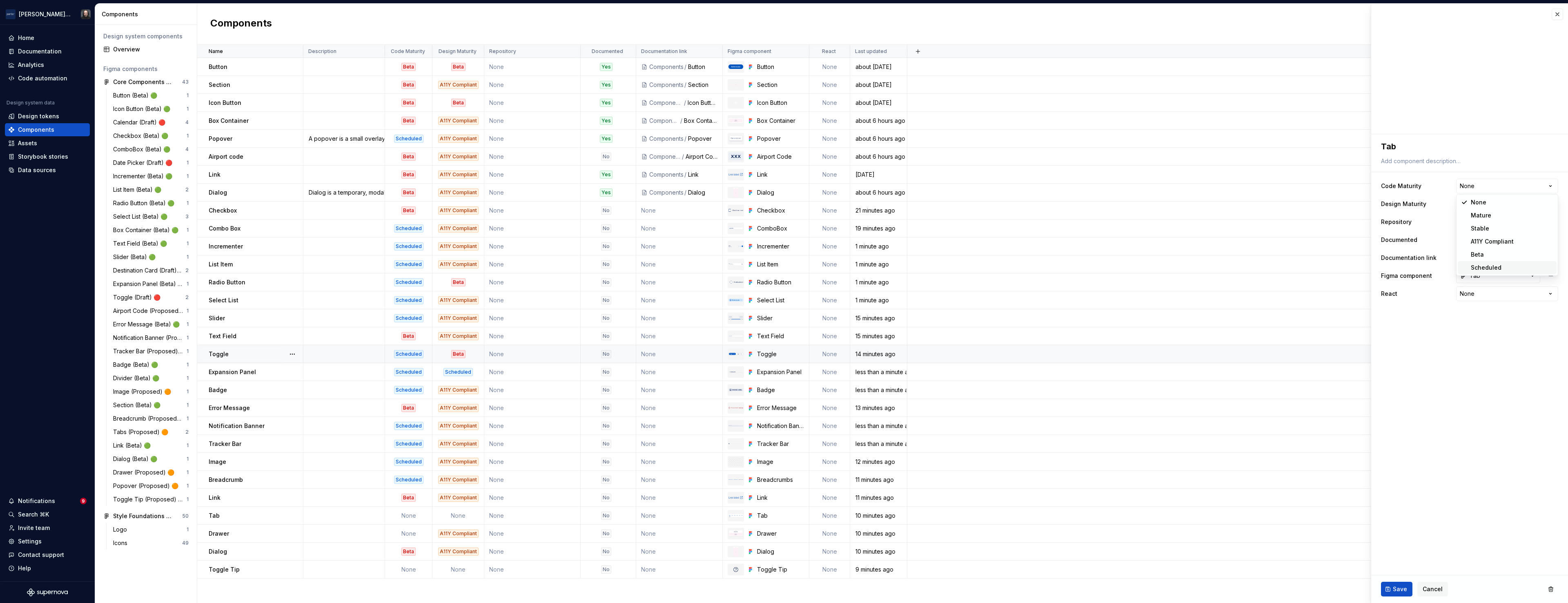
type textarea "*"
select select "**********"
click at [1402, 587] on span "Save" at bounding box center [1399, 589] width 14 height 8
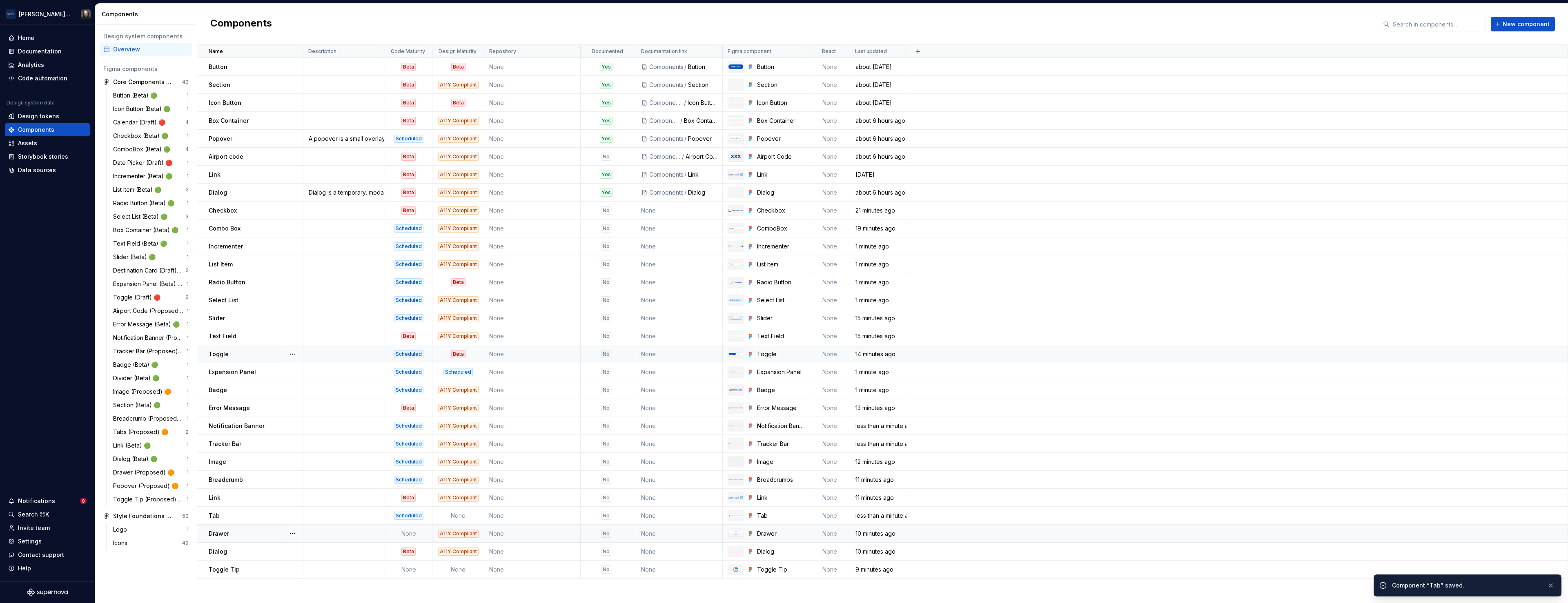
click at [549, 536] on td "None" at bounding box center [532, 533] width 96 height 18
click at [1483, 183] on html "[PERSON_NAME] Airlines Home Documentation Analytics Code automation Design syst…" at bounding box center [784, 302] width 1568 height 603
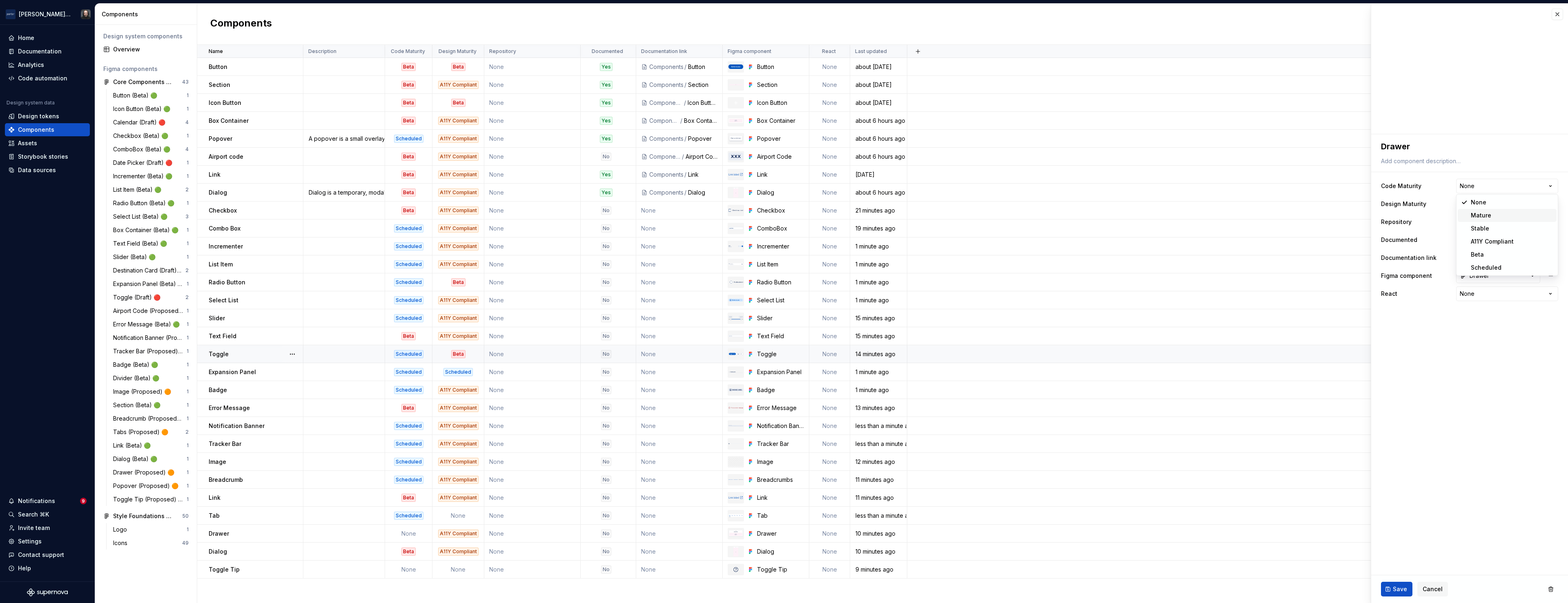
type textarea "*"
select select "**********"
drag, startPoint x: 1397, startPoint y: 589, endPoint x: 1389, endPoint y: 580, distance: 12.0
click at [1397, 588] on span "Save" at bounding box center [1399, 589] width 14 height 8
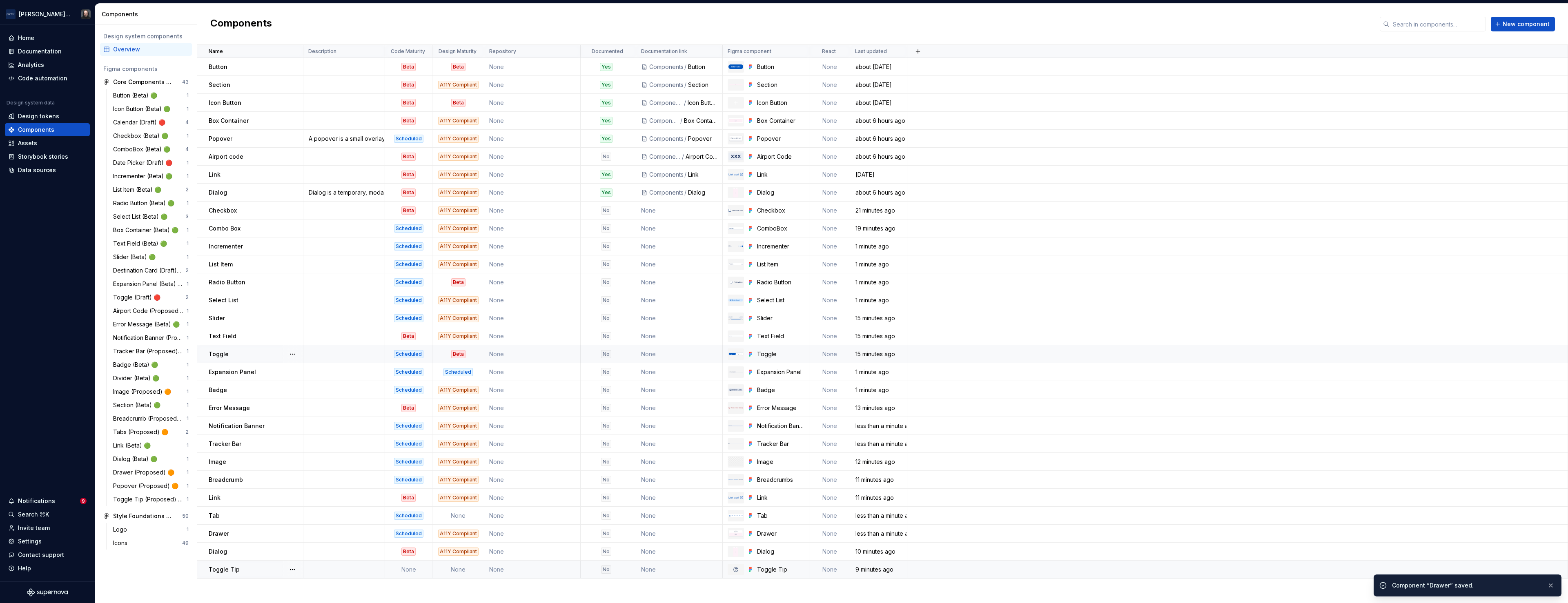
drag, startPoint x: 534, startPoint y: 568, endPoint x: 556, endPoint y: 569, distance: 22.0
click at [535, 567] on td "None" at bounding box center [532, 570] width 96 height 18
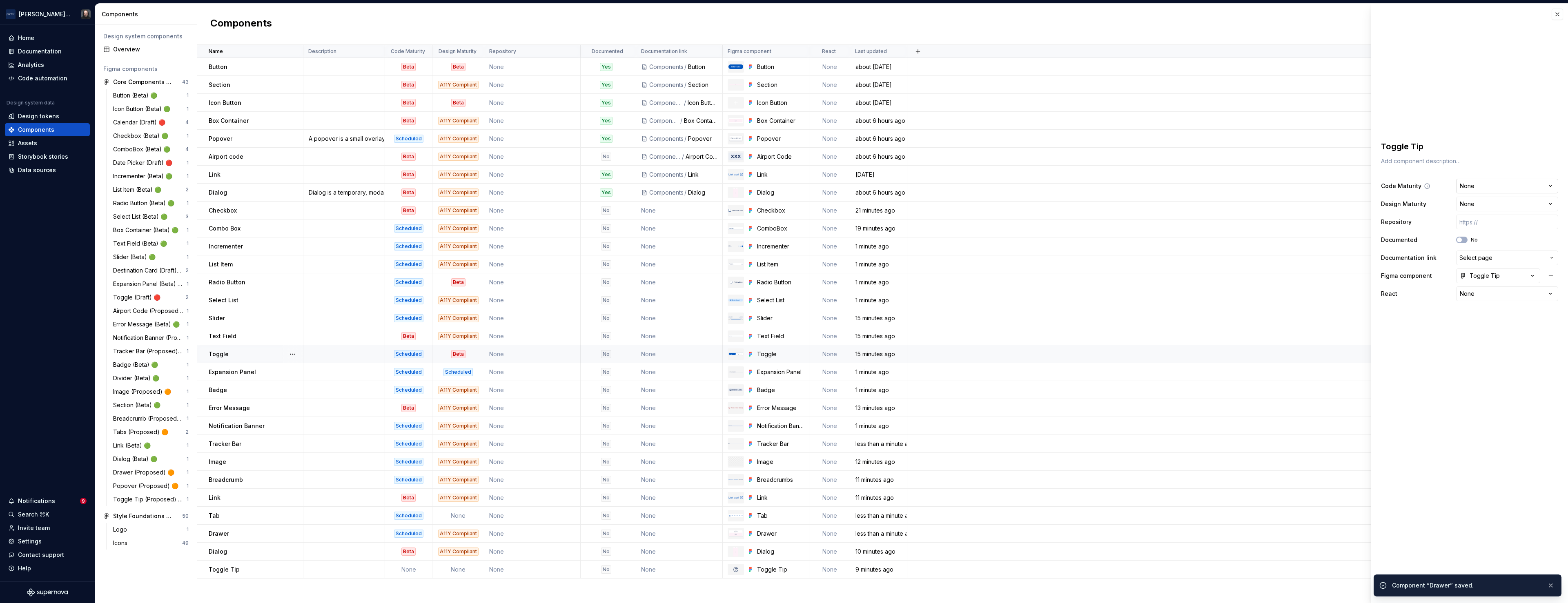
click at [1477, 186] on html "[PERSON_NAME] Airlines Home Documentation Analytics Code automation Design syst…" at bounding box center [784, 302] width 1568 height 603
type textarea "*"
select select "**********"
type textarea "*"
click at [1480, 206] on html "[PERSON_NAME] Airlines Home Documentation Analytics Code automation Design syst…" at bounding box center [784, 302] width 1568 height 603
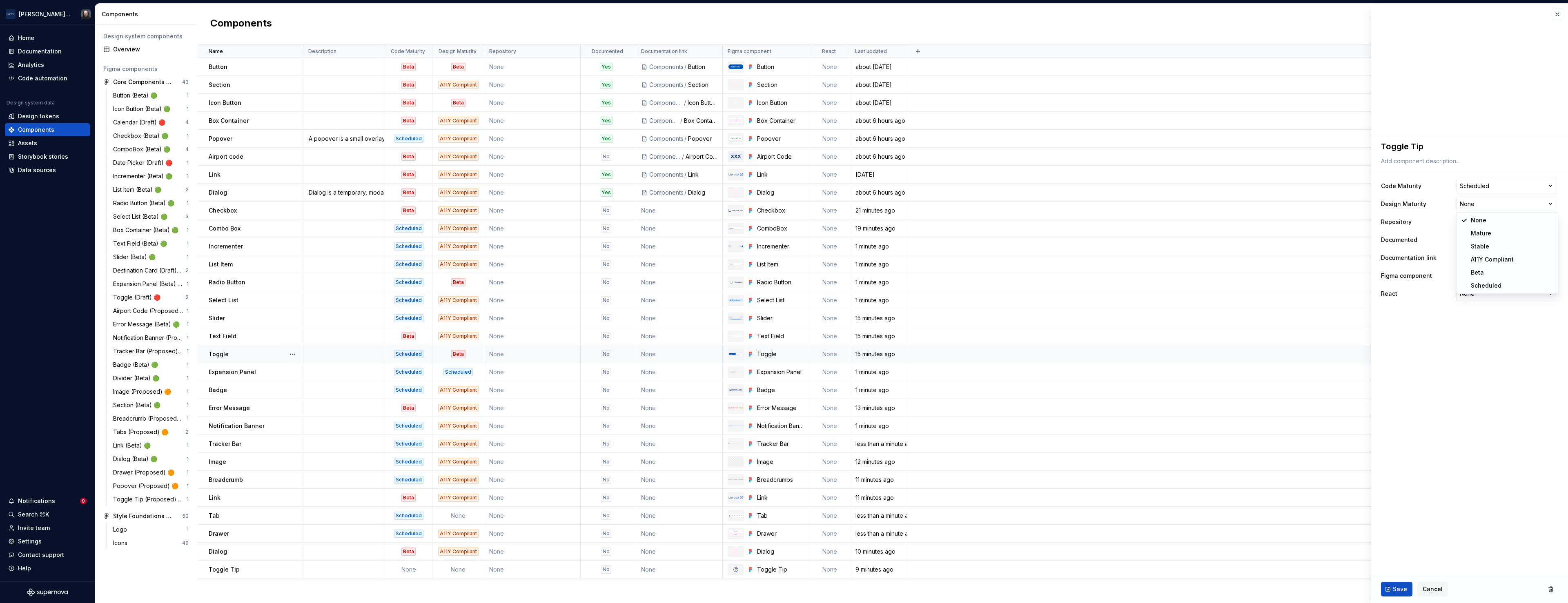
select select "**********"
drag, startPoint x: 1402, startPoint y: 589, endPoint x: 1381, endPoint y: 576, distance: 24.7
click at [1402, 589] on span "Save" at bounding box center [1399, 589] width 14 height 8
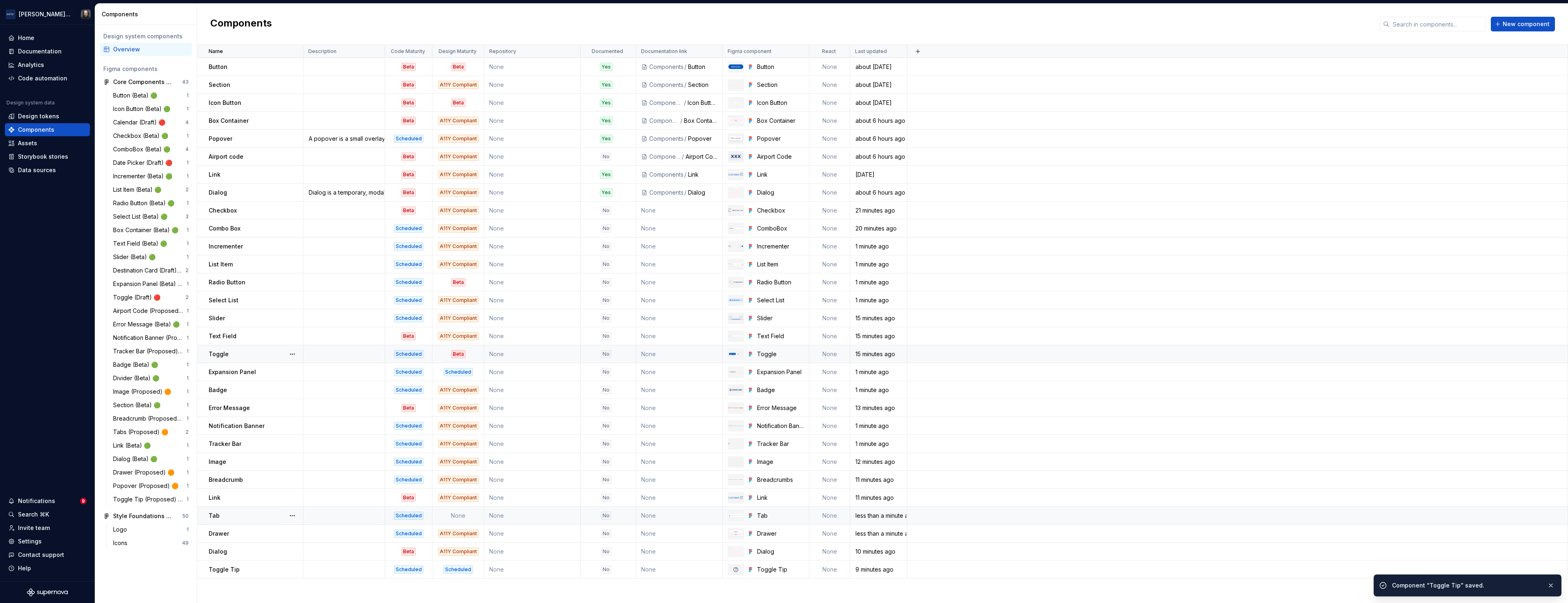
click at [555, 514] on td "None" at bounding box center [532, 516] width 96 height 18
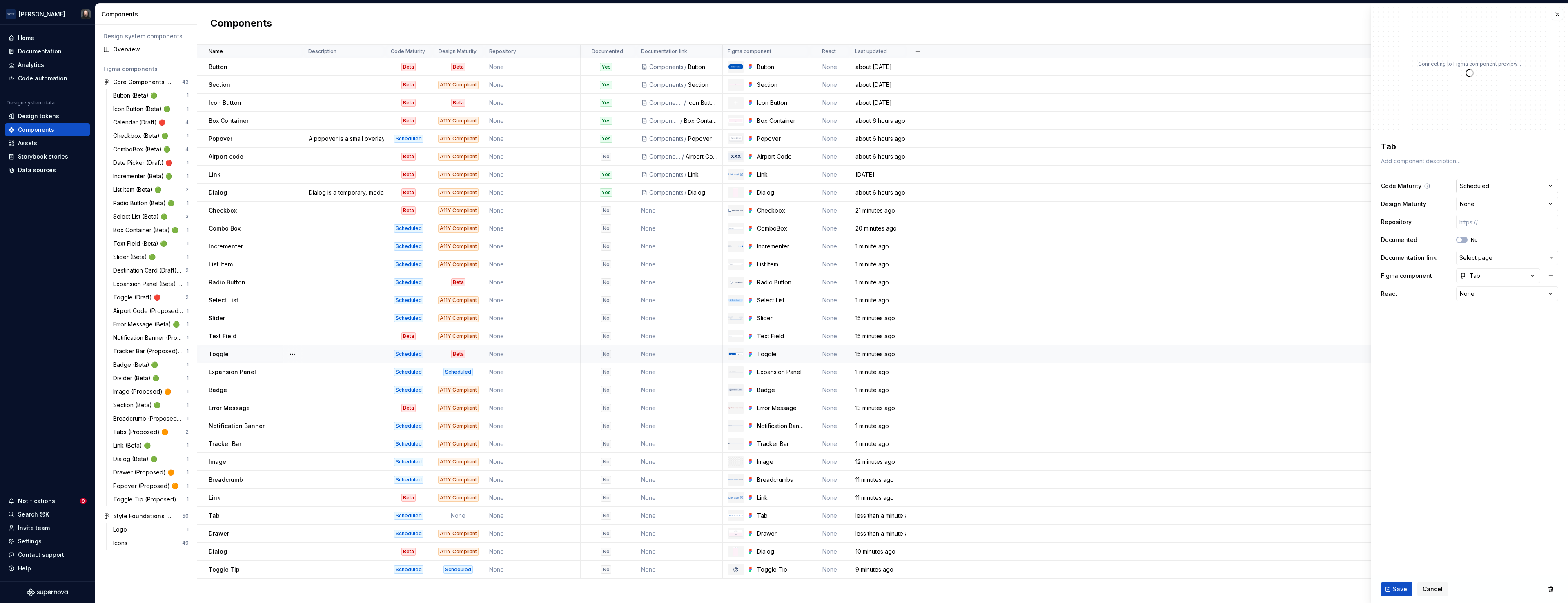
type textarea "*"
click at [1472, 203] on html "[PERSON_NAME] Airlines Home Documentation Analytics Code automation Design syst…" at bounding box center [784, 302] width 1568 height 603
select select "**********"
click at [1394, 592] on span "Save" at bounding box center [1399, 589] width 14 height 8
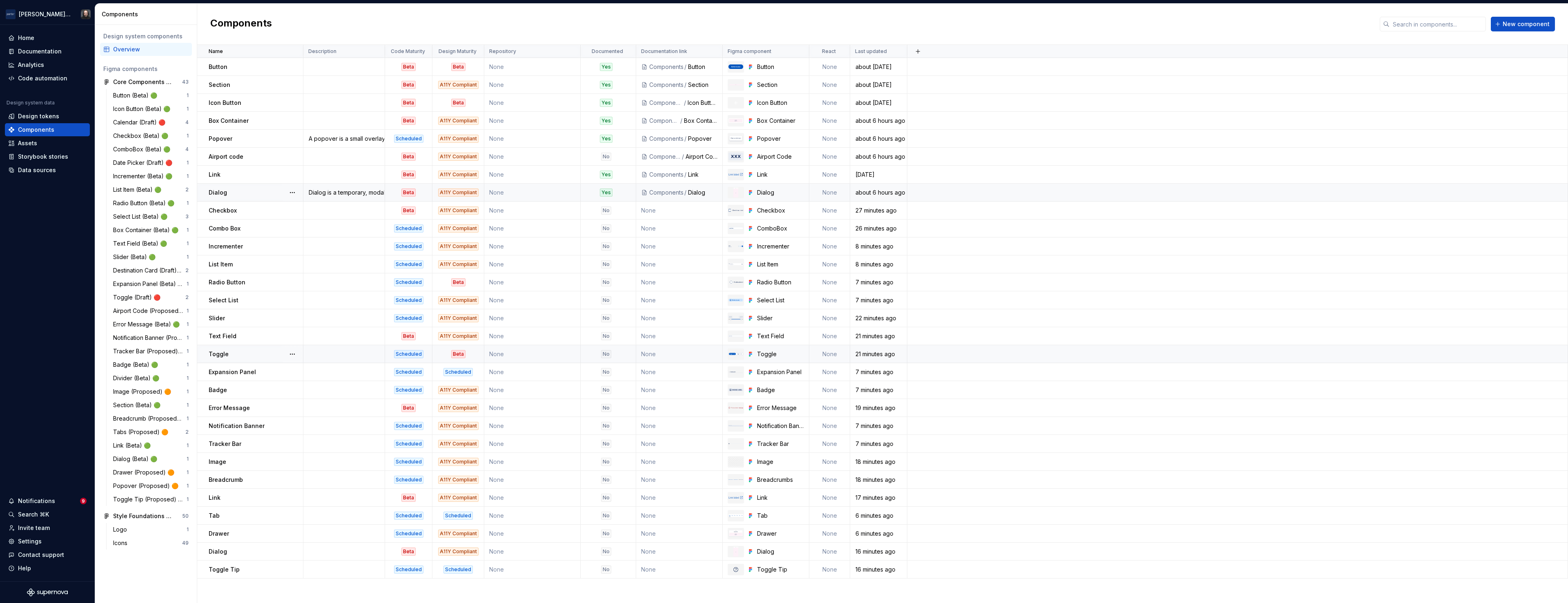
click at [554, 194] on td "None" at bounding box center [532, 192] width 96 height 18
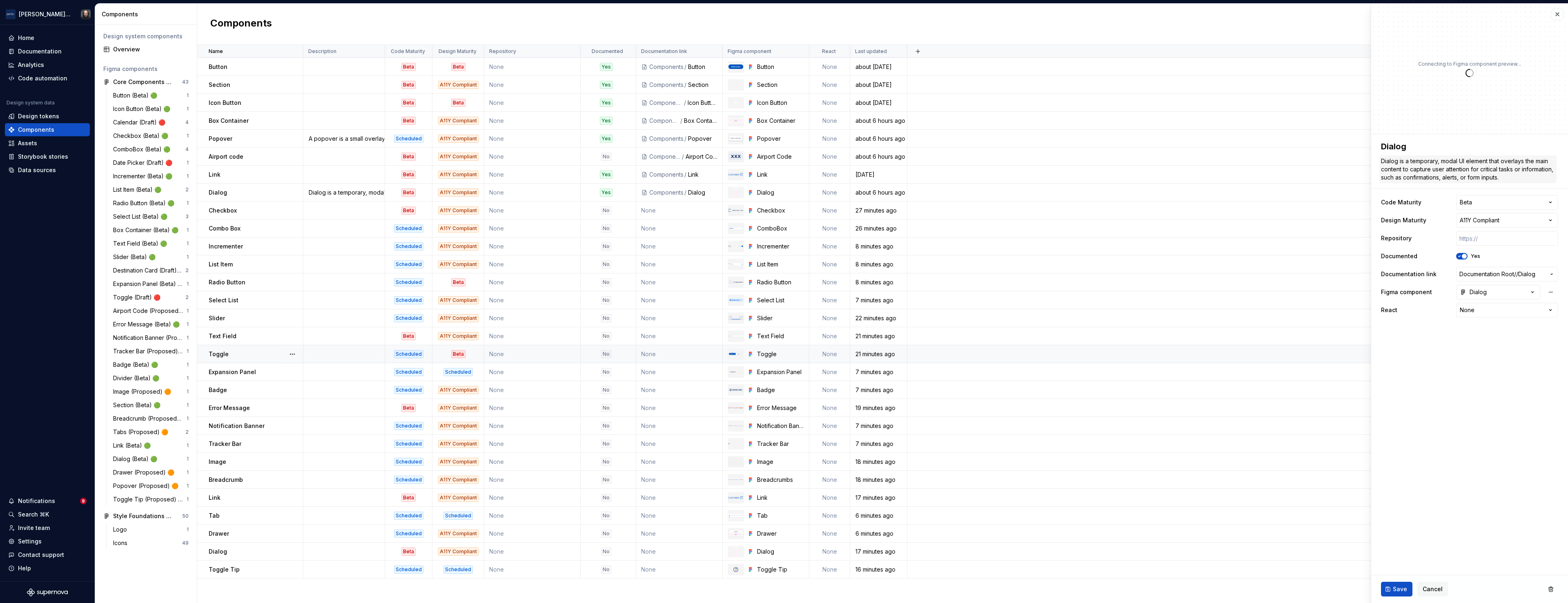
type textarea "*"
click at [1457, 178] on textarea "Dialog is a temporary, modal UI element that overlays the main content to captu…" at bounding box center [1468, 169] width 177 height 28
type textarea "*"
click at [1395, 589] on span "Save" at bounding box center [1399, 589] width 14 height 8
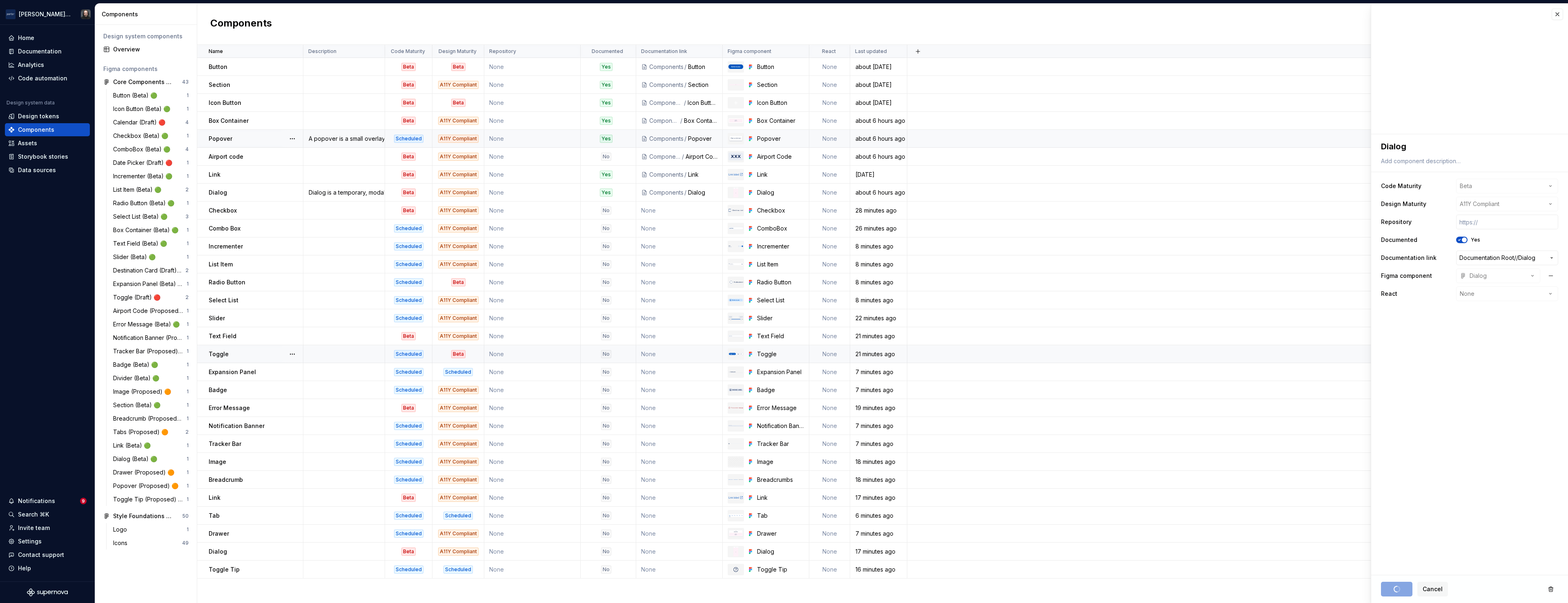
type textarea "*"
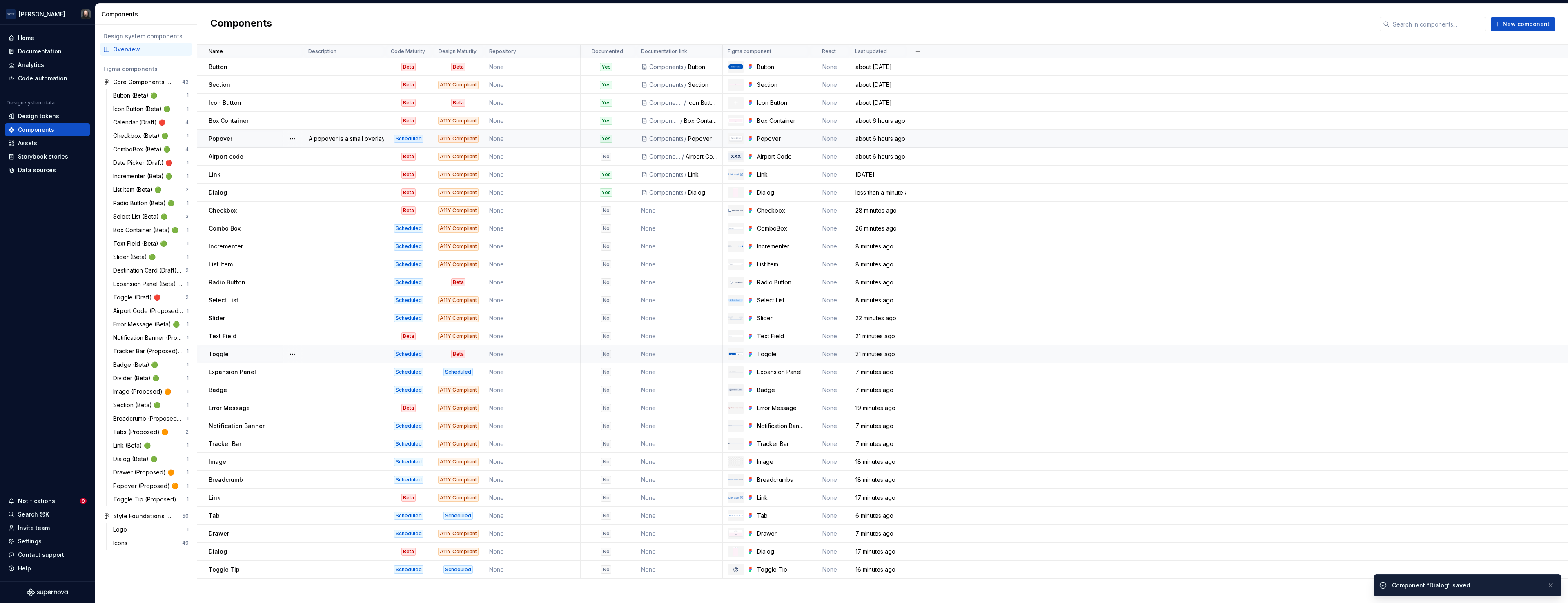
click at [546, 140] on td "None" at bounding box center [532, 138] width 96 height 18
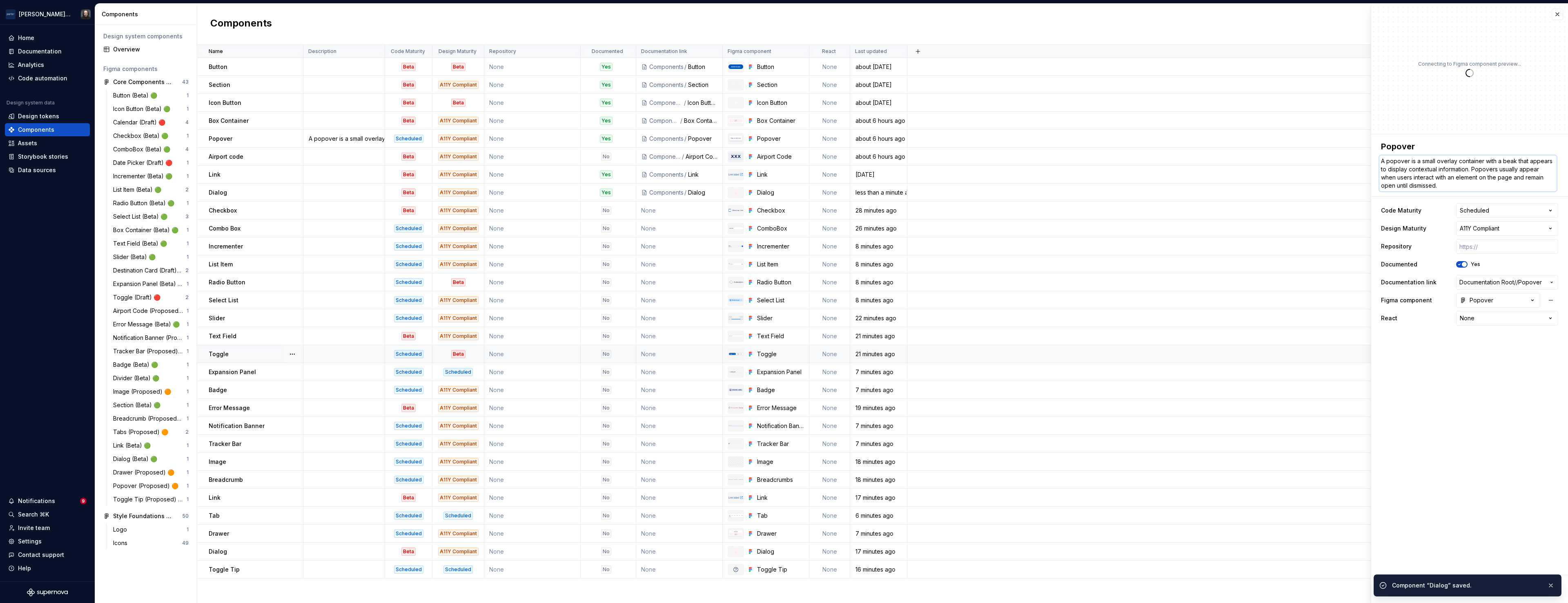
click at [1450, 178] on textarea "A popover is a small overlay container with a beak that appears to display cont…" at bounding box center [1468, 174] width 177 height 36
type textarea "*"
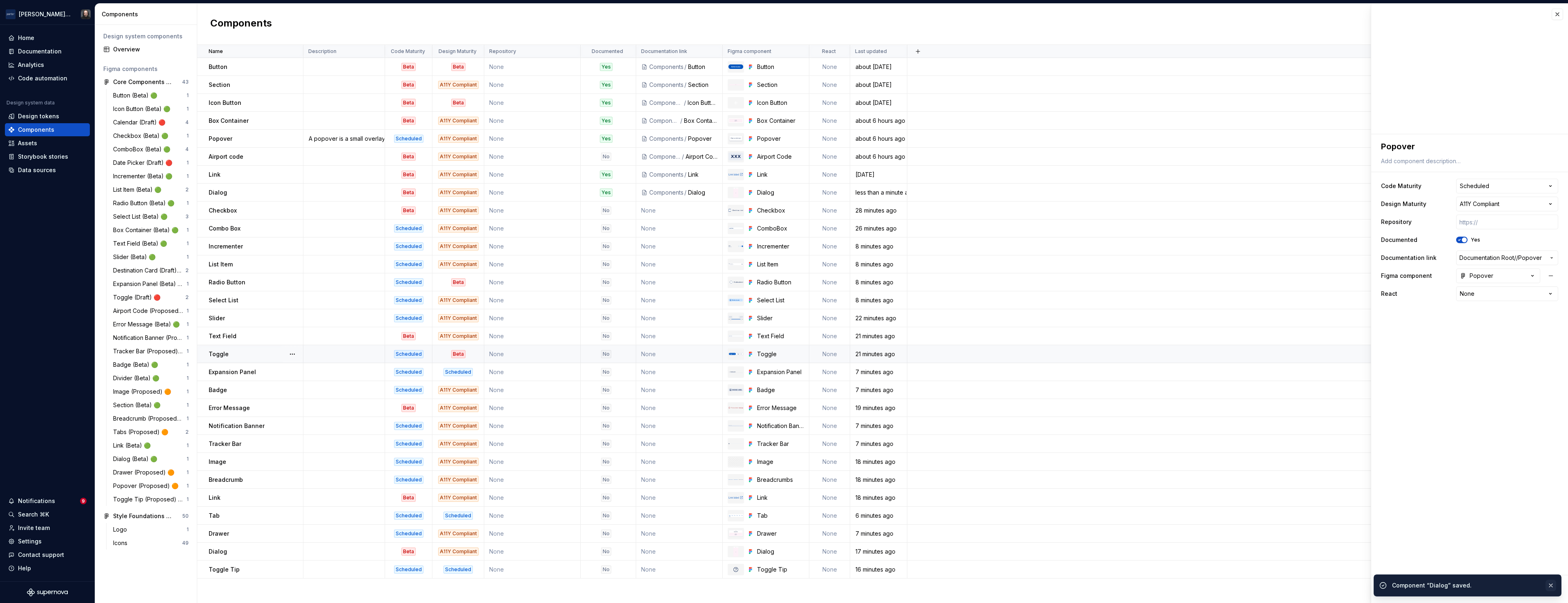
click at [1551, 587] on button "button" at bounding box center [1550, 585] width 11 height 11
click at [1402, 591] on span "Save" at bounding box center [1399, 589] width 14 height 8
type textarea "*"
